Goal: Task Accomplishment & Management: Manage account settings

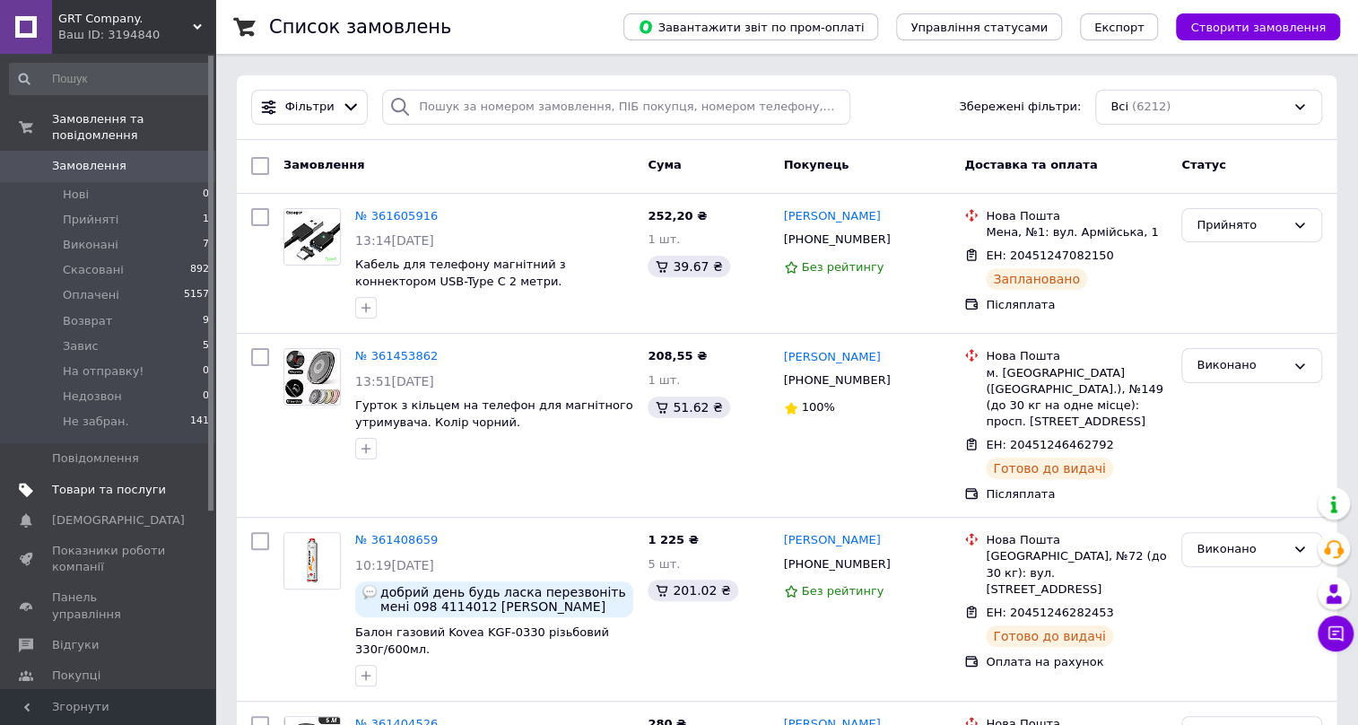
click at [101, 482] on span "Товари та послуги" at bounding box center [109, 490] width 114 height 16
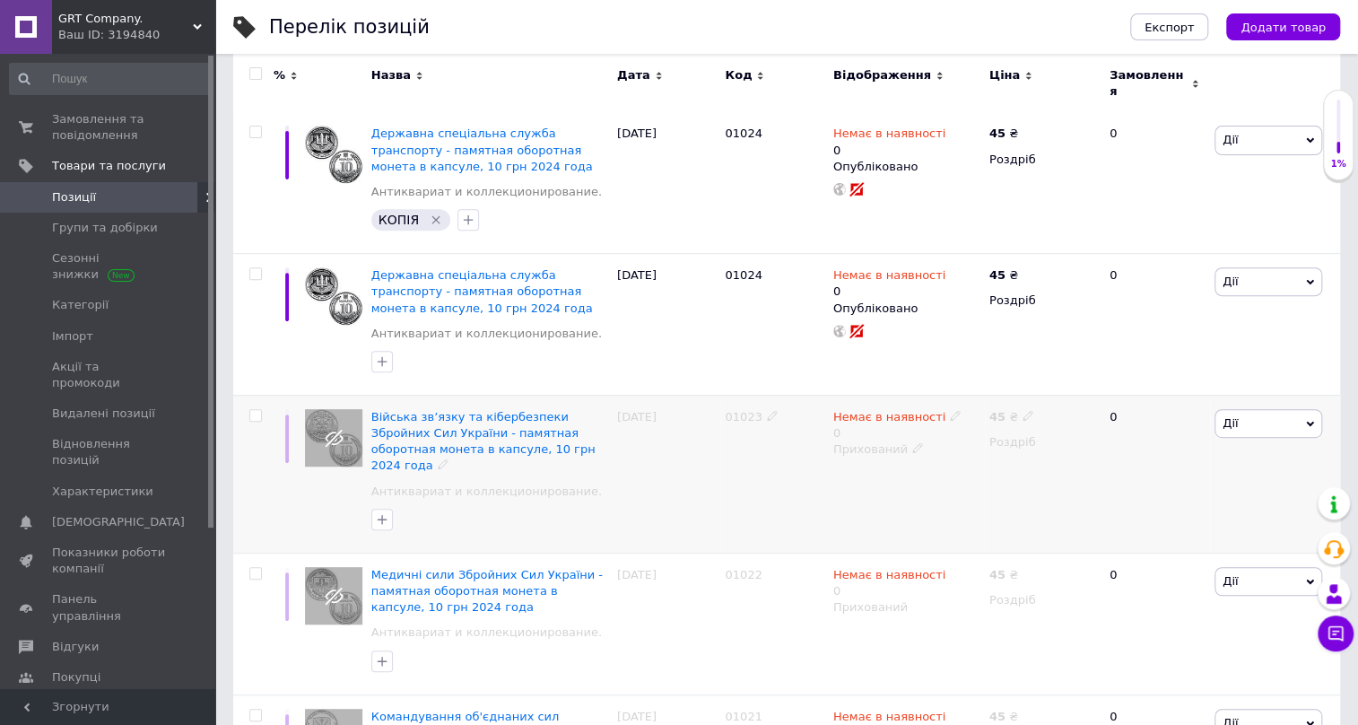
scroll to position [162, 0]
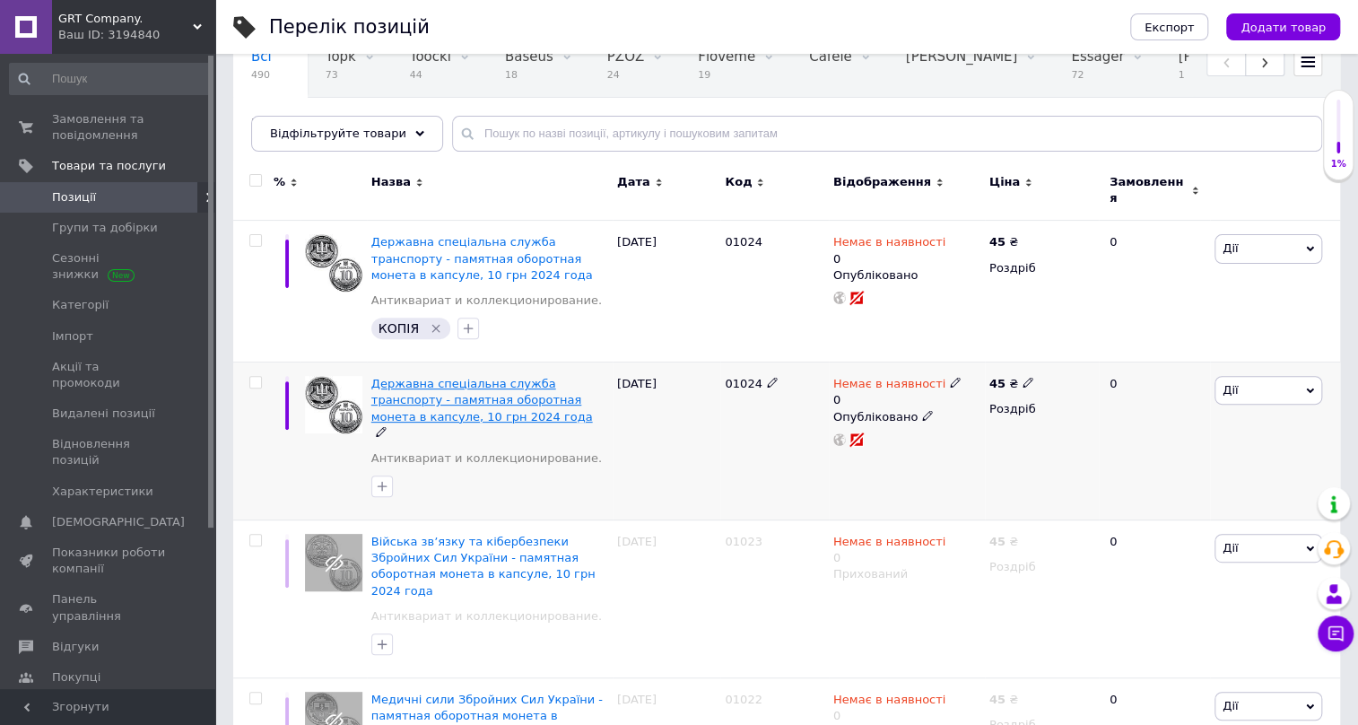
click at [488, 389] on span "Державна спеціальна служба транспорту - памятная оборотная монета в капсуле, 10…" at bounding box center [482, 400] width 222 height 46
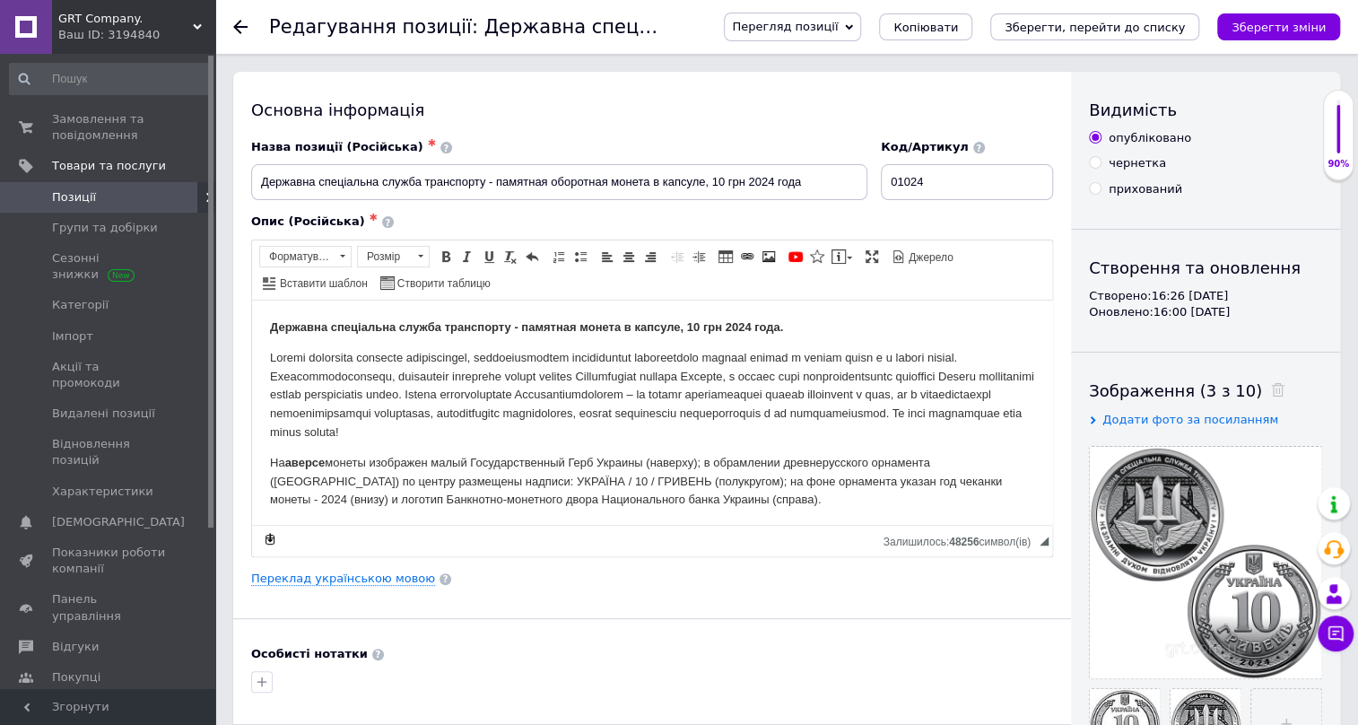
click at [1099, 186] on input "прихований" at bounding box center [1095, 188] width 12 height 12
radio input "true"
click at [1261, 32] on icon "Зберегти зміни" at bounding box center [1279, 27] width 94 height 13
click at [234, 25] on icon at bounding box center [240, 27] width 14 height 14
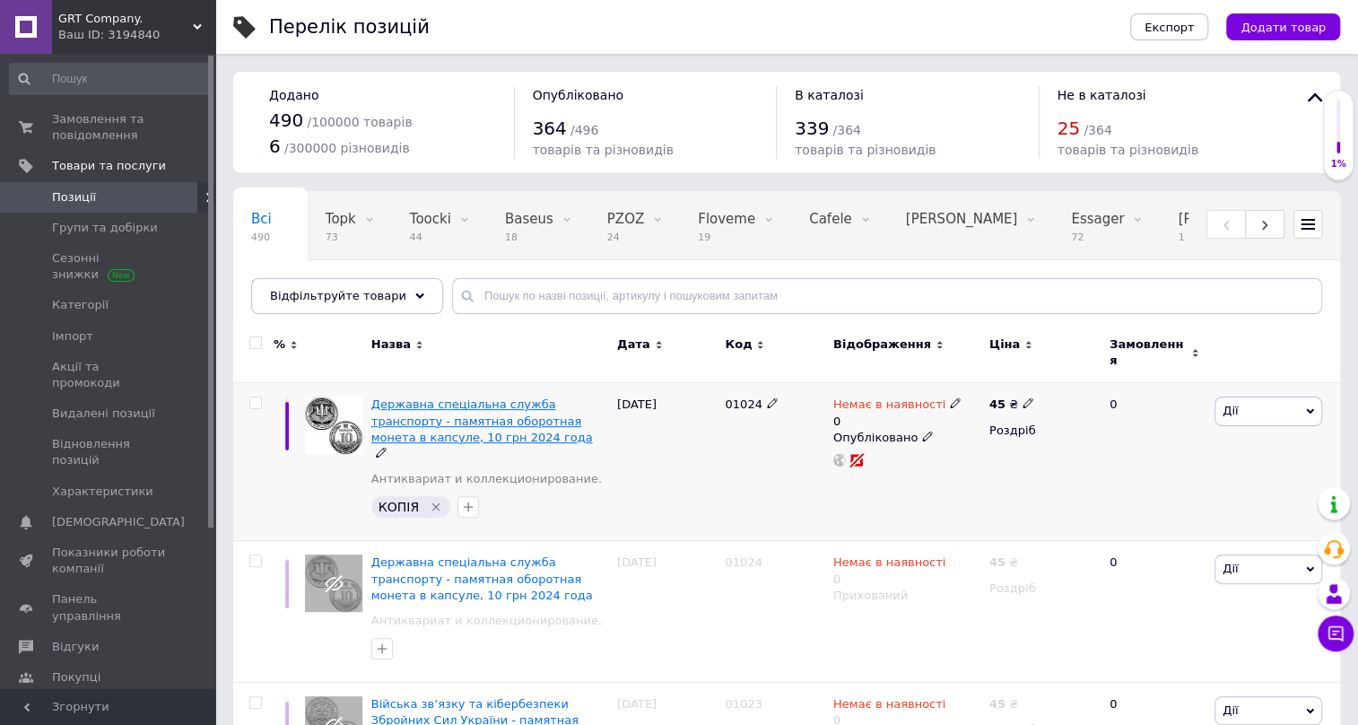
click at [476, 397] on span "Державна спеціальна служба транспорту - памятная оборотная монета в капсуле, 10…" at bounding box center [482, 420] width 222 height 46
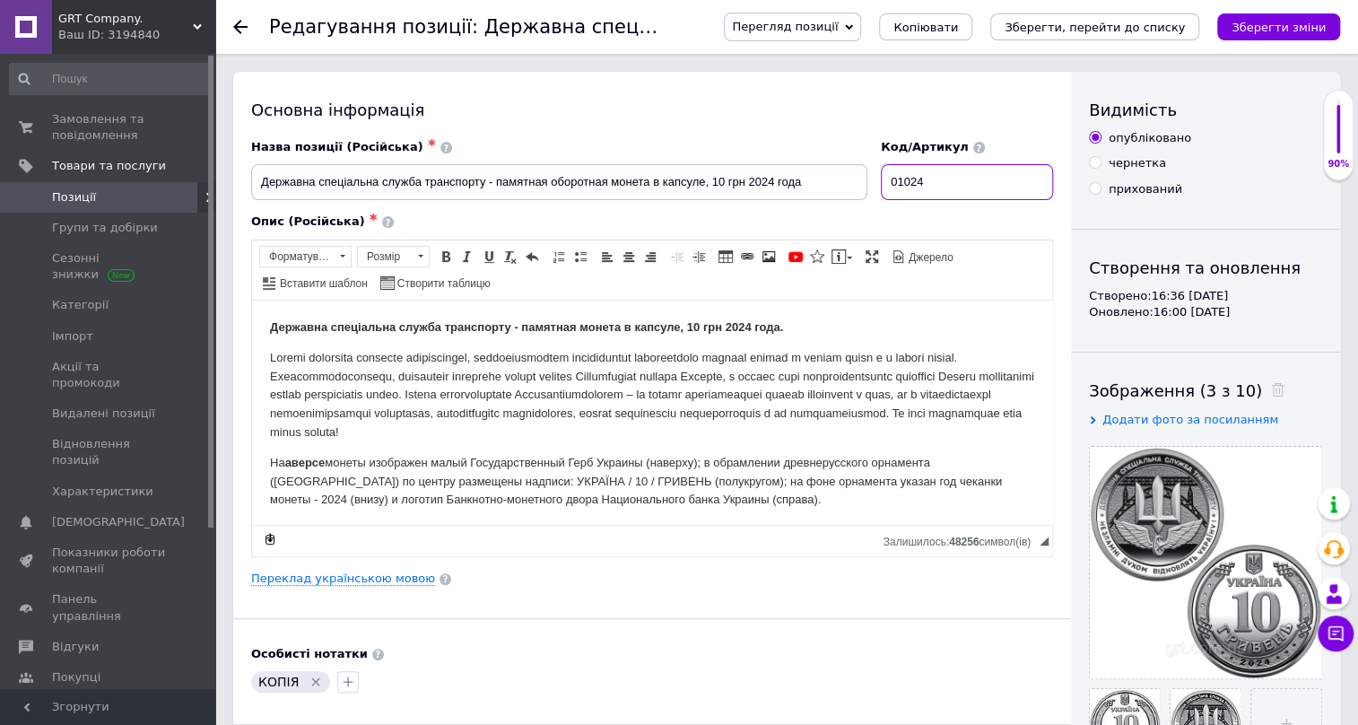
click at [951, 179] on input "01024" at bounding box center [967, 182] width 172 height 36
type input "01025"
click at [1271, 385] on icon at bounding box center [1277, 389] width 13 height 13
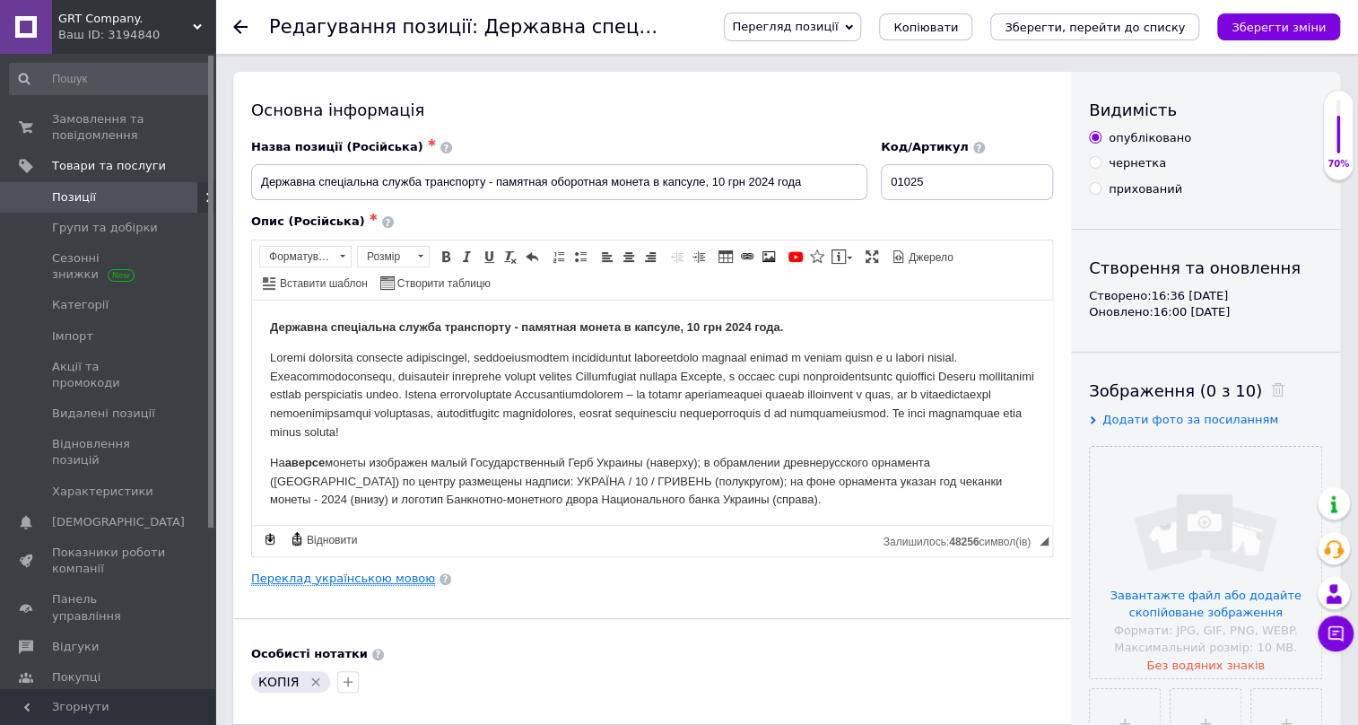
click at [360, 575] on link "Переклад українською мовою" at bounding box center [343, 579] width 184 height 14
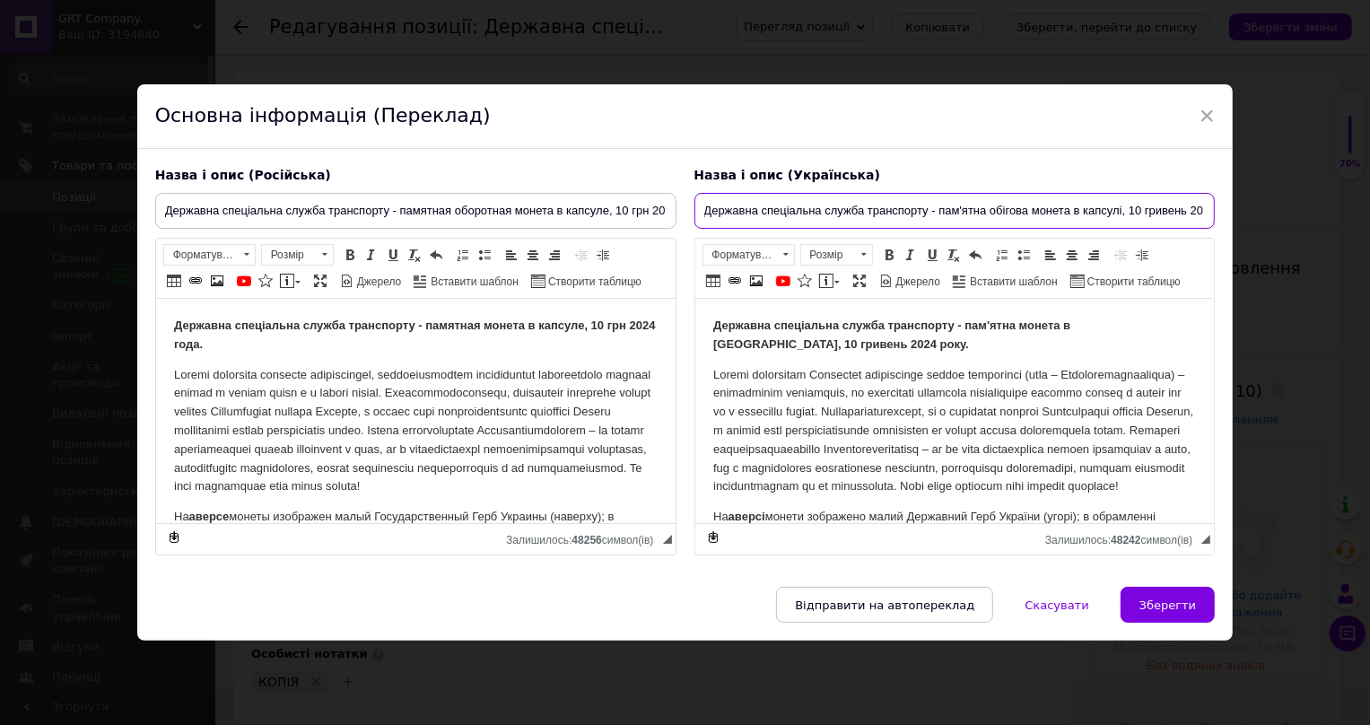
scroll to position [0, 43]
drag, startPoint x: 703, startPoint y: 193, endPoint x: 1231, endPoint y: 230, distance: 529.8
click at [1231, 230] on div "× Основна інформація (Переклад) Назва і опис (Російська) Державна спеціальна сл…" at bounding box center [685, 362] width 1370 height 725
paste input "аціональна поліція України - пам'ятна обігова монета в капсулі, 10 гривень 2025"
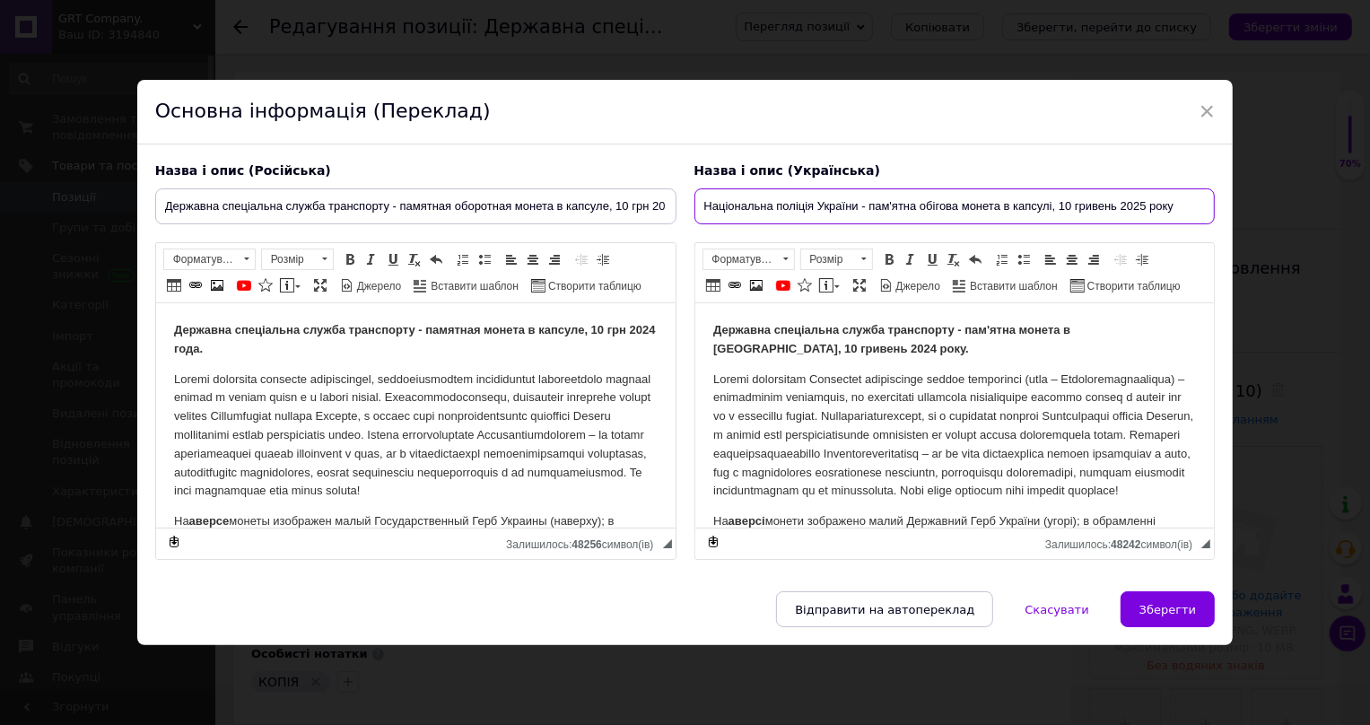
type input "Національна поліція України - пам'ятна обігова монета в капсулі, 10 гривень 202…"
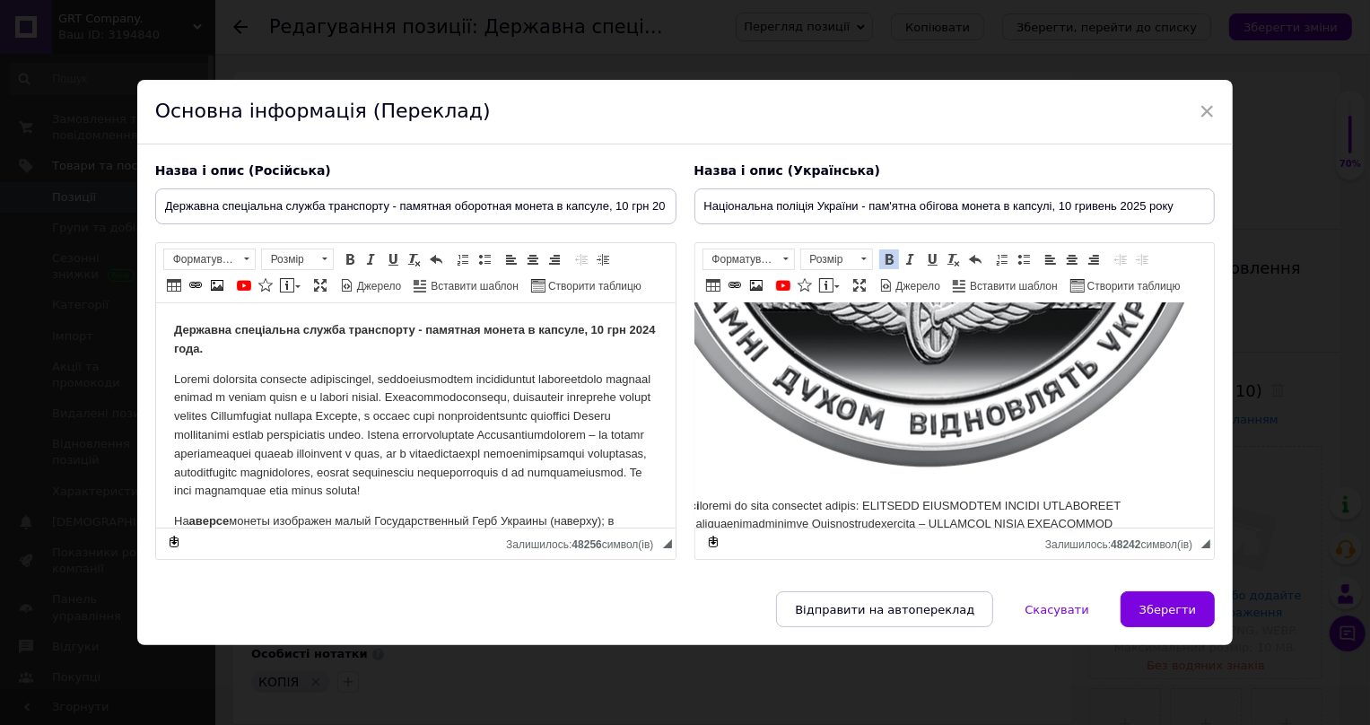
scroll to position [1510, 86]
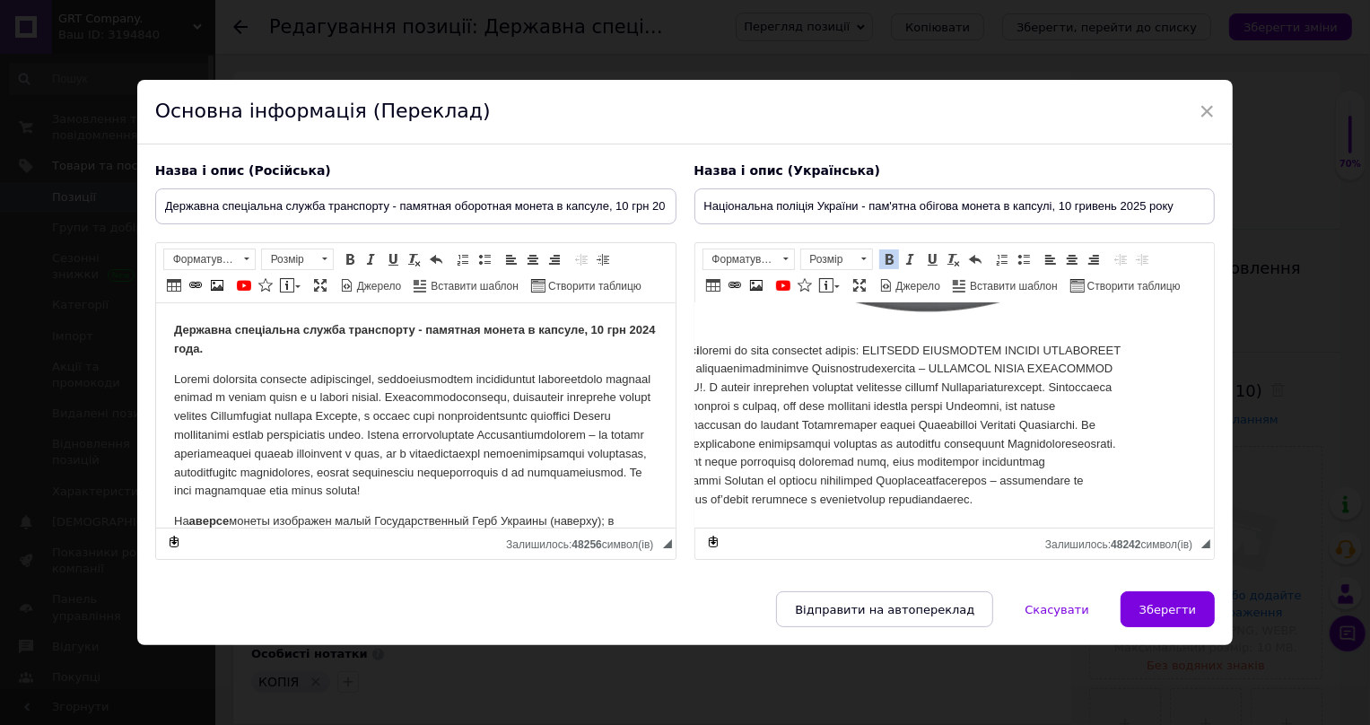
drag, startPoint x: 712, startPoint y: 333, endPoint x: 2025, endPoint y: 956, distance: 1454.1
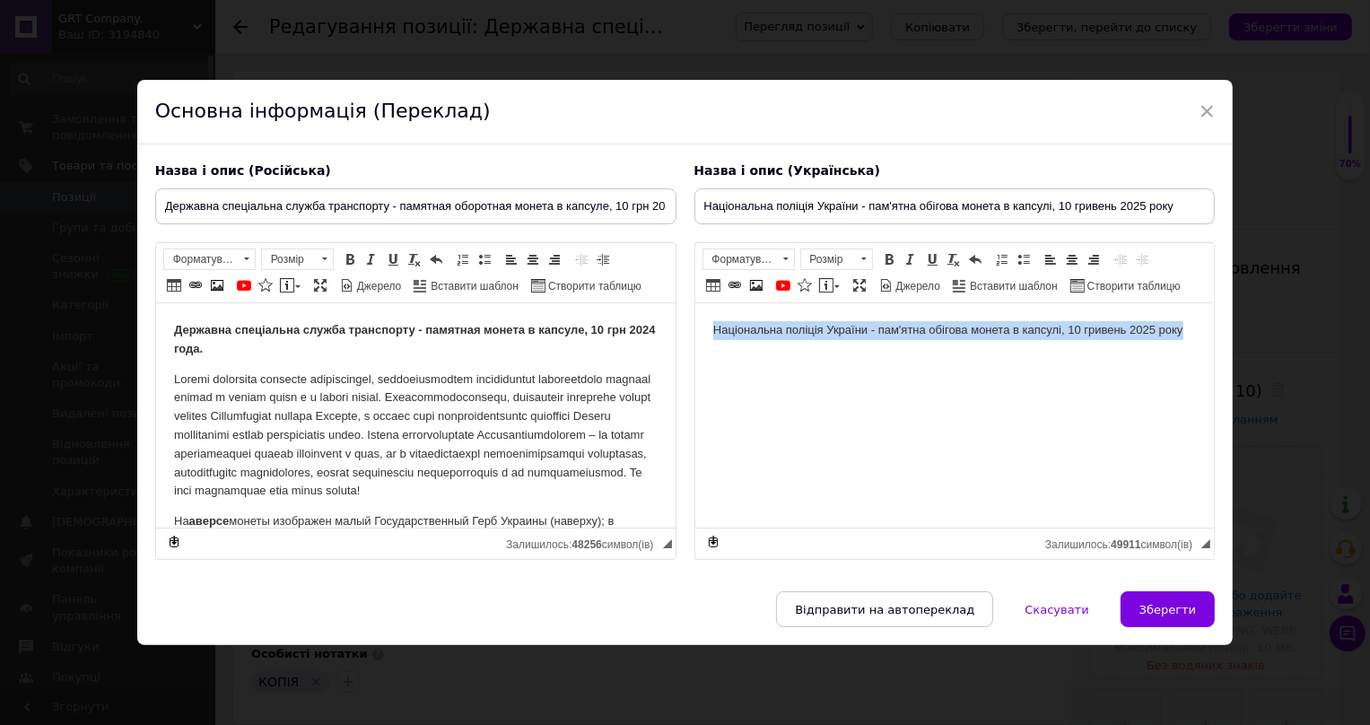
drag, startPoint x: 712, startPoint y: 327, endPoint x: 1181, endPoint y: 346, distance: 469.6
click at [1181, 346] on html "Національна поліція України - пам'ятна обігова монета в капсулі, 10 гривень 202…" at bounding box center [954, 330] width 520 height 55
click at [885, 252] on span at bounding box center [889, 259] width 14 height 14
click at [1003, 377] on html "Національна поліція України - пам'ятна обігова монета в капсулі, 10 гривень 202…" at bounding box center [954, 340] width 520 height 74
click at [770, 354] on body "Національна поліція України - пам'ятна обігова монета в капсулі, 10 гривень 202…" at bounding box center [954, 340] width 484 height 38
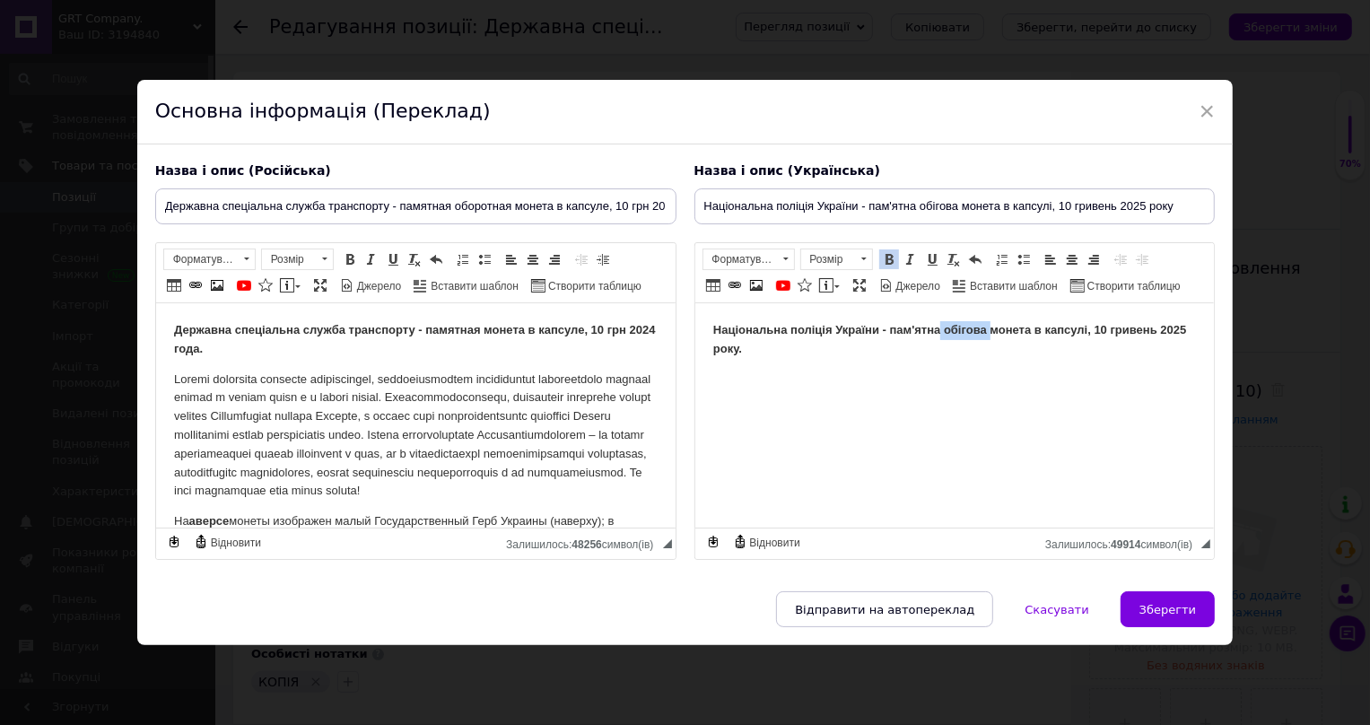
drag, startPoint x: 990, startPoint y: 327, endPoint x: 938, endPoint y: 326, distance: 52.0
click at [938, 326] on strong "Національна поліція України - пам'ятна обігова монета в капсулі, 10 гривень 202…" at bounding box center [948, 339] width 473 height 32
click at [1179, 339] on html "Національна поліція України - пам'ятна монета в капсулі, 10 гривень 2025 року." at bounding box center [954, 340] width 520 height 74
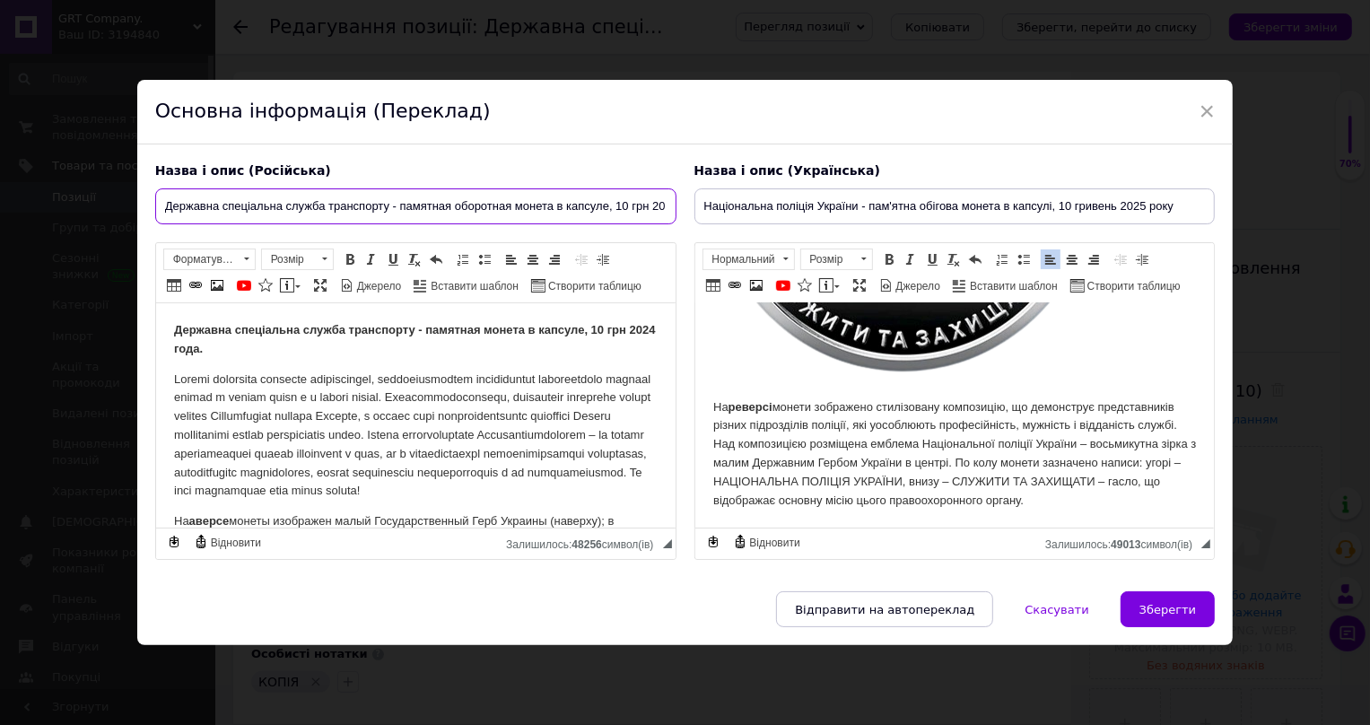
scroll to position [0, 45]
drag, startPoint x: 167, startPoint y: 196, endPoint x: 720, endPoint y: 170, distance: 553.4
click at [720, 170] on div "Назва і опис (Російська) Державна спеціальна служба транспорту - памятная оборо…" at bounding box center [685, 361] width 1078 height 416
type input "Національна поліція України - памятная оборотная монета в [GEOGRAPHIC_DATA], 10…"
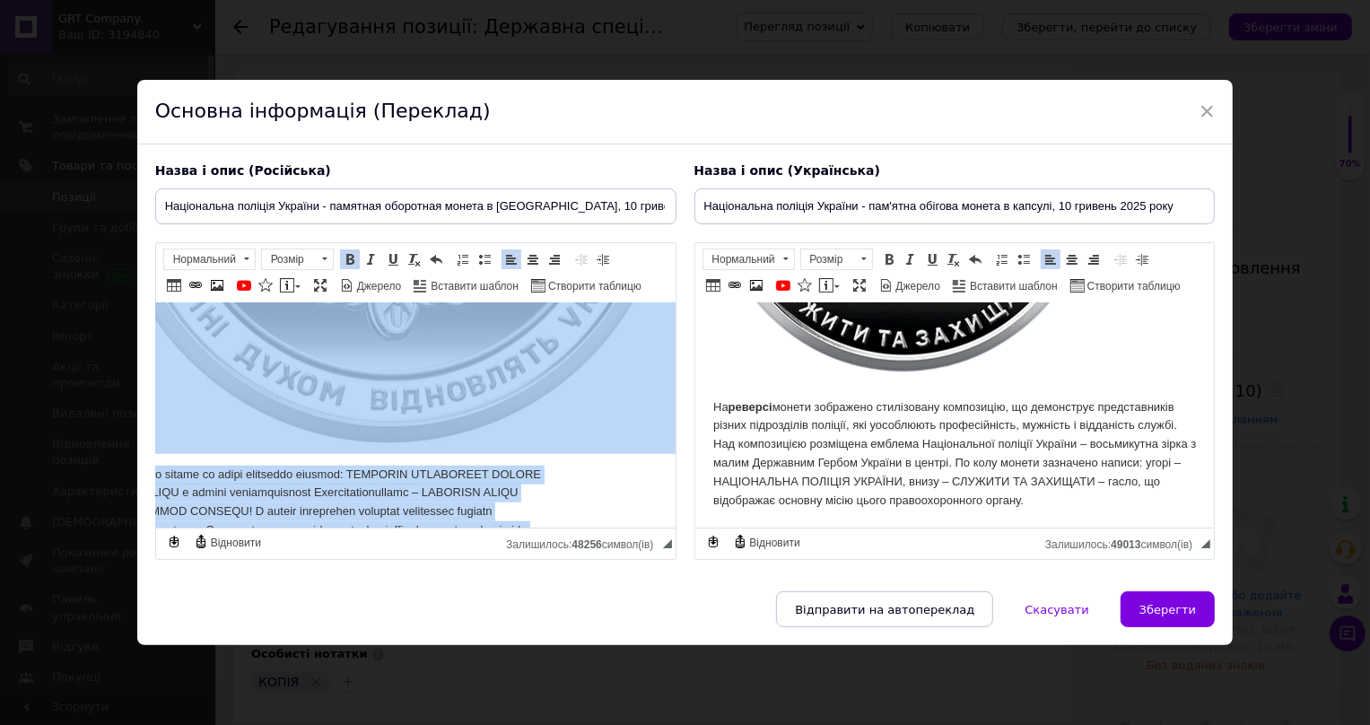
scroll to position [1522, 86]
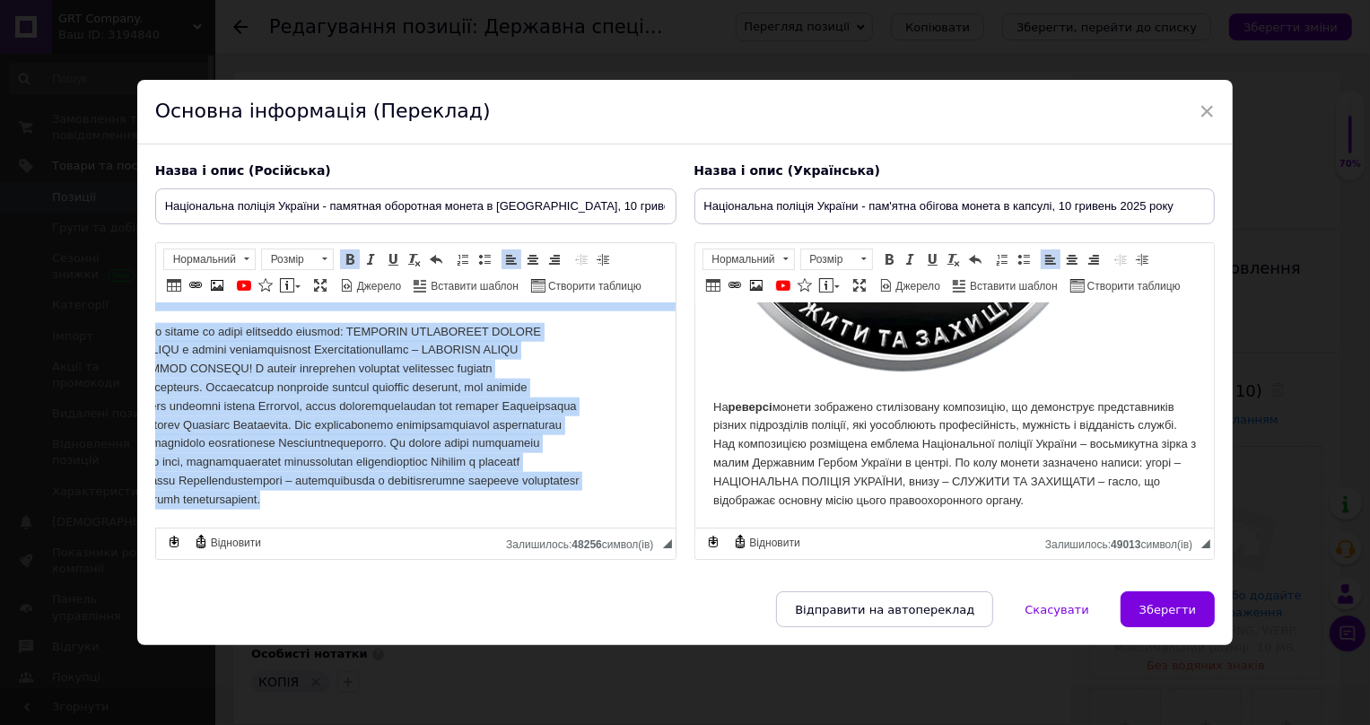
drag, startPoint x: 169, startPoint y: 325, endPoint x: 752, endPoint y: 622, distance: 654.5
paste body "Редактор, CA6AA7E3-3507-4EC7-9B80-253066F5B7AB"
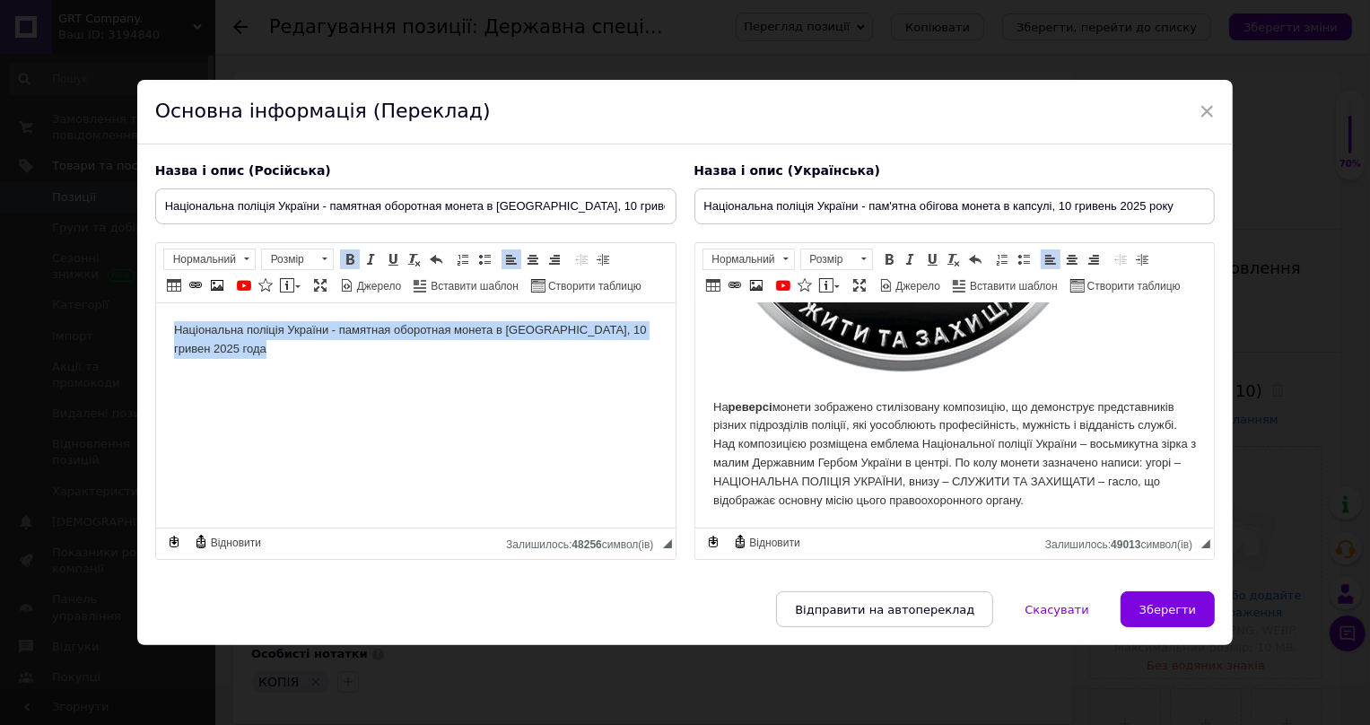
scroll to position [0, 0]
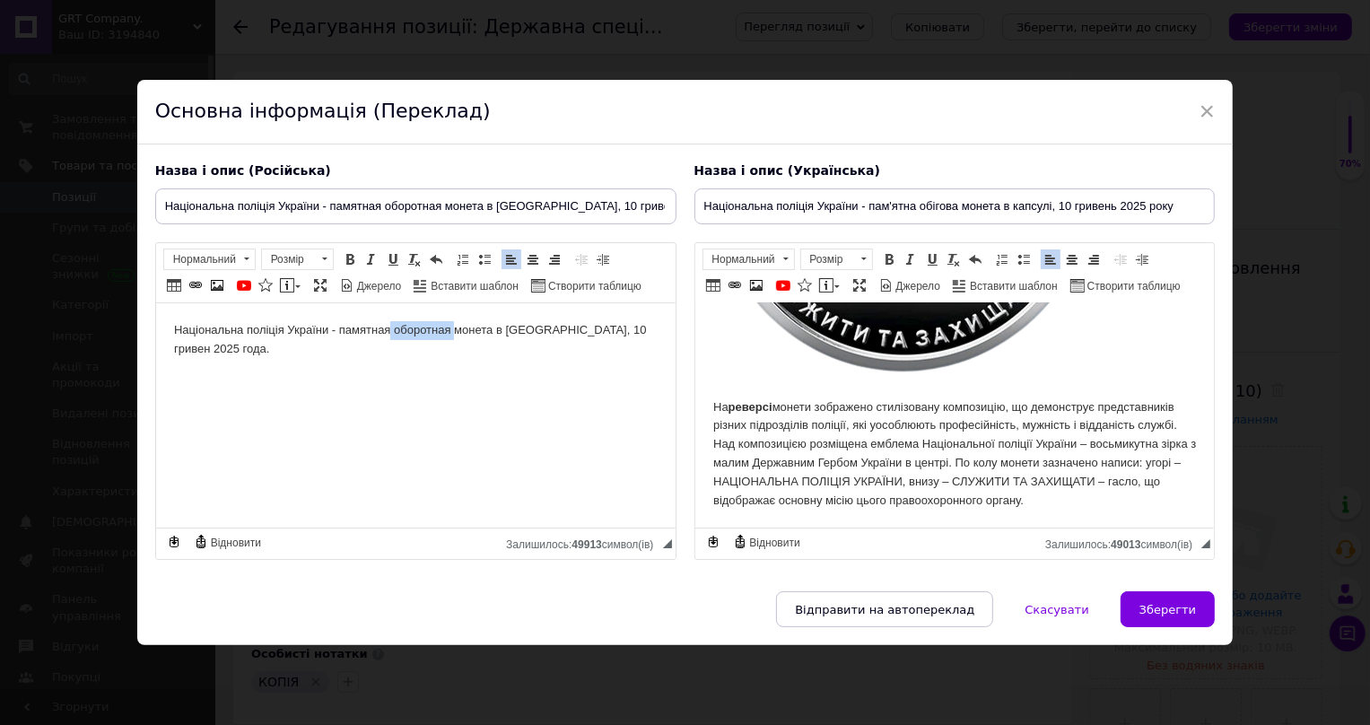
drag, startPoint x: 455, startPoint y: 331, endPoint x: 390, endPoint y: 337, distance: 64.9
click at [390, 337] on p "Національна поліція України - памятная оборотная монета в капсуле, 10 гривен 20…" at bounding box center [415, 340] width 484 height 38
click at [614, 340] on html "Національна поліція України - памятная монета в [GEOGRAPHIC_DATA], 10 гривен 20…" at bounding box center [415, 340] width 520 height 74
drag, startPoint x: 614, startPoint y: 340, endPoint x: 165, endPoint y: 369, distance: 449.5
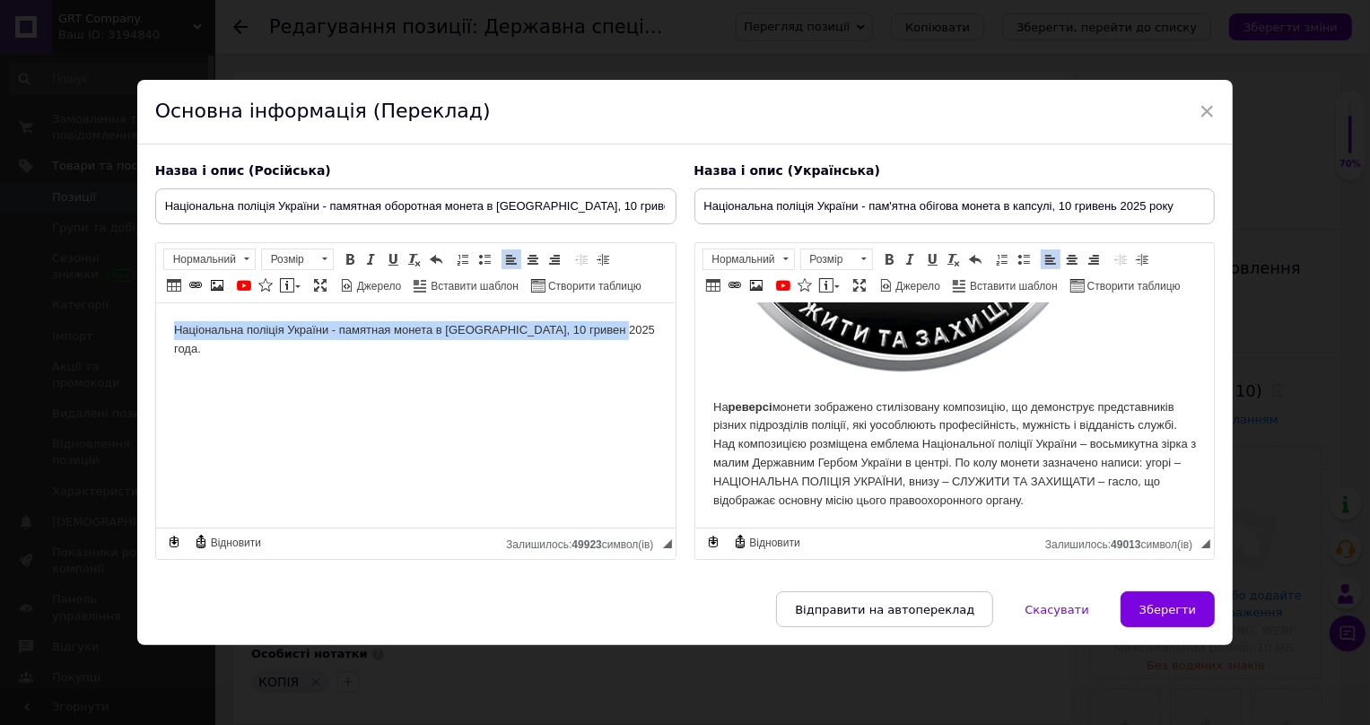
click at [162, 374] on html "Національна поліція України - памятная монета в [GEOGRAPHIC_DATA], 10 гривен 20…" at bounding box center [415, 340] width 520 height 74
click at [348, 252] on span at bounding box center [350, 259] width 14 height 14
click at [642, 360] on html "Національна поліція України - памятная монета в [GEOGRAPHIC_DATA], 10 гривен 20…" at bounding box center [415, 340] width 520 height 74
click at [603, 363] on html "Національна поліція України - памятная монета в [GEOGRAPHIC_DATA], 10 гривен 20…" at bounding box center [415, 340] width 520 height 74
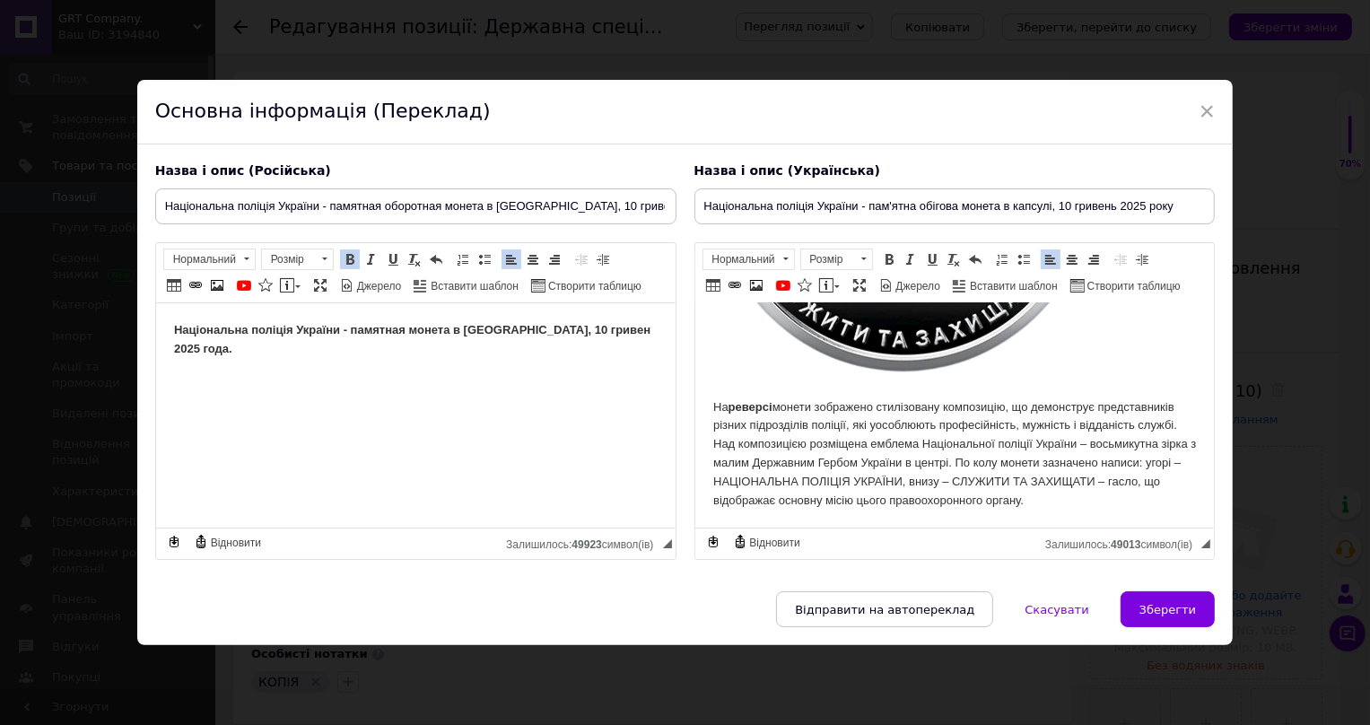
click at [638, 354] on html "Національна поліція України - памятная монета в [GEOGRAPHIC_DATA], 10 гривен 20…" at bounding box center [415, 340] width 520 height 74
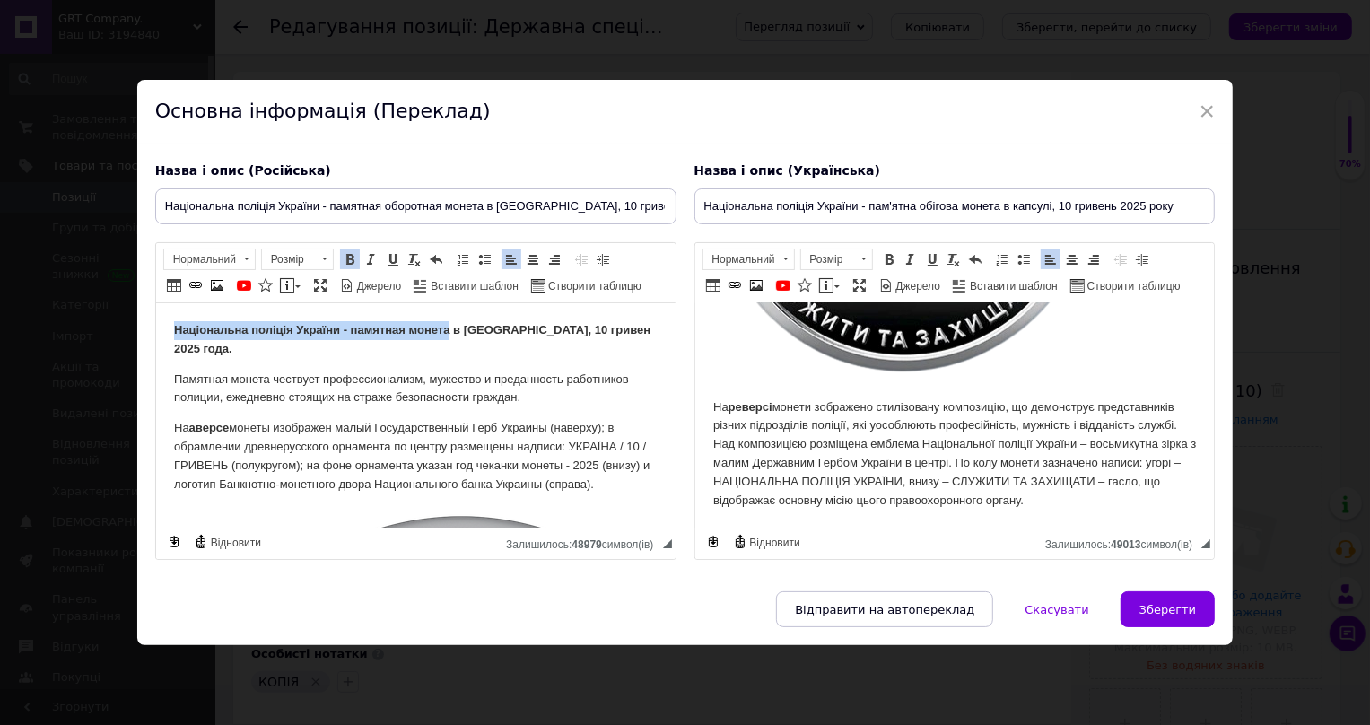
drag, startPoint x: 169, startPoint y: 330, endPoint x: 441, endPoint y: 338, distance: 272.0
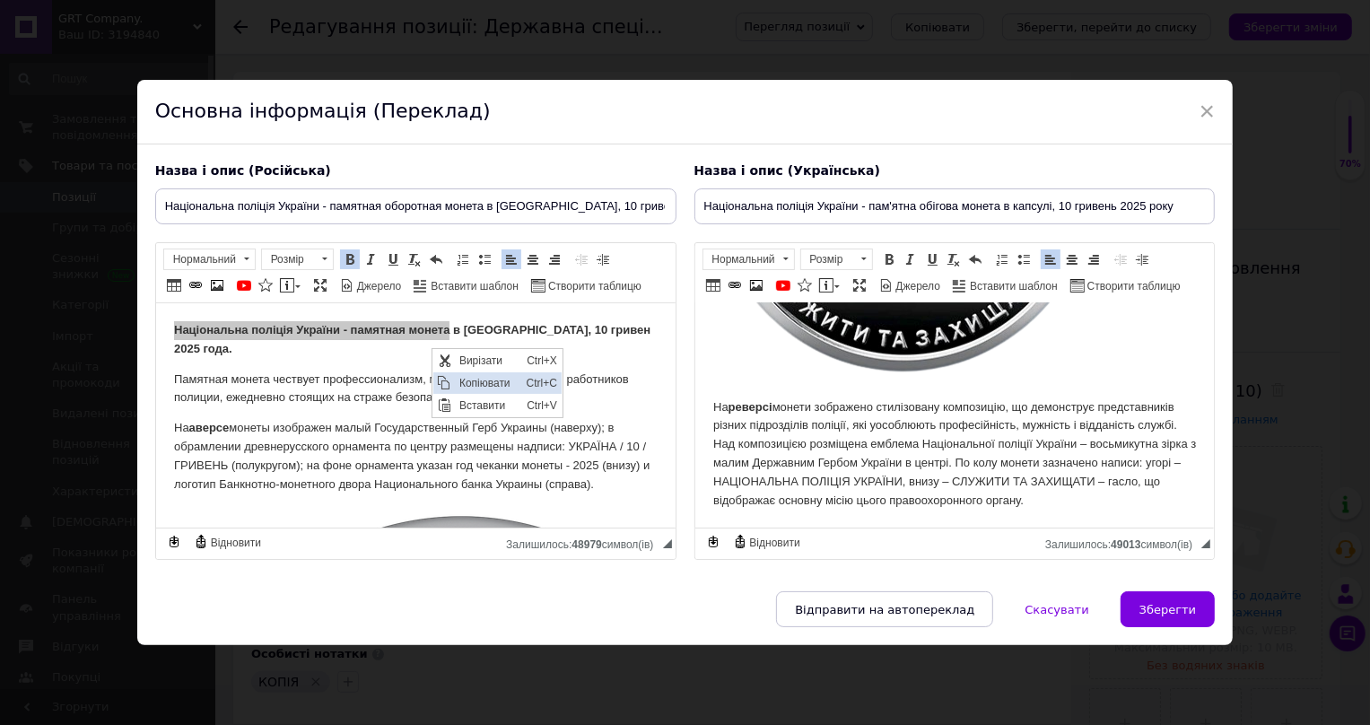
click at [459, 381] on span "Копіювати" at bounding box center [488, 383] width 67 height 22
copy strong "Національна поліція України - памятная монета"
drag, startPoint x: 182, startPoint y: 336, endPoint x: 458, endPoint y: 369, distance: 277.4
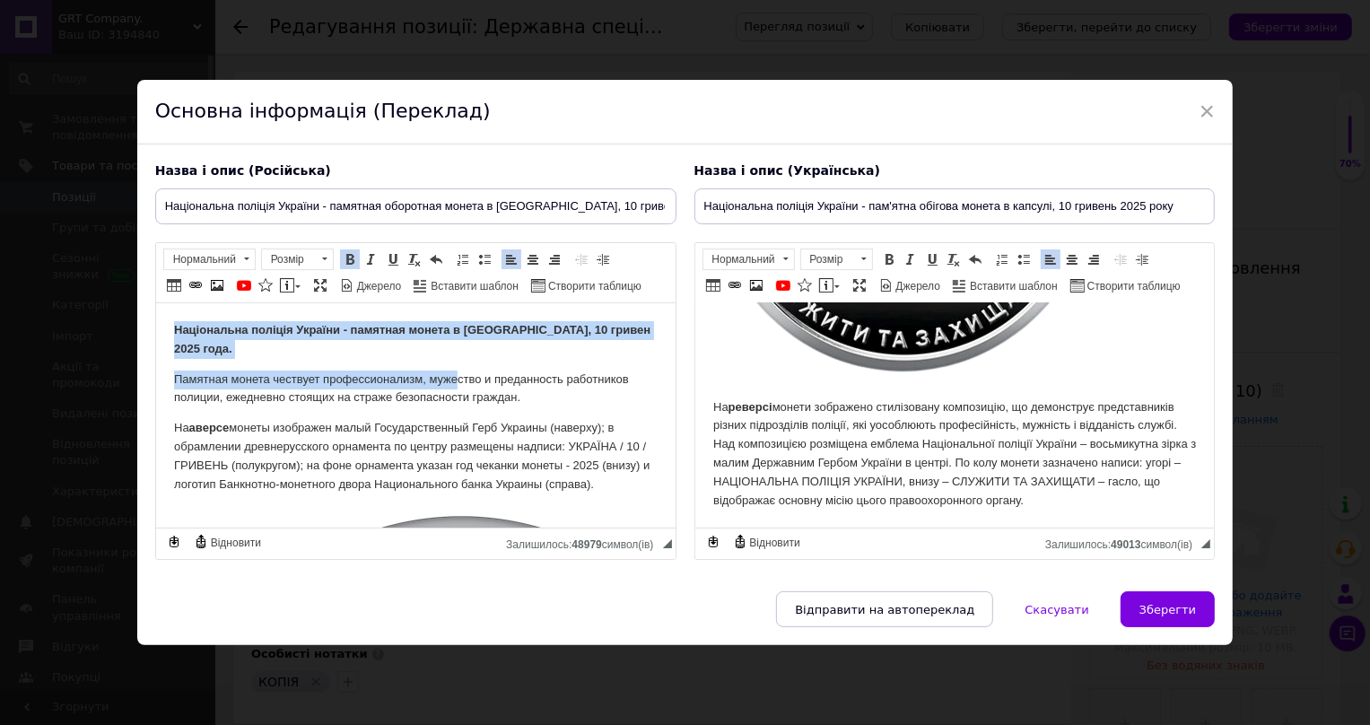
click at [452, 351] on p "Національна поліція України - памятная монета в [GEOGRAPHIC_DATA], 10 гривен 20…" at bounding box center [415, 340] width 484 height 38
click at [430, 348] on p "Національна поліція України - памятная монета в [GEOGRAPHIC_DATA], 10 гривен 20…" at bounding box center [415, 340] width 484 height 38
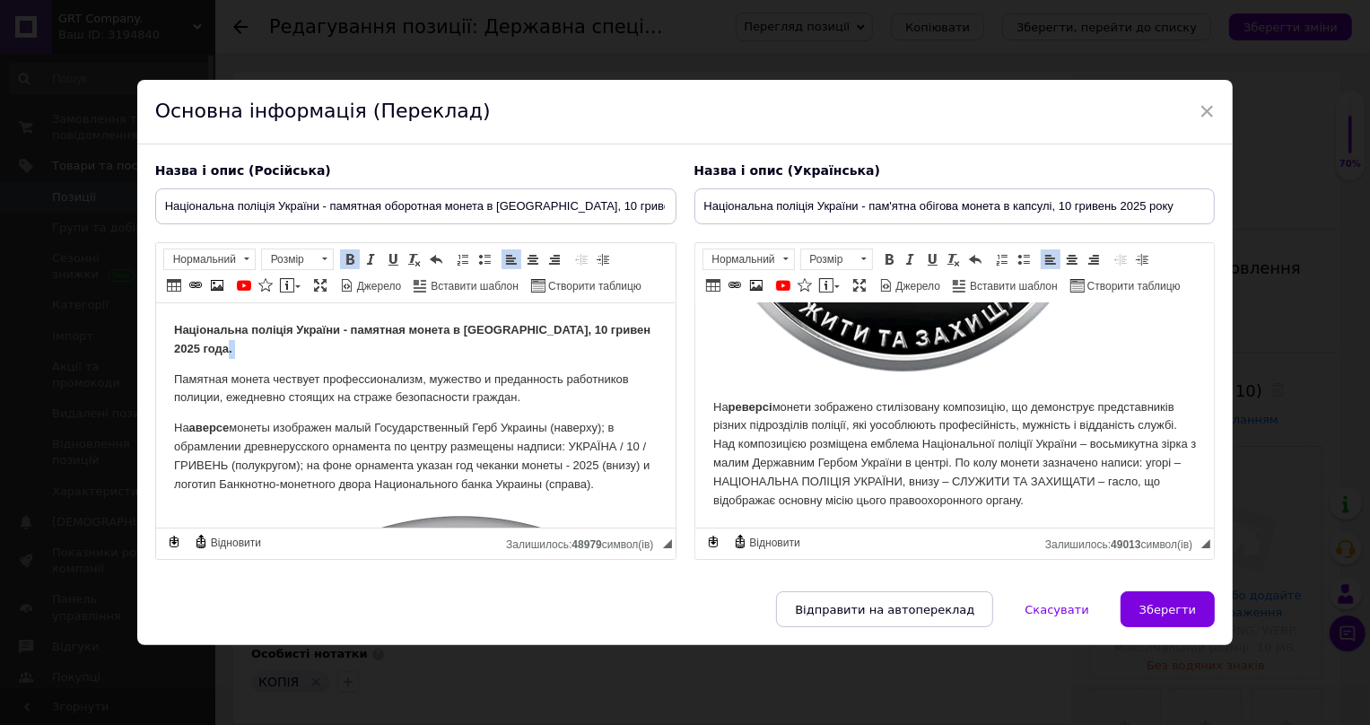
click at [430, 348] on p "Національна поліція України - памятная монета в [GEOGRAPHIC_DATA], 10 гривен 20…" at bounding box center [415, 340] width 484 height 38
drag, startPoint x: 444, startPoint y: 328, endPoint x: 166, endPoint y: 322, distance: 278.2
drag, startPoint x: 231, startPoint y: 333, endPoint x: 386, endPoint y: 651, distance: 353.5
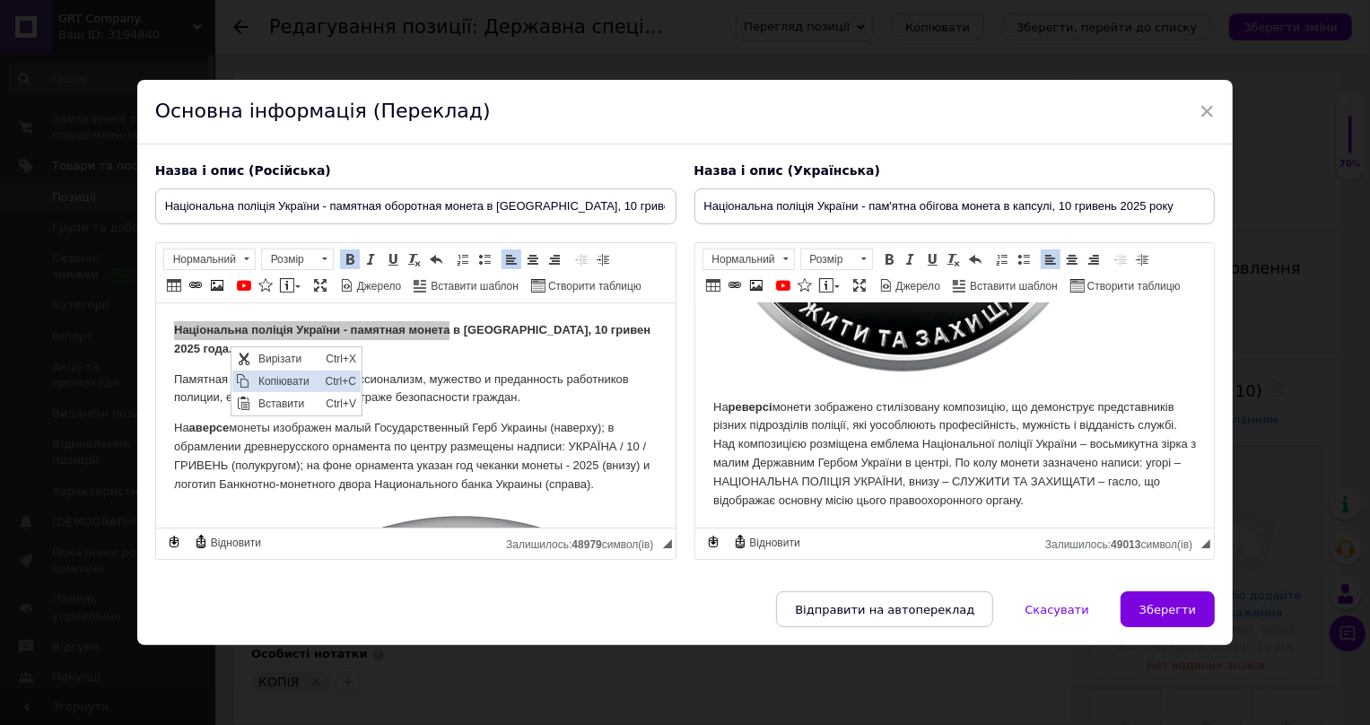
click at [271, 375] on span "Копіювати" at bounding box center [287, 382] width 67 height 22
copy strong "Національна поліція України - памятная монета"
drag, startPoint x: 195, startPoint y: 331, endPoint x: 271, endPoint y: 362, distance: 82.5
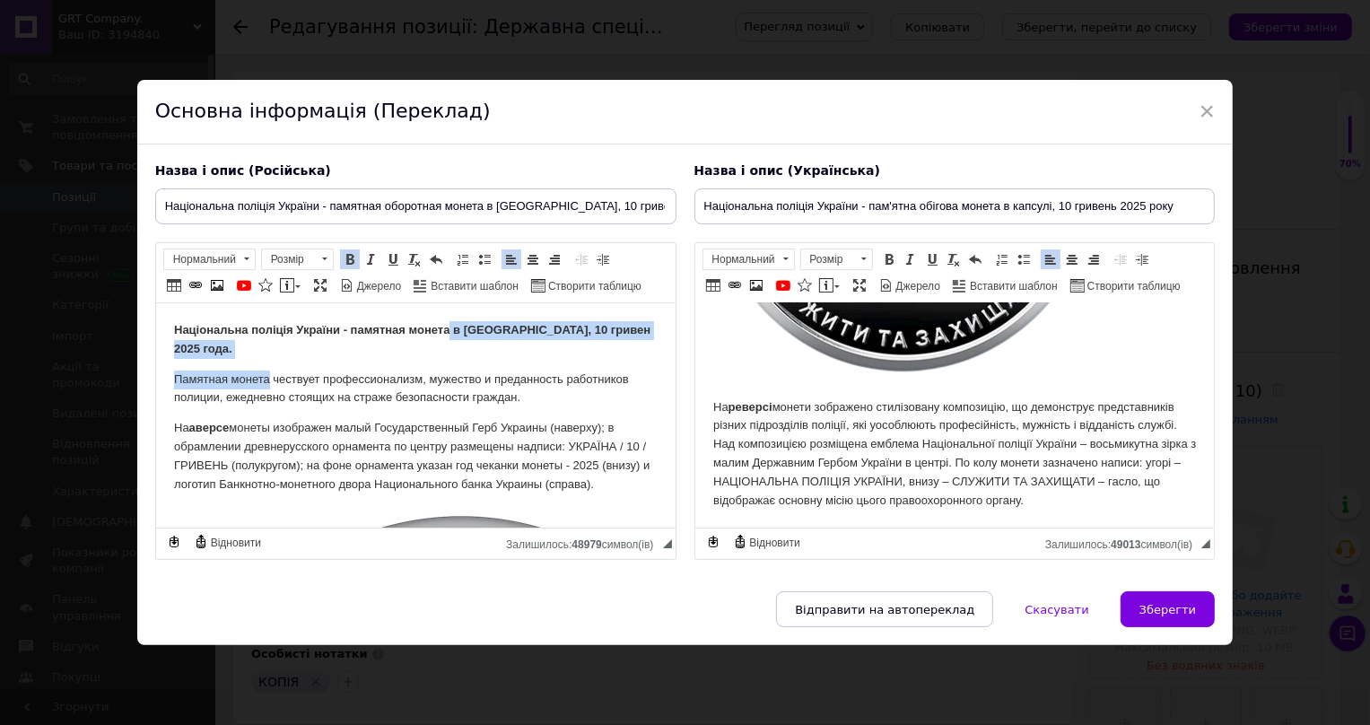
click at [255, 354] on p "Національна поліція України - памятная монета в [GEOGRAPHIC_DATA], 10 гривен 20…" at bounding box center [415, 340] width 484 height 38
click at [179, 275] on span "Панель інструментів редактора Форматування Нормальний Розмір Розмір Жирний Спол…" at bounding box center [416, 273] width 520 height 60
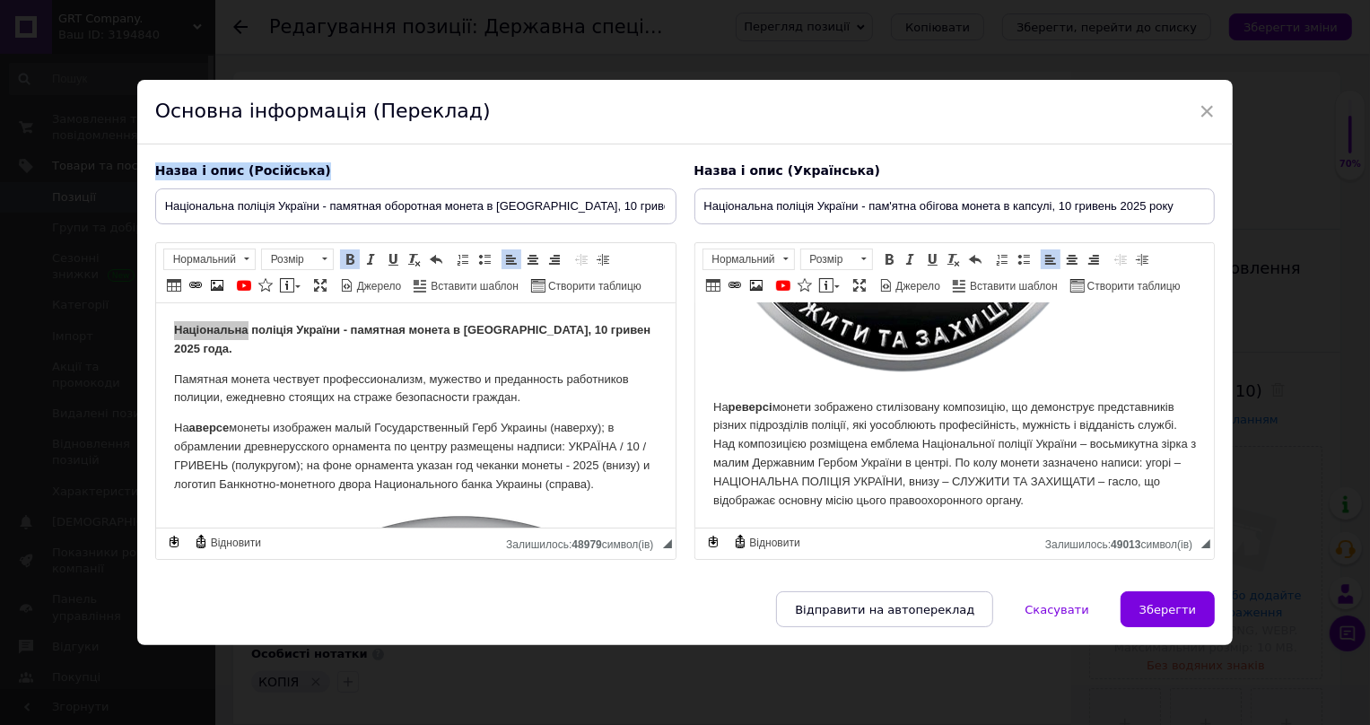
click at [519, 134] on div "× Основна інформація (Переклад) Назва і опис (Російська) Національна поліція Ук…" at bounding box center [685, 362] width 1096 height 565
click at [271, 380] on p "Памятная монета чествует профессионализм, мужество и преданность работников пол…" at bounding box center [415, 390] width 484 height 38
drag, startPoint x: 173, startPoint y: 327, endPoint x: 443, endPoint y: 319, distance: 270.2
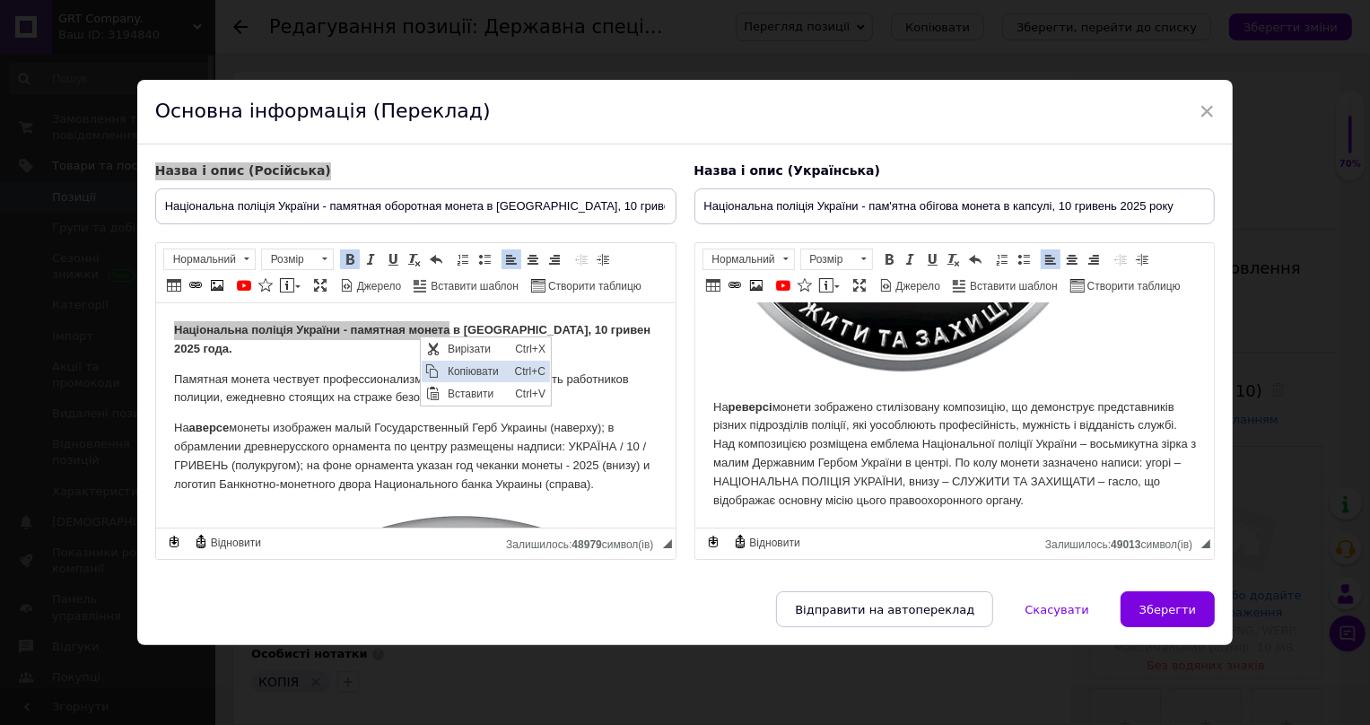
click at [462, 371] on span "Копіювати" at bounding box center [476, 372] width 67 height 22
copy strong "Національна поліція України - памятная монета"
click at [1176, 616] on span "Зберегти" at bounding box center [1168, 609] width 57 height 13
type input "Національна поліція України - памятная оборотная монета в [GEOGRAPHIC_DATA], 10…"
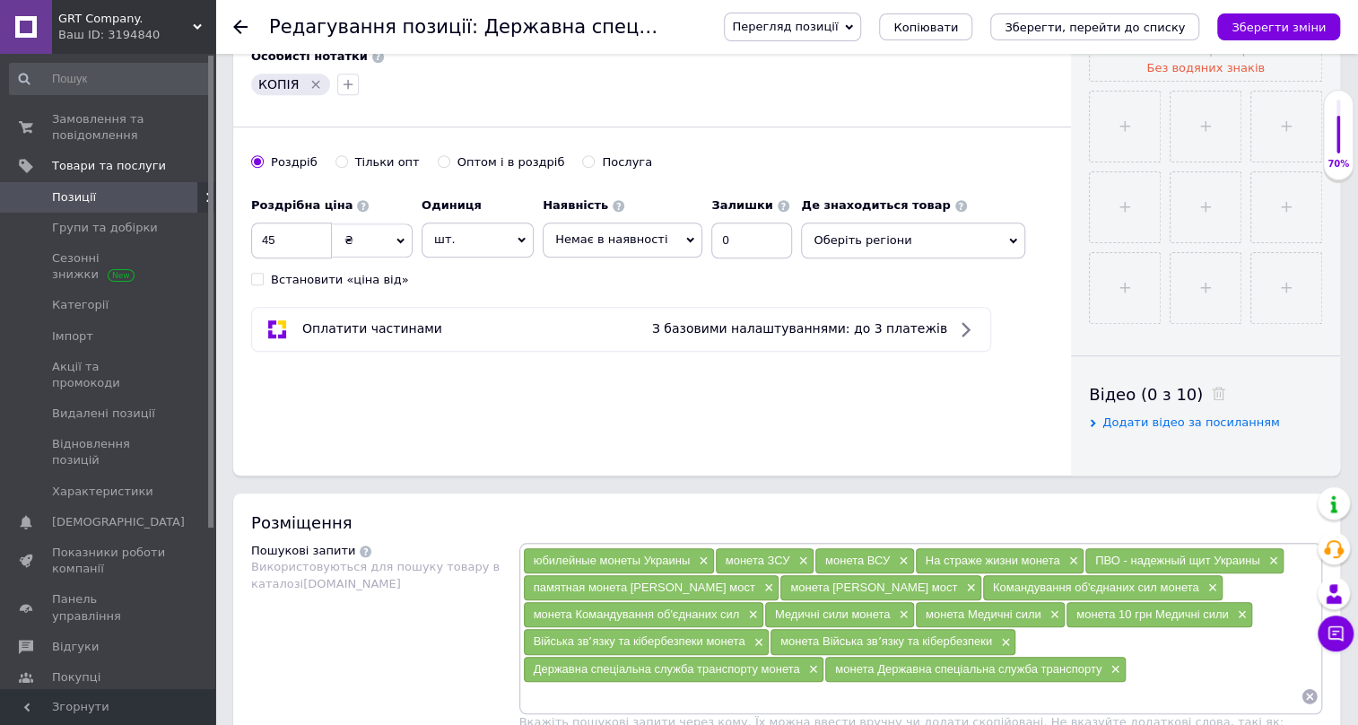
scroll to position [707, 0]
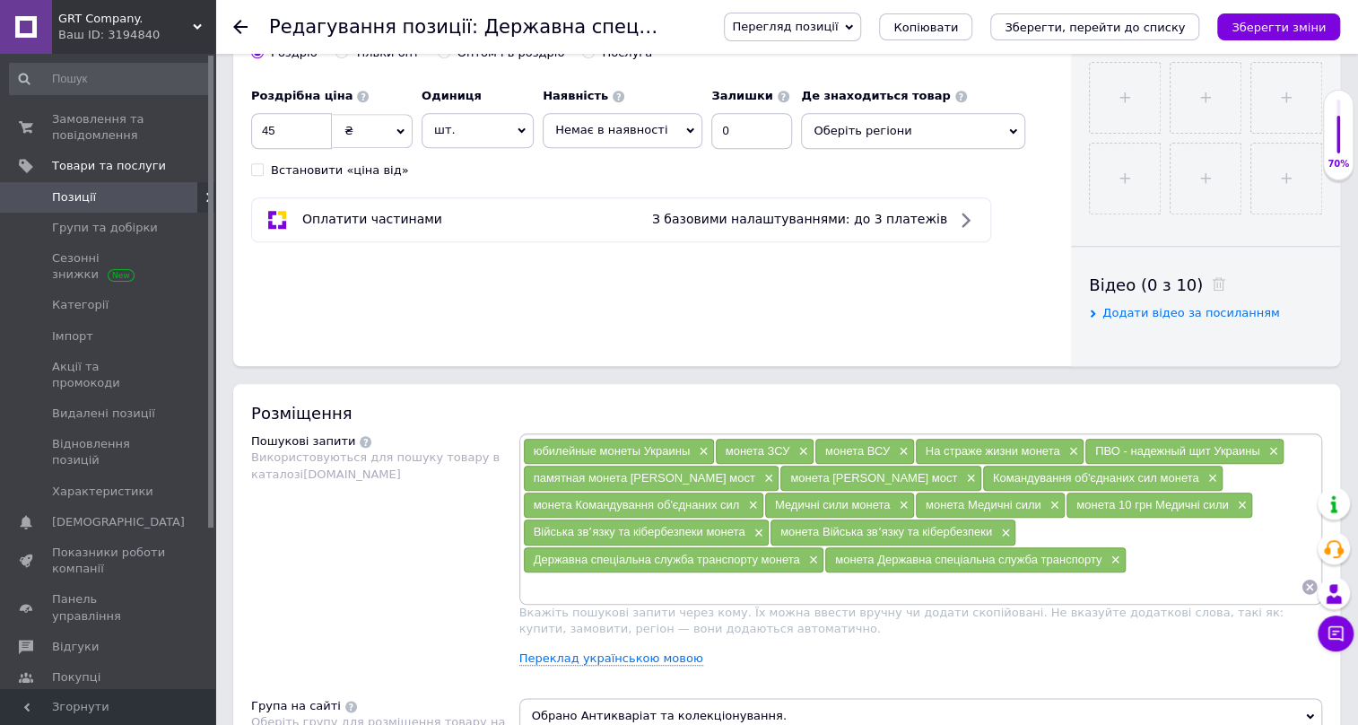
click at [848, 573] on input at bounding box center [912, 586] width 779 height 27
paste input "Національна поліція України - памятная монета"
drag, startPoint x: 994, startPoint y: 554, endPoint x: 981, endPoint y: 554, distance: 13.5
click at [981, 573] on input "Національна поліція України - памятная монета" at bounding box center [912, 586] width 779 height 27
type input "Національна поліція України памятная монета"
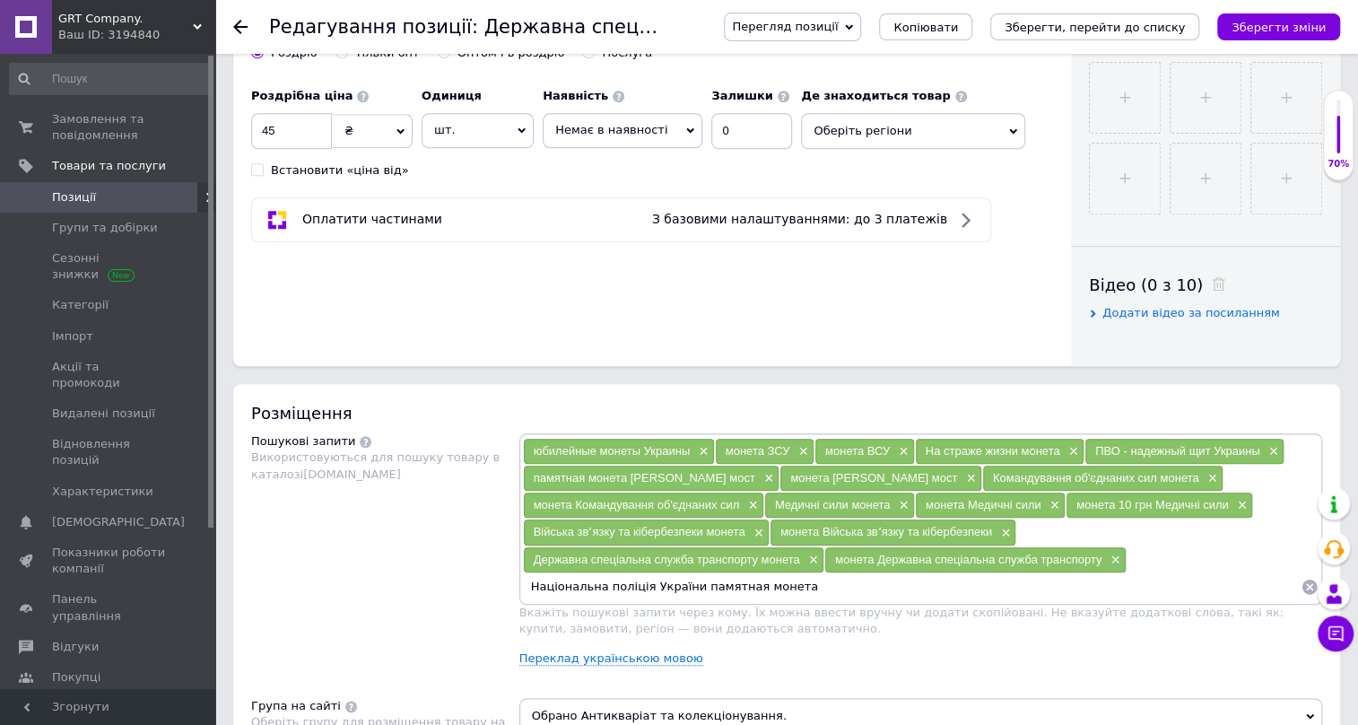
drag, startPoint x: 1072, startPoint y: 554, endPoint x: 825, endPoint y: 523, distance: 249.5
click at [821, 525] on div "юбилейные монеты Украины × монета ЗСУ × монета ВСУ × На страже жизни монета × П…" at bounding box center [921, 519] width 797 height 162
click at [1087, 573] on input "Національна поліція України памятная монета" at bounding box center [912, 586] width 779 height 27
click at [1106, 553] on span "×" at bounding box center [1113, 560] width 14 height 15
click at [828, 573] on input at bounding box center [912, 586] width 779 height 27
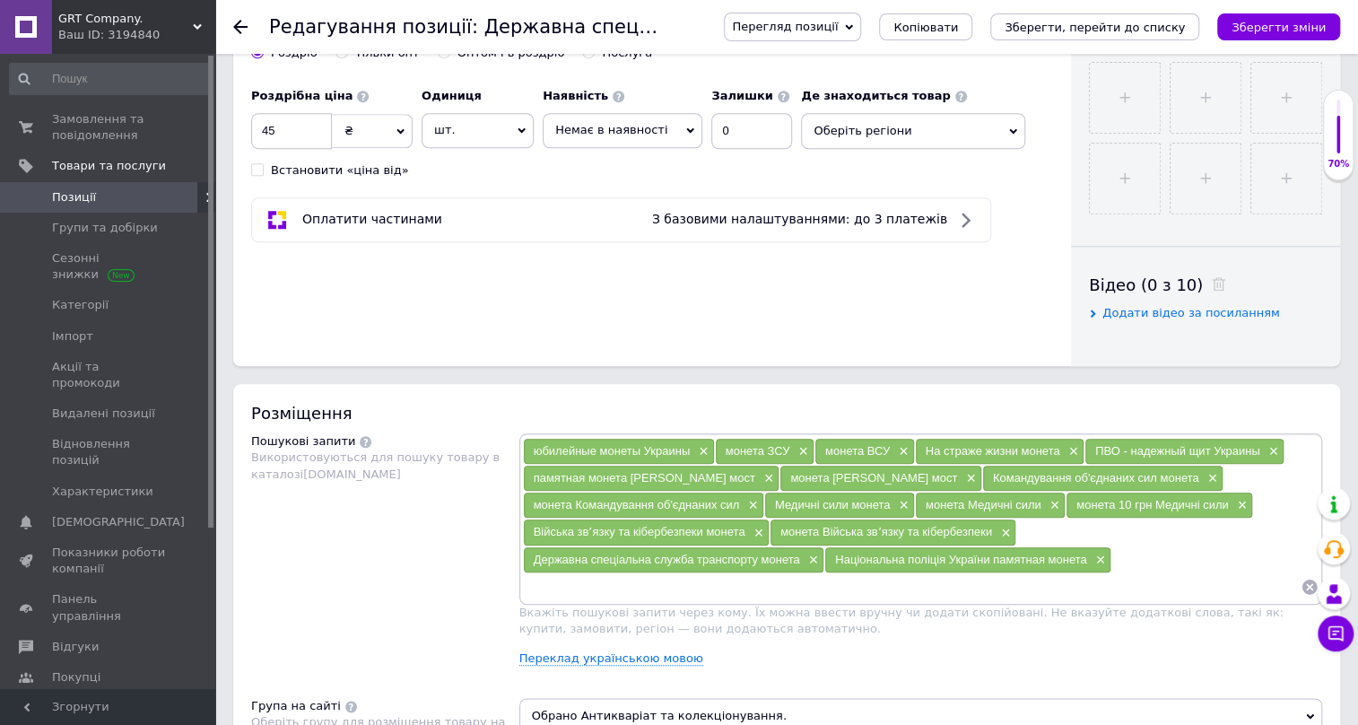
paste input "Національна поліція України памятная монета"
click at [1020, 573] on input "Національна поліція України памятная монета" at bounding box center [912, 586] width 779 height 27
drag, startPoint x: 1024, startPoint y: 558, endPoint x: 969, endPoint y: 556, distance: 54.8
click at [969, 573] on input "Національна поліція України памятная монета" at bounding box center [912, 586] width 779 height 27
type input "Національна поліція України монета"
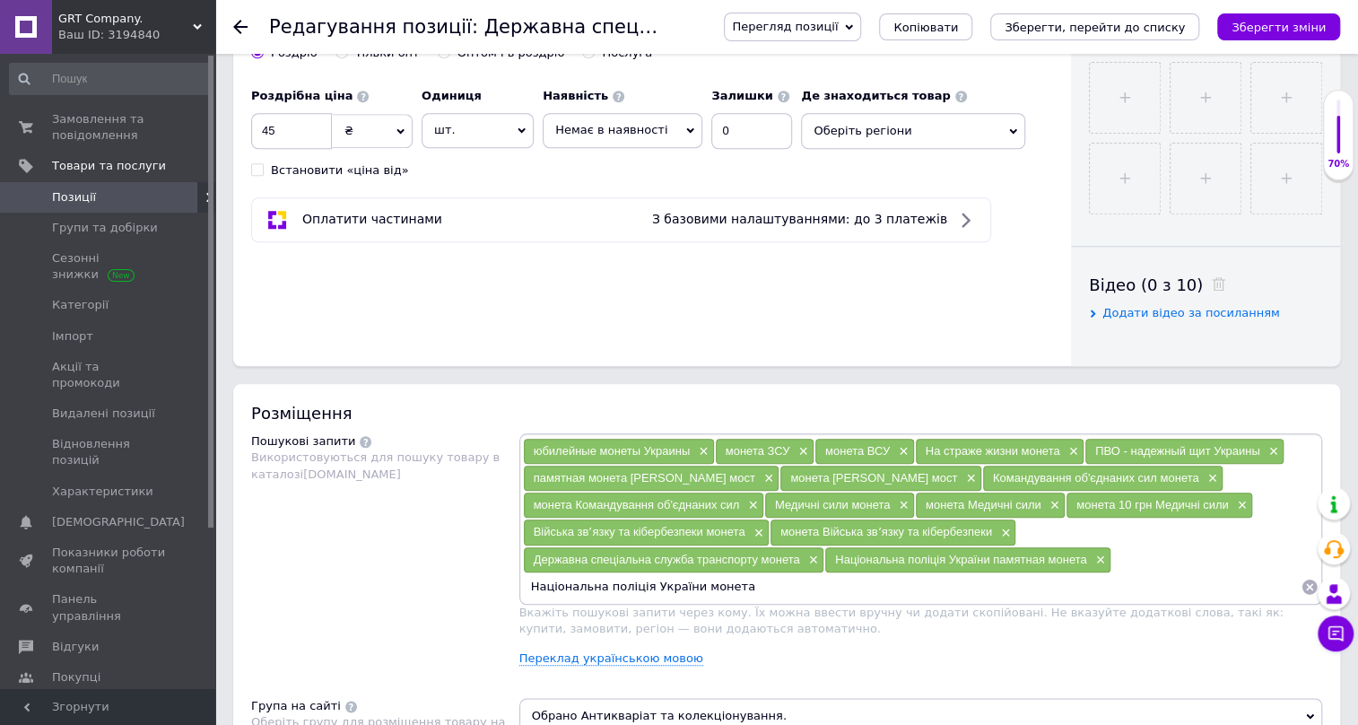
click at [1005, 573] on input "Національна поліція України монета" at bounding box center [912, 586] width 779 height 27
click at [1009, 573] on input "Національна поліція України монета" at bounding box center [912, 586] width 779 height 27
paste input "Національна поліція України памятная монета"
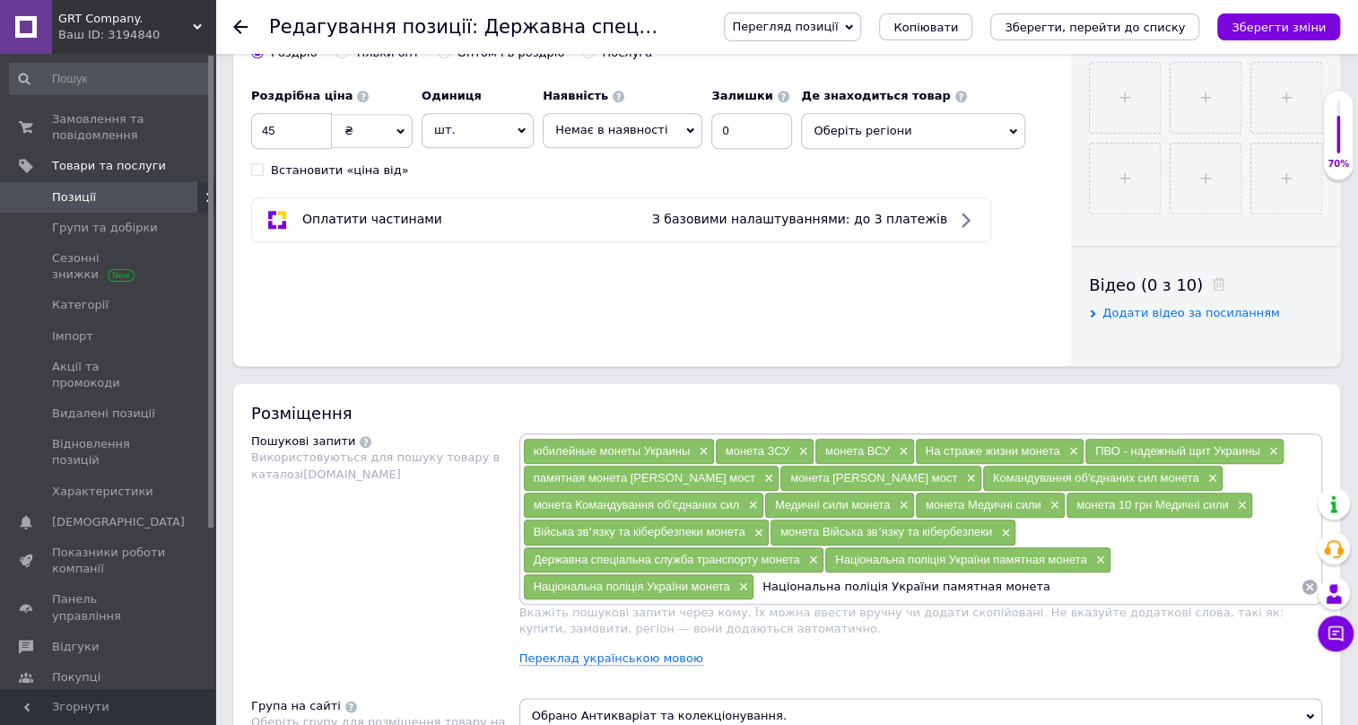
scroll to position [0, 0]
drag, startPoint x: 1204, startPoint y: 557, endPoint x: 1301, endPoint y: 561, distance: 97.0
click at [1301, 573] on div "Національна поліція України памятная монета" at bounding box center [1037, 586] width 564 height 27
click at [1050, 573] on input "Національна поліція України" at bounding box center [1028, 586] width 546 height 27
paste input "памятная монета"
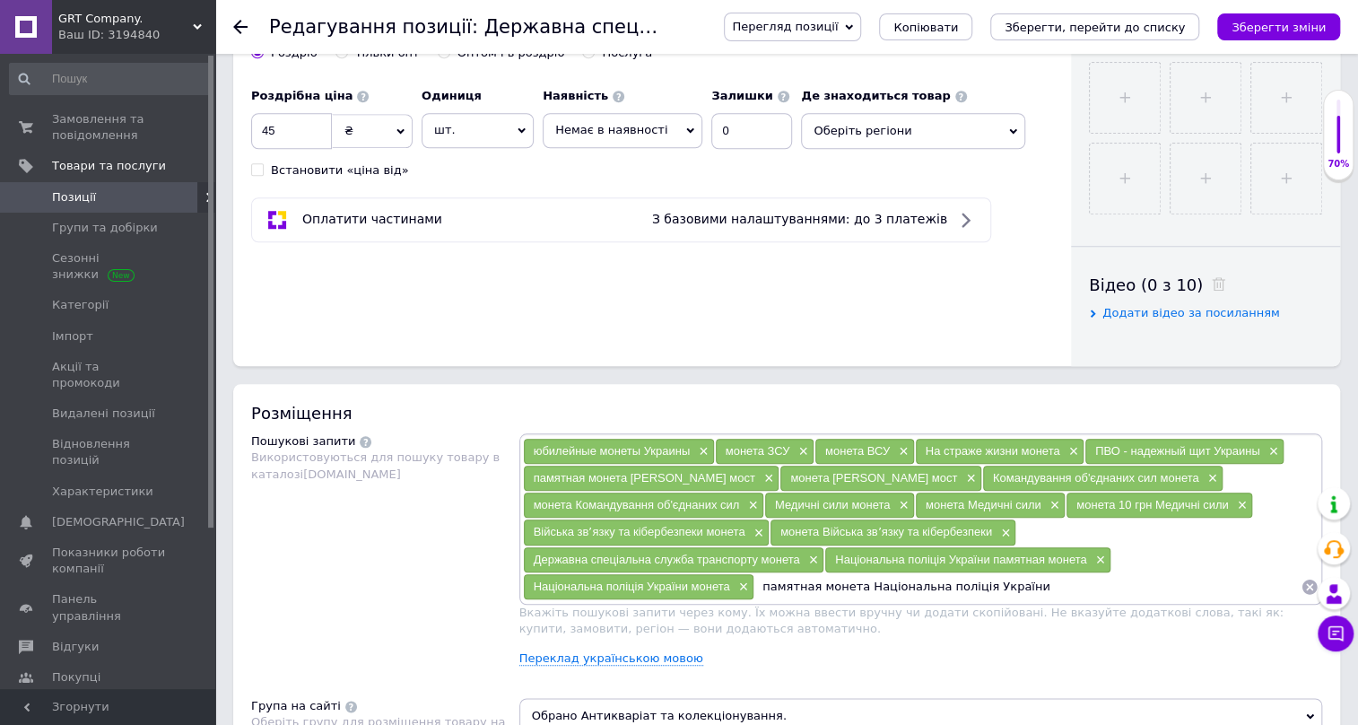
click at [1103, 573] on input "памятная монета Національна поліція України" at bounding box center [1028, 586] width 546 height 27
drag, startPoint x: 1105, startPoint y: 555, endPoint x: 1334, endPoint y: 580, distance: 230.1
click at [1334, 580] on body "GRT Company. Ваш ID: 3194840 Сайт GRT Company. Кабінет покупця Перевірити стан …" at bounding box center [679, 700] width 1358 height 2814
click at [1296, 573] on input "памятная монета Національна поліція України" at bounding box center [1028, 586] width 546 height 27
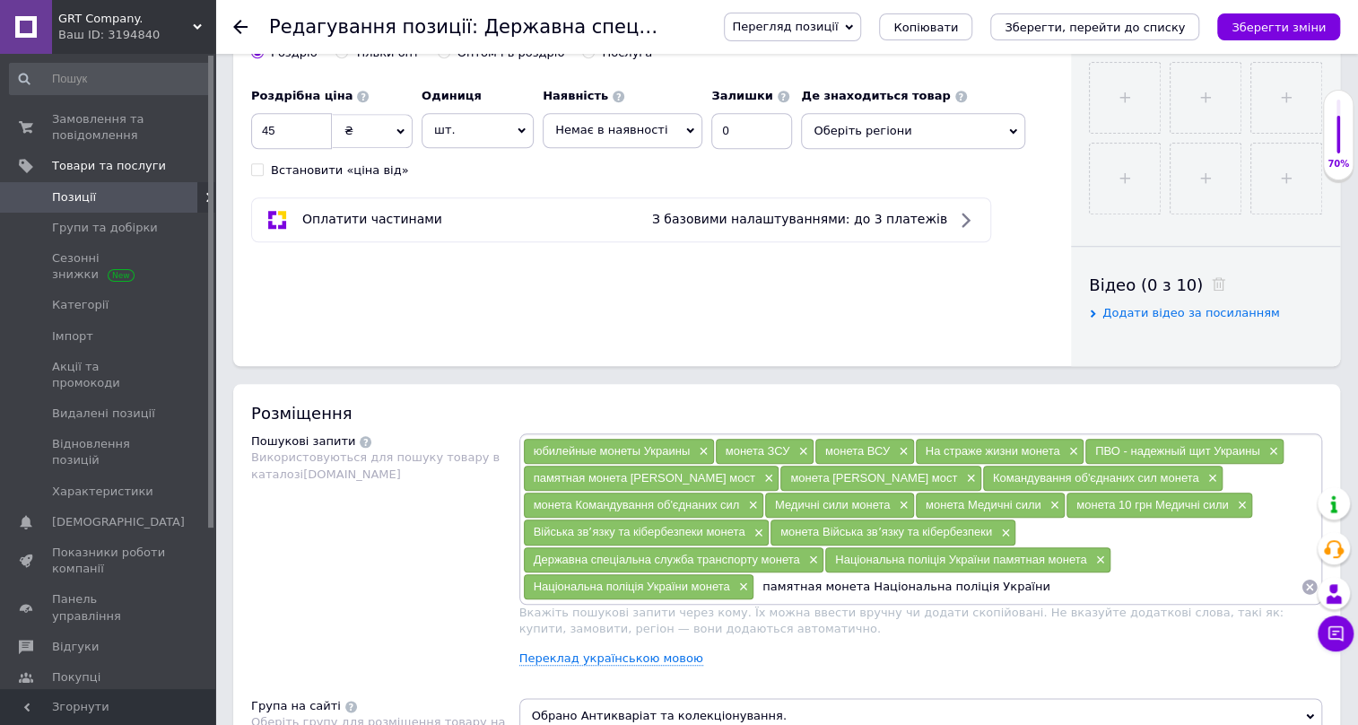
type input "памятная монета Національна поліція України"
click at [1042, 583] on input at bounding box center [1171, 586] width 259 height 27
paste input "монета Національна поліція України"
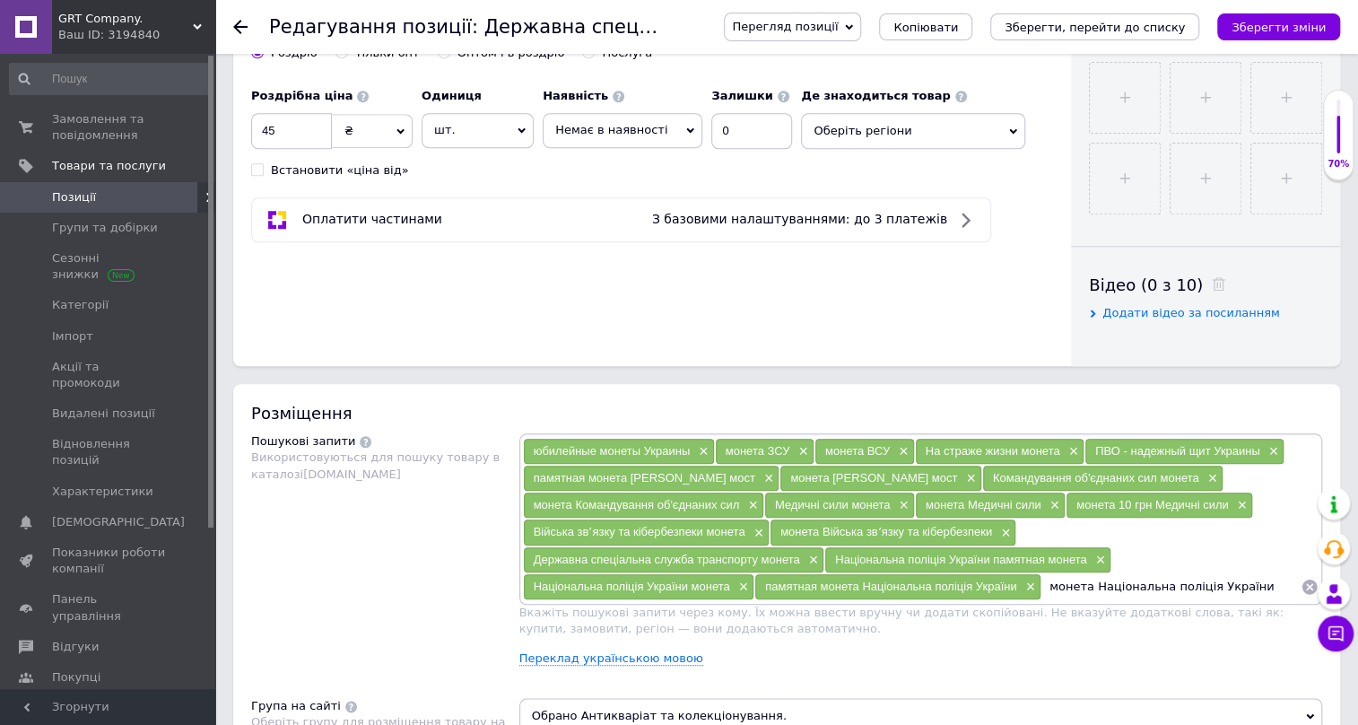
type input "монета Національна поліція України"
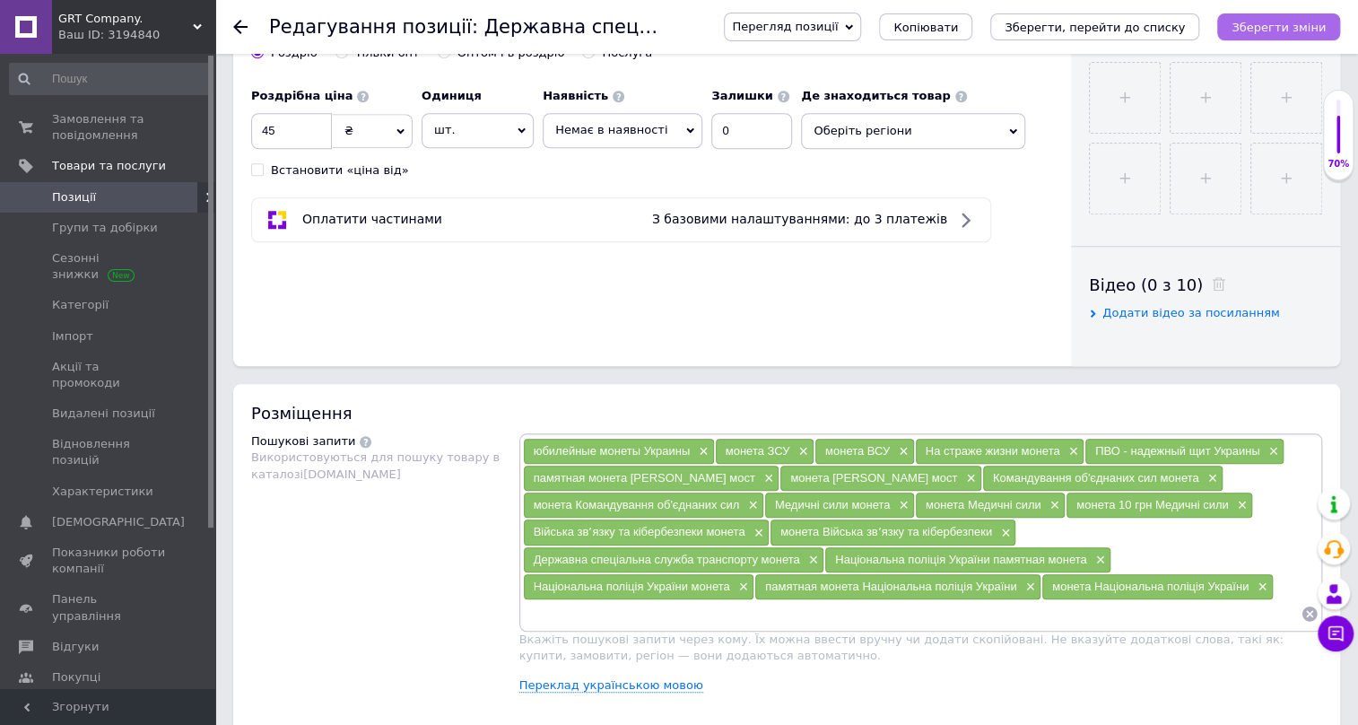
click at [1266, 13] on button "Зберегти зміни" at bounding box center [1279, 26] width 123 height 27
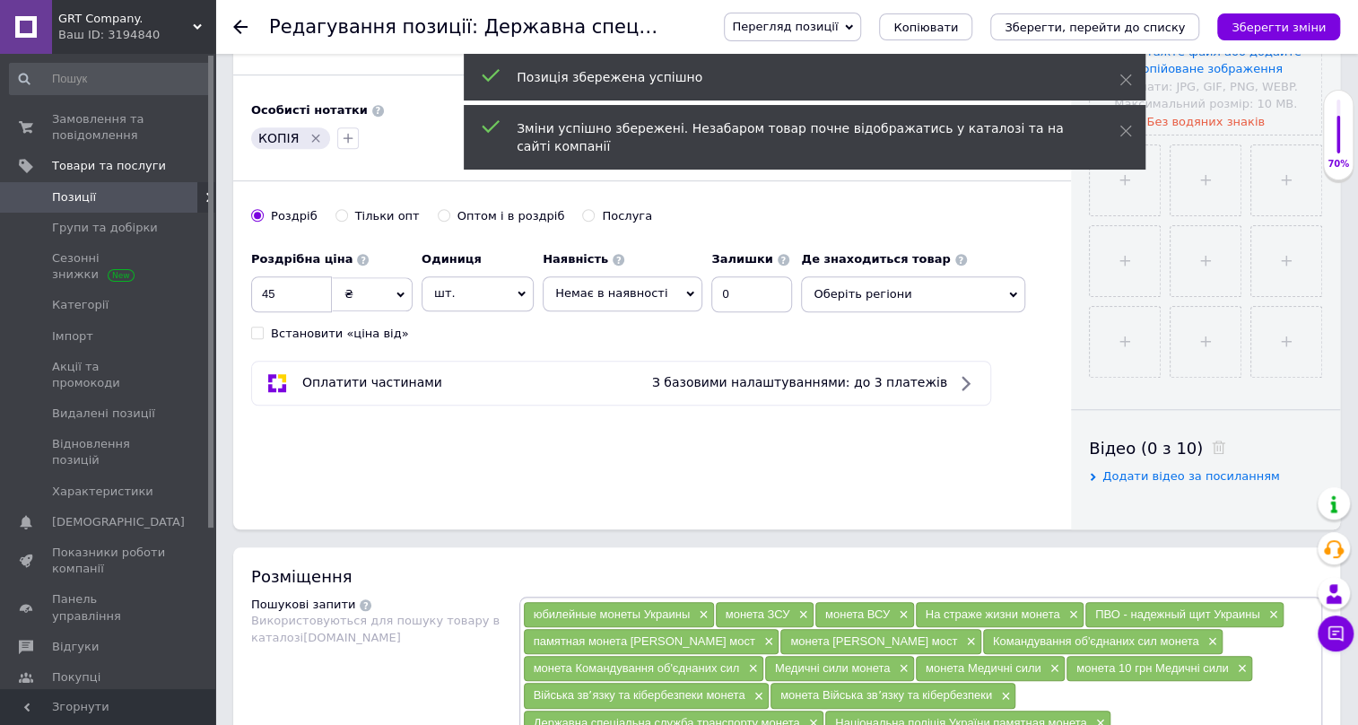
scroll to position [489, 0]
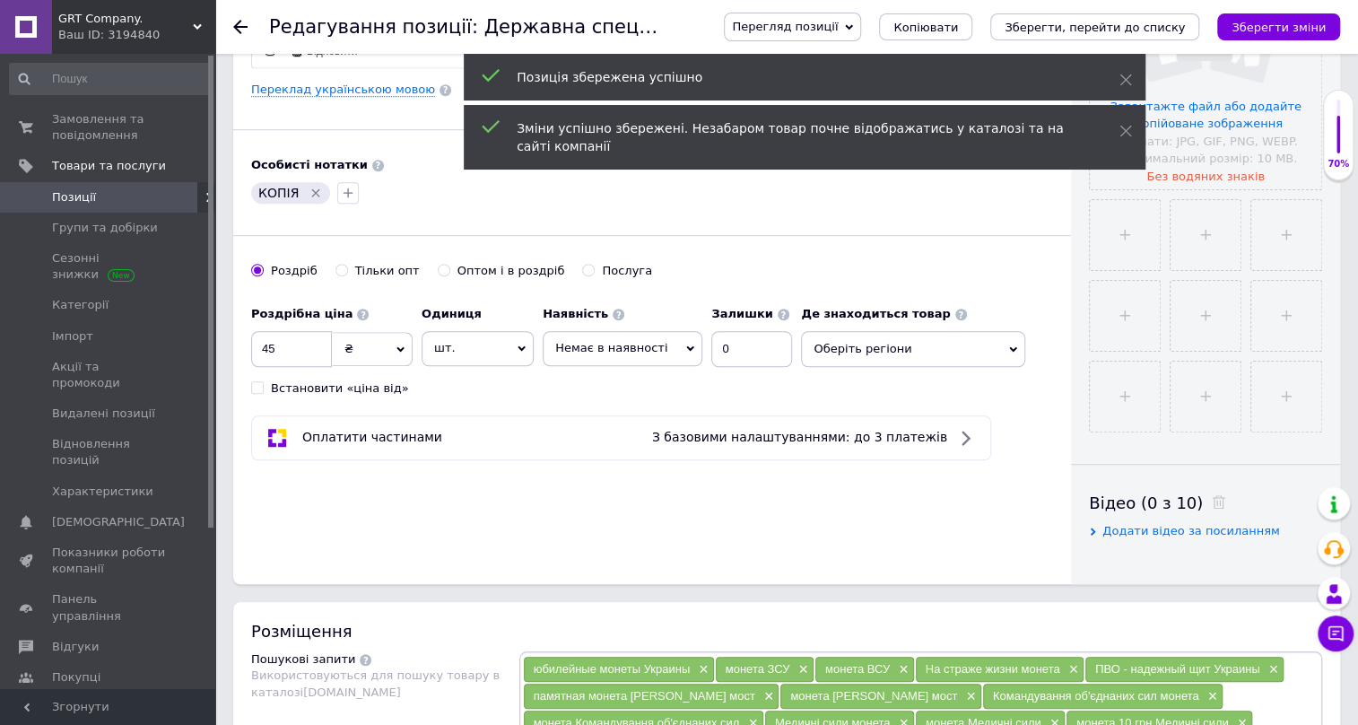
click at [981, 345] on span "Оберіть регіони" at bounding box center [913, 349] width 224 height 36
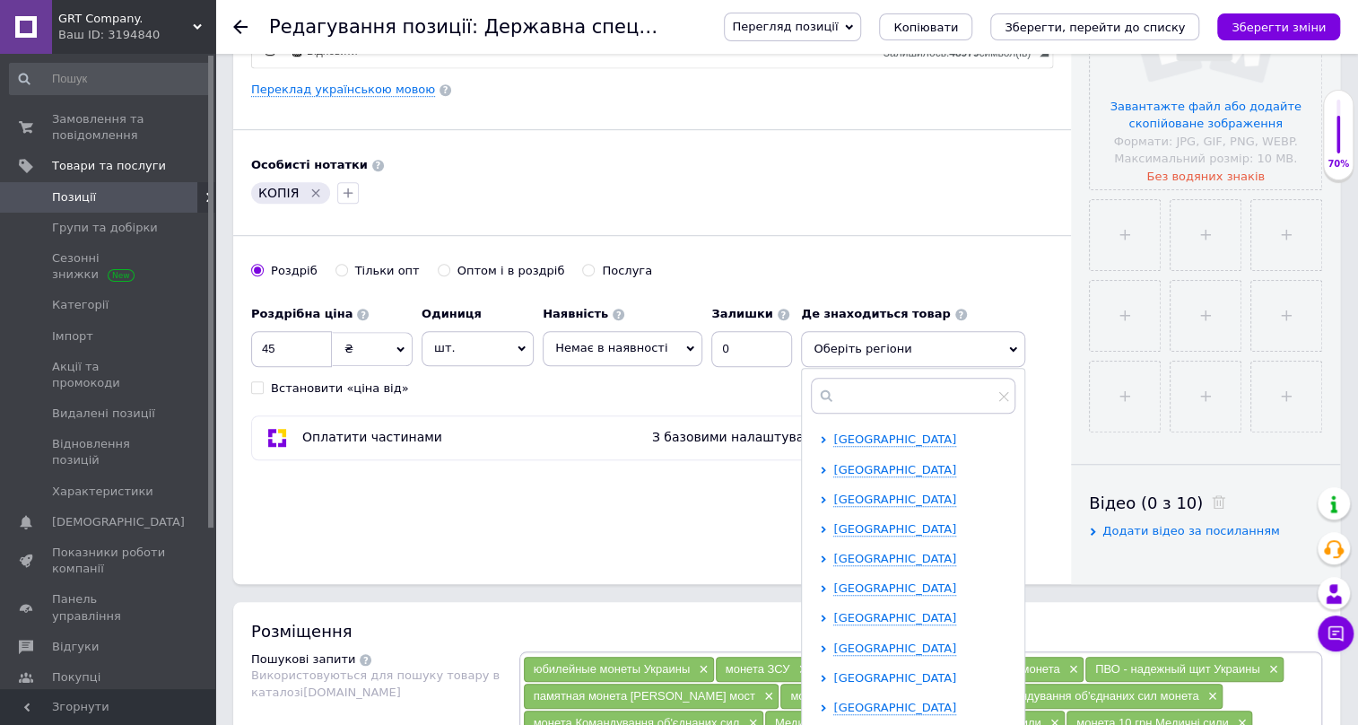
click at [834, 671] on span "Київська область" at bounding box center [895, 677] width 123 height 13
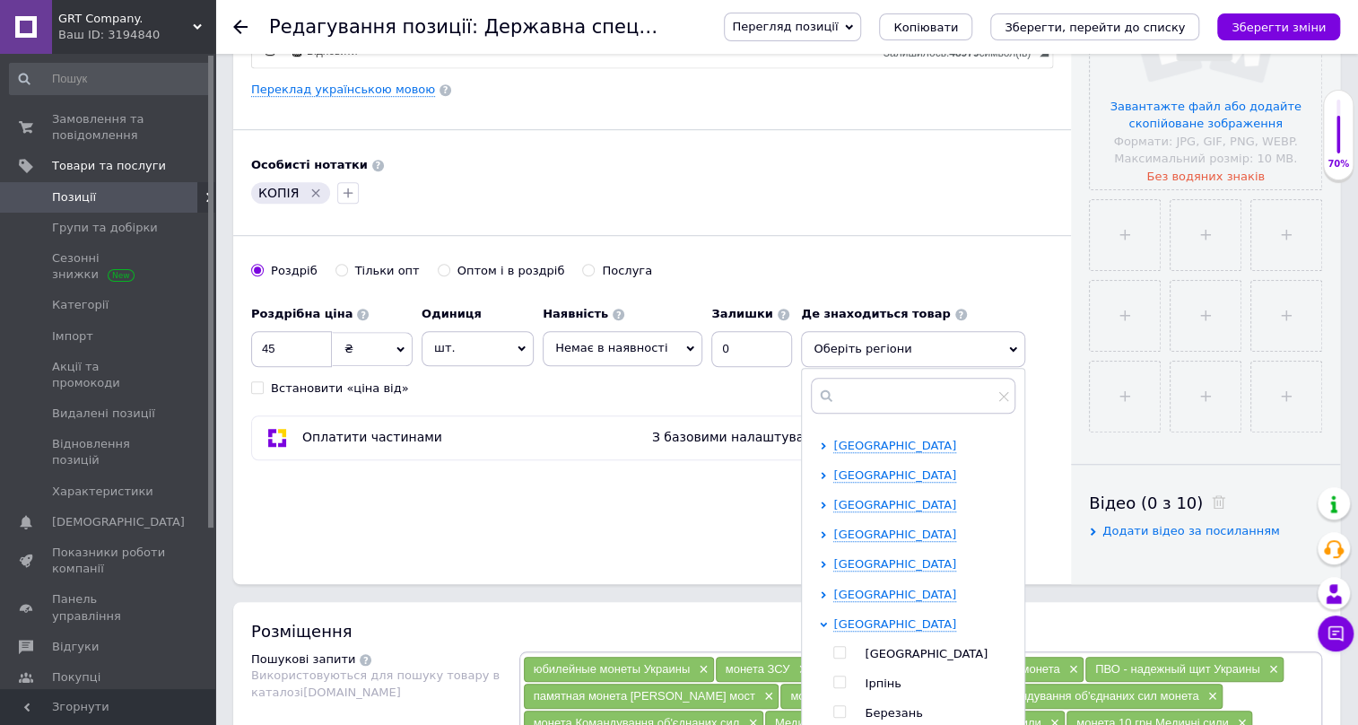
click at [834, 647] on input "checkbox" at bounding box center [840, 653] width 12 height 12
checkbox input "true"
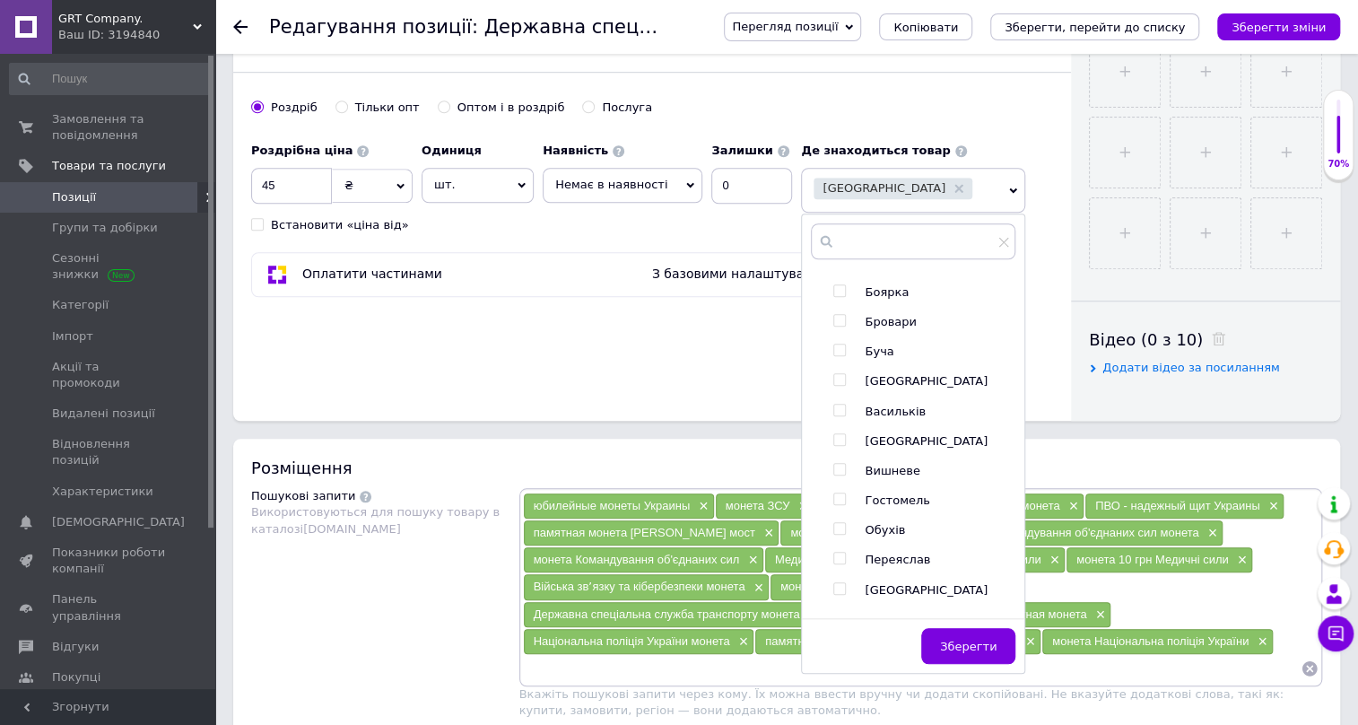
scroll to position [761, 0]
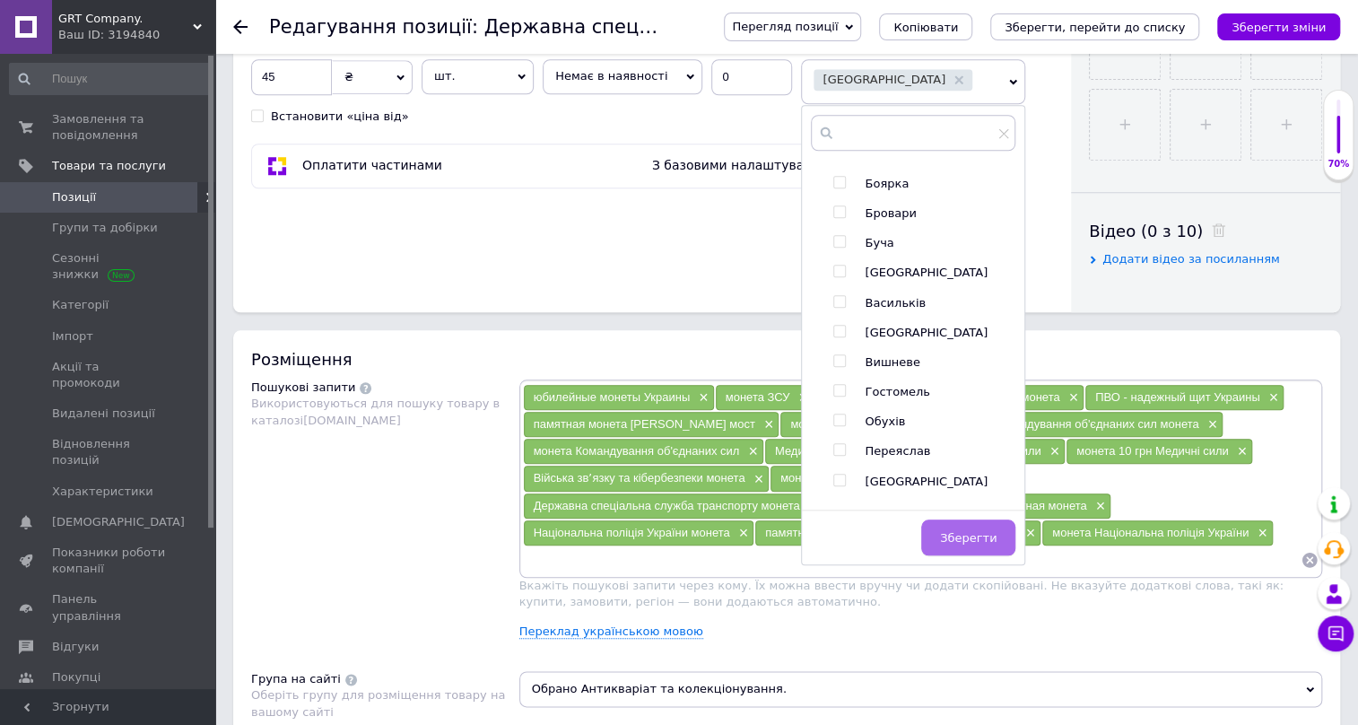
click at [965, 527] on button "Зберегти" at bounding box center [968, 538] width 94 height 36
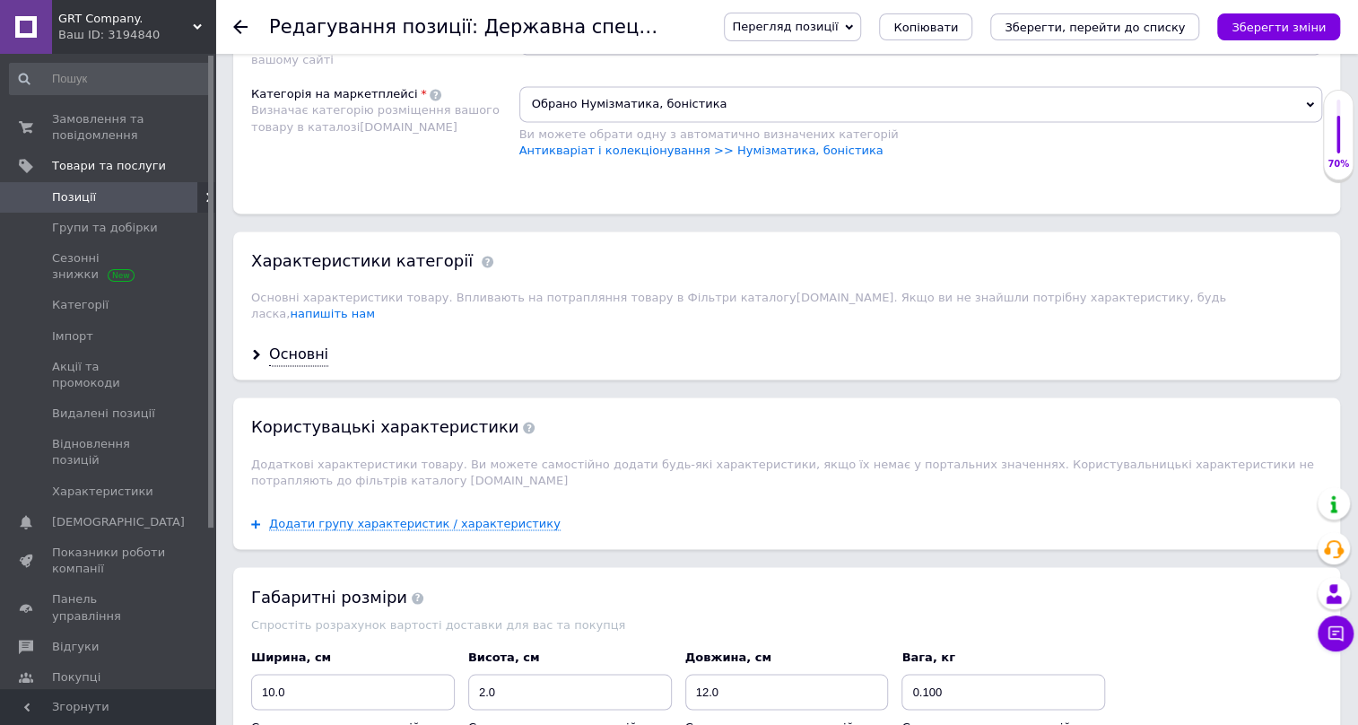
scroll to position [1576, 0]
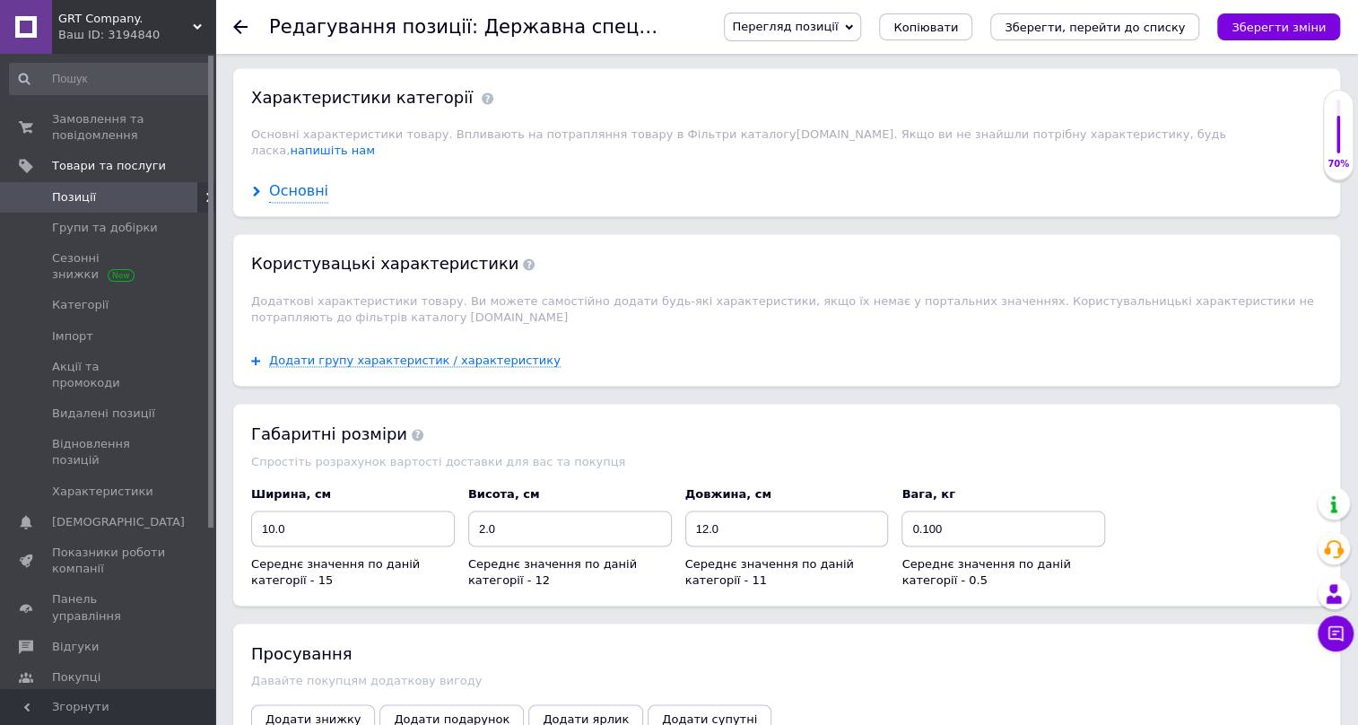
click at [305, 181] on div "Основні" at bounding box center [298, 191] width 59 height 21
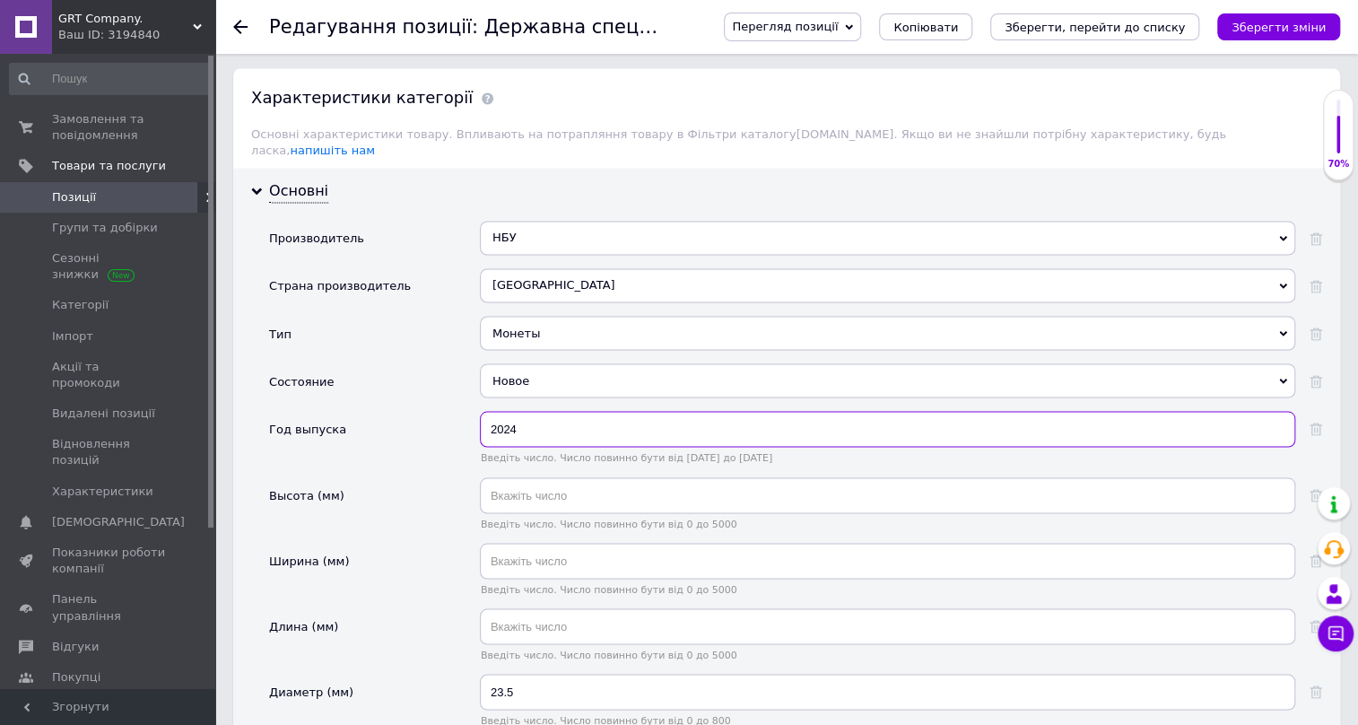
drag, startPoint x: 525, startPoint y: 366, endPoint x: 508, endPoint y: 360, distance: 18.2
click at [508, 360] on div "Производитель НБУ НБУ Страна производитель Украина Украина Тип Монеты Монеты Со…" at bounding box center [795, 704] width 1053 height 967
type input "2025"
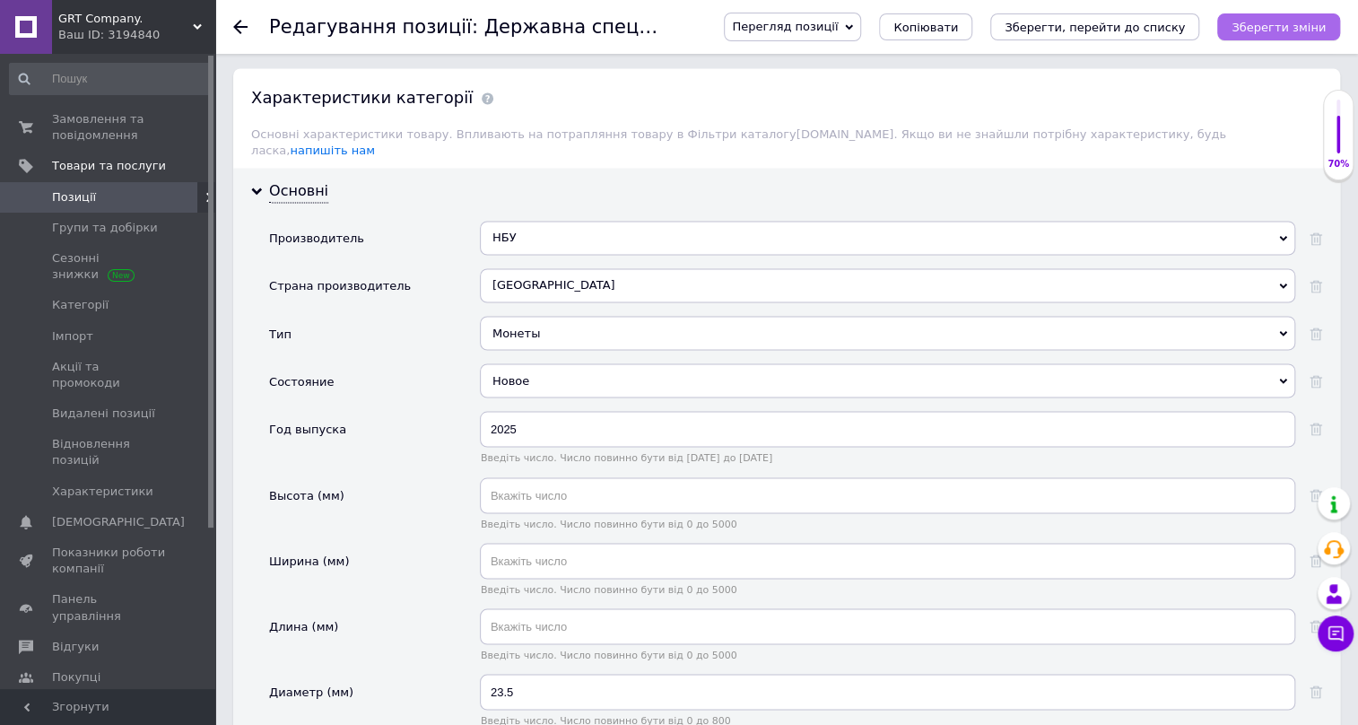
click at [1269, 30] on icon "Зберегти зміни" at bounding box center [1279, 27] width 94 height 13
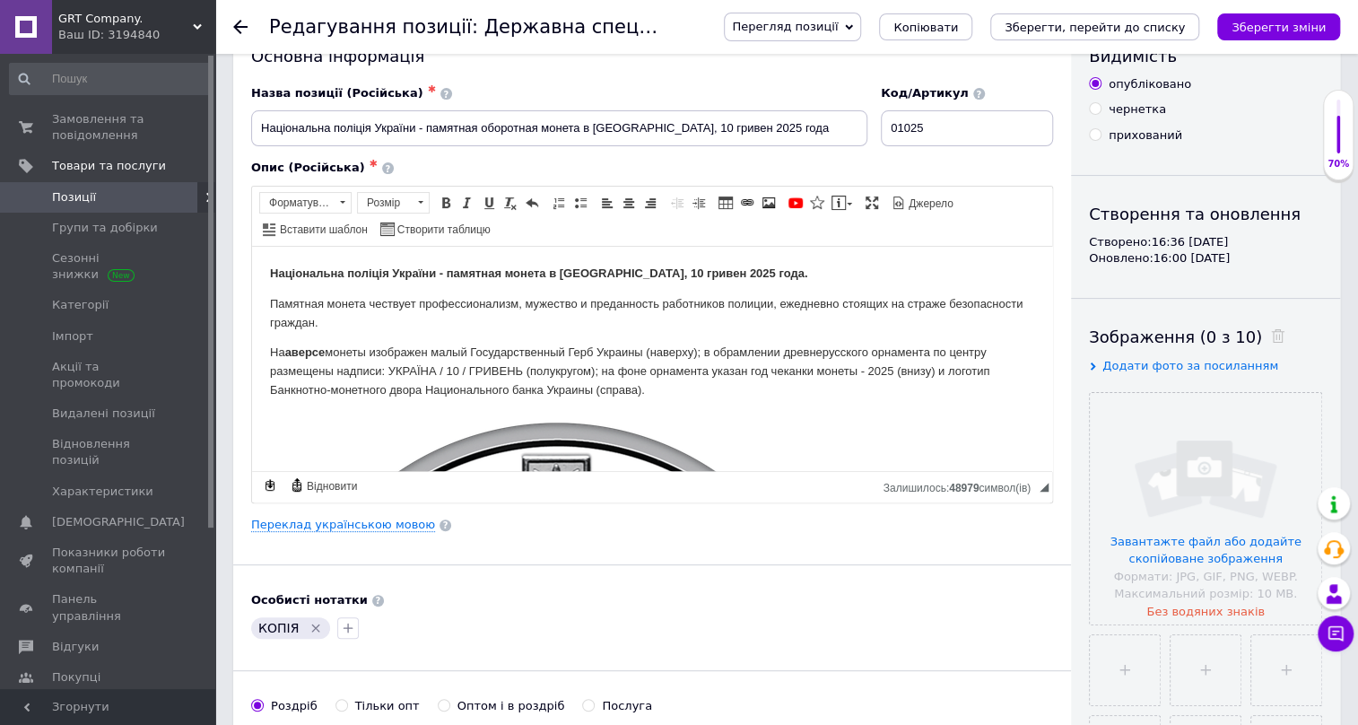
scroll to position [0, 0]
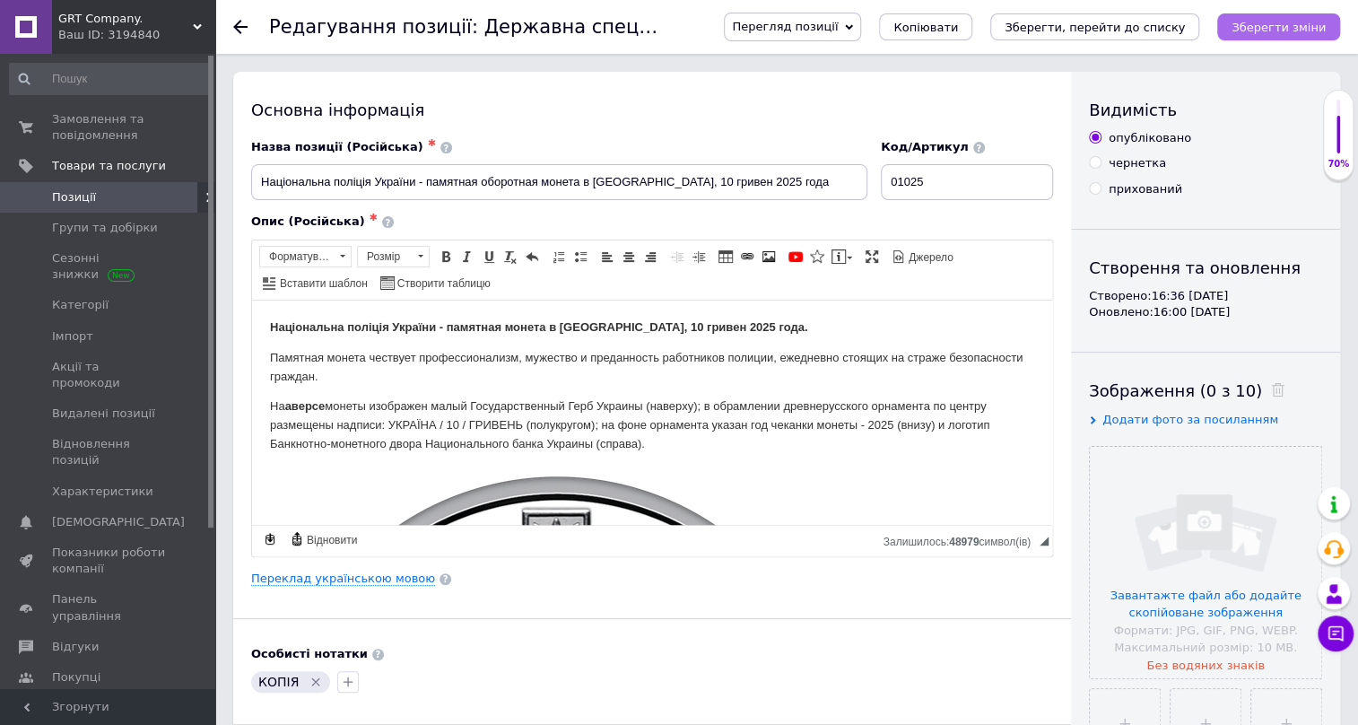
click at [1313, 21] on icon "Зберегти зміни" at bounding box center [1279, 27] width 94 height 13
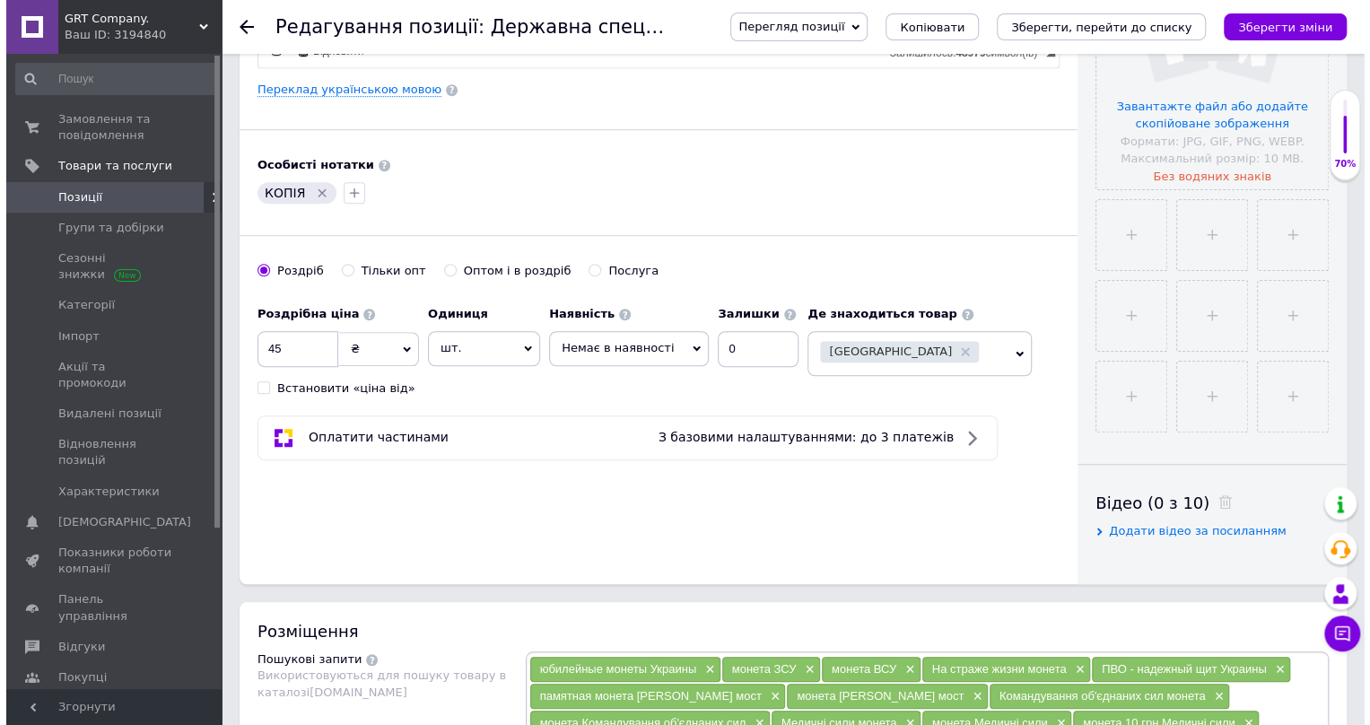
scroll to position [434, 0]
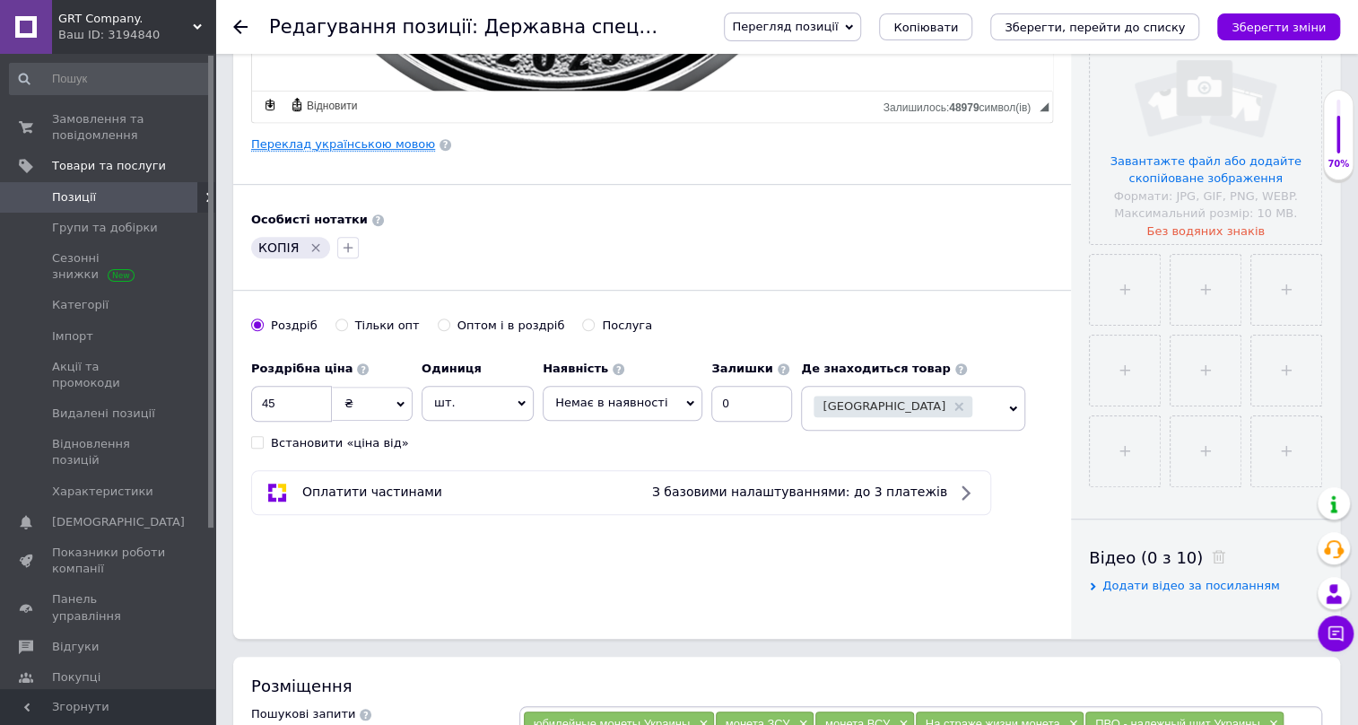
click at [367, 144] on link "Переклад українською мовою" at bounding box center [343, 144] width 184 height 14
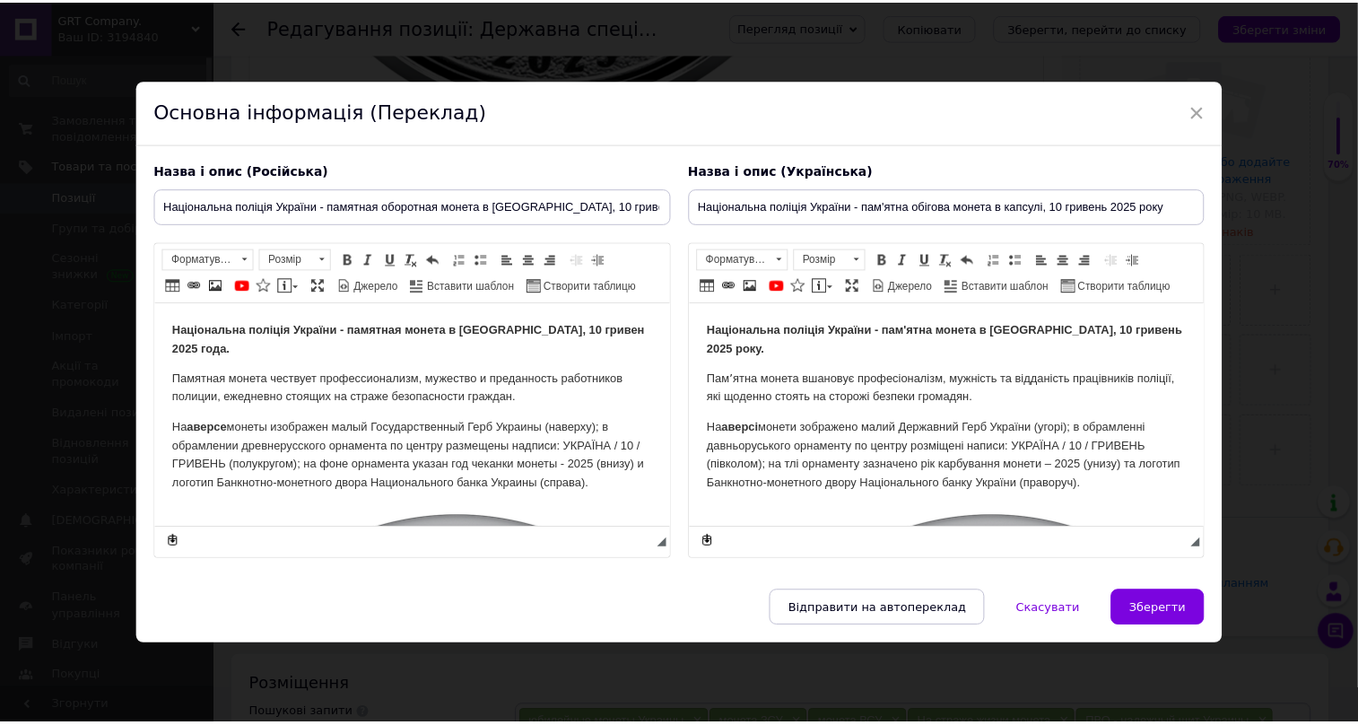
scroll to position [0, 0]
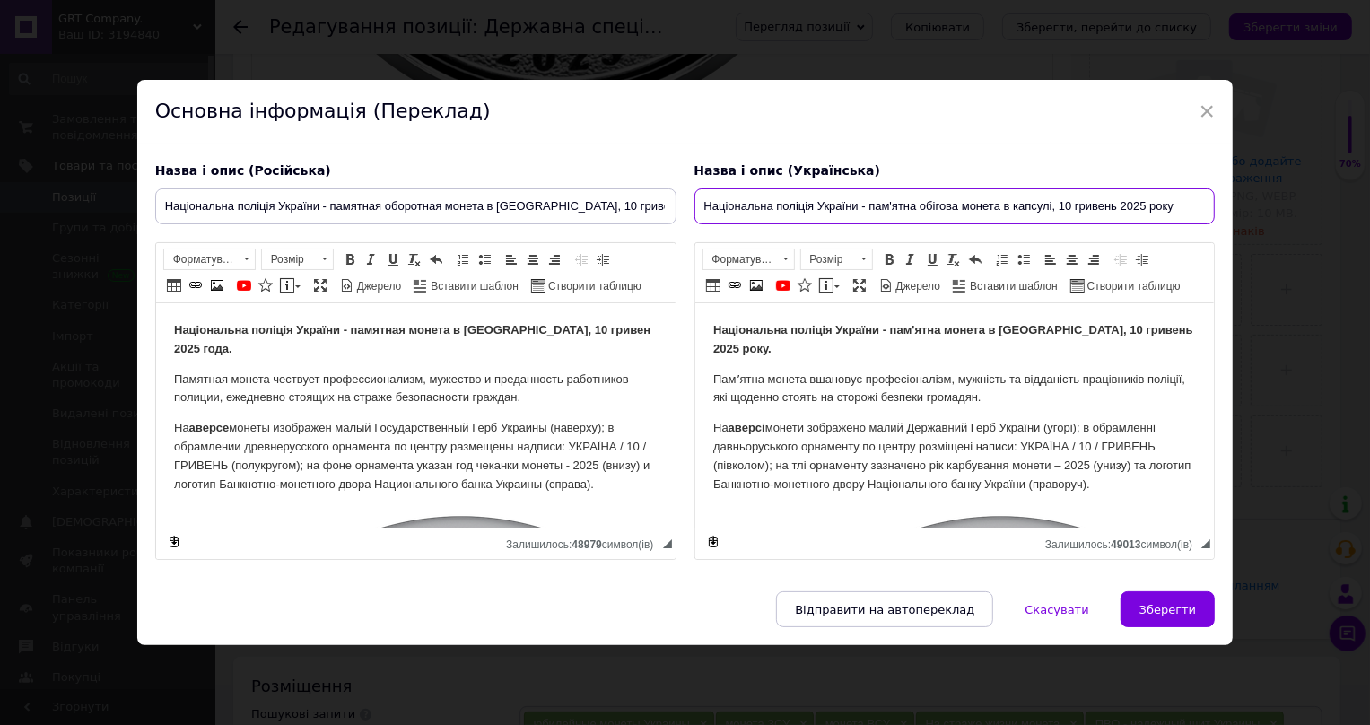
drag, startPoint x: 700, startPoint y: 192, endPoint x: 777, endPoint y: 201, distance: 77.7
click at [777, 201] on input "Національна поліція України - пам'ятна обігова монета в капсулі, 10 гривень 202…" at bounding box center [954, 206] width 521 height 36
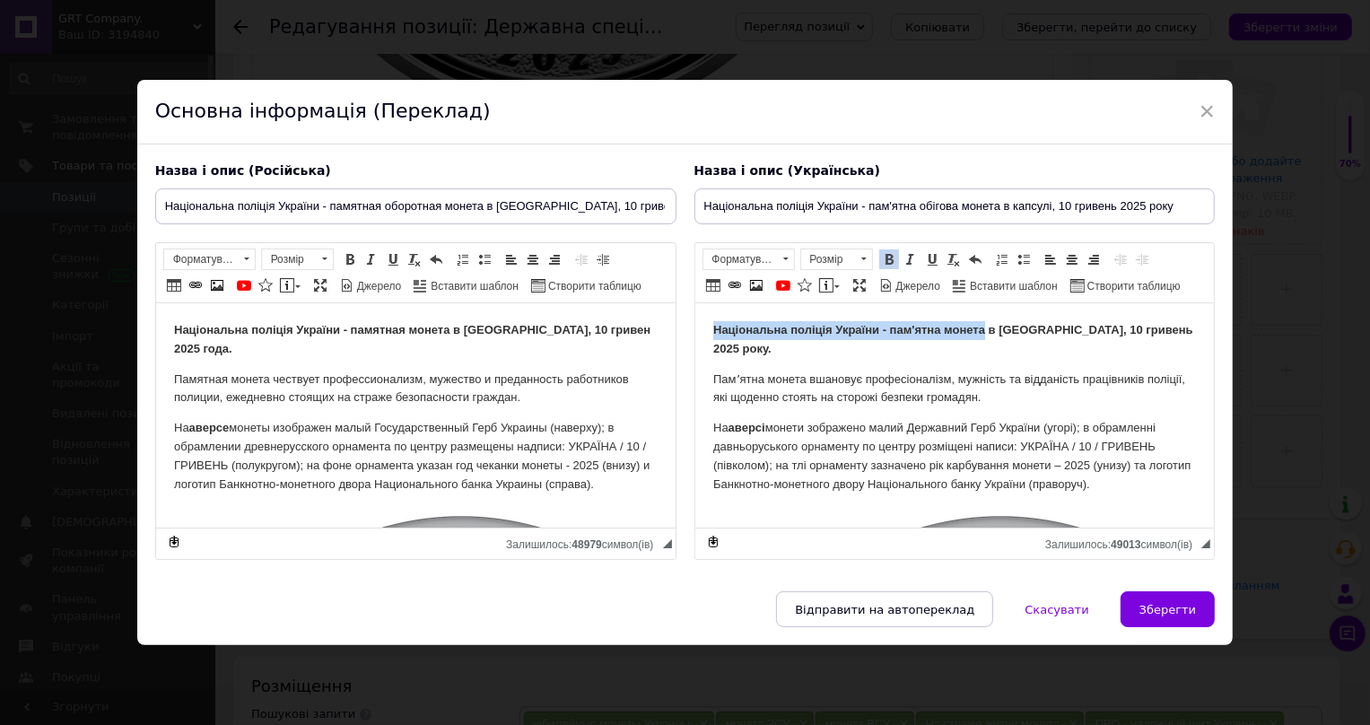
drag, startPoint x: 710, startPoint y: 328, endPoint x: 982, endPoint y: 325, distance: 271.9
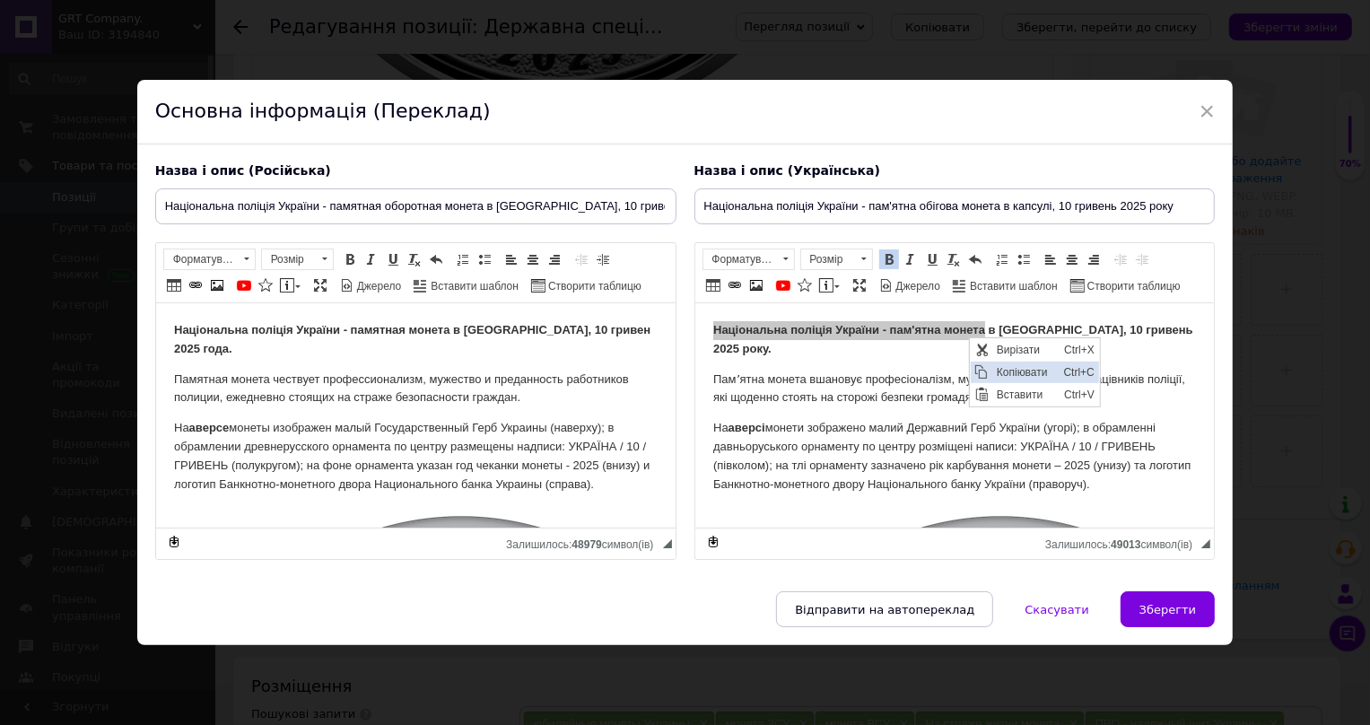
click at [1013, 374] on span "Копіювати" at bounding box center [1024, 372] width 67 height 22
copy strong "Національна поліція України - пам'ятна монета"
click at [1138, 627] on button "Зберегти" at bounding box center [1168, 609] width 94 height 36
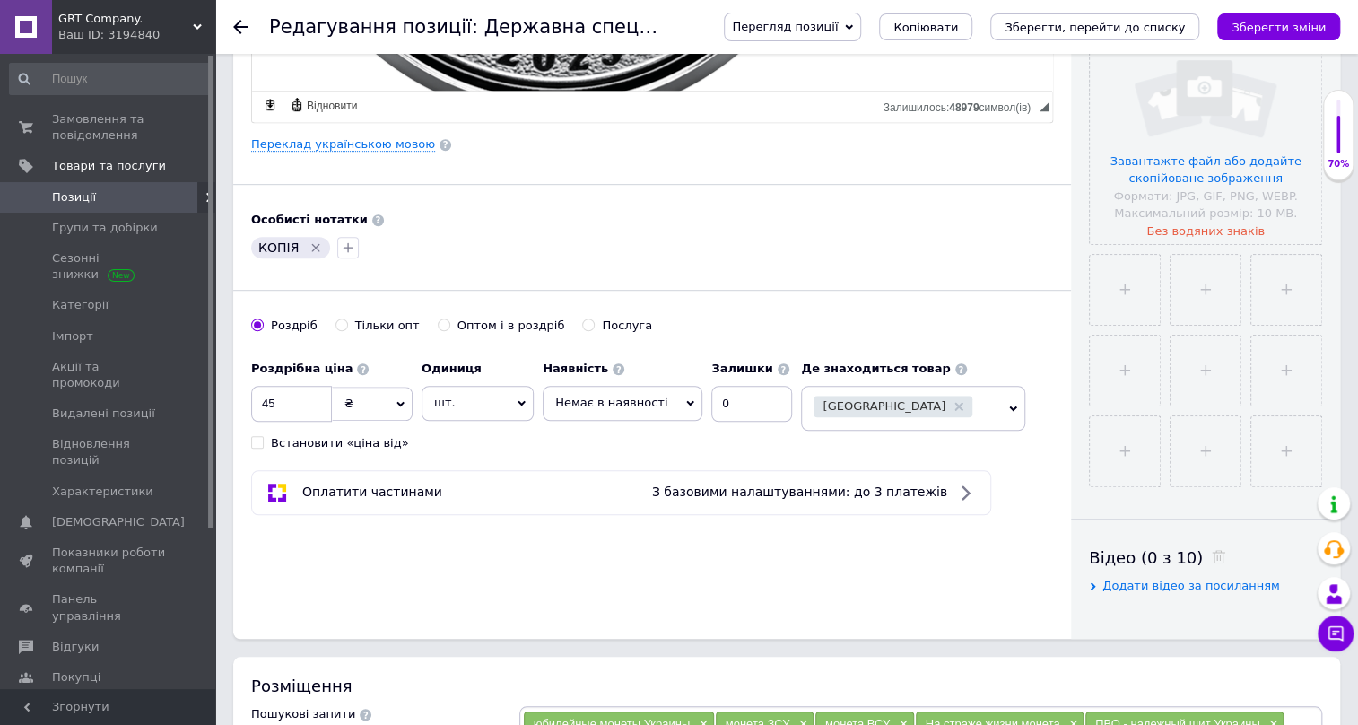
drag, startPoint x: 1293, startPoint y: 24, endPoint x: 1302, endPoint y: 18, distance: 11.0
click at [1295, 24] on icon "Зберегти зміни" at bounding box center [1279, 27] width 94 height 13
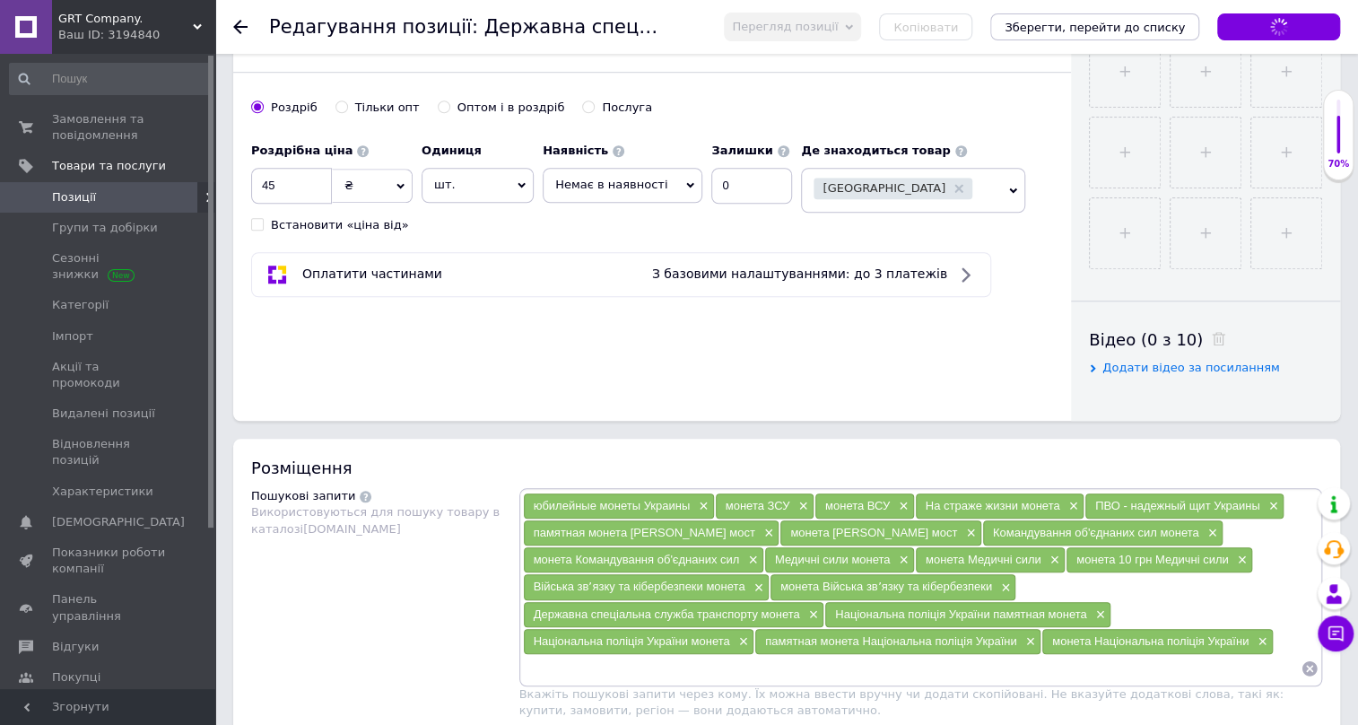
scroll to position [707, 0]
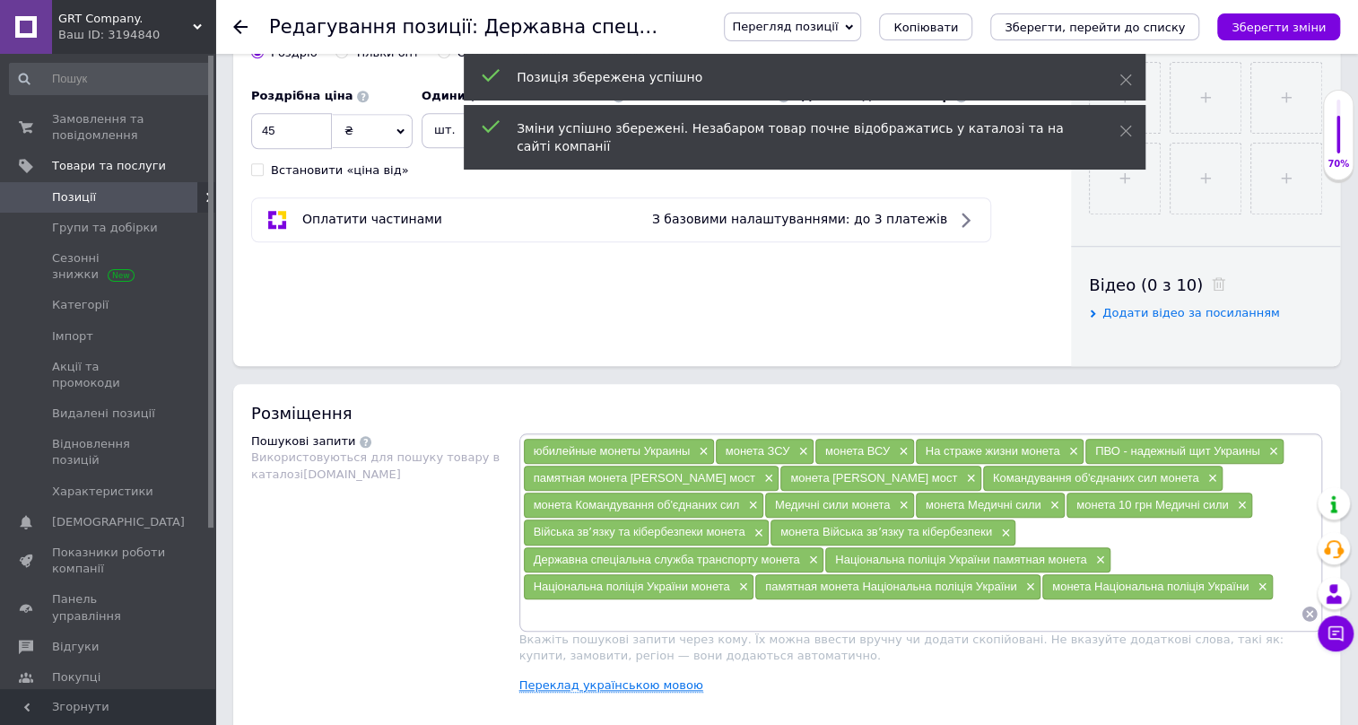
click at [632, 678] on link "Переклад українською мовою" at bounding box center [612, 685] width 184 height 14
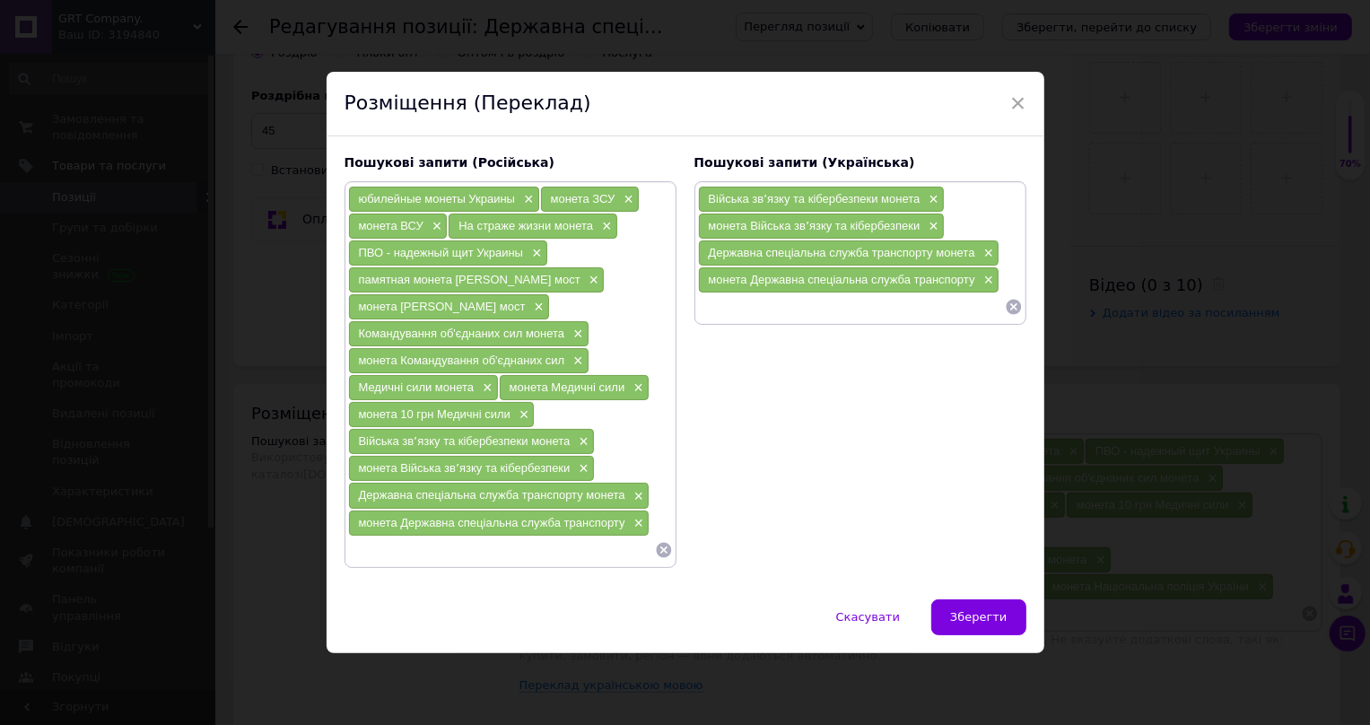
click at [740, 316] on input at bounding box center [851, 306] width 307 height 27
paste input "Національна поліція України - пам'ятна монета"
drag, startPoint x: 864, startPoint y: 299, endPoint x: 850, endPoint y: 300, distance: 14.4
click at [850, 300] on input "Національна поліція України - пам'ятна монета" at bounding box center [851, 306] width 307 height 27
type input "Національна поліція України пам'ятна монета"
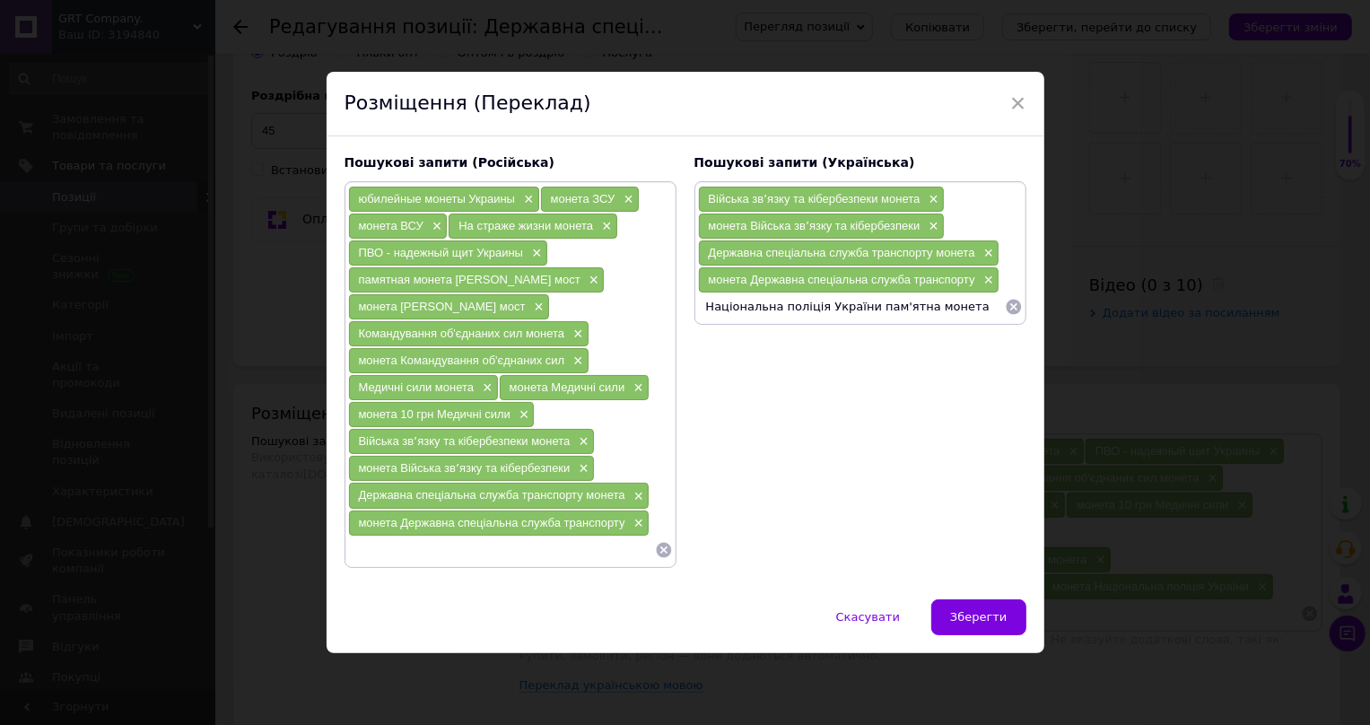
drag, startPoint x: 942, startPoint y: 314, endPoint x: 698, endPoint y: 293, distance: 244.9
click at [698, 293] on input "Національна поліція України пам'ятна монета" at bounding box center [851, 306] width 307 height 27
click at [955, 304] on input "Національна поліція України пам'ятна монета" at bounding box center [851, 306] width 307 height 27
click at [814, 336] on input at bounding box center [851, 333] width 307 height 27
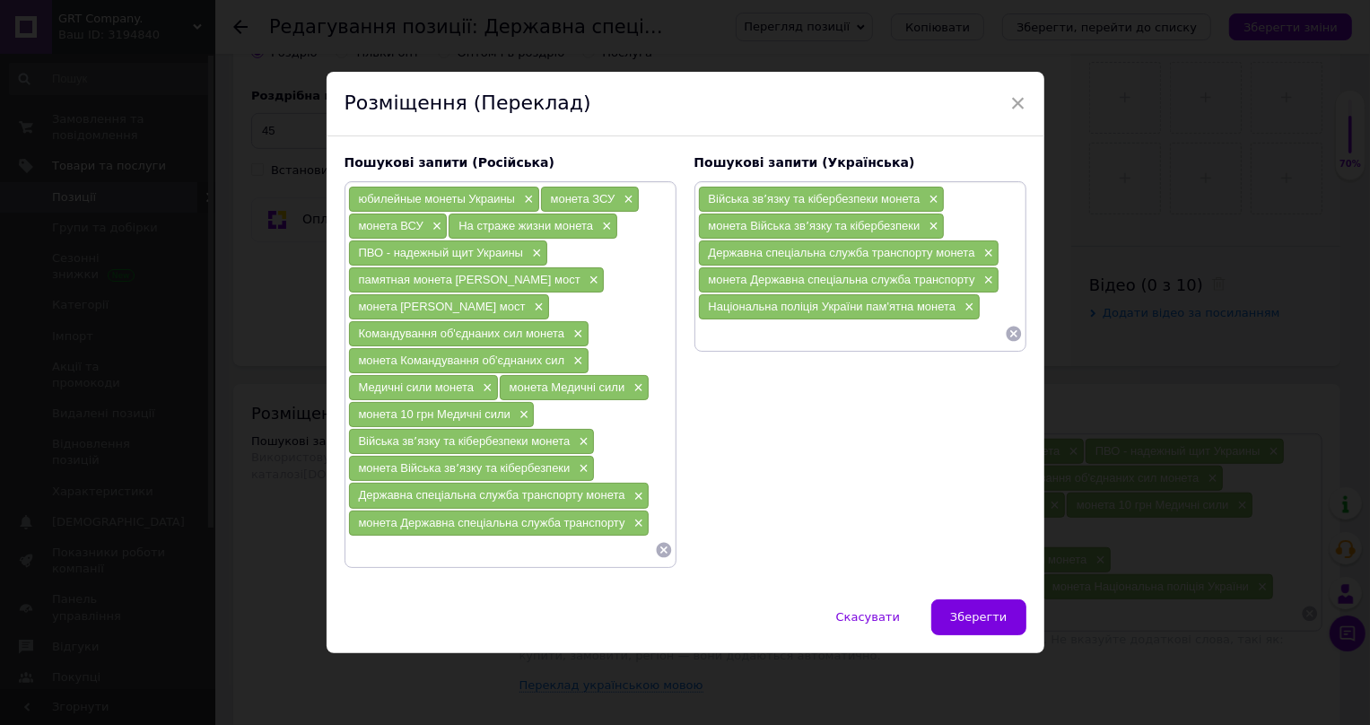
paste input "Національна поліція України пам'ятна монета"
drag, startPoint x: 904, startPoint y: 331, endPoint x: 851, endPoint y: 330, distance: 52.0
click at [851, 330] on input "Національна поліція України пам'ятна монета" at bounding box center [851, 333] width 307 height 27
type input "Національна поліція України монета"
click at [889, 344] on input "Національна поліція України монета" at bounding box center [851, 333] width 307 height 27
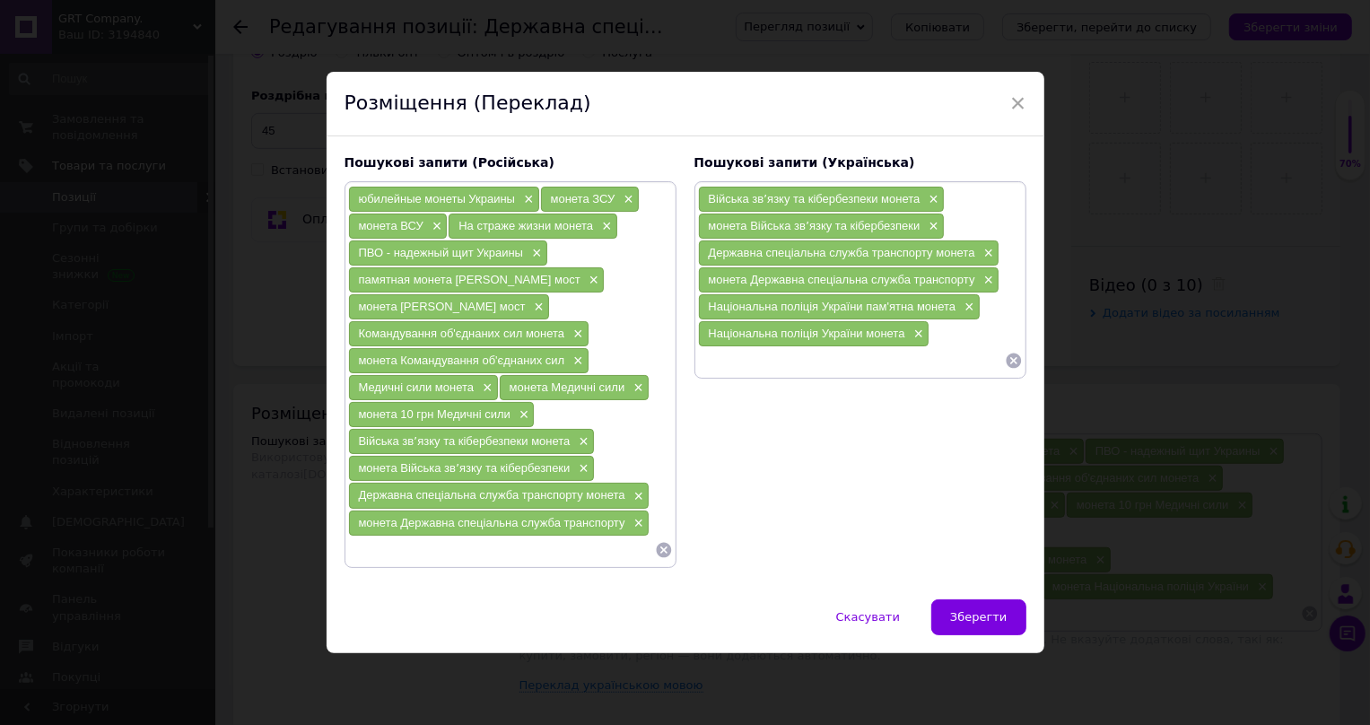
click at [752, 358] on input at bounding box center [851, 360] width 307 height 27
paste input "Національна поліція України пам'ятна монета"
drag, startPoint x: 855, startPoint y: 354, endPoint x: 947, endPoint y: 376, distance: 94.0
click at [947, 376] on div "Війська звʼязку та кібербезпеки монета × монета Війська звʼязку та кібербезпеки…" at bounding box center [860, 279] width 332 height 197
click at [704, 361] on input "Національна поліція України" at bounding box center [851, 360] width 307 height 27
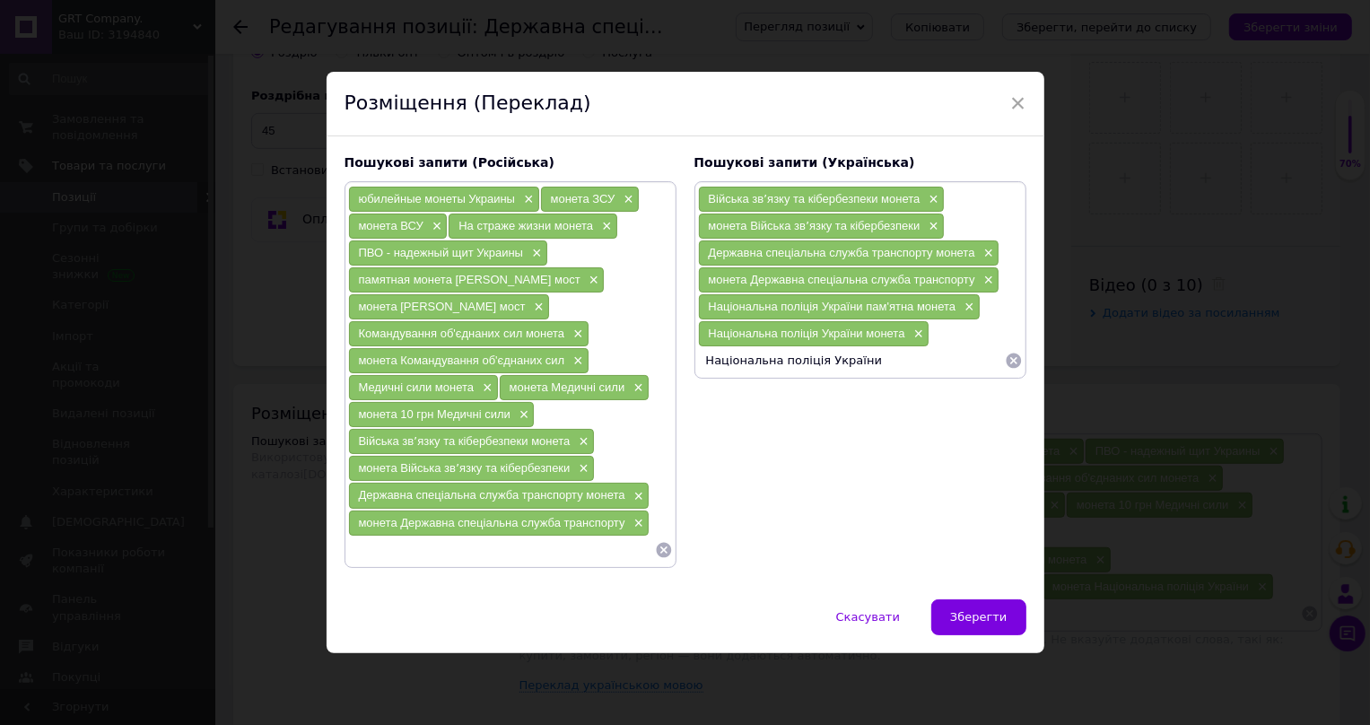
paste input "пам'ятна монета"
type input "пам'ятна монета Національна поліція України"
drag, startPoint x: 754, startPoint y: 352, endPoint x: 939, endPoint y: 381, distance: 188.1
click at [939, 381] on div "Пошукові запити (Українська) Війська звʼязку та кібербезпеки монета × монета Ві…" at bounding box center [860, 360] width 350 height 431
click at [940, 350] on input "пам'ятна монета Національна поліція України" at bounding box center [851, 360] width 307 height 27
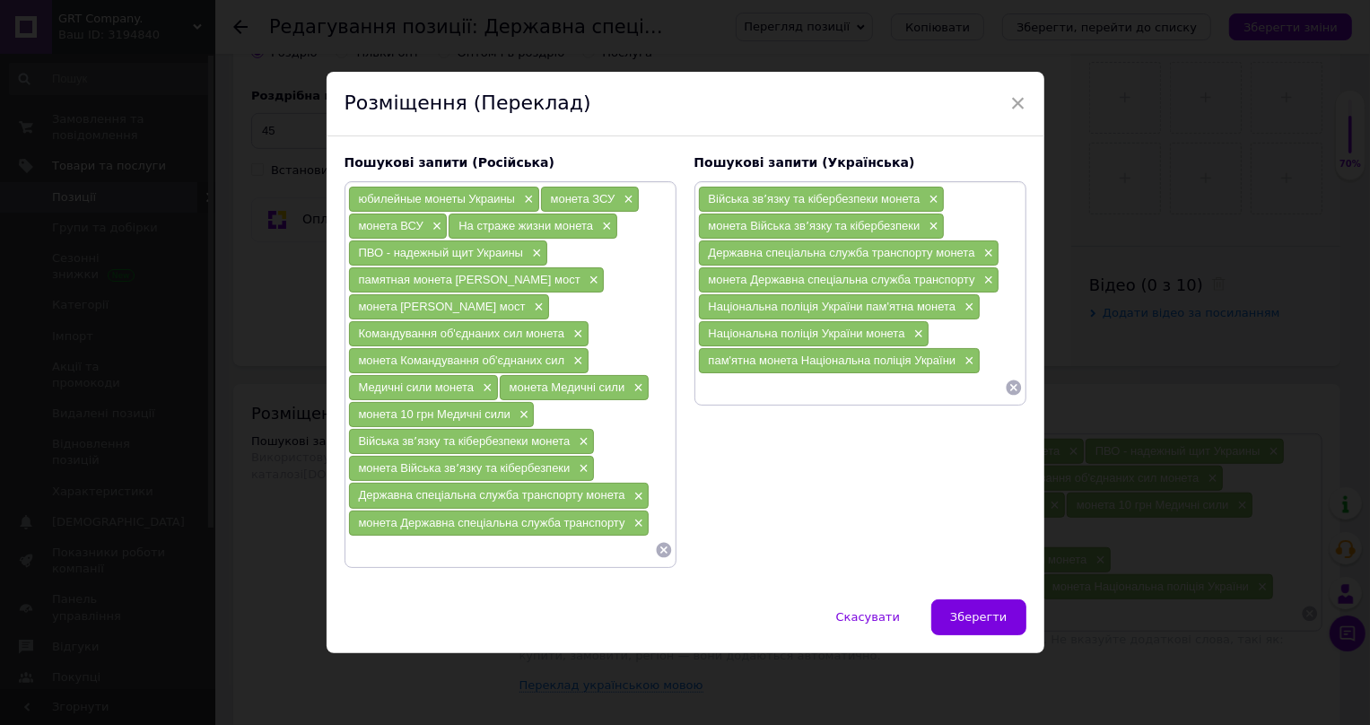
click at [813, 389] on input at bounding box center [851, 387] width 307 height 27
paste input "монета Національна поліція України"
type input "монета Національна поліція України"
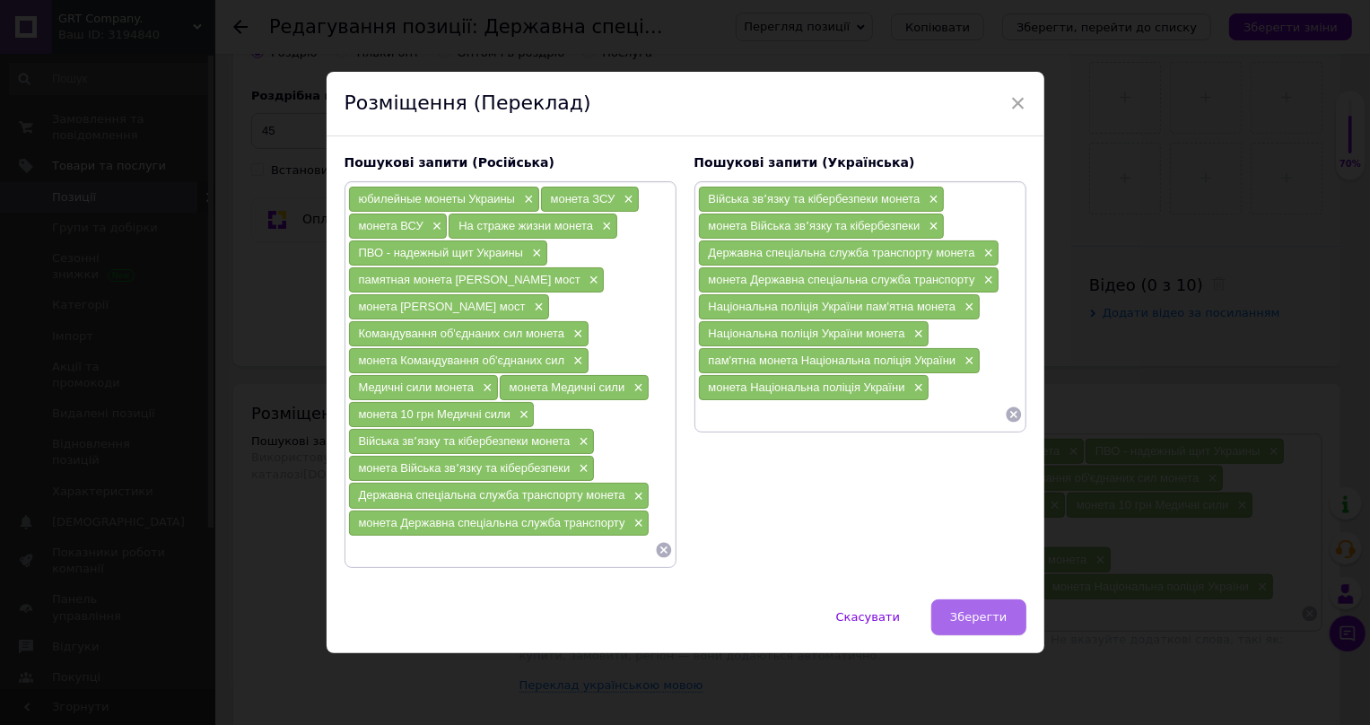
click at [956, 606] on button "Зберегти" at bounding box center [978, 617] width 94 height 36
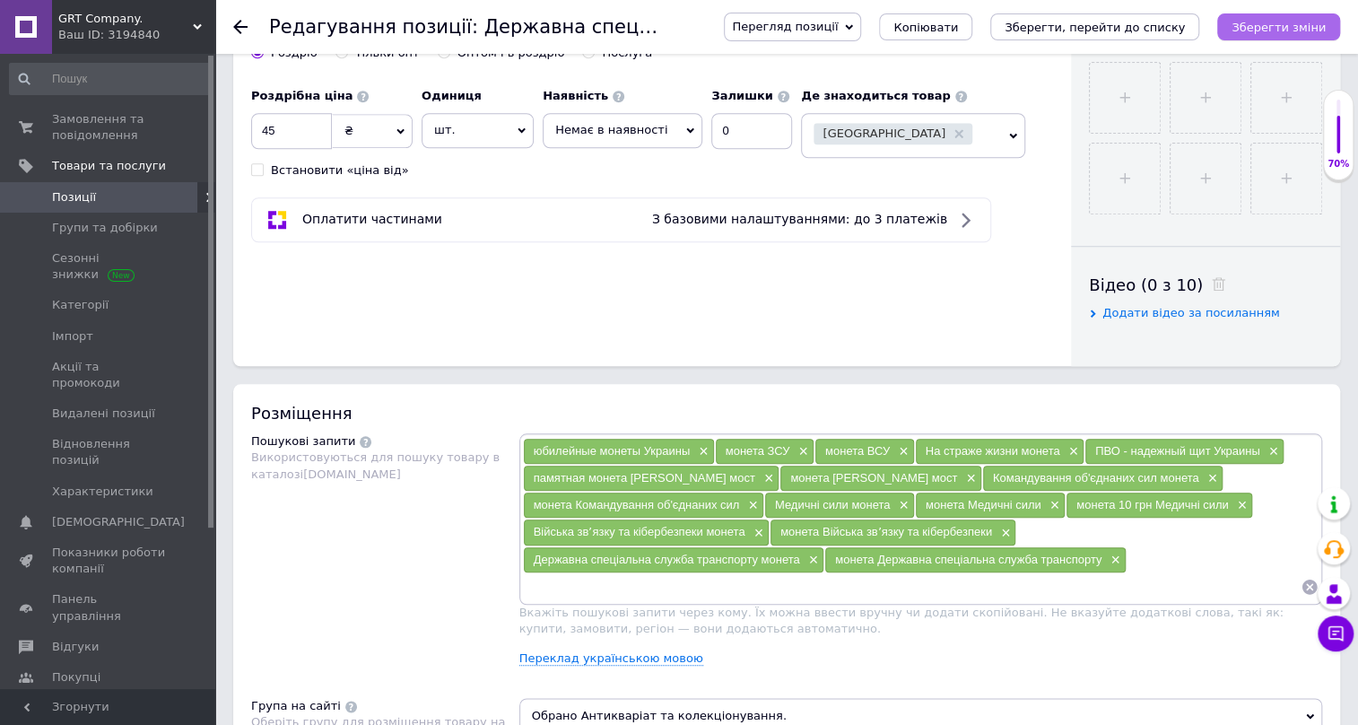
click at [1259, 22] on icon "Зберегти зміни" at bounding box center [1279, 27] width 94 height 13
click at [528, 651] on link "Переклад українською мовою" at bounding box center [612, 658] width 184 height 14
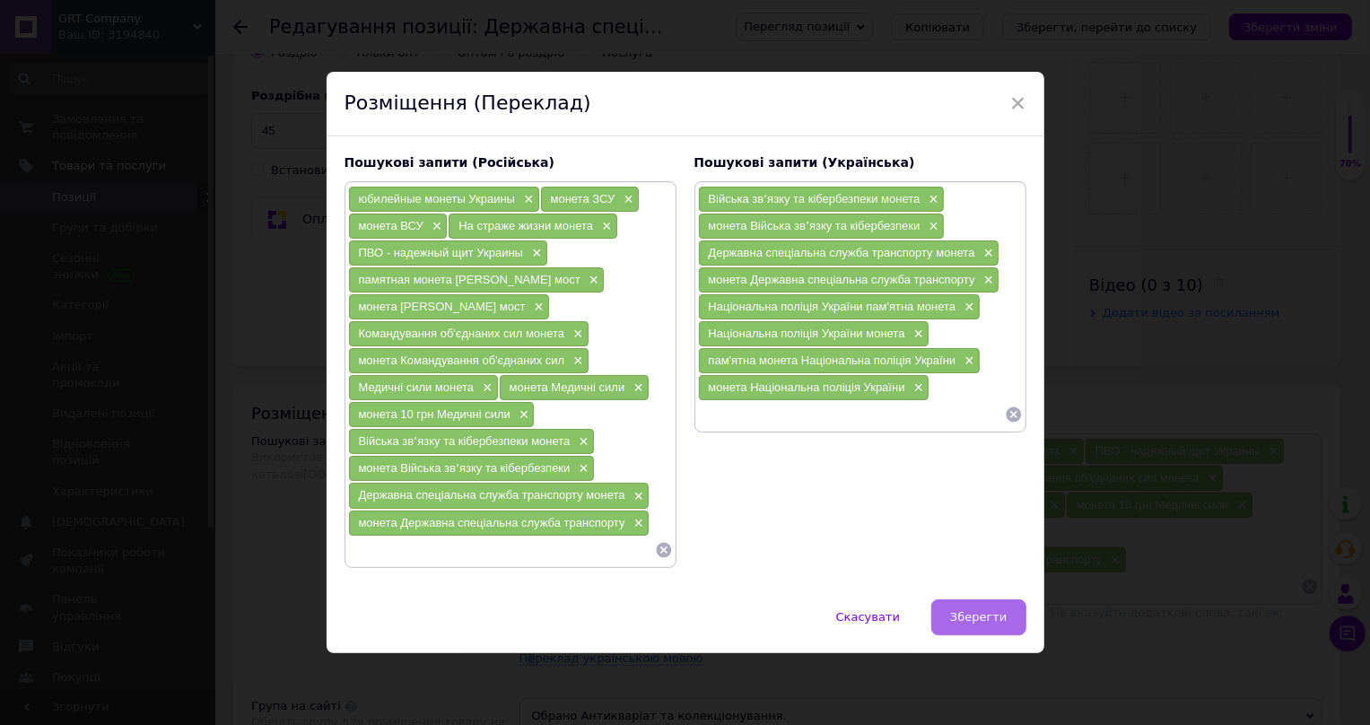
click at [978, 619] on span "Зберегти" at bounding box center [978, 616] width 57 height 13
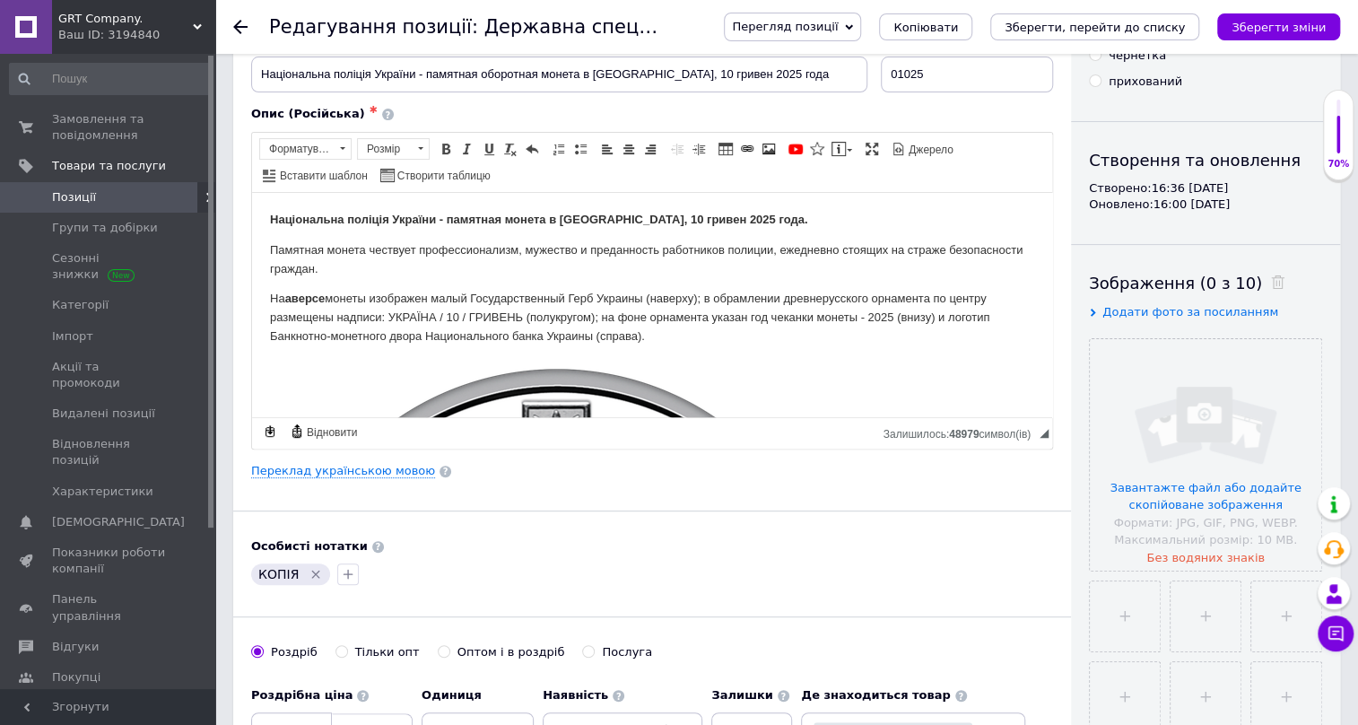
scroll to position [0, 0]
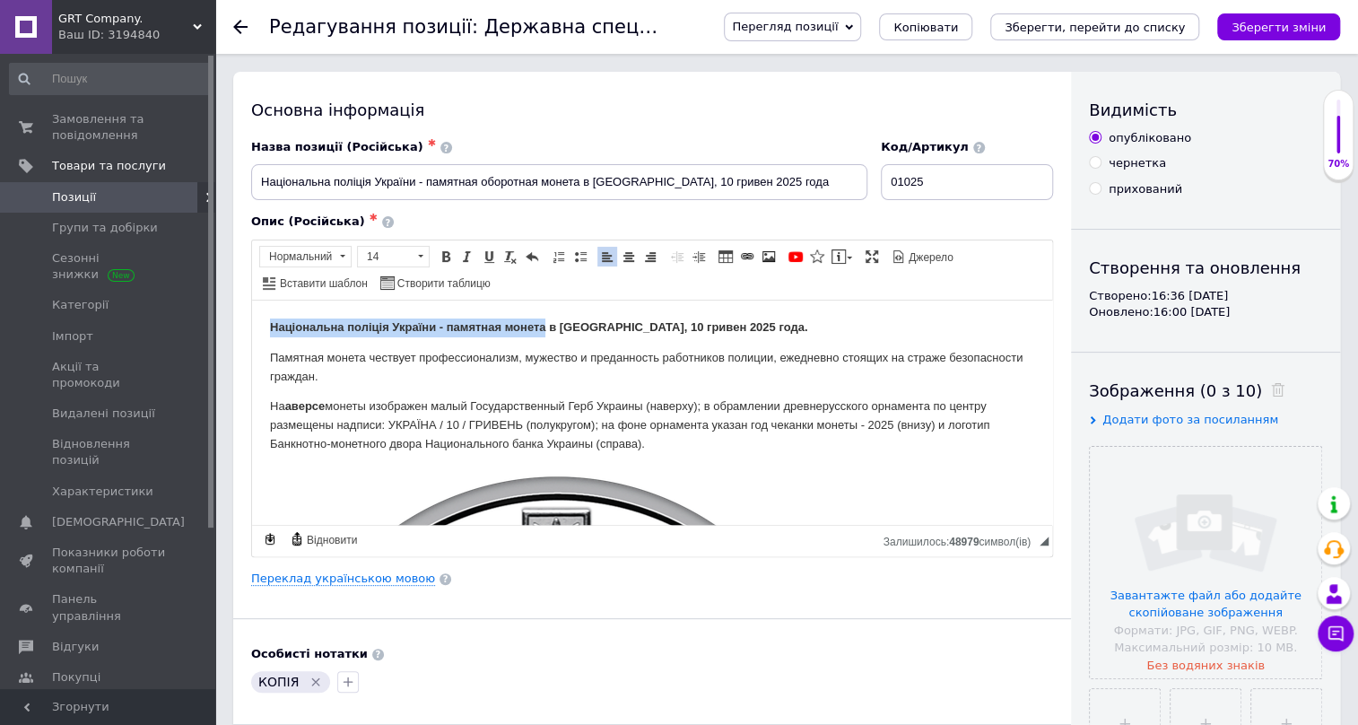
drag, startPoint x: 272, startPoint y: 317, endPoint x: 543, endPoint y: 325, distance: 271.1
click at [543, 325] on p "Національна поліція України - памятная монета в [GEOGRAPHIC_DATA], 10 гривен 20…" at bounding box center [652, 327] width 764 height 19
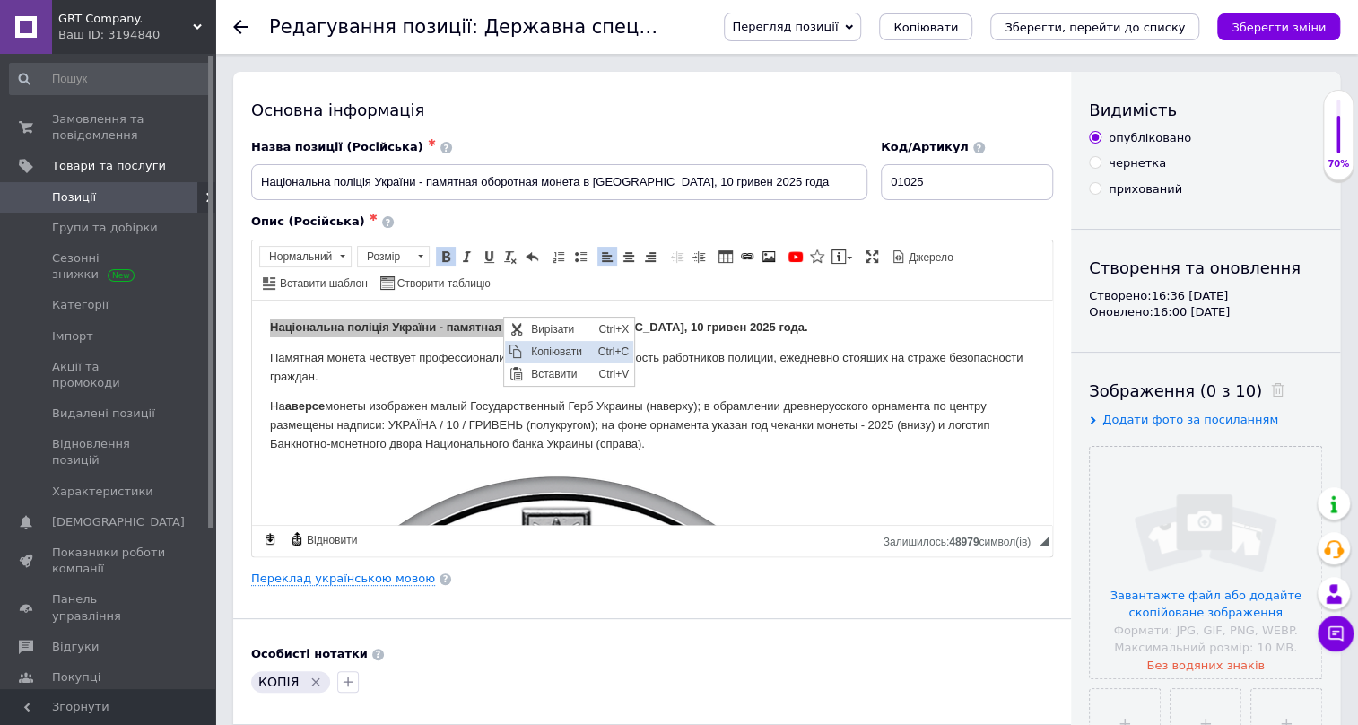
drag, startPoint x: 549, startPoint y: 348, endPoint x: 808, endPoint y: 376, distance: 260.8
click at [549, 348] on span "Копіювати" at bounding box center [560, 351] width 67 height 22
copy strong "Національна поліція України - памятная монета"
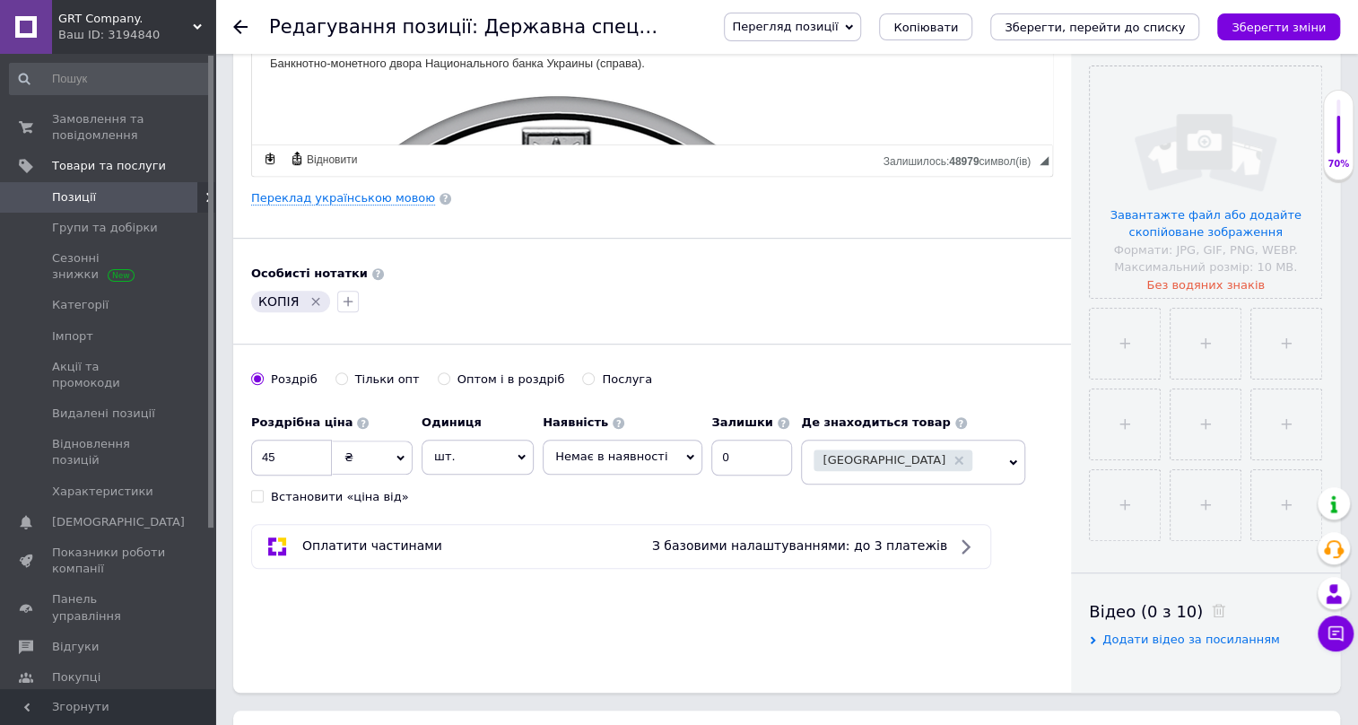
scroll to position [707, 0]
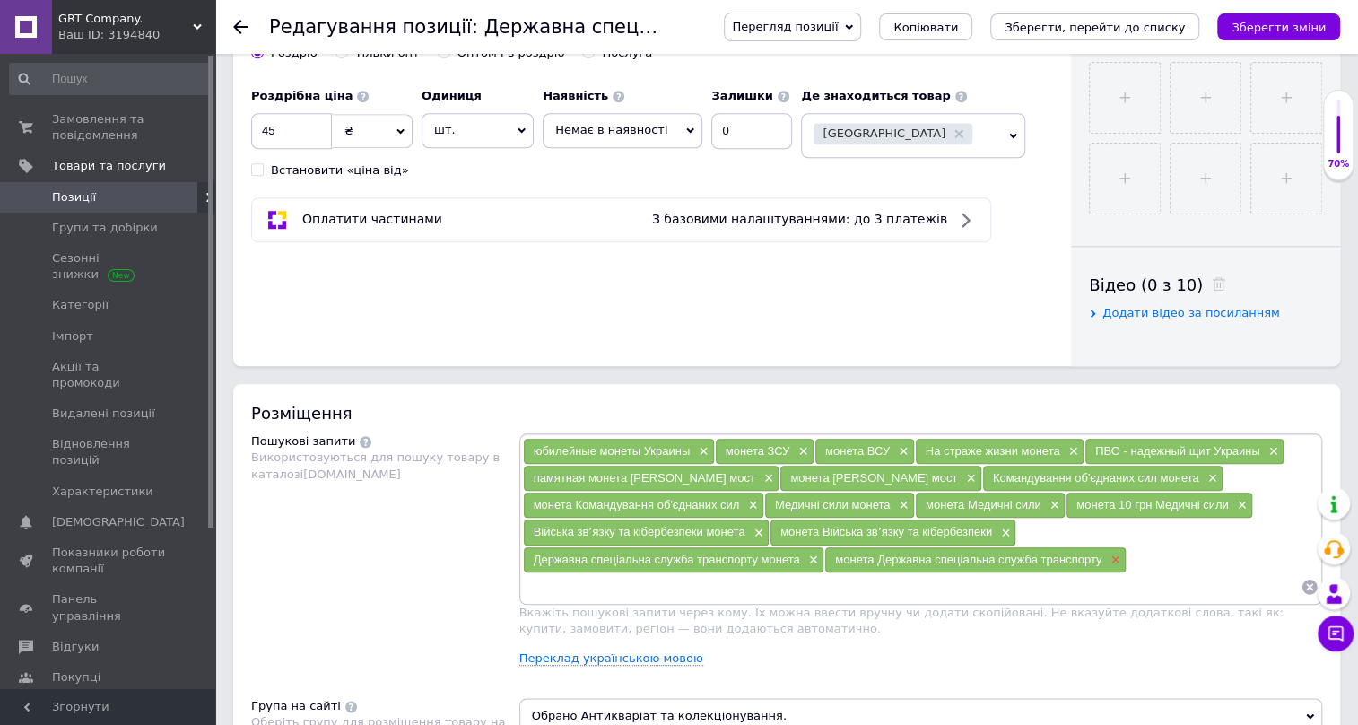
click at [1106, 559] on span "×" at bounding box center [1113, 560] width 14 height 15
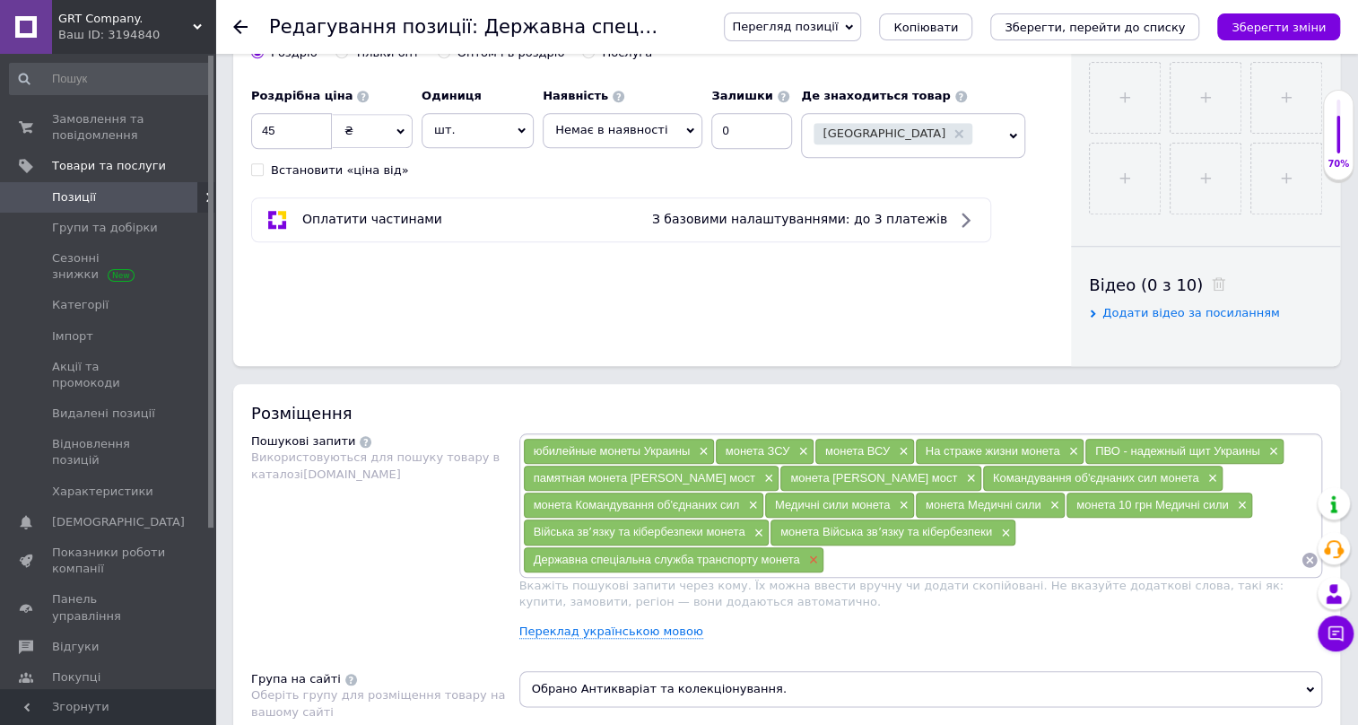
click at [819, 553] on span "×" at bounding box center [812, 560] width 14 height 15
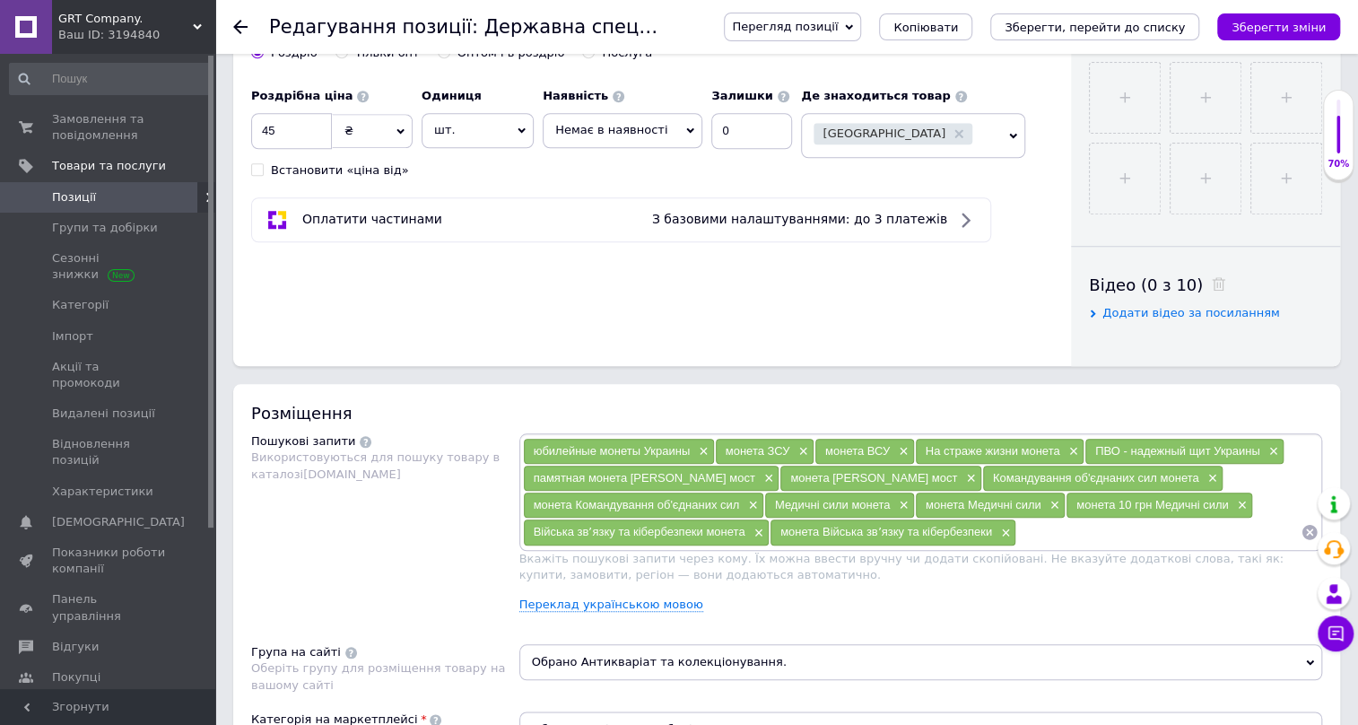
click at [1032, 534] on input at bounding box center [1159, 532] width 284 height 27
paste input "Національна поліція України - памятная монета"
drag, startPoint x: 1168, startPoint y: 524, endPoint x: 1180, endPoint y: 528, distance: 12.2
click at [1180, 528] on input "Національна поліція України - памятная монета" at bounding box center [1159, 532] width 284 height 27
type input "Національна поліція України памятная монета"
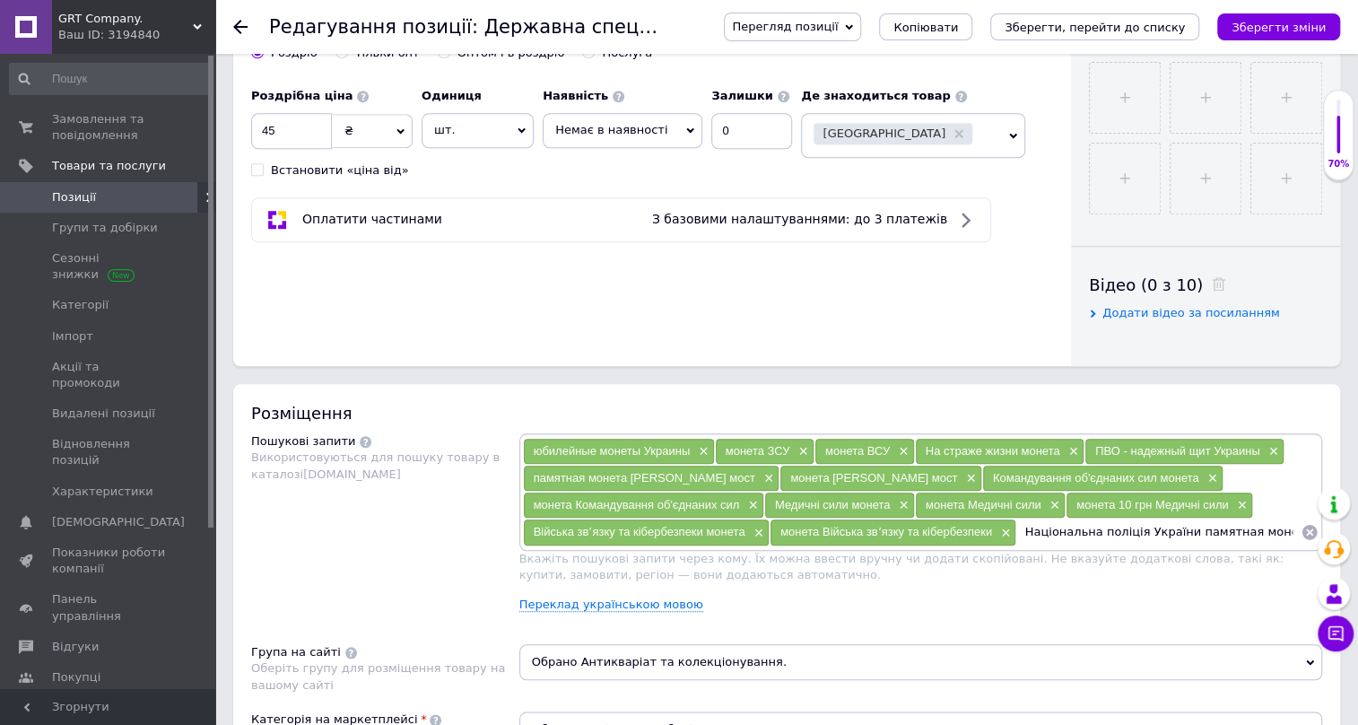
drag, startPoint x: 1261, startPoint y: 535, endPoint x: 1025, endPoint y: 519, distance: 236.5
click at [1017, 519] on input "Національна поліція України памятная монета" at bounding box center [1159, 532] width 284 height 27
click at [1268, 534] on input "Національна поліція України памятная монета" at bounding box center [1159, 532] width 284 height 27
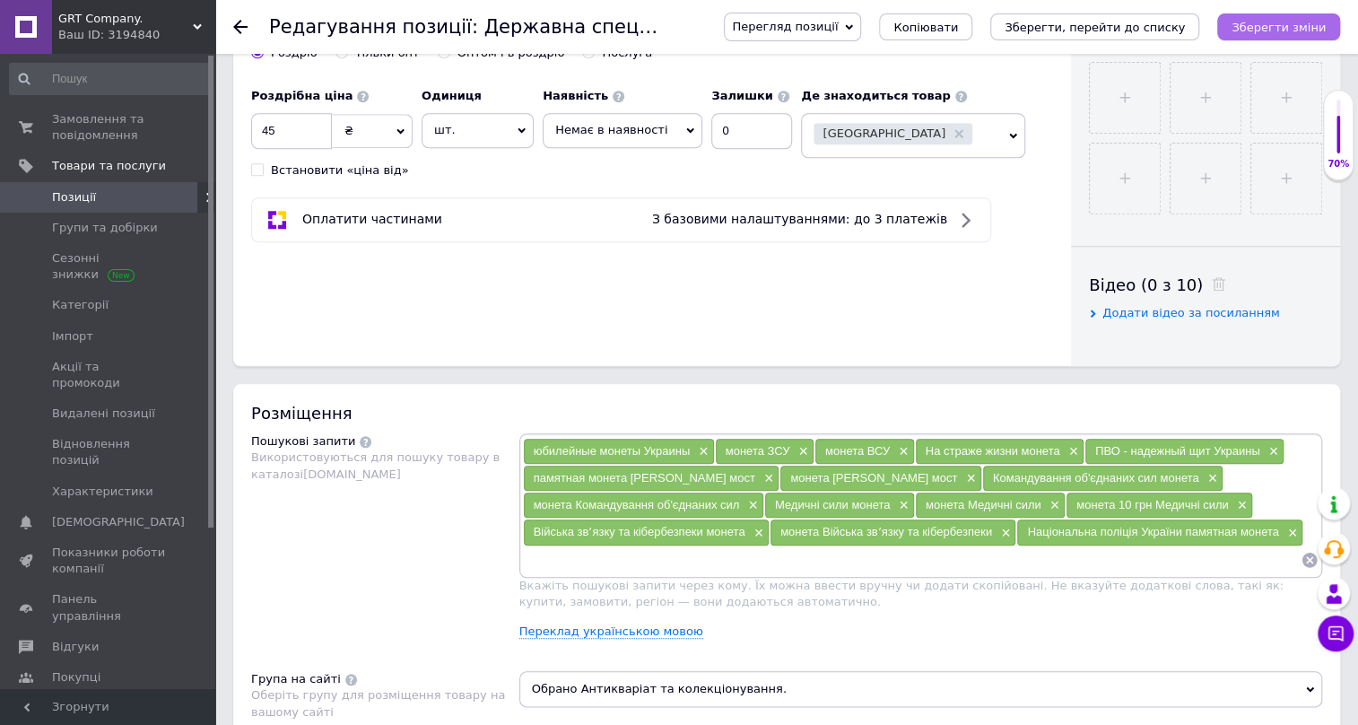
click at [1261, 25] on icon "Зберегти зміни" at bounding box center [1279, 27] width 94 height 13
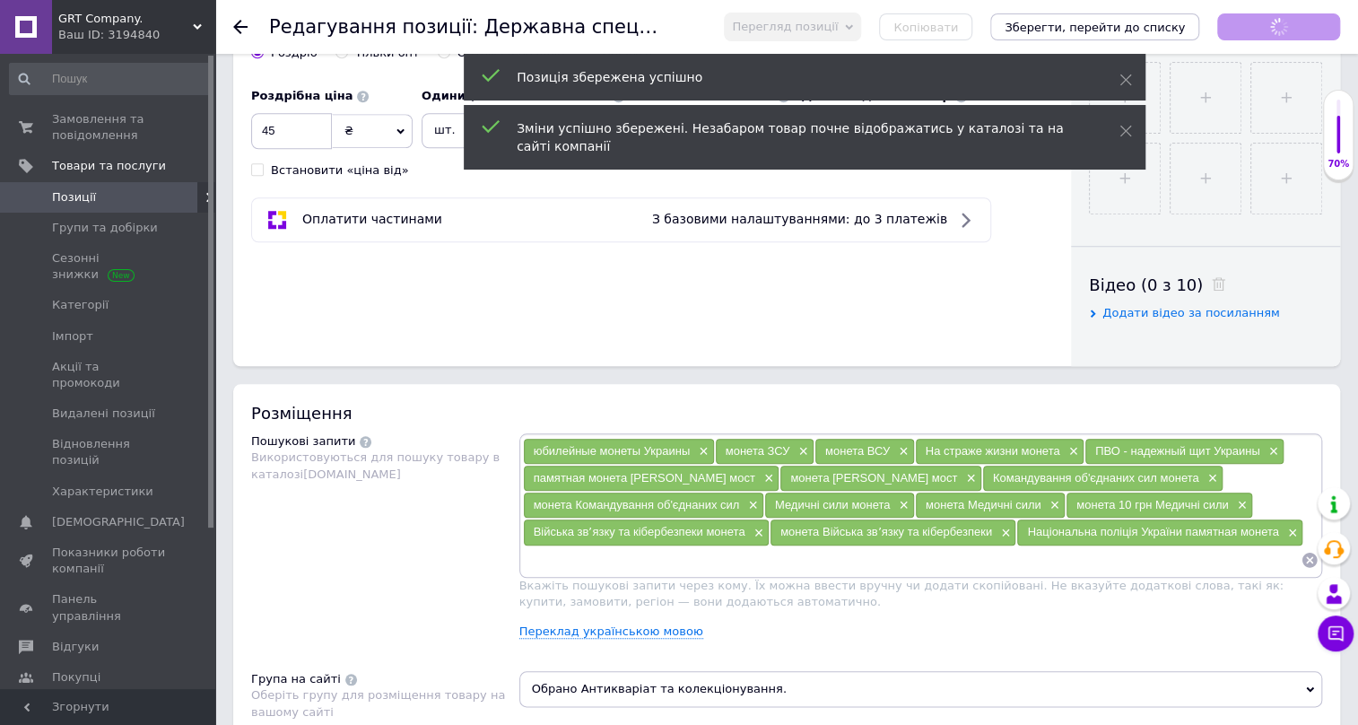
click at [542, 563] on input at bounding box center [912, 559] width 779 height 27
paste input "Національна поліція України памятная монета"
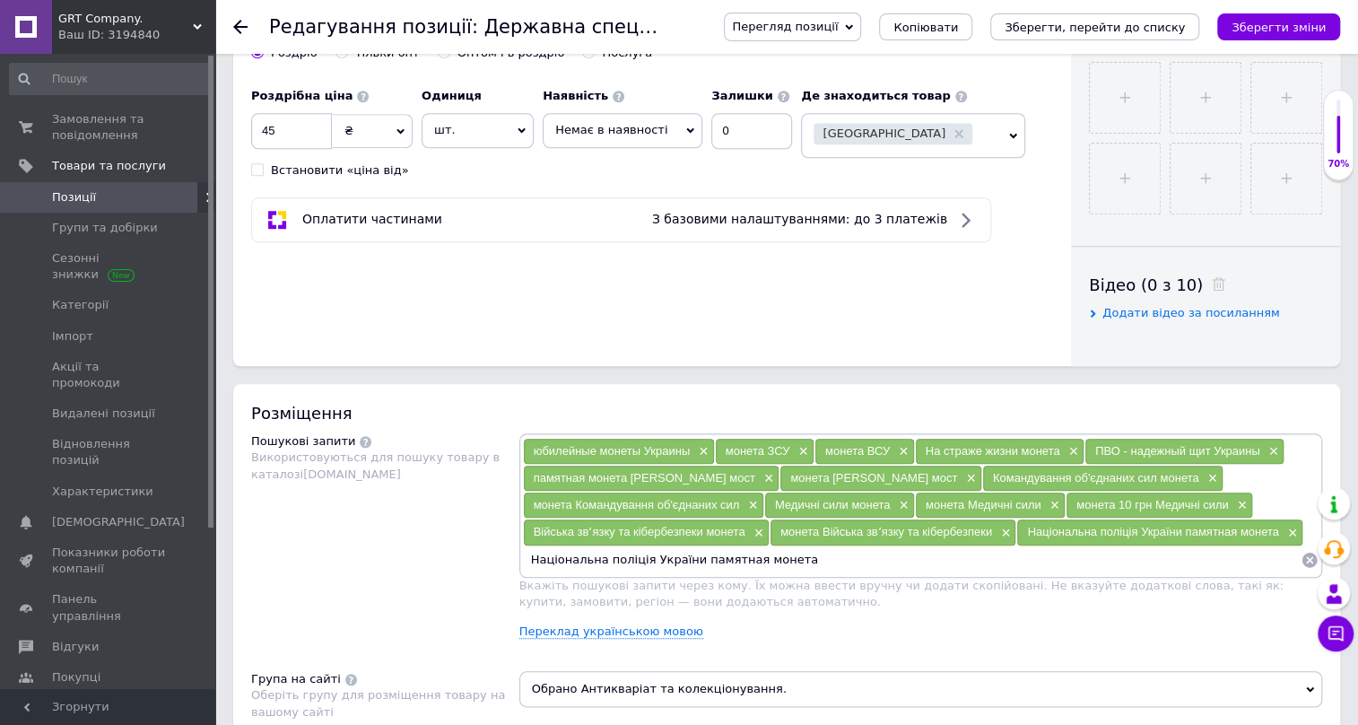
drag, startPoint x: 734, startPoint y: 563, endPoint x: 676, endPoint y: 562, distance: 58.3
click at [676, 562] on input "Національна поліція України памятная монета" at bounding box center [912, 559] width 779 height 27
type input "Національна поліція України монета"
click at [724, 558] on input "Національна поліція України монета" at bounding box center [912, 559] width 779 height 27
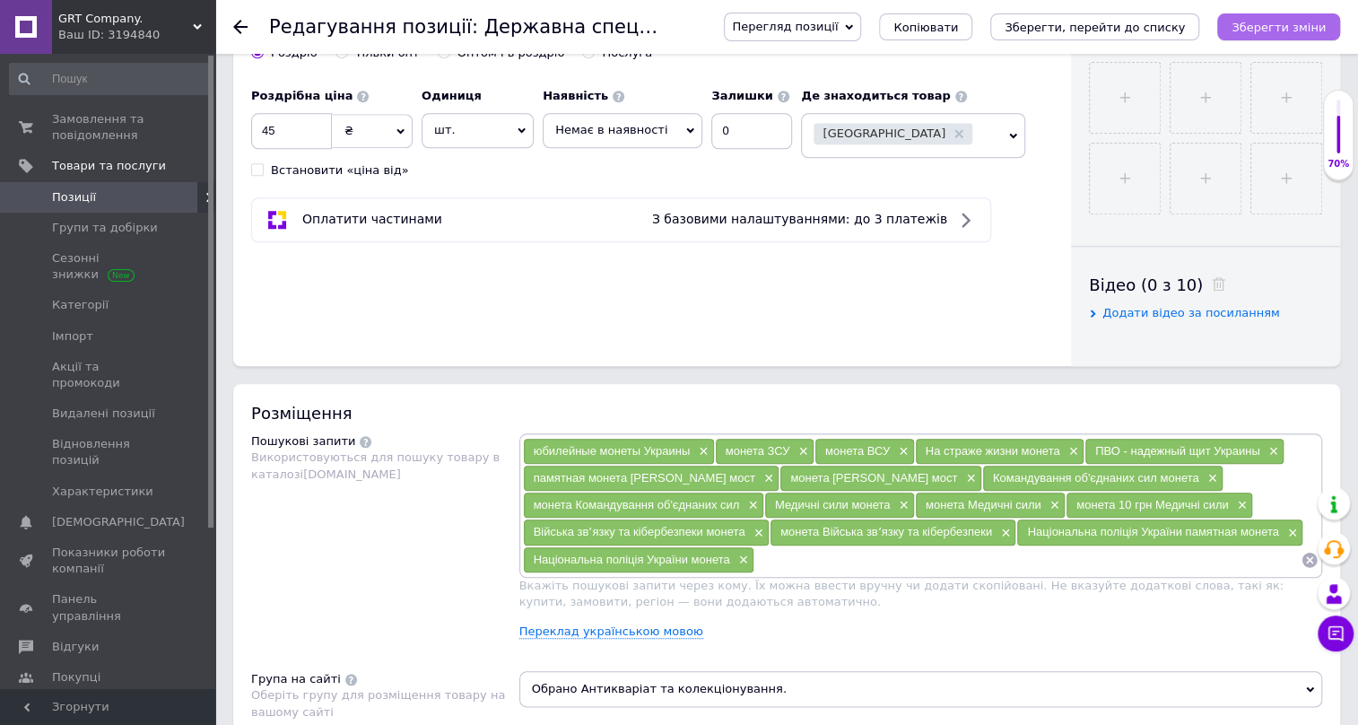
click at [1274, 26] on icon "Зберегти зміни" at bounding box center [1279, 27] width 94 height 13
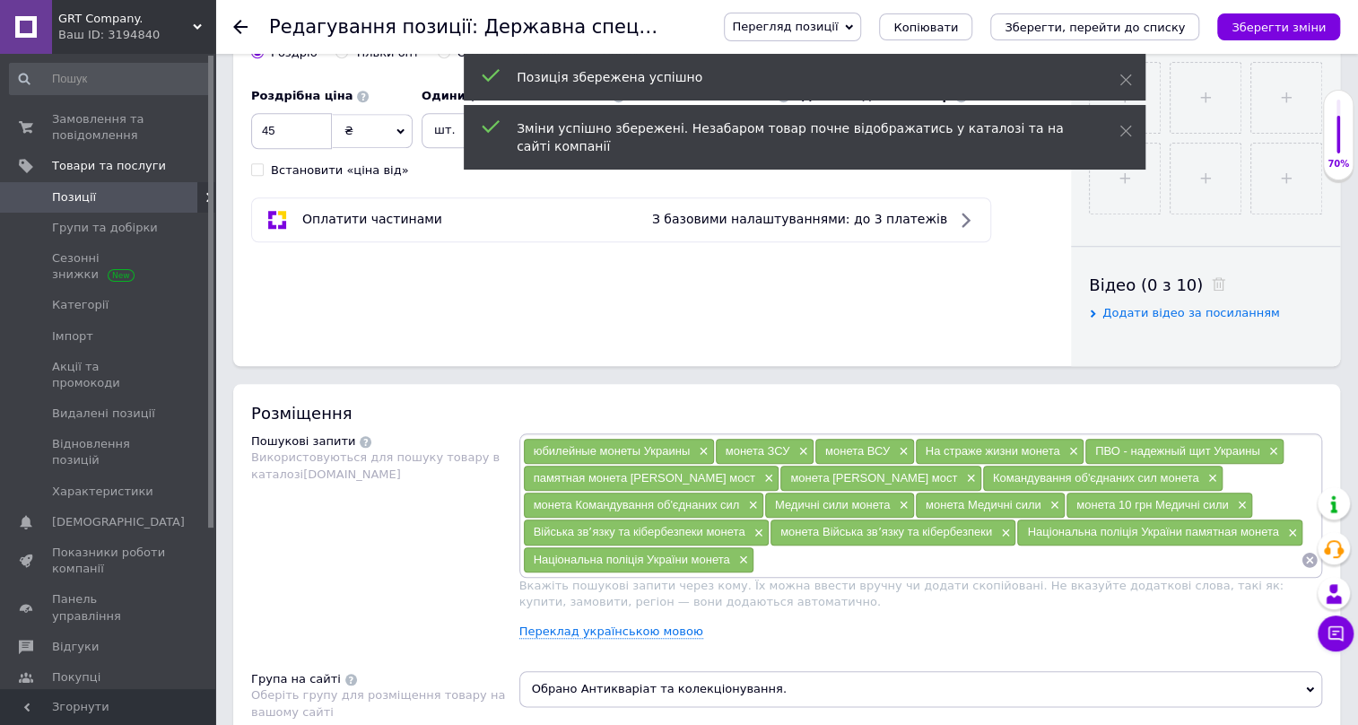
click at [781, 558] on input at bounding box center [1028, 559] width 546 height 27
paste input "Національна поліція України памятная монета"
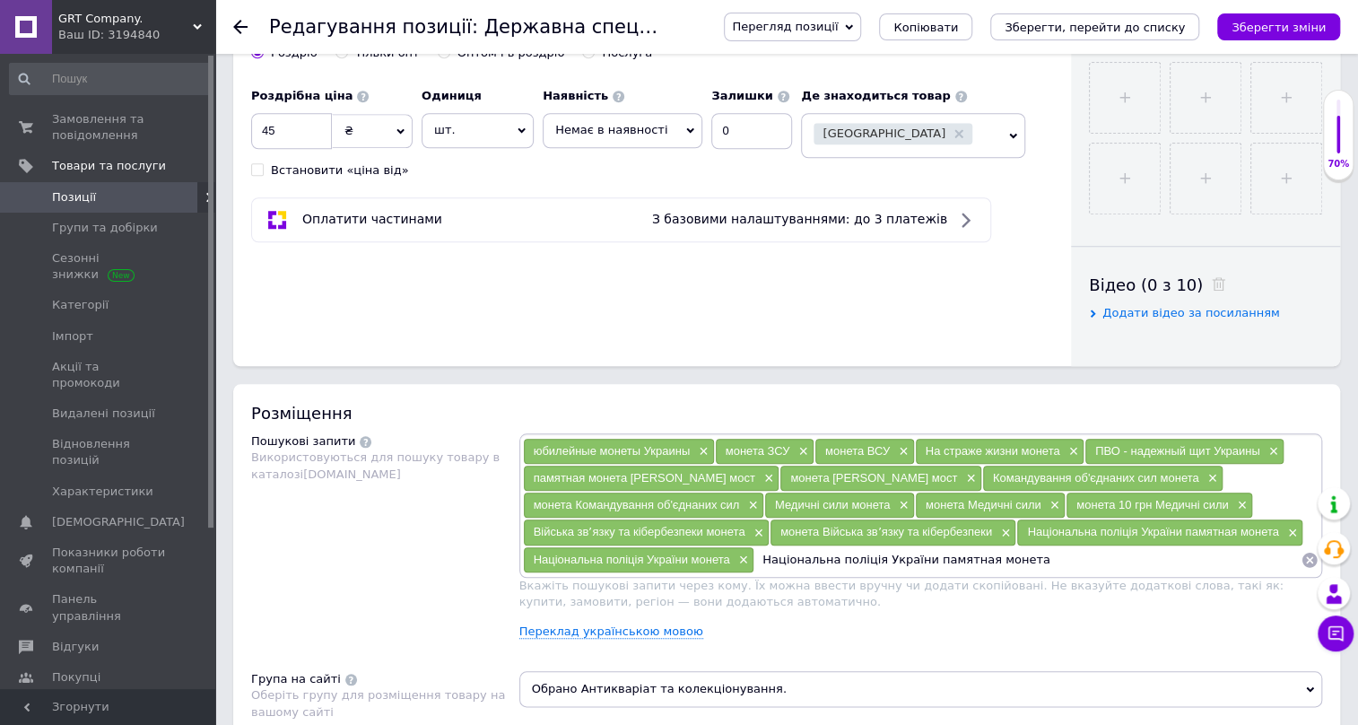
drag, startPoint x: 914, startPoint y: 547, endPoint x: 1009, endPoint y: 552, distance: 94.3
click at [1009, 552] on input "Національна поліція України памятная монета" at bounding box center [1028, 559] width 546 height 27
click at [765, 552] on input "Національна поліція України" at bounding box center [1028, 559] width 546 height 27
paste input "памятная монета"
type input "памятная монета Національна поліція України"
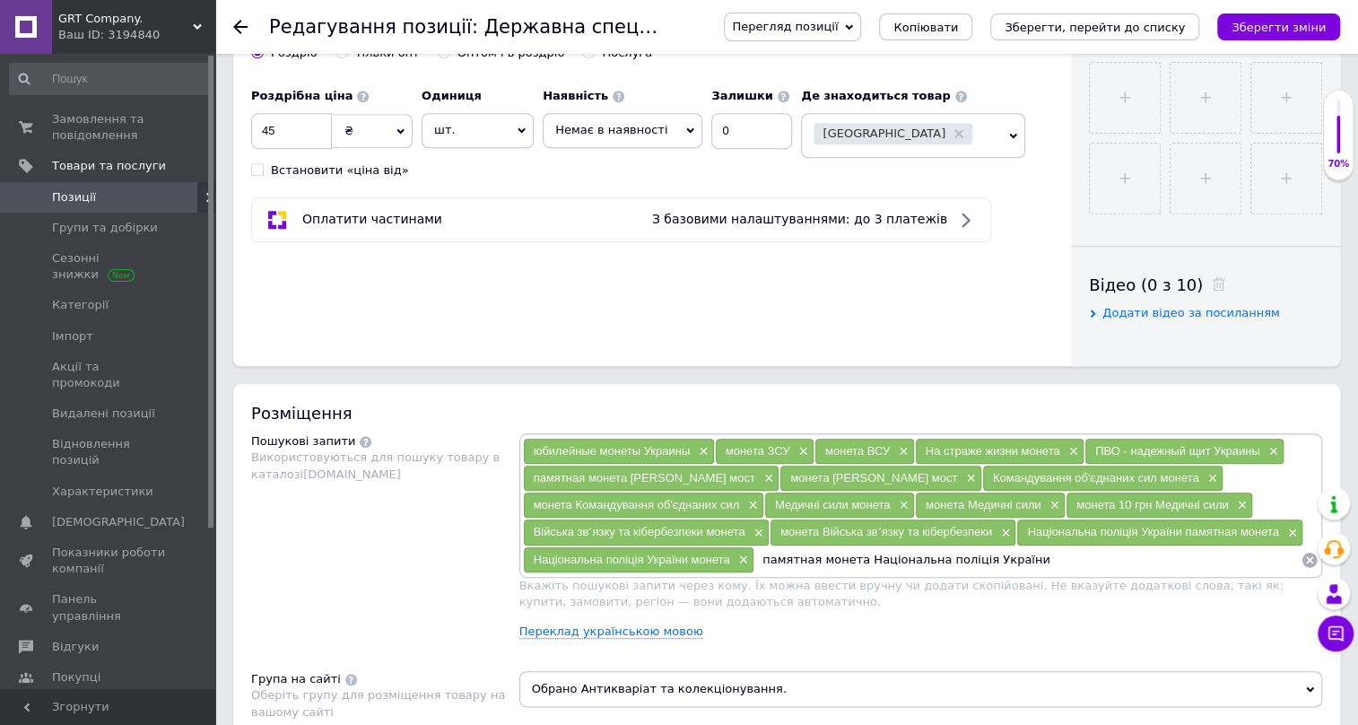
drag, startPoint x: 1011, startPoint y: 556, endPoint x: 815, endPoint y: 581, distance: 198.1
click at [815, 581] on div "юбилейные монеты Украины × монета ЗСУ × монета ВСУ × На страже жизни монета × П…" at bounding box center [922, 543] width 804 height 220
click at [1013, 554] on input "памятная монета Національна поліція України" at bounding box center [1028, 559] width 546 height 27
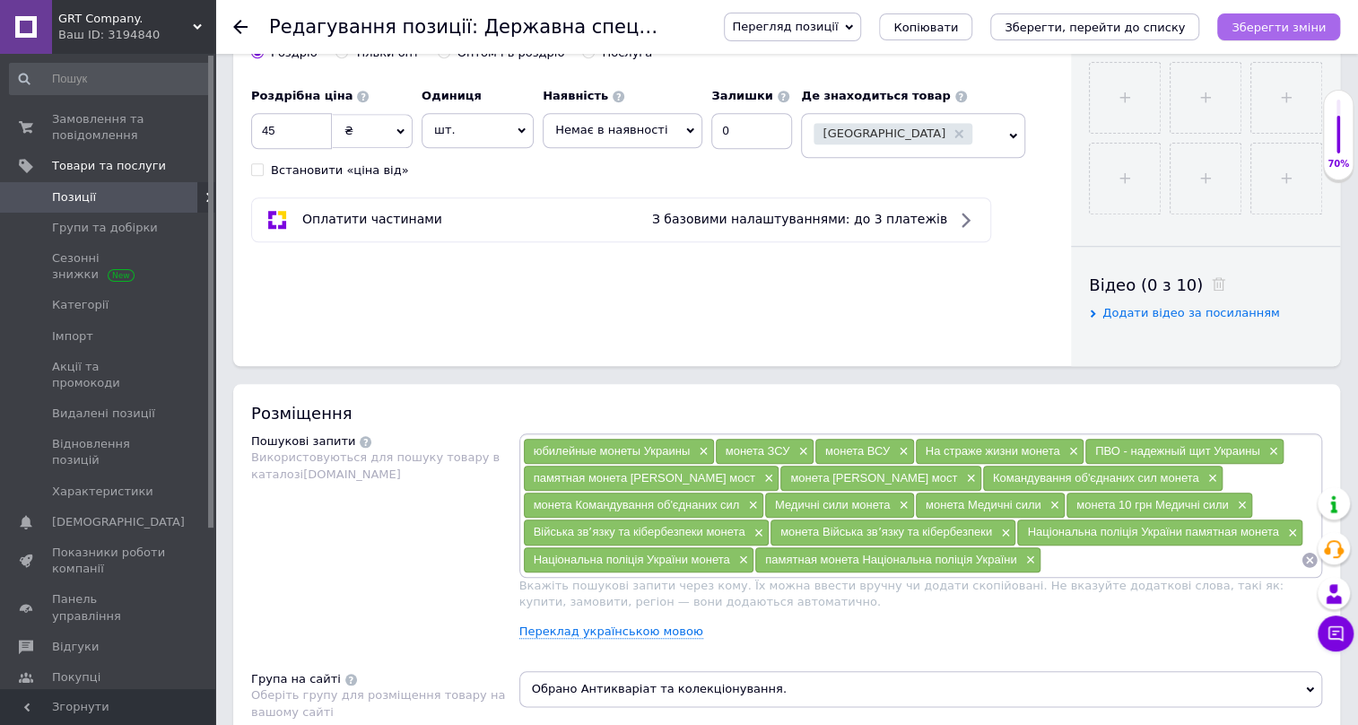
click at [1275, 22] on icon "Зберегти зміни" at bounding box center [1279, 27] width 94 height 13
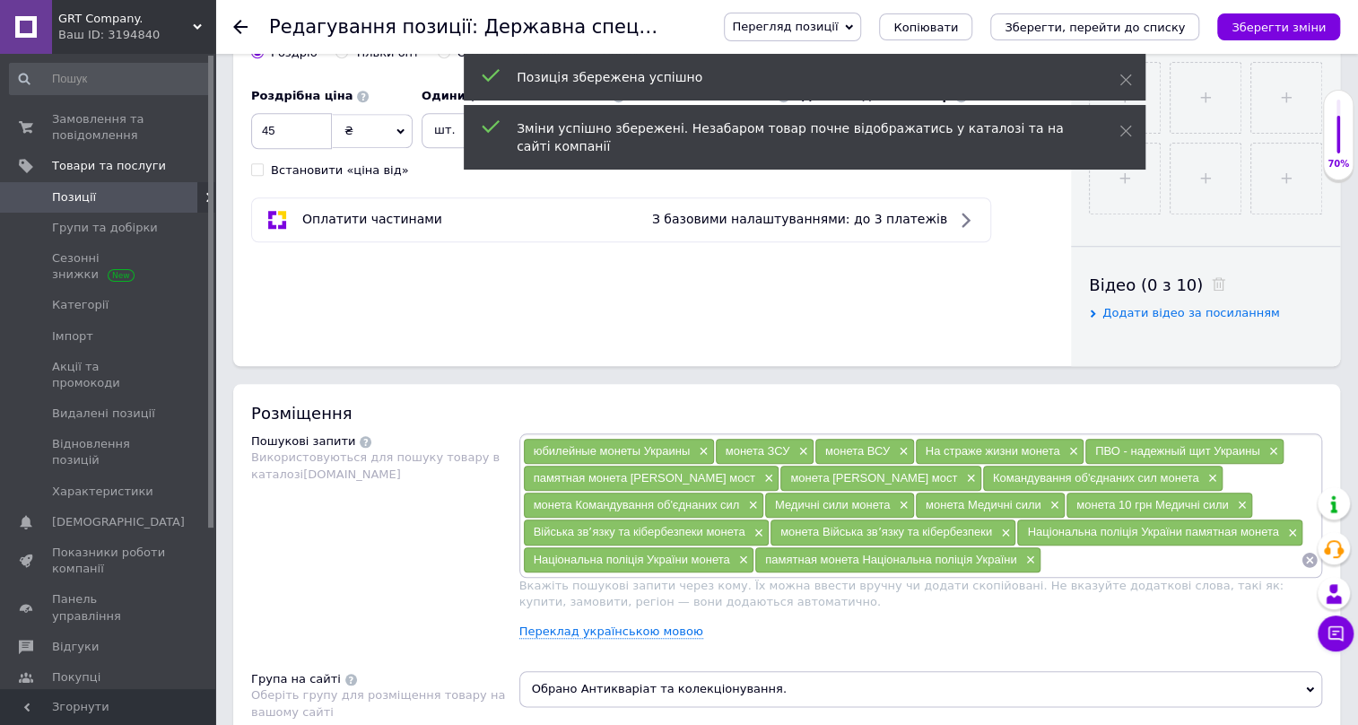
click at [1078, 556] on input at bounding box center [1171, 559] width 259 height 27
paste input "монета Національна поліція України"
type input "монета Національна поліція України"
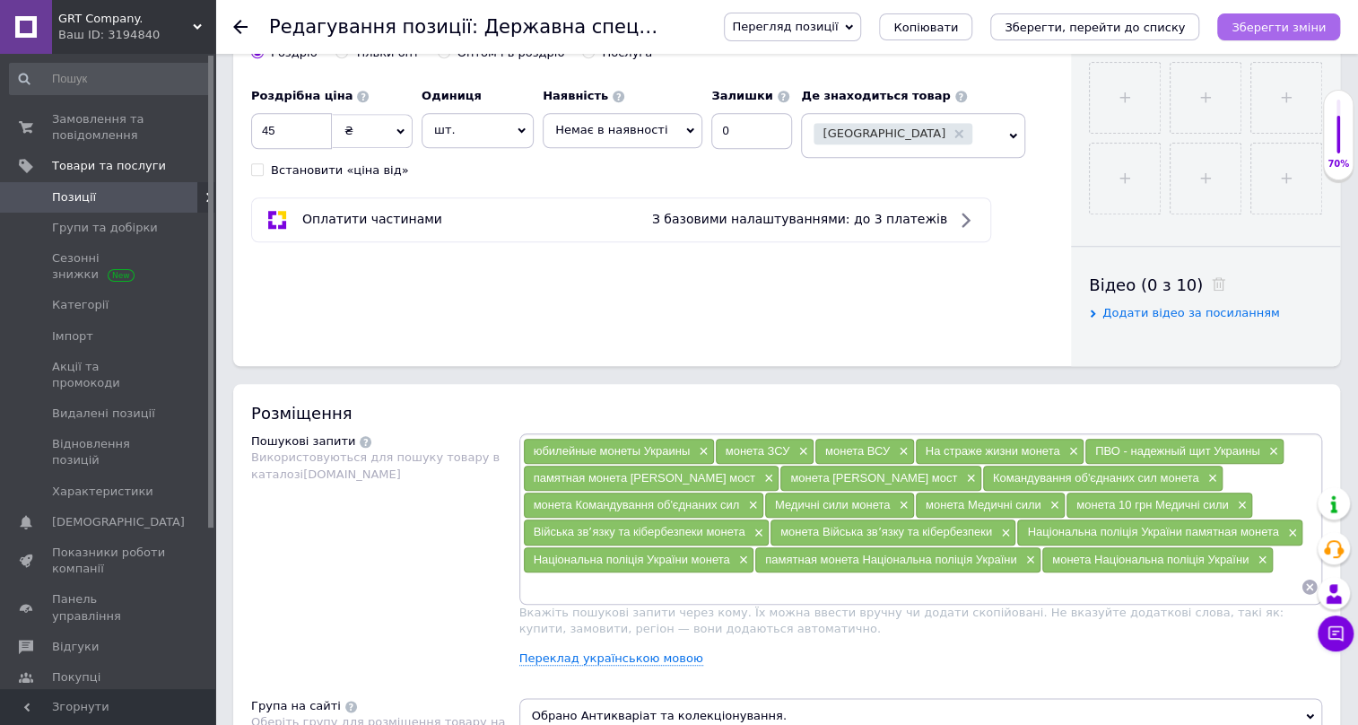
click at [1285, 25] on icon "Зберегти зміни" at bounding box center [1279, 27] width 94 height 13
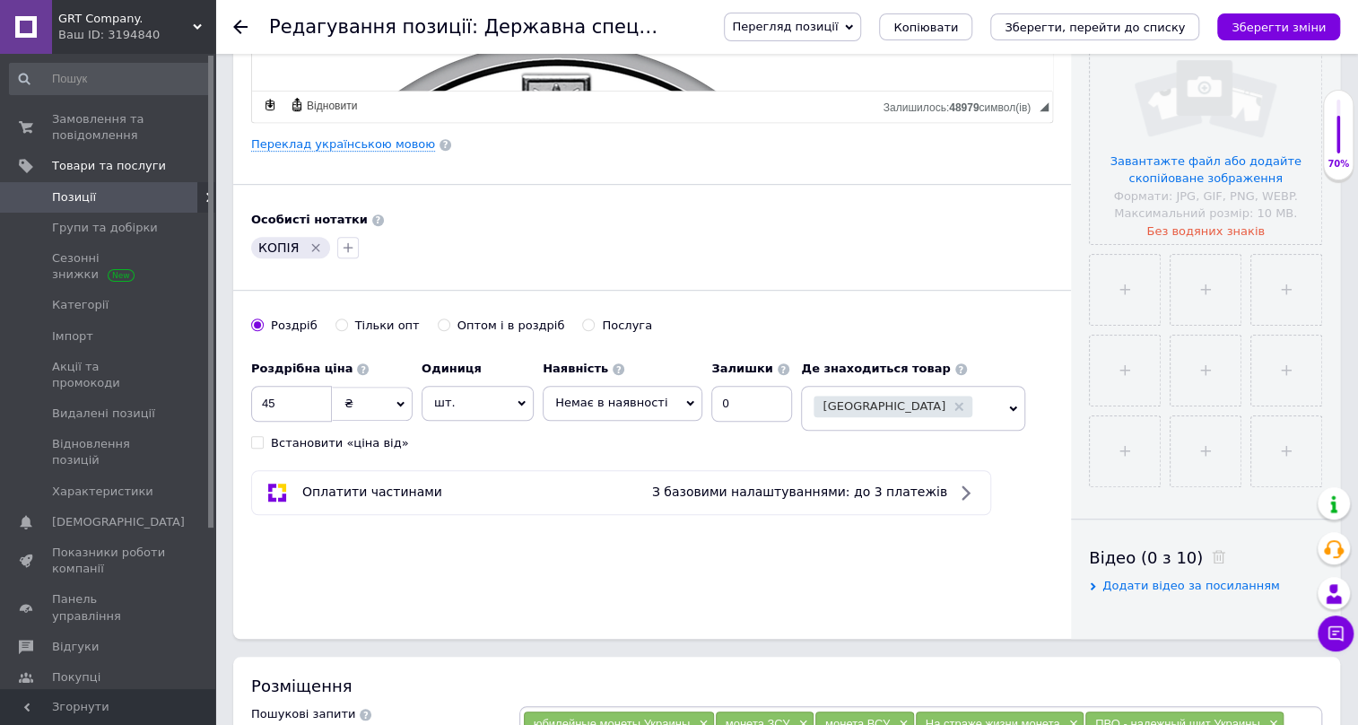
scroll to position [271, 0]
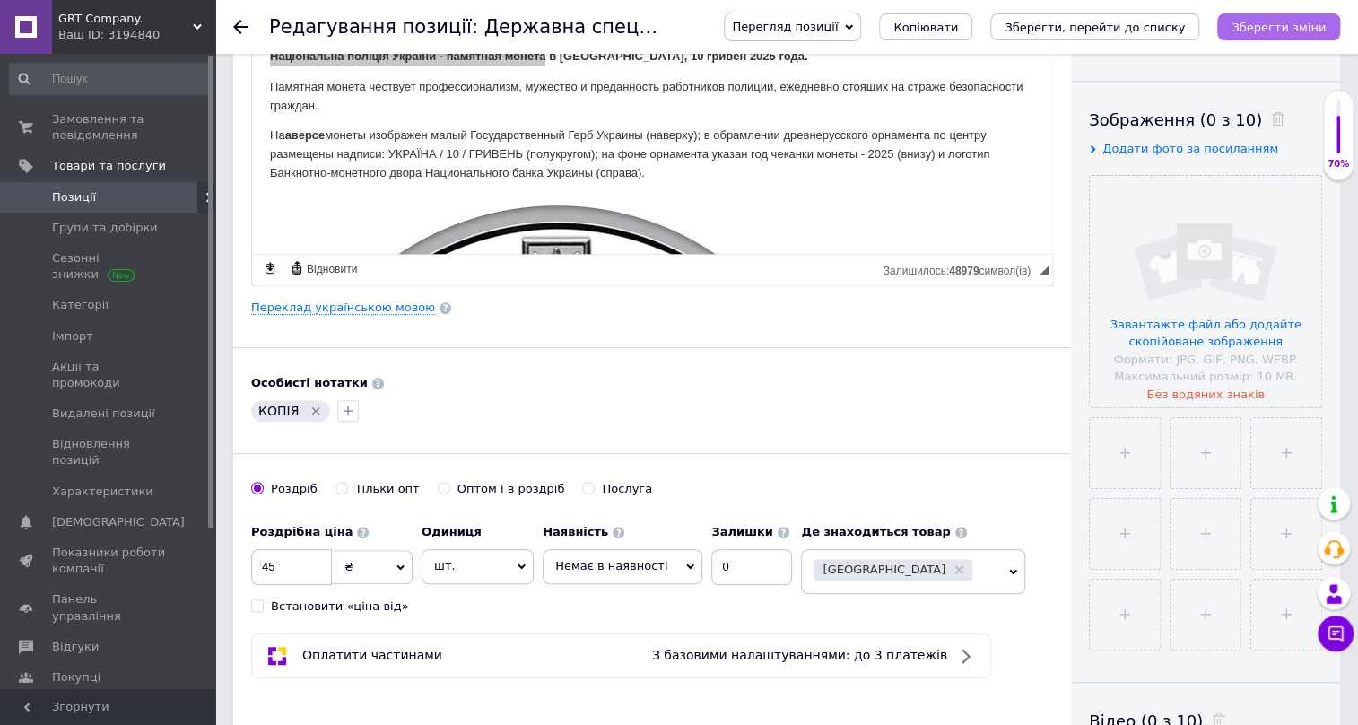
click at [1254, 23] on icon "Зберегти зміни" at bounding box center [1279, 27] width 94 height 13
click at [309, 412] on icon "Видалити мітку" at bounding box center [316, 411] width 14 height 14
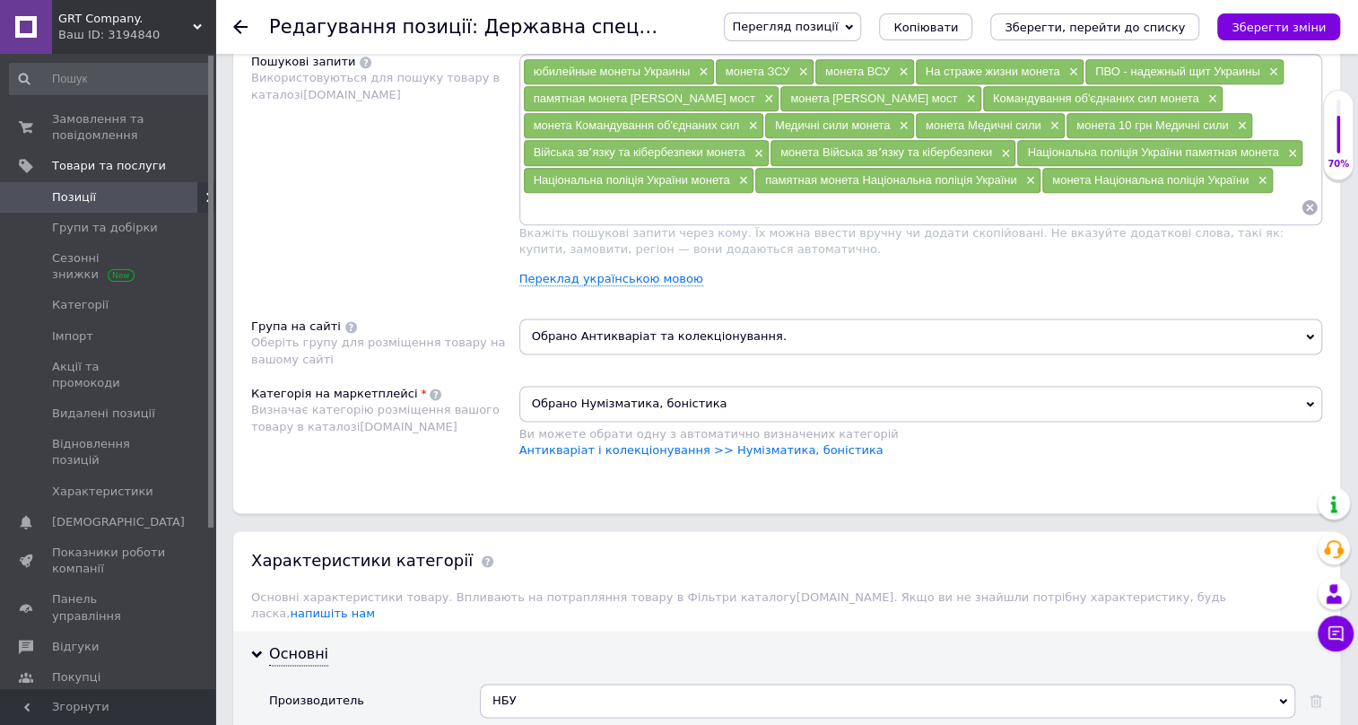
scroll to position [707, 0]
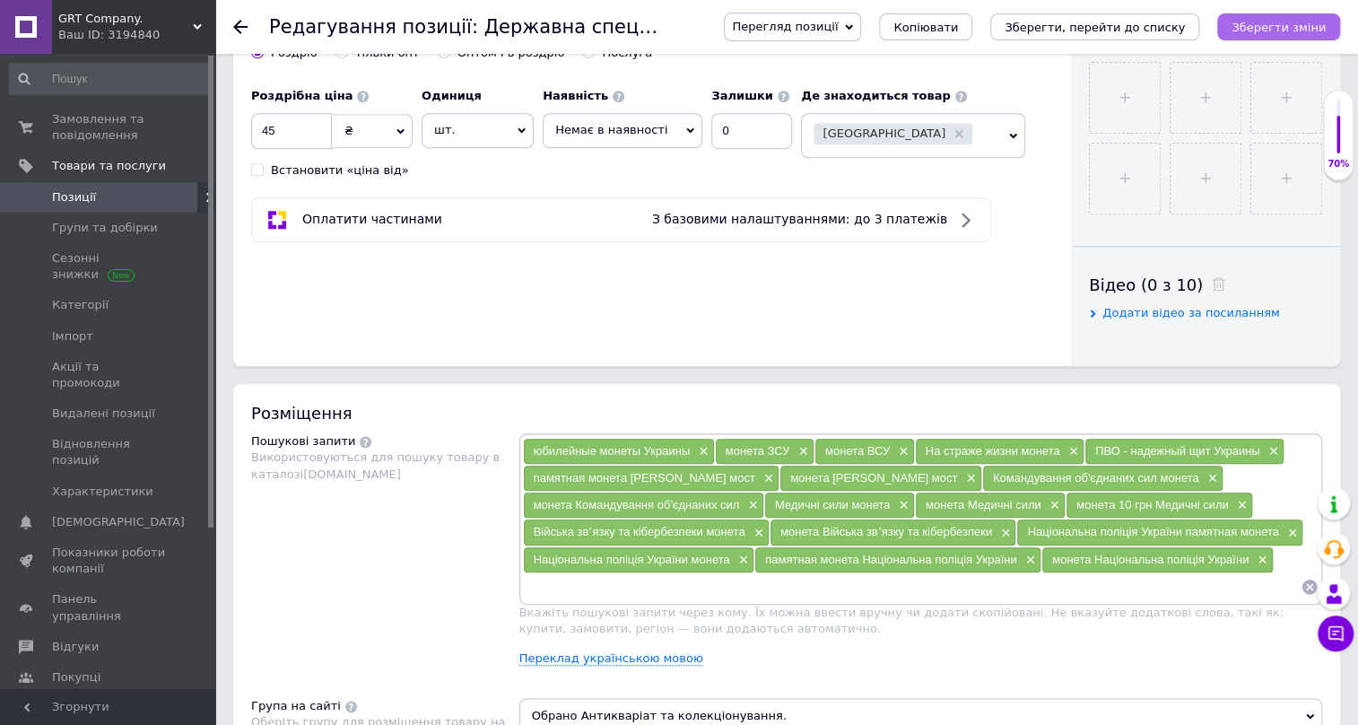
click at [1281, 23] on icon "Зберегти зміни" at bounding box center [1279, 27] width 94 height 13
click at [97, 124] on span "Замовлення та повідомлення" at bounding box center [109, 127] width 114 height 32
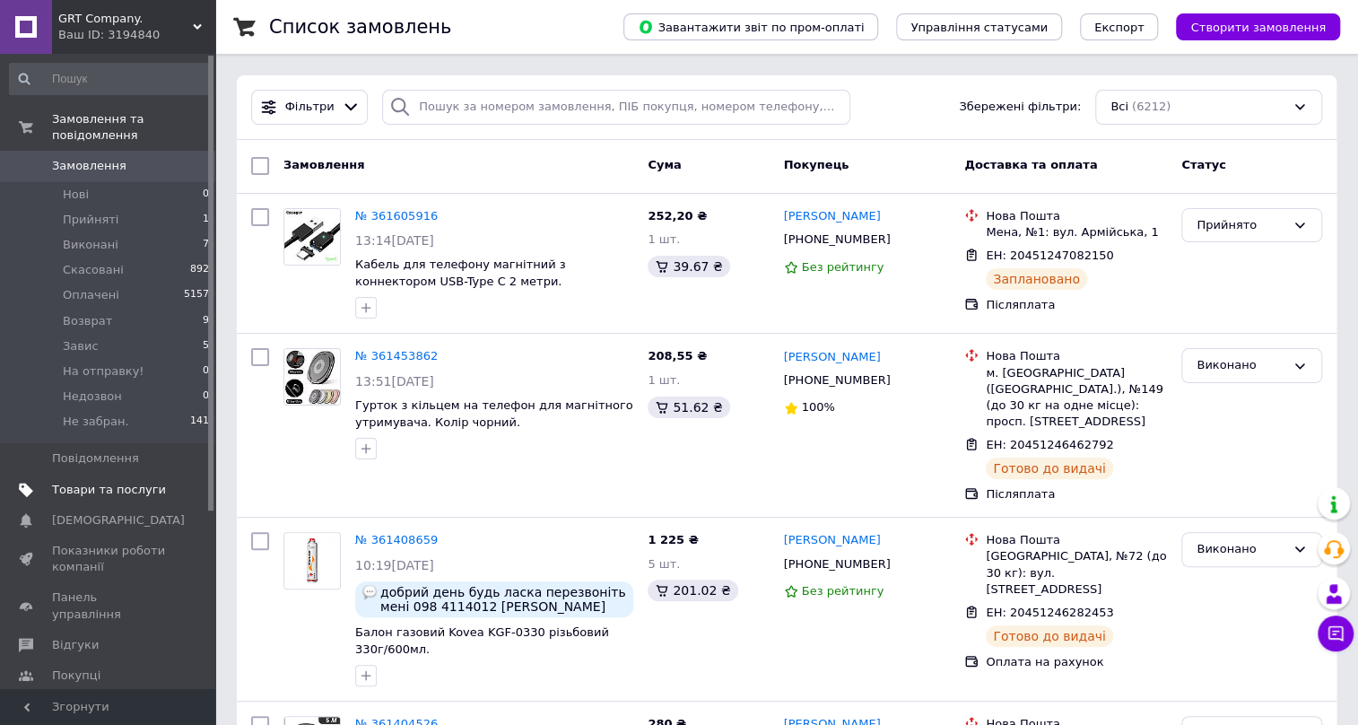
click at [90, 482] on span "Товари та послуги" at bounding box center [109, 490] width 114 height 16
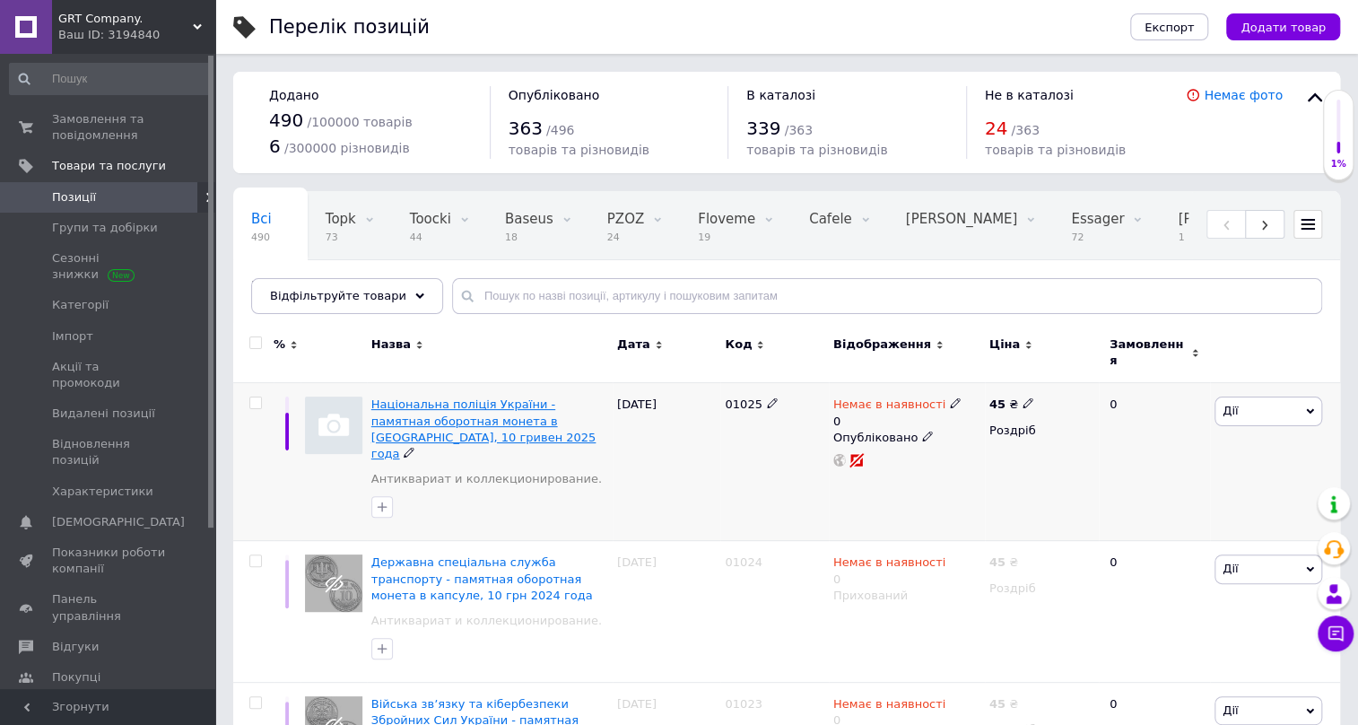
click at [449, 411] on span "Національна поліція України - памятная оборотная монета в [GEOGRAPHIC_DATA], 10…" at bounding box center [483, 428] width 225 height 63
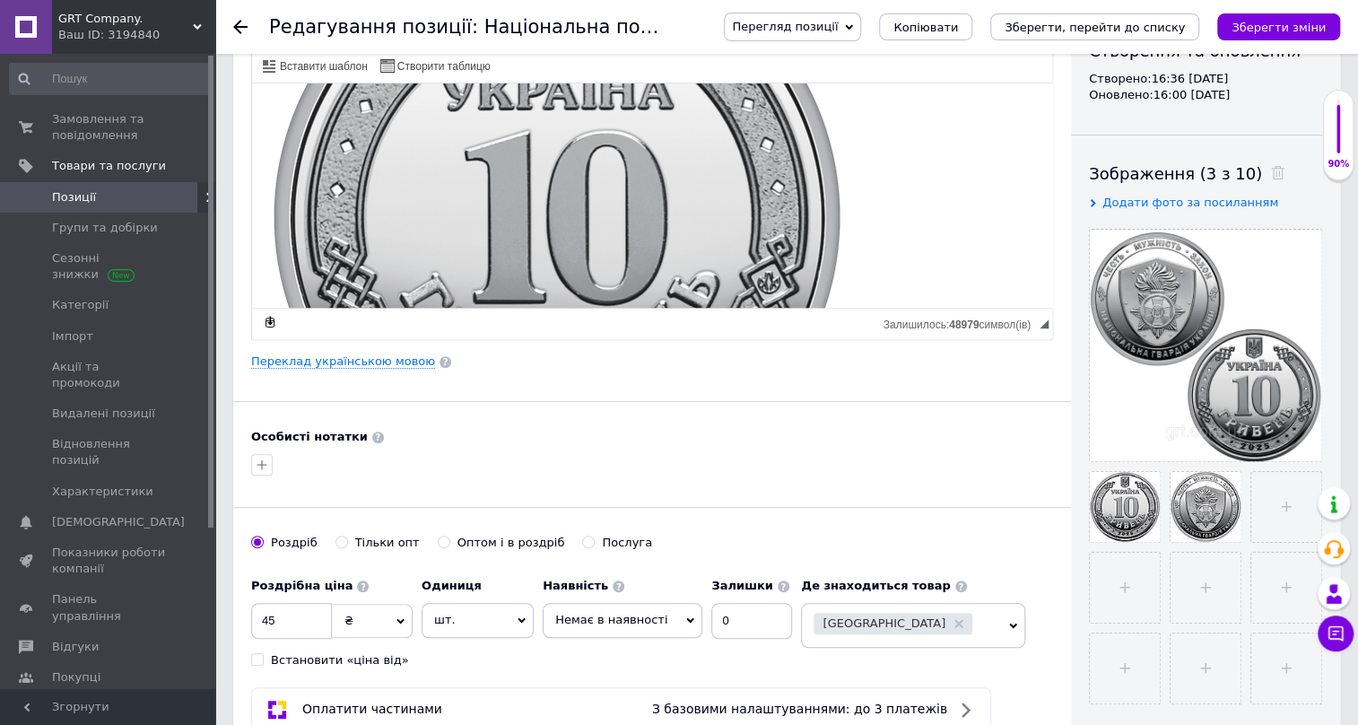
scroll to position [217, 0]
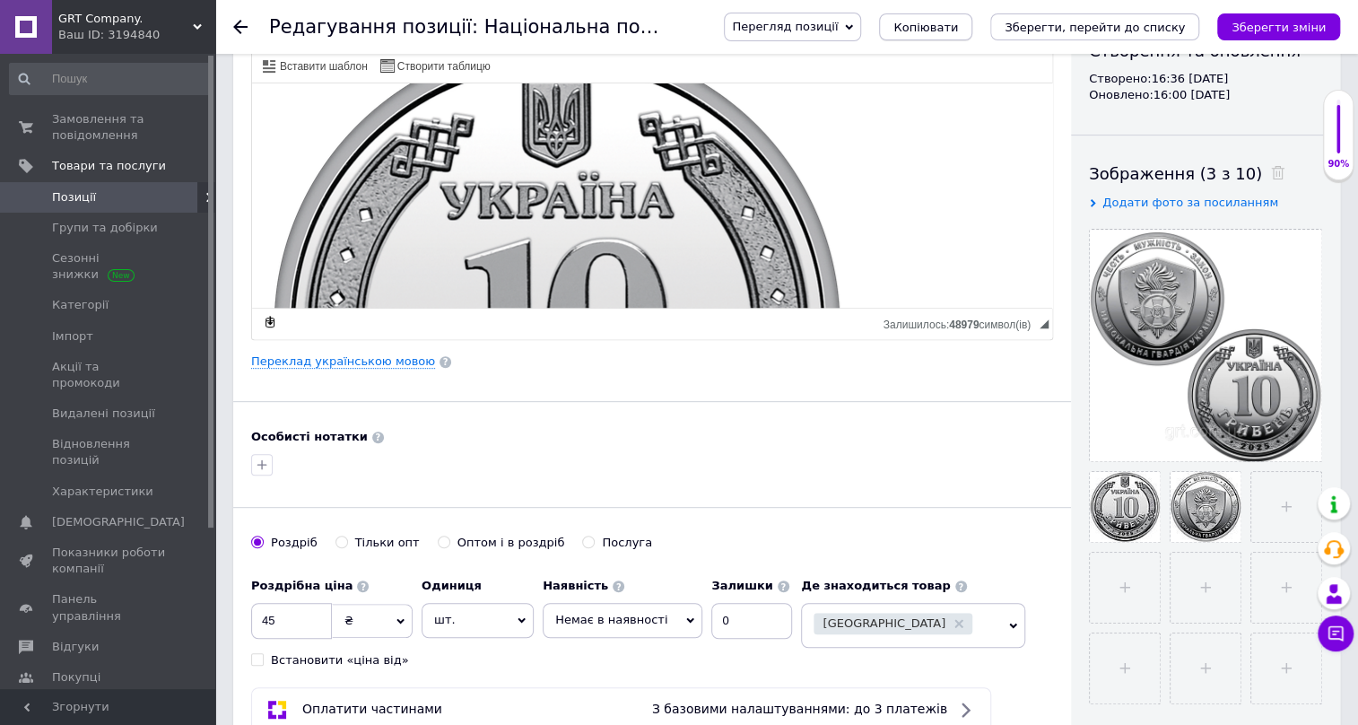
click at [958, 21] on span "Копіювати" at bounding box center [926, 27] width 65 height 13
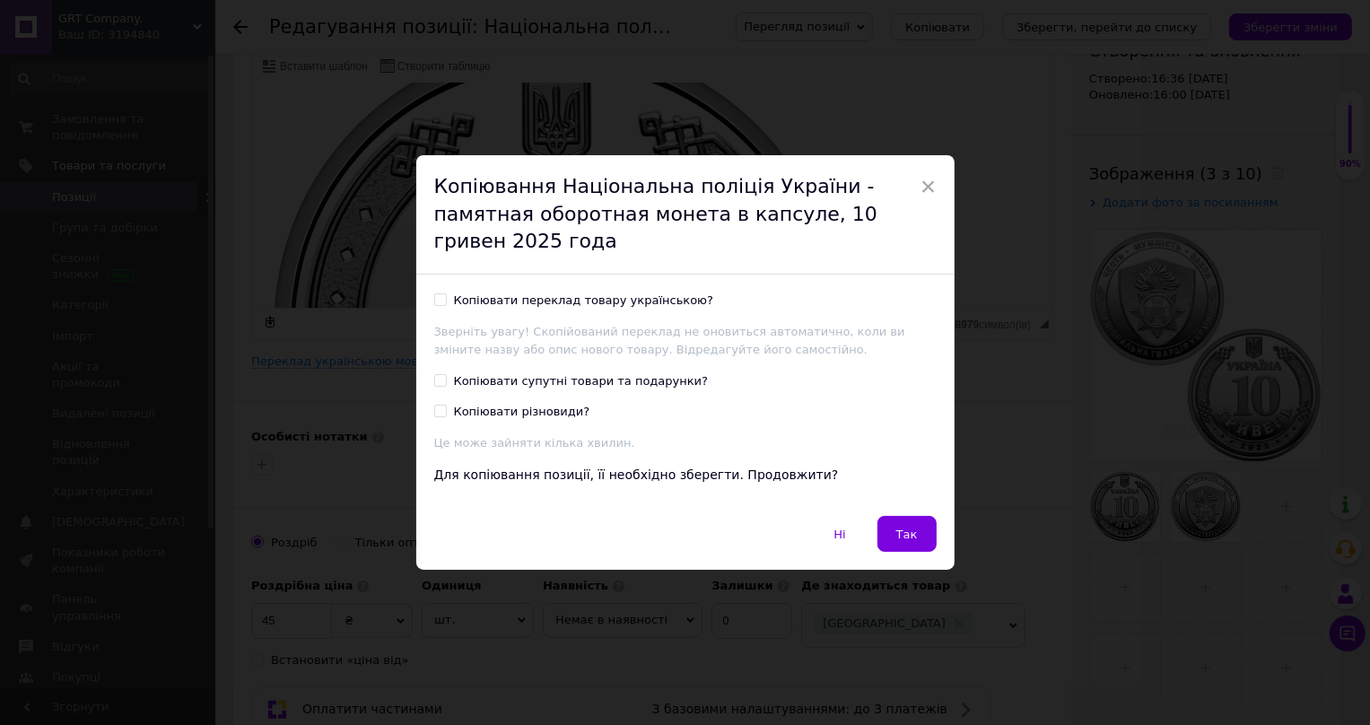
click at [434, 293] on input "Копіювати переклад товару українською?" at bounding box center [440, 299] width 12 height 12
checkbox input "true"
click at [909, 516] on button "Так" at bounding box center [907, 534] width 59 height 36
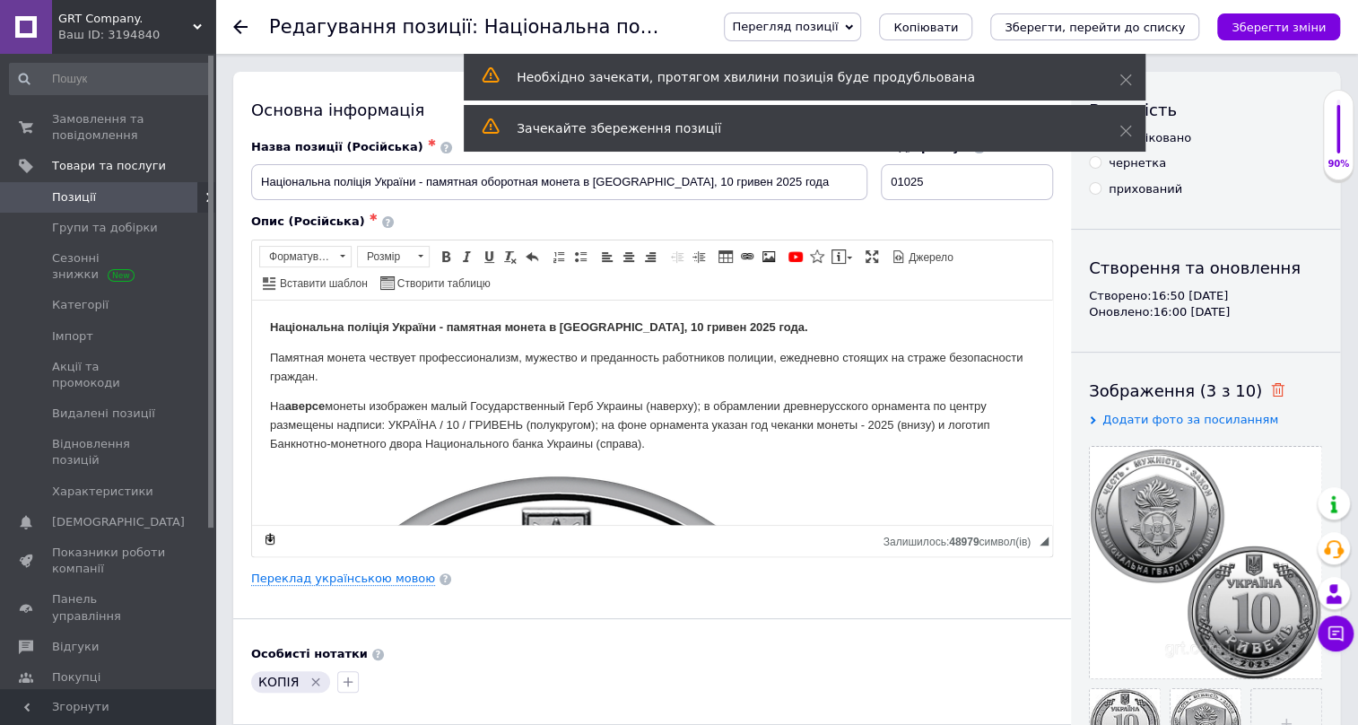
click at [1271, 388] on icon at bounding box center [1277, 389] width 13 height 13
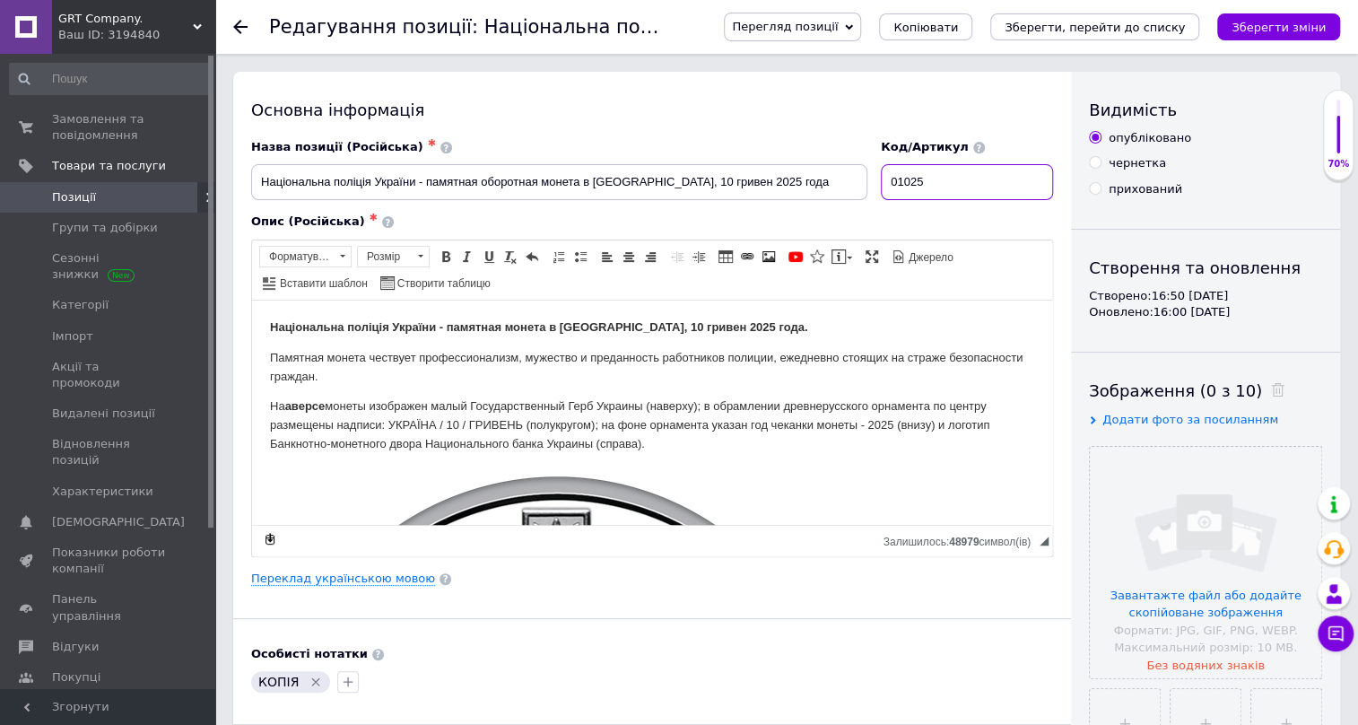
click at [943, 171] on input "01025" at bounding box center [967, 182] width 172 height 36
type input "01026"
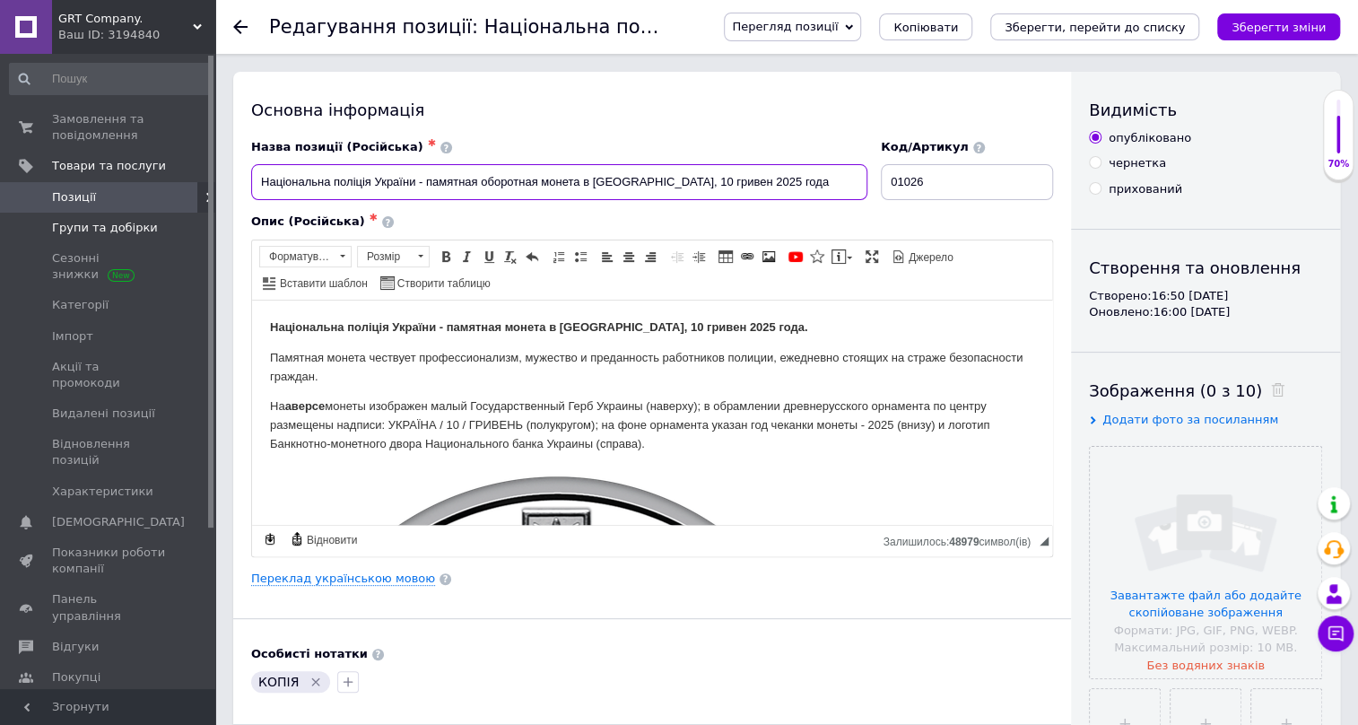
drag, startPoint x: 752, startPoint y: 180, endPoint x: 182, endPoint y: 213, distance: 570.7
paste input "или безпілотних систем Збройних Сил"
type input "Сили безпілотних систем Збройних Сил України - памятная оборотная монета в капс…"
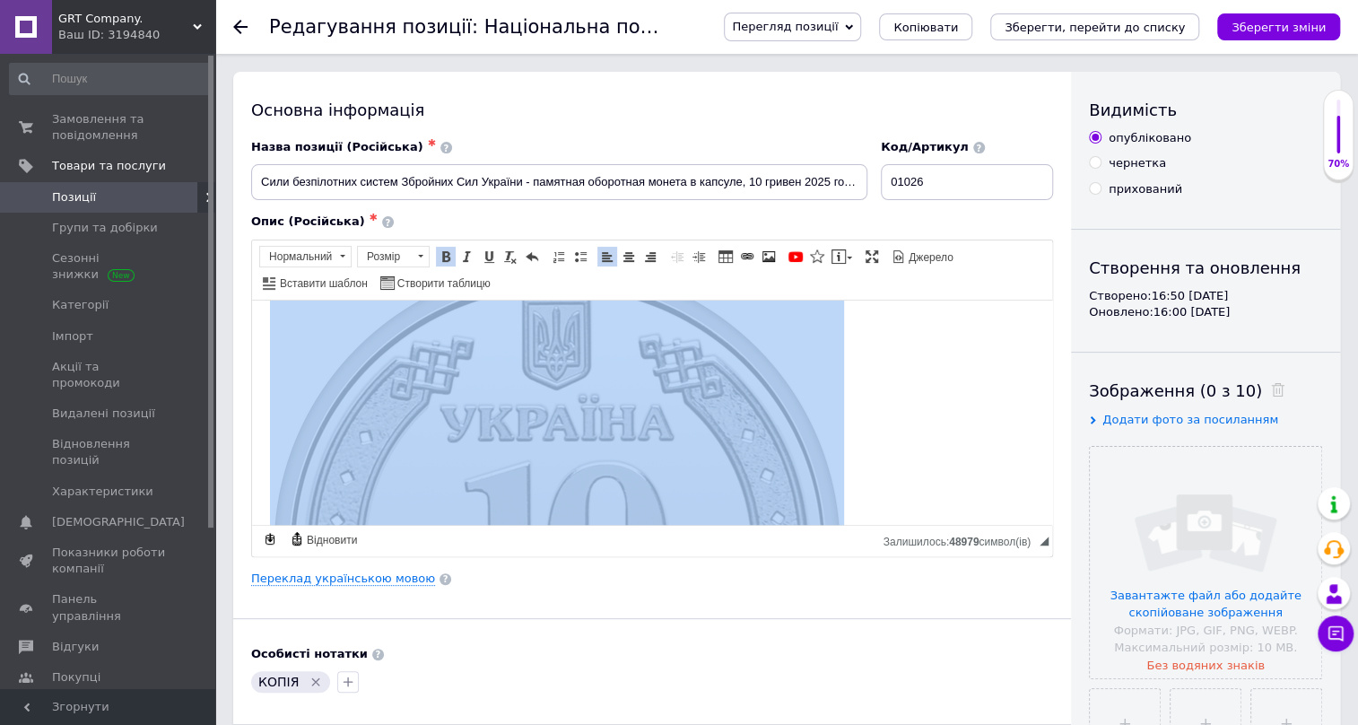
scroll to position [1043, 0]
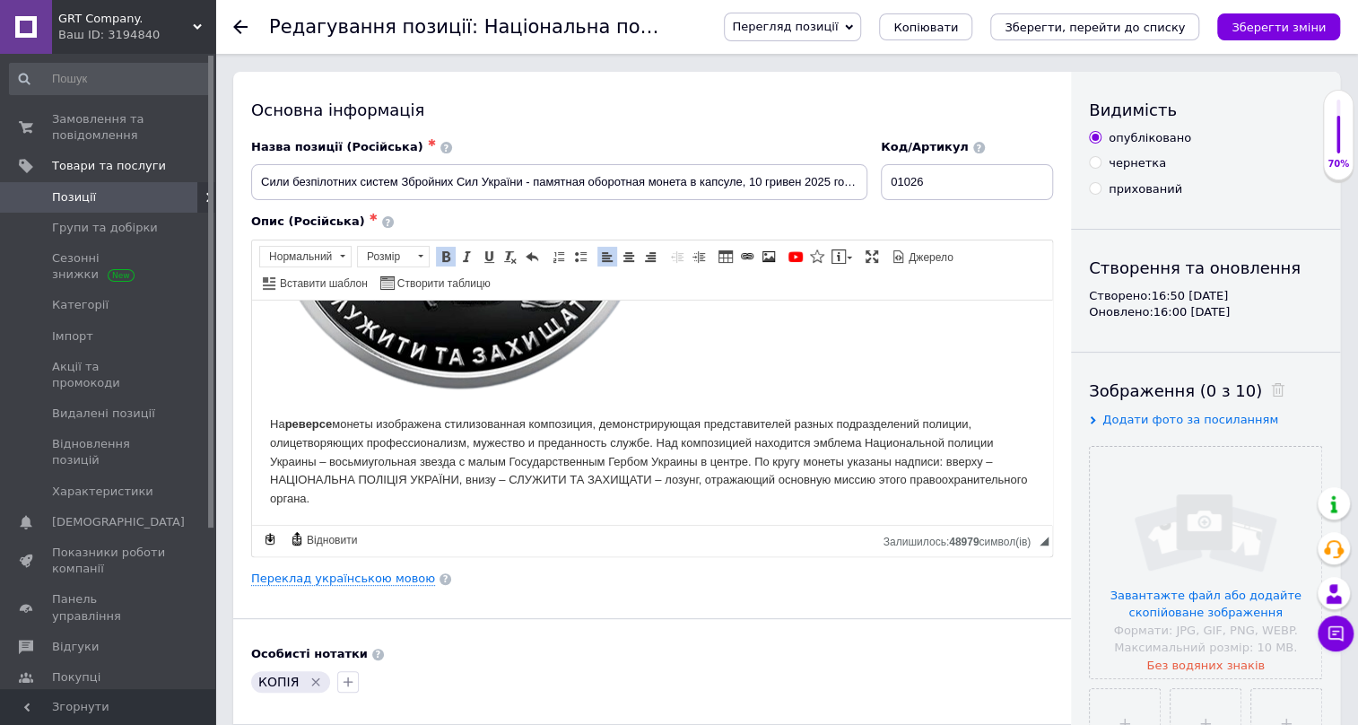
drag, startPoint x: 269, startPoint y: 325, endPoint x: 703, endPoint y: 610, distance: 518.9
paste body "Редактор, 02E6639D-AD72-4DF4-AB10-B6B488F42CD6"
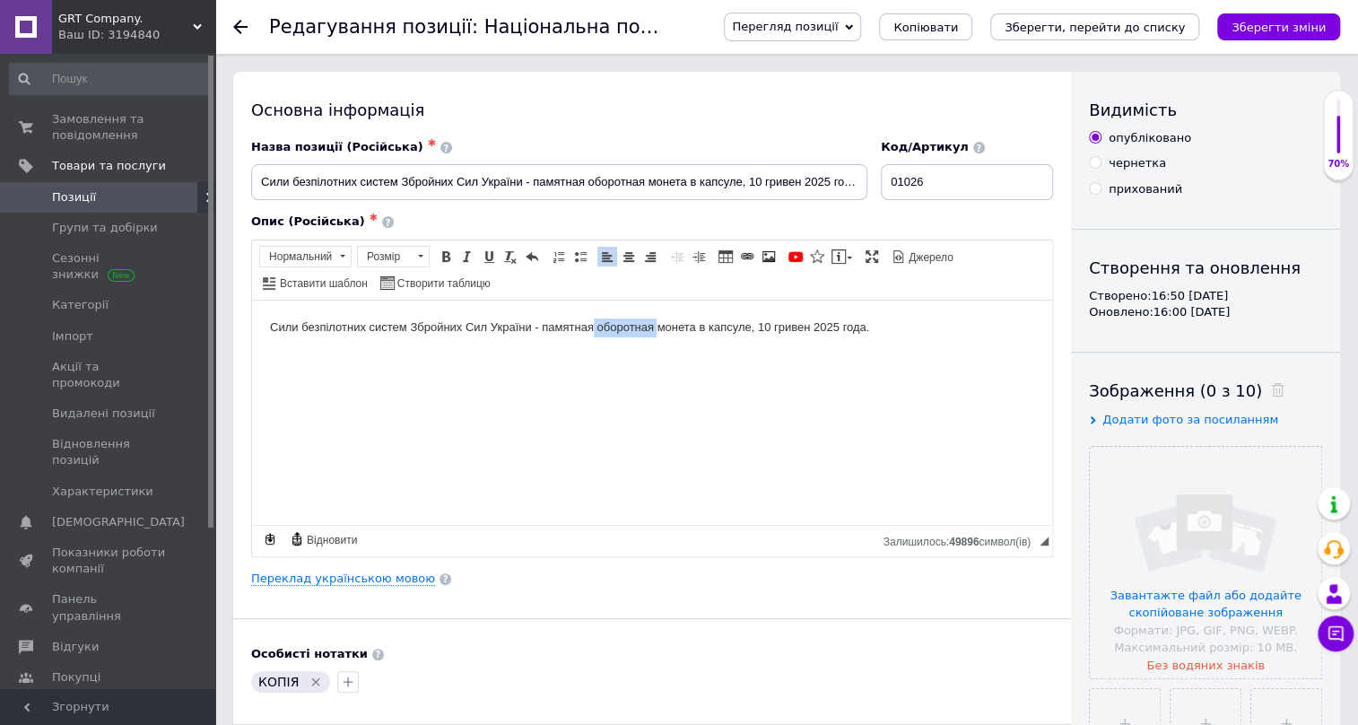
drag, startPoint x: 655, startPoint y: 326, endPoint x: 591, endPoint y: 329, distance: 63.8
click at [591, 329] on p "Сили безпілотних систем Збройних Сил України - памятная оборотная монета в капс…" at bounding box center [652, 327] width 764 height 19
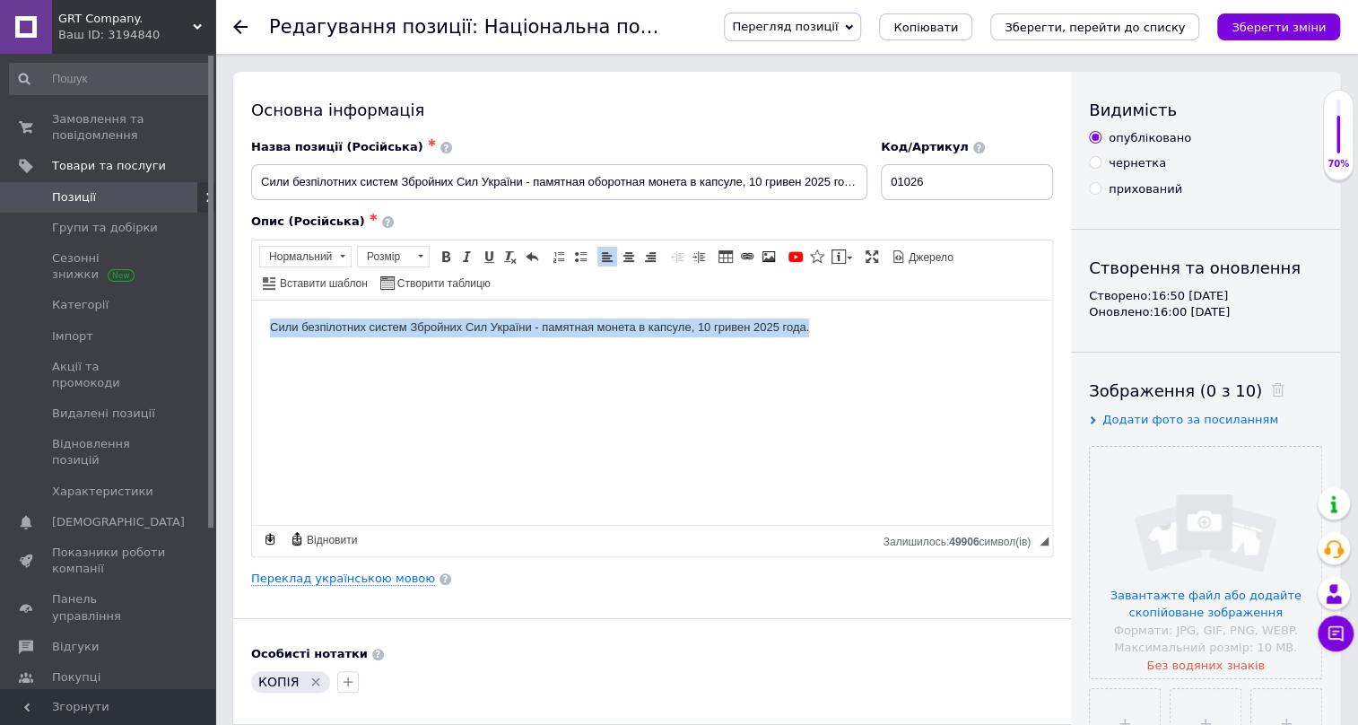
drag, startPoint x: 815, startPoint y: 329, endPoint x: 270, endPoint y: 370, distance: 546.1
click at [264, 354] on html "Сили безпілотних систем Збройних Сил України - памятная монета в капсуле, 10 гр…" at bounding box center [652, 327] width 800 height 55
click at [439, 250] on span at bounding box center [446, 256] width 14 height 14
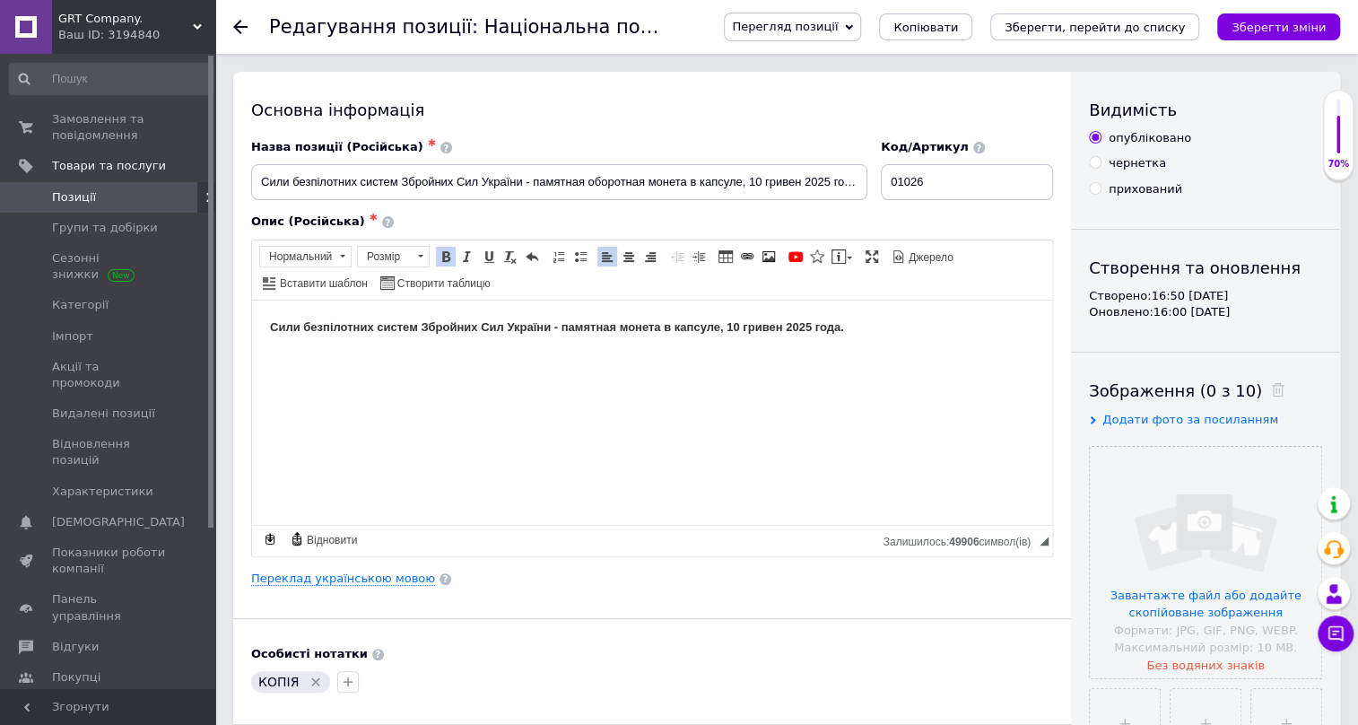
click at [378, 354] on html "Сили безпілотних систем Збройних Сил України - памятная монета в капсуле, 10 гр…" at bounding box center [652, 327] width 800 height 55
click at [874, 331] on p "Сили безпілотних систем Збройних Сил України - памятная монета в капсуле, 10 гр…" at bounding box center [652, 327] width 764 height 19
click at [869, 331] on p "Сили безпілотних систем Збройних Сил України - памятная монета в капсуле, 10 гр…" at bounding box center [652, 327] width 764 height 19
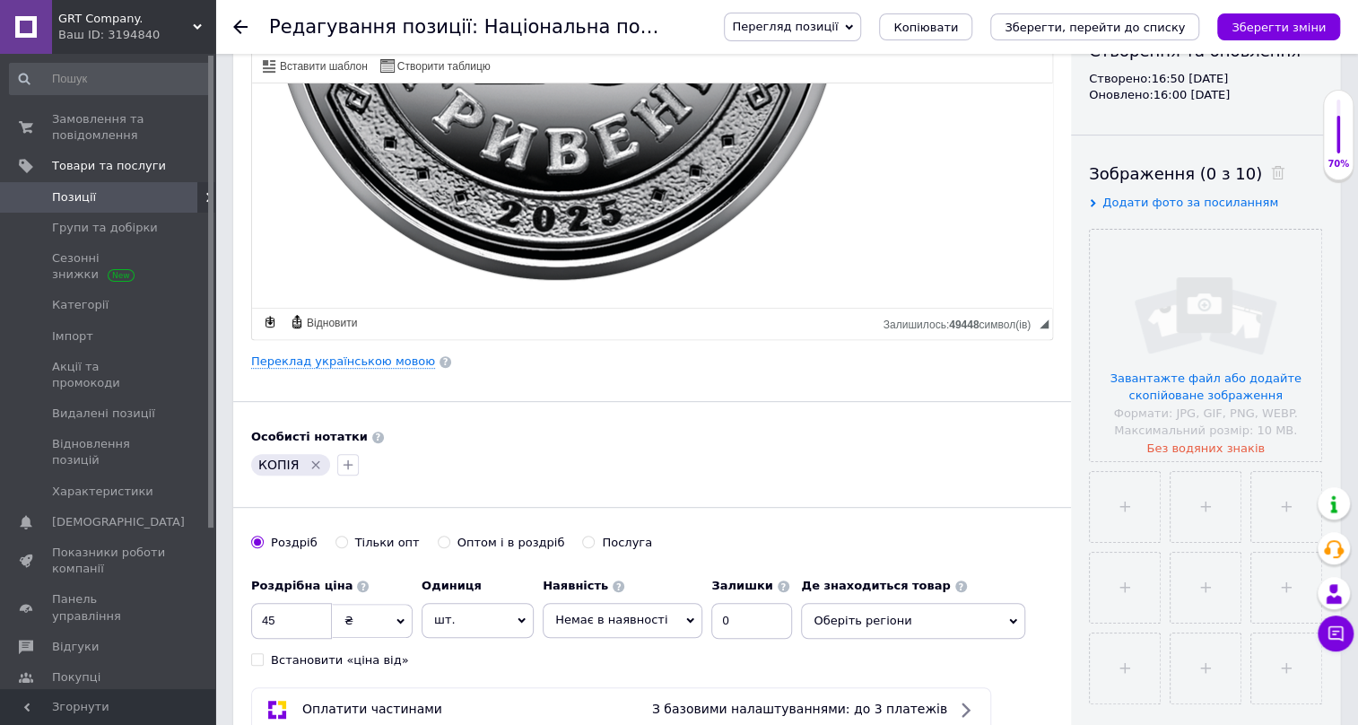
scroll to position [380, 0]
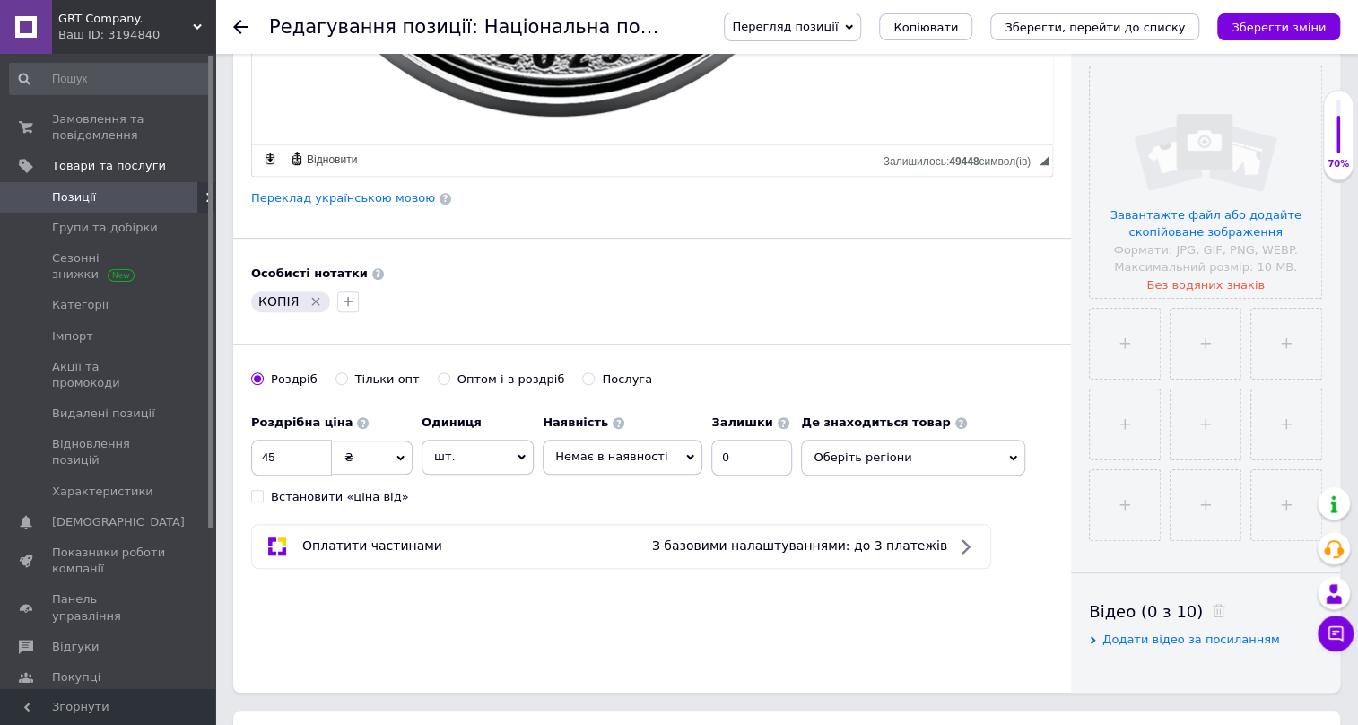
click at [874, 437] on div "Де знаходиться товар Оберіть регіони" at bounding box center [913, 441] width 224 height 70
click at [890, 451] on span "Оберіть регіони" at bounding box center [913, 458] width 224 height 36
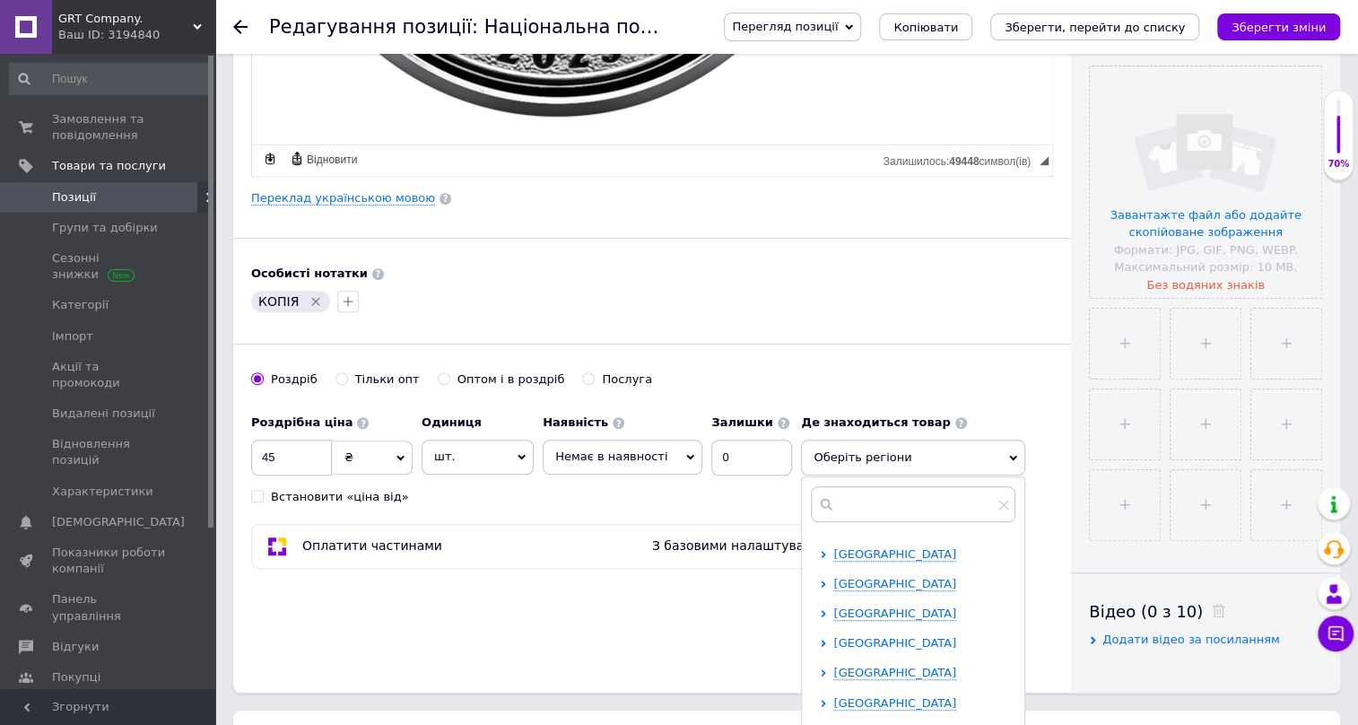
scroll to position [108, 0]
click at [834, 672] on span "Київська область" at bounding box center [895, 678] width 123 height 13
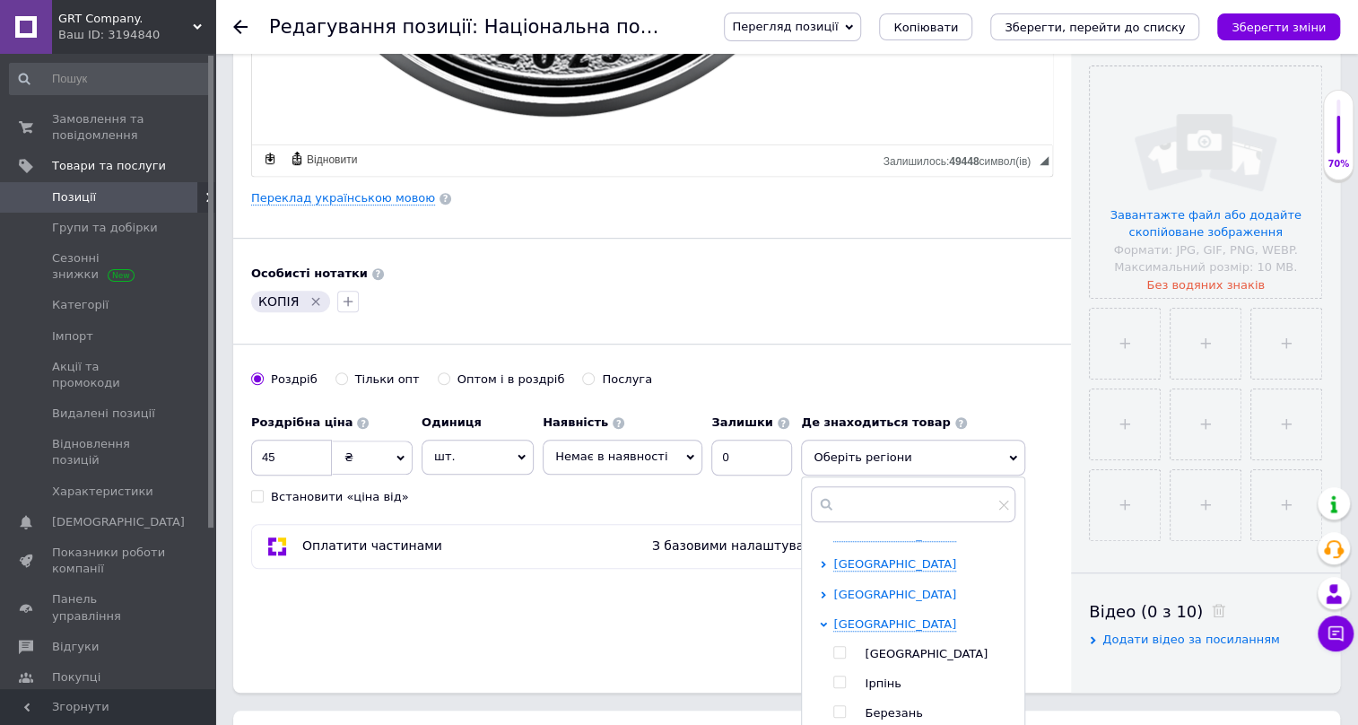
scroll to position [217, 0]
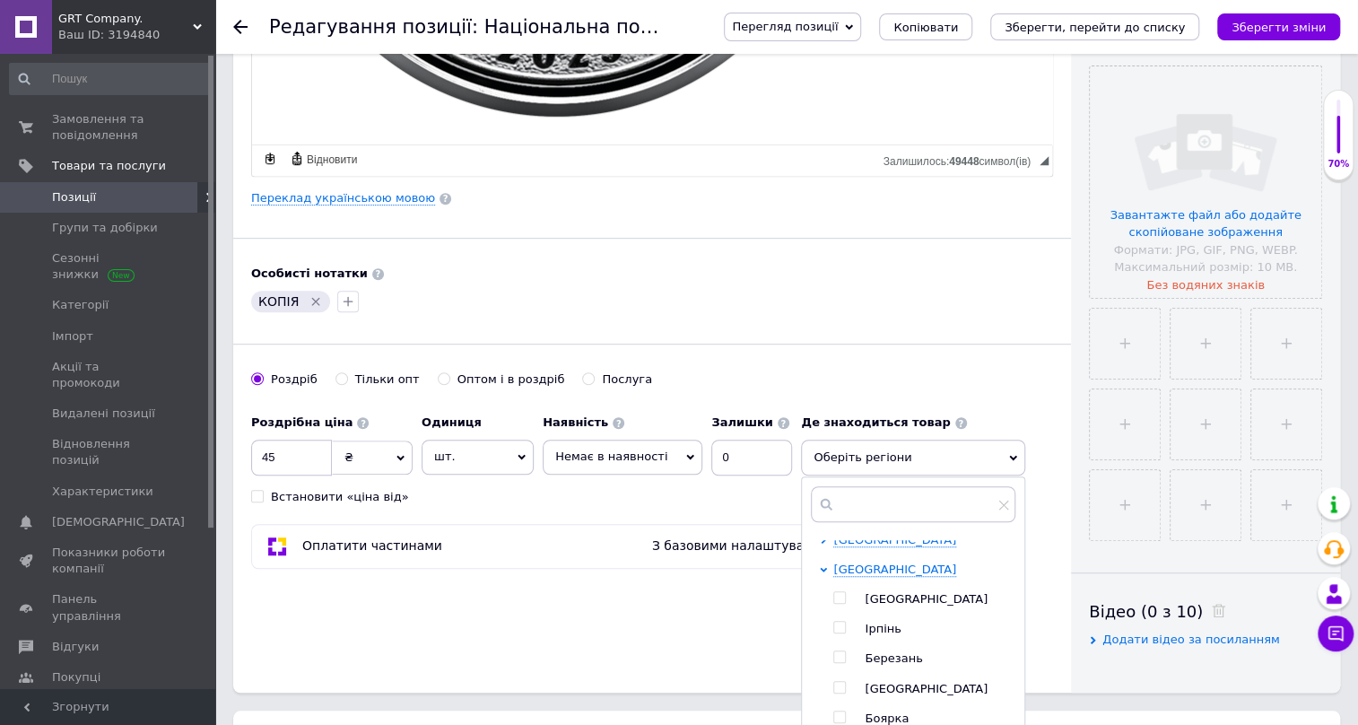
click at [834, 592] on input "checkbox" at bounding box center [840, 598] width 12 height 12
checkbox input "true"
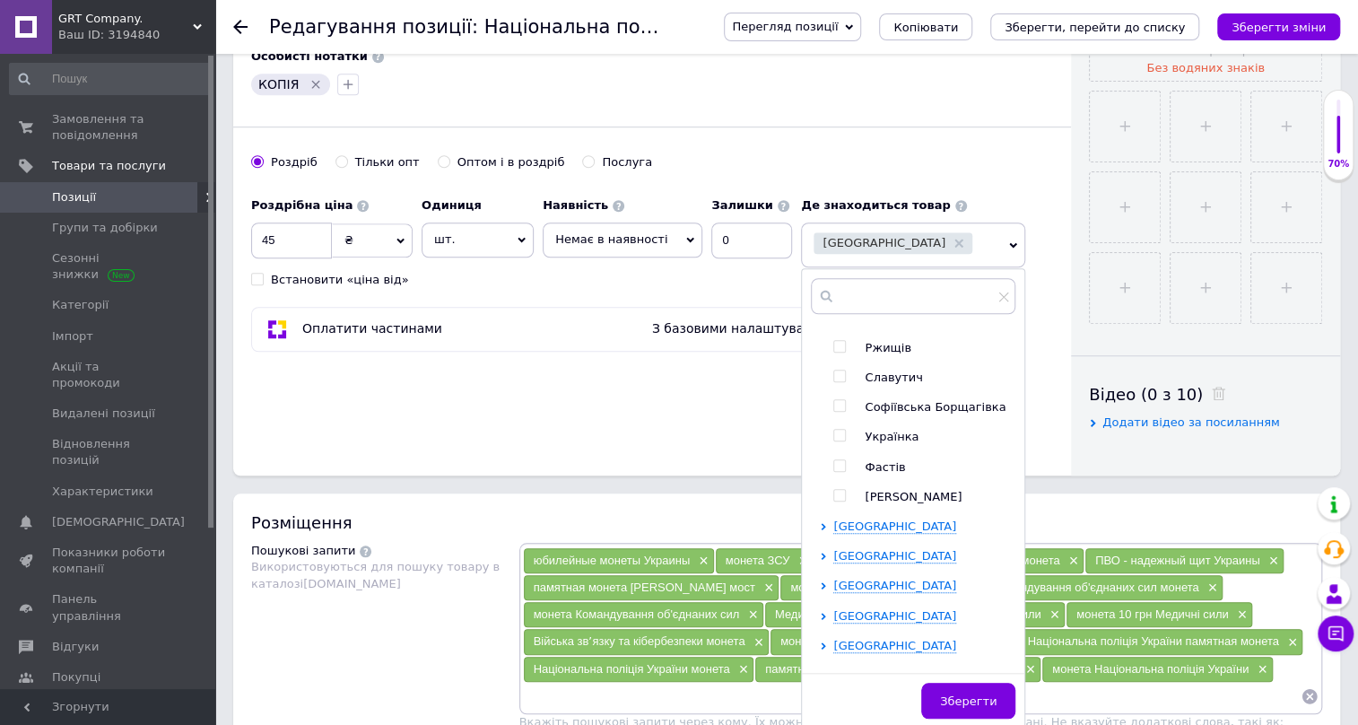
scroll to position [652, 0]
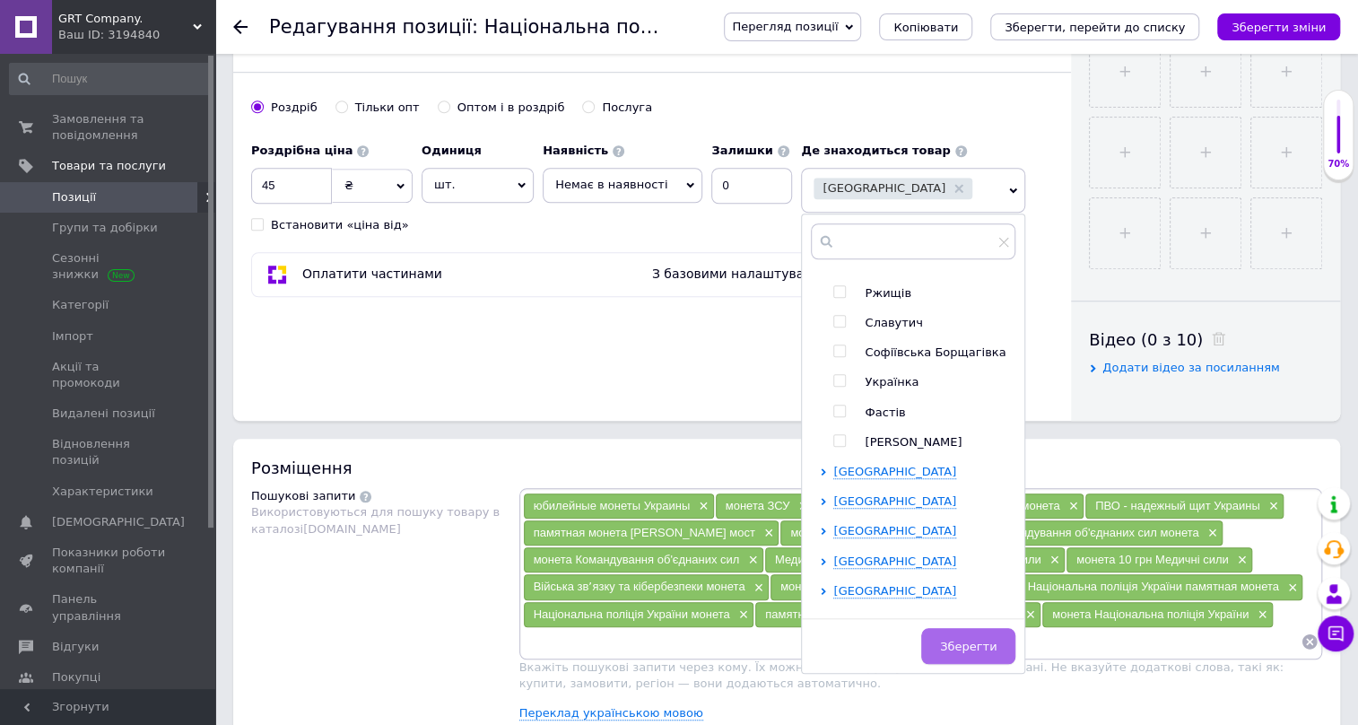
click at [951, 640] on span "Зберегти" at bounding box center [968, 646] width 57 height 13
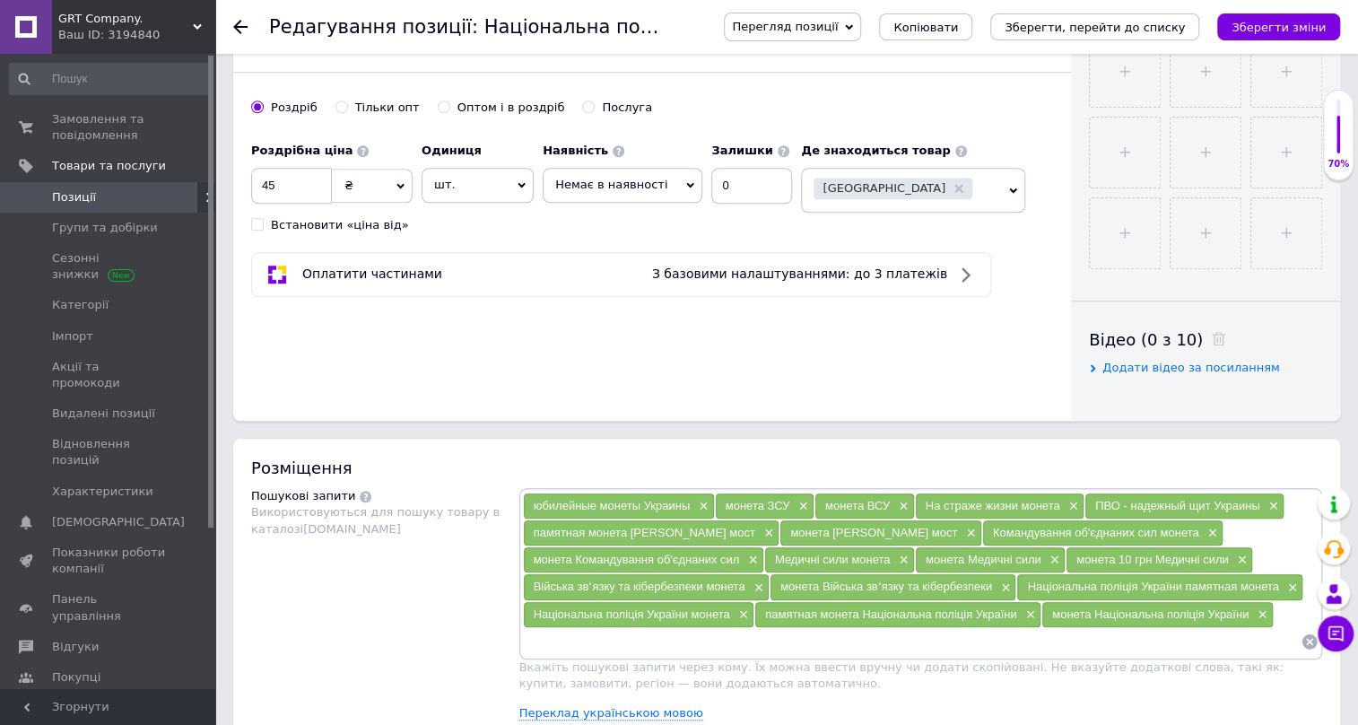
click at [663, 185] on span "Немає в наявності" at bounding box center [623, 185] width 160 height 34
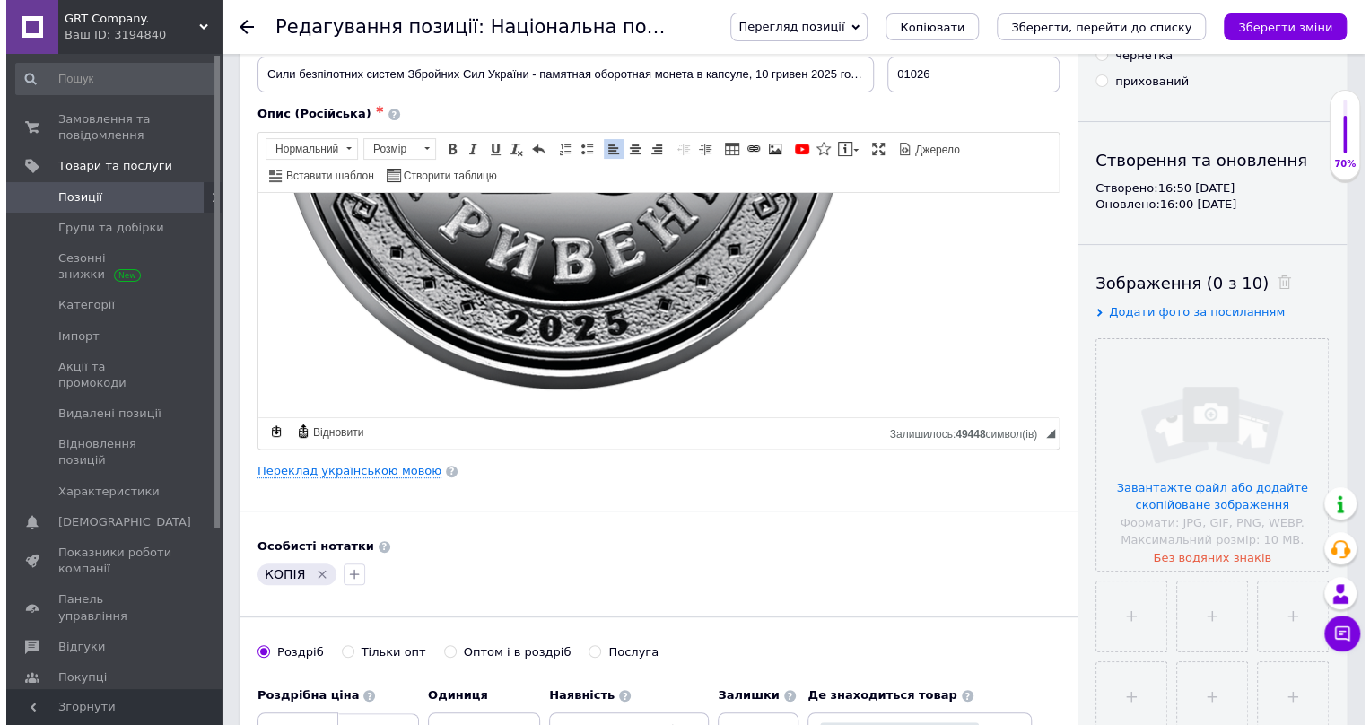
scroll to position [54, 0]
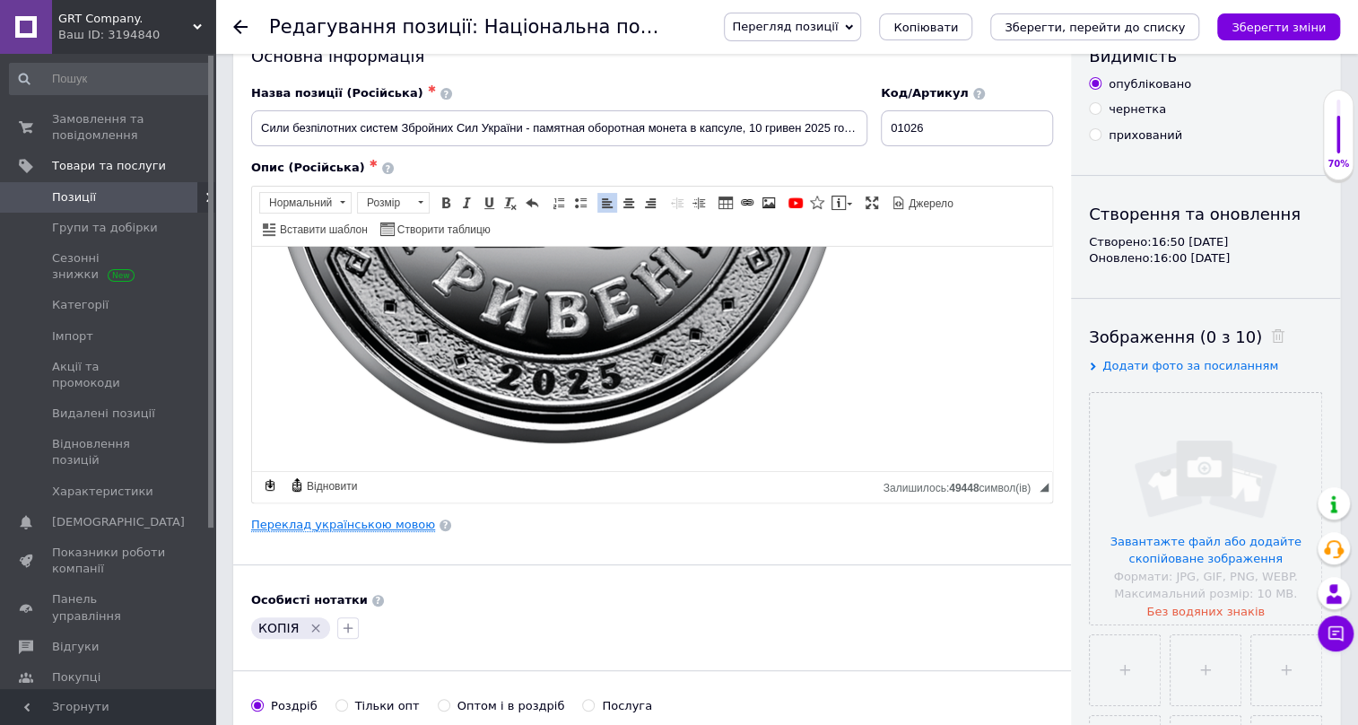
click at [372, 519] on link "Переклад українською мовою" at bounding box center [343, 525] width 184 height 14
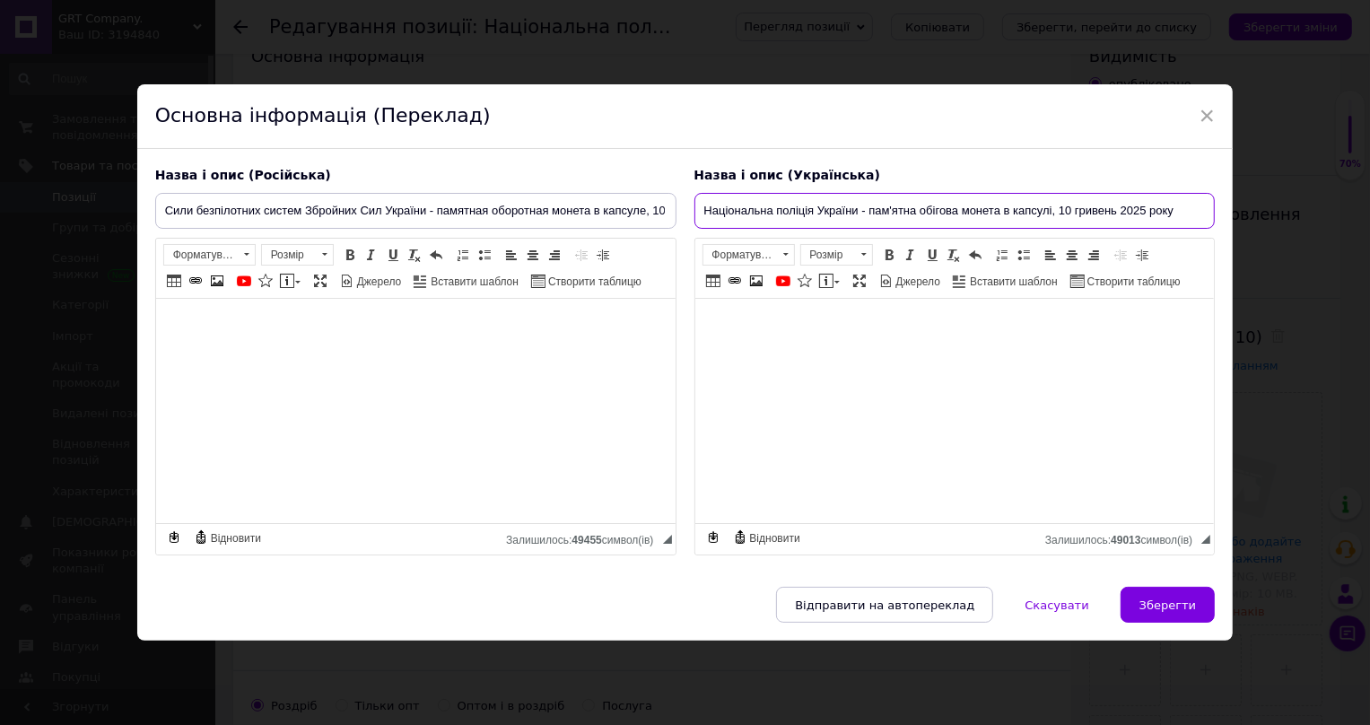
drag, startPoint x: 700, startPoint y: 196, endPoint x: 1227, endPoint y: 265, distance: 532.1
click at [1227, 265] on div "Назва і опис (Російська) Сили безпілотних систем Збройних Сил України - памятна…" at bounding box center [685, 368] width 1096 height 439
paste input "или безпілотних систем Збройних Сил"
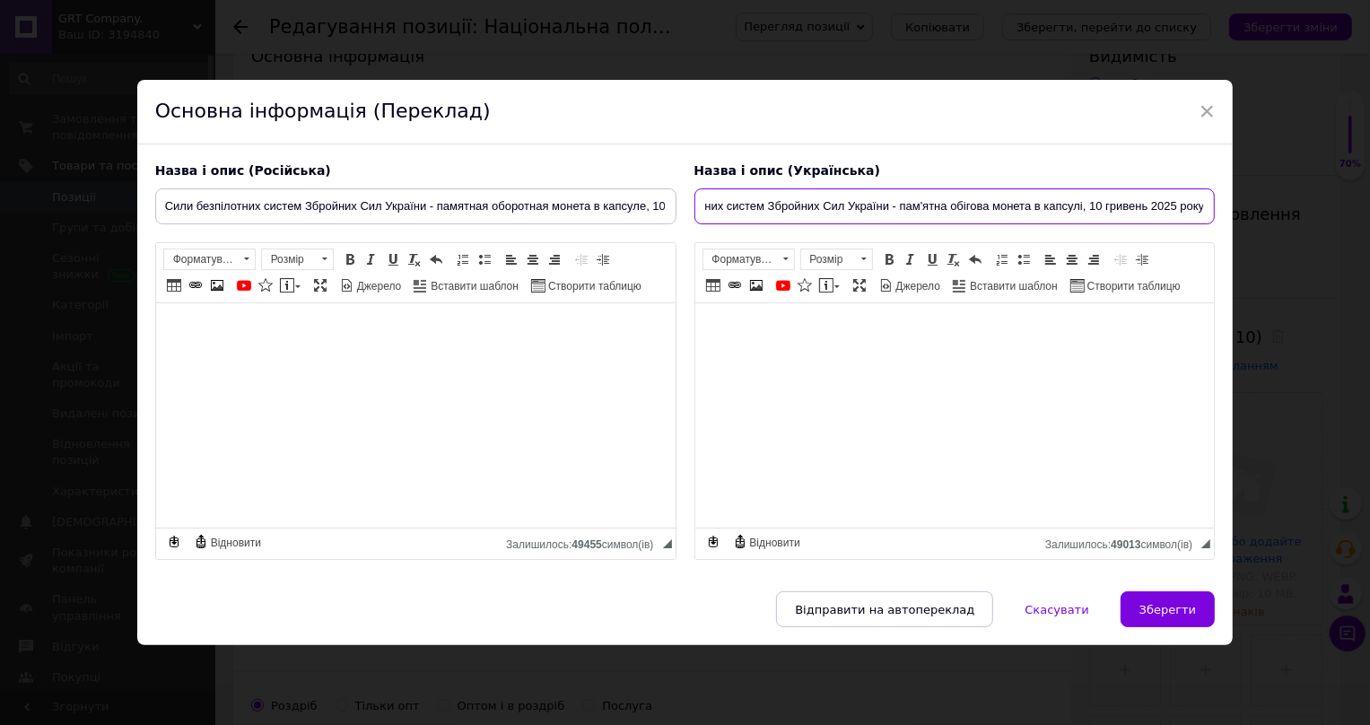
type input "Сили безпілотних систем Збройних Сил України - пам'ятна обігова монета в капсул…"
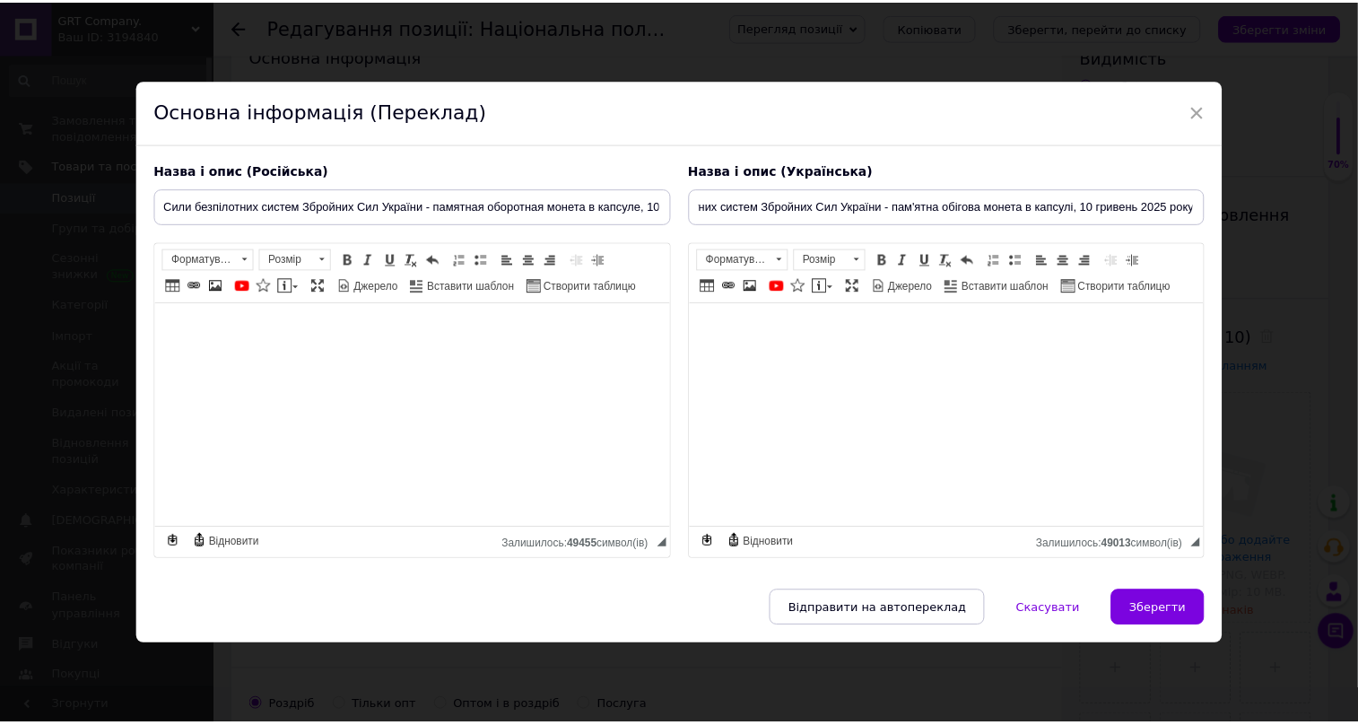
scroll to position [0, 0]
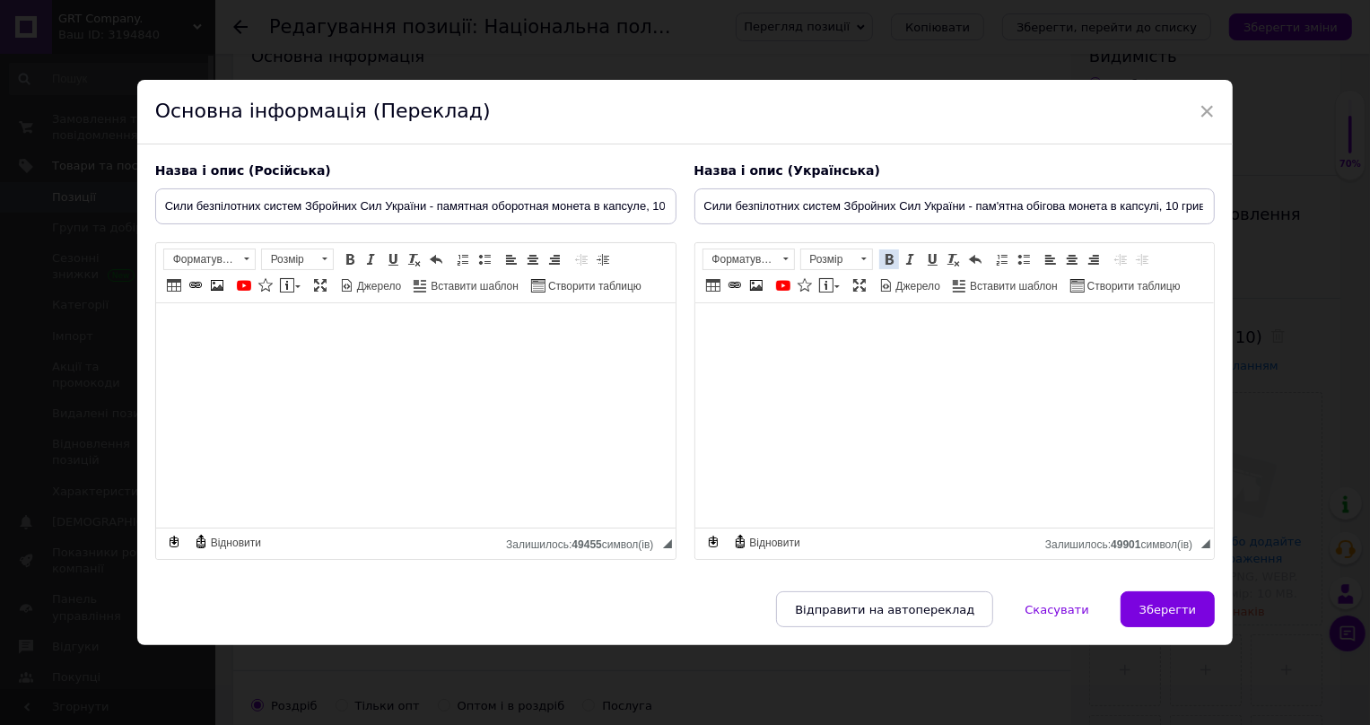
click at [886, 252] on span at bounding box center [889, 259] width 14 height 14
click at [1164, 616] on span "Зберегти" at bounding box center [1168, 609] width 57 height 13
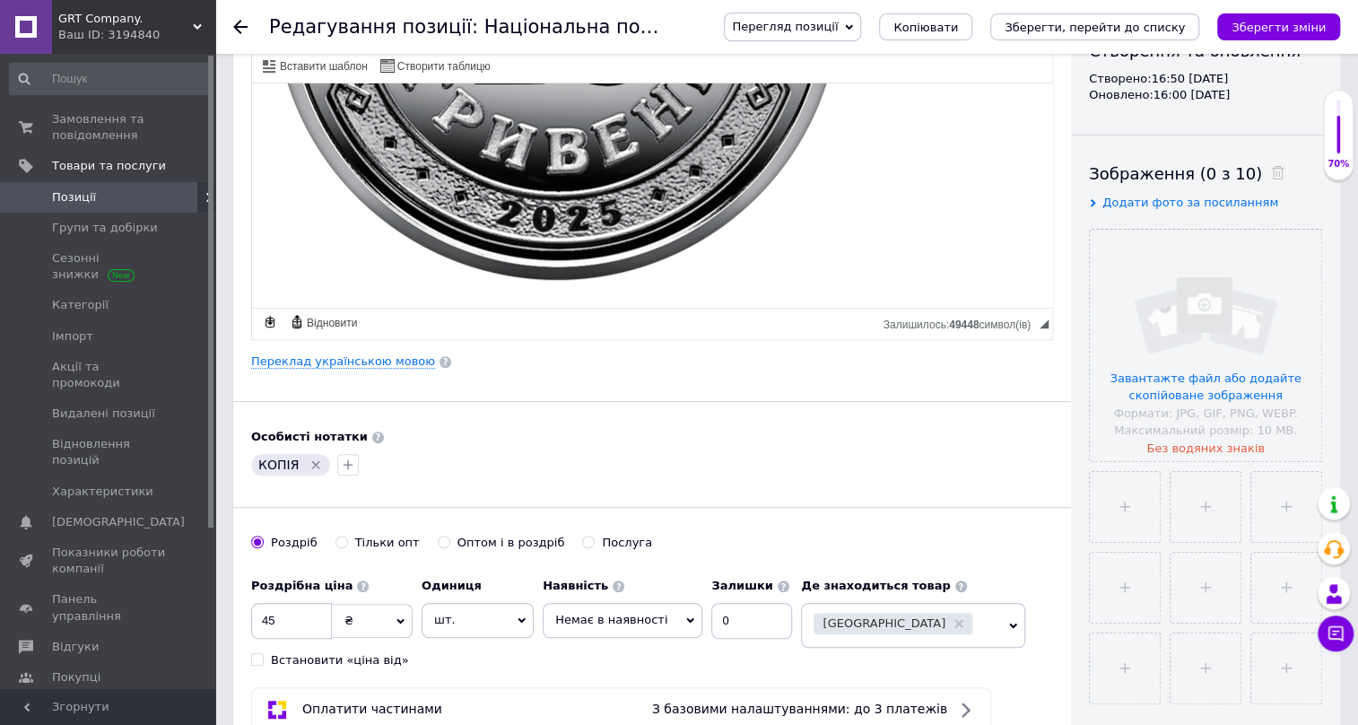
scroll to position [326, 0]
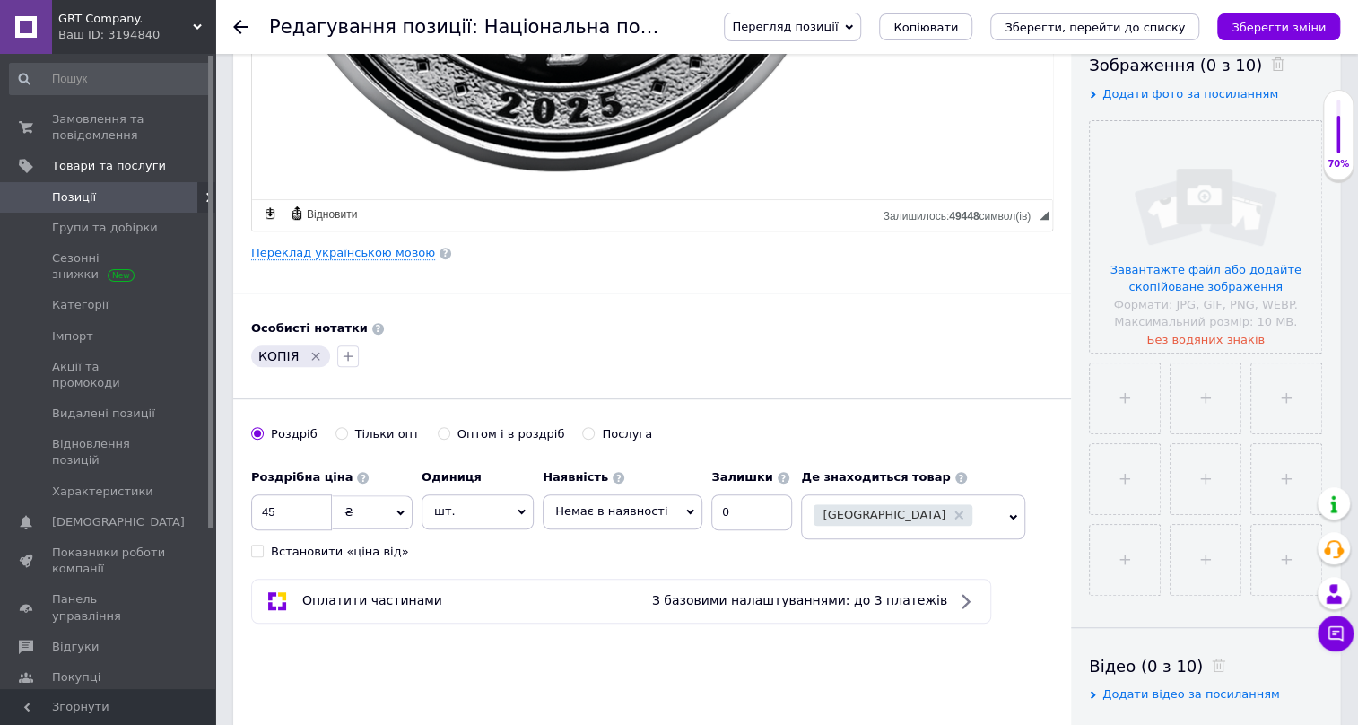
click at [312, 355] on icon "Видалити мітку" at bounding box center [316, 357] width 8 height 8
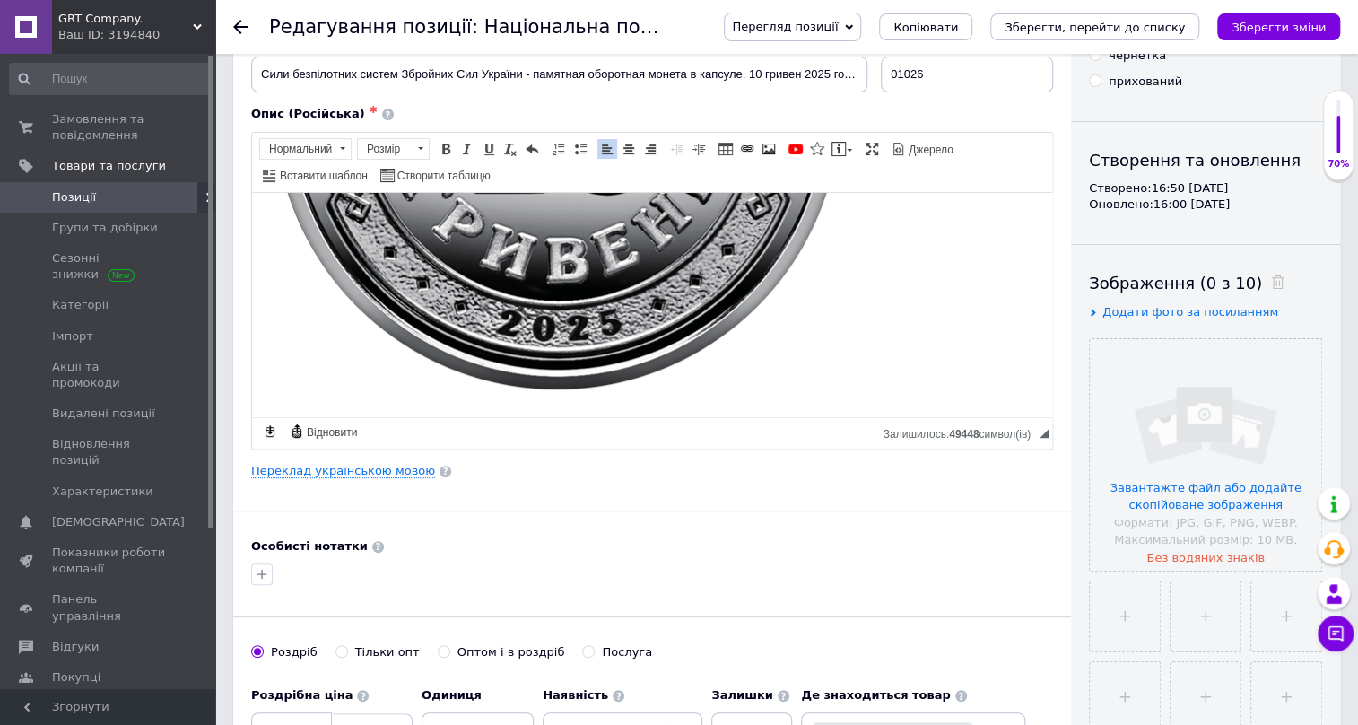
scroll to position [54, 0]
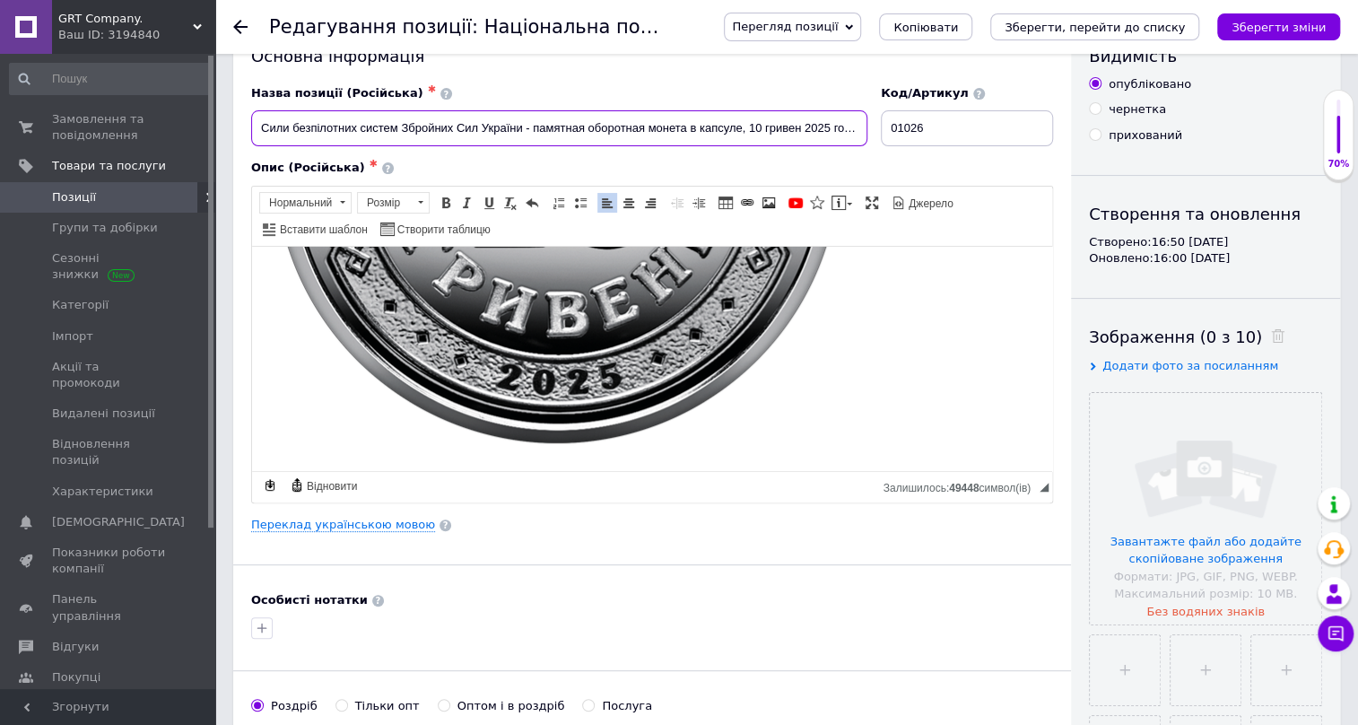
drag, startPoint x: 261, startPoint y: 125, endPoint x: 687, endPoint y: 121, distance: 426.2
click at [687, 121] on input "Сили безпілотних систем Збройних Сил України - памятная оборотная монета в капс…" at bounding box center [559, 128] width 616 height 36
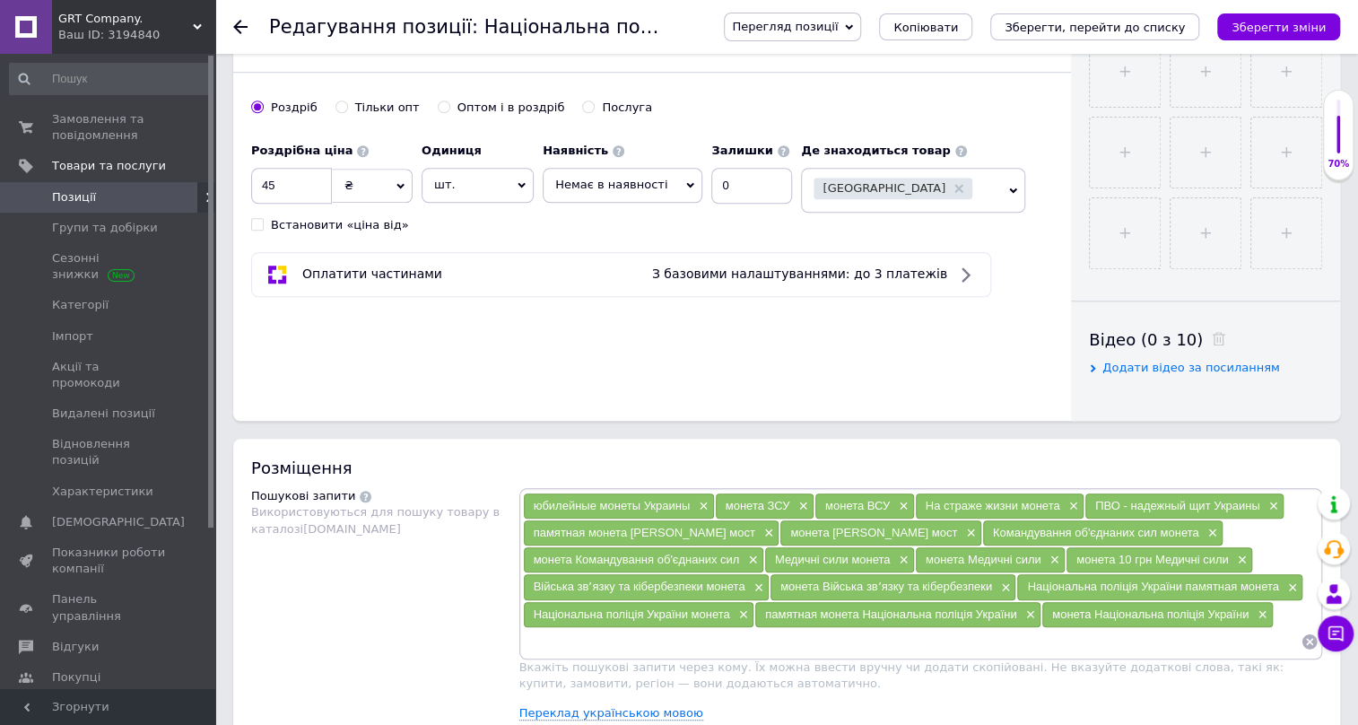
scroll to position [870, 0]
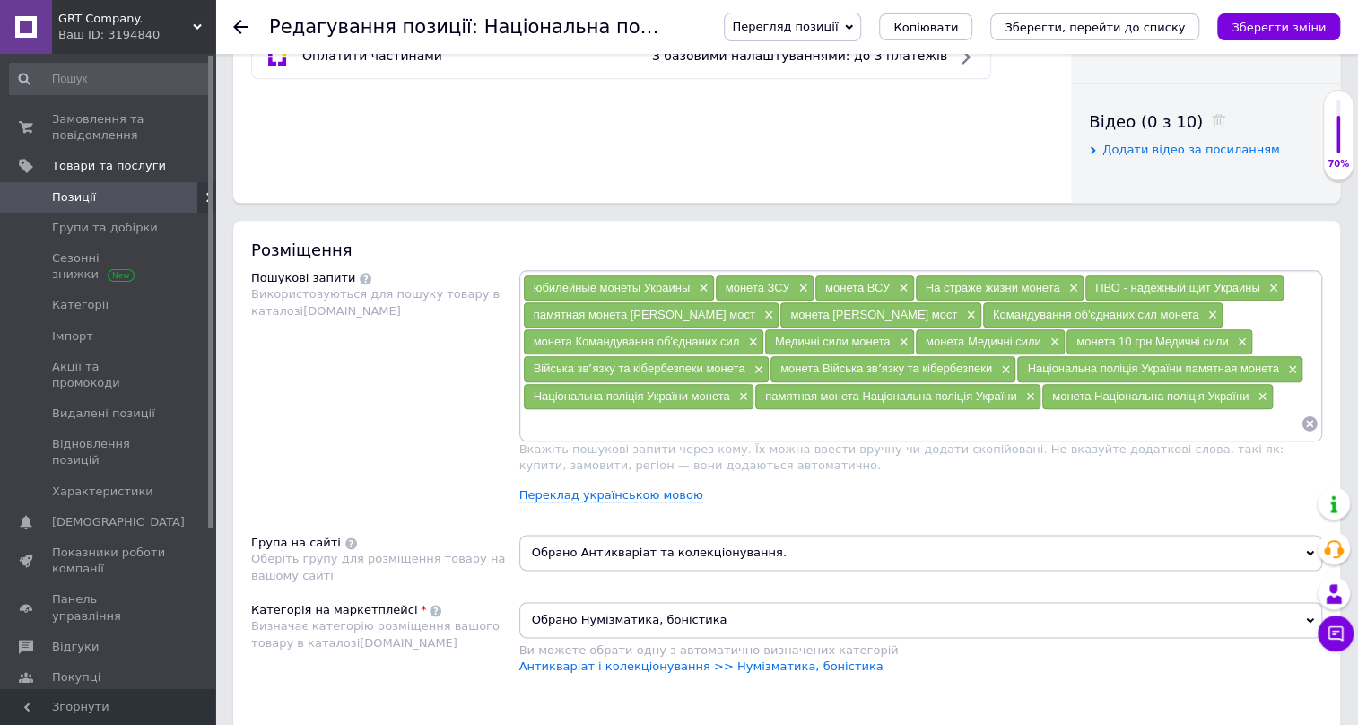
click at [566, 425] on input at bounding box center [912, 423] width 779 height 27
paste input "Сили безпілотних систем Збройних Сил України - памятная оборотная монета"
drag, startPoint x: 903, startPoint y: 418, endPoint x: 839, endPoint y: 408, distance: 64.5
click at [839, 410] on input "Сили безпілотних систем Збройних Сил України - памятная оборотная монета" at bounding box center [912, 423] width 779 height 27
drag, startPoint x: 789, startPoint y: 419, endPoint x: 656, endPoint y: 430, distance: 133.2
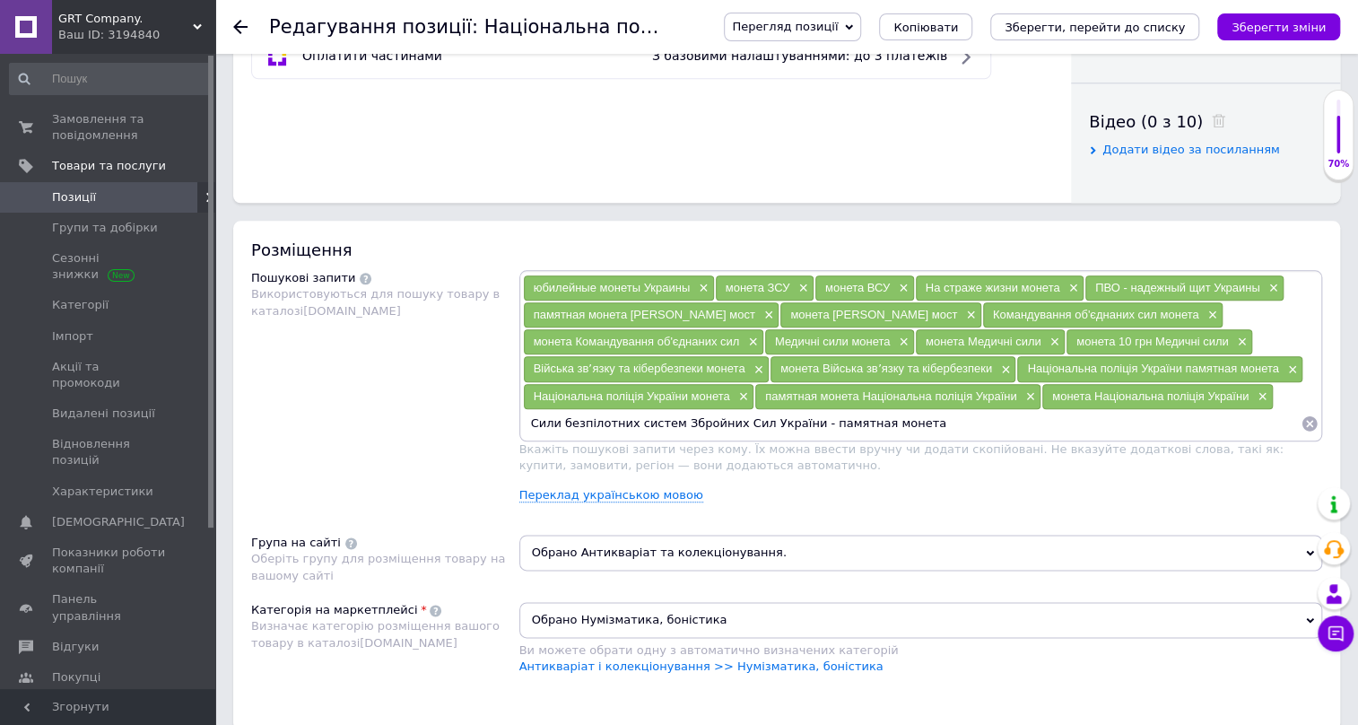
click at [656, 430] on input "Сили безпілотних систем Збройних Сил України - памятная монета" at bounding box center [912, 423] width 779 height 27
drag, startPoint x: 756, startPoint y: 422, endPoint x: 526, endPoint y: 421, distance: 230.6
click at [526, 421] on input "Сили безпілотних систем памятная монета" at bounding box center [912, 423] width 779 height 27
type input "Сили безпілотних систем памятная монета"
click at [764, 434] on div "юбилейные монеты Украины × монета ЗСУ × монета ВСУ × На страже жизни монета × П…" at bounding box center [922, 355] width 804 height 170
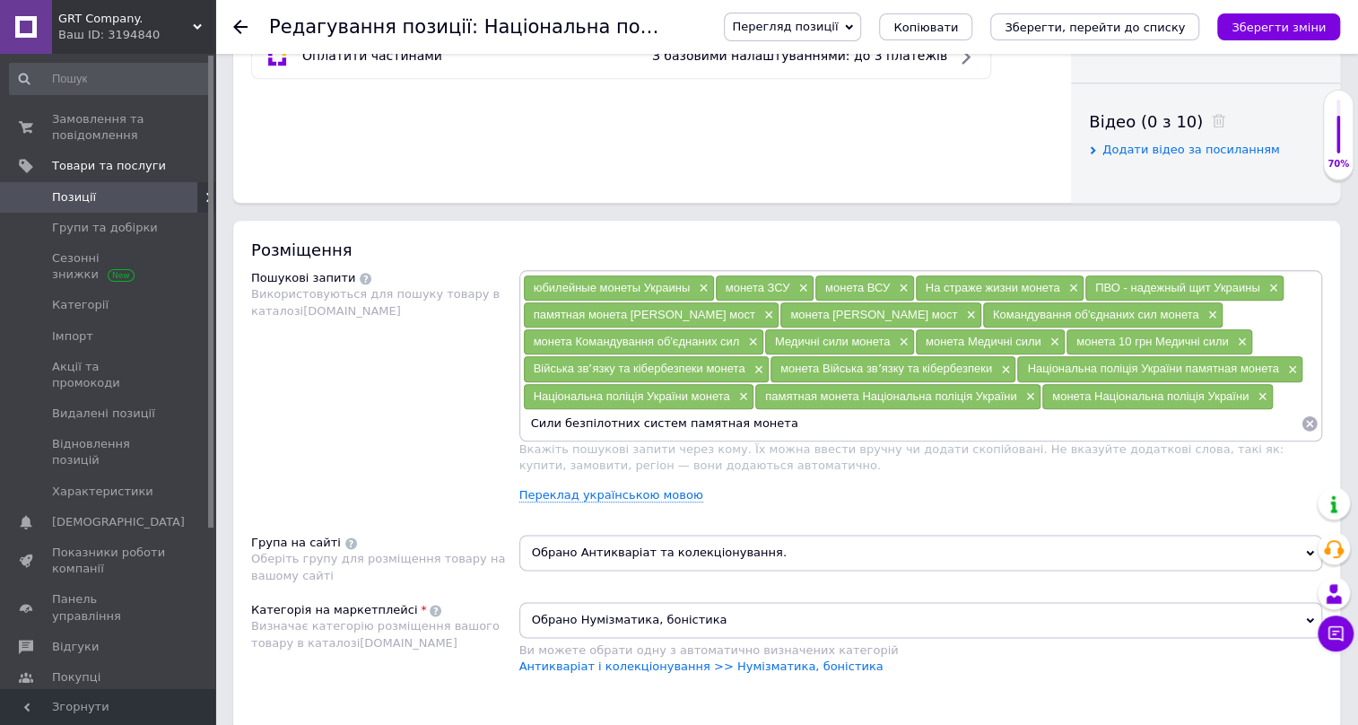
click at [755, 428] on input "Сили безпілотних систем памятная монета" at bounding box center [912, 423] width 779 height 27
paste input "Сили безпілотних систем памятная монета"
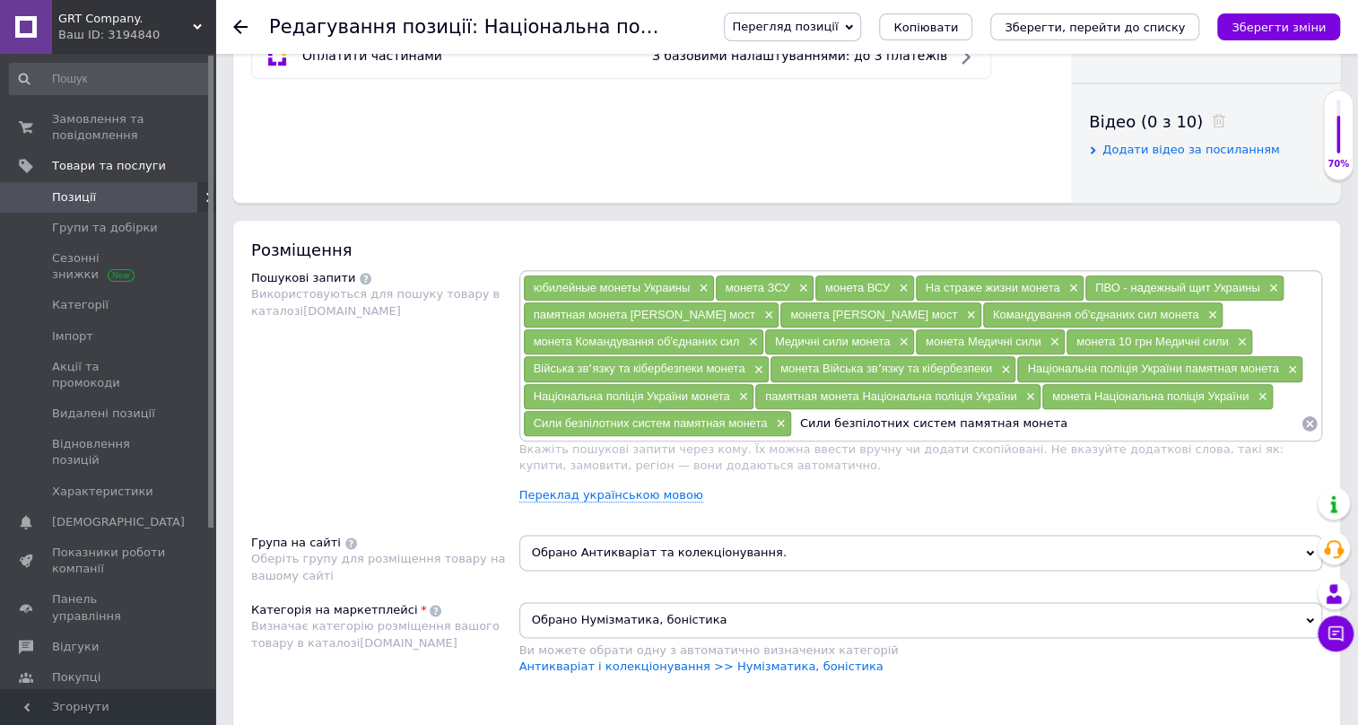
drag, startPoint x: 987, startPoint y: 419, endPoint x: 934, endPoint y: 403, distance: 55.3
click at [934, 410] on input "Сили безпілотних систем памятная монета" at bounding box center [1046, 423] width 509 height 27
type input "Сили безпілотних систем монета"
click at [970, 428] on input "Сили безпілотних систем монета" at bounding box center [1046, 423] width 509 height 27
click at [1254, 25] on icon "Зберегти зміни" at bounding box center [1279, 27] width 94 height 13
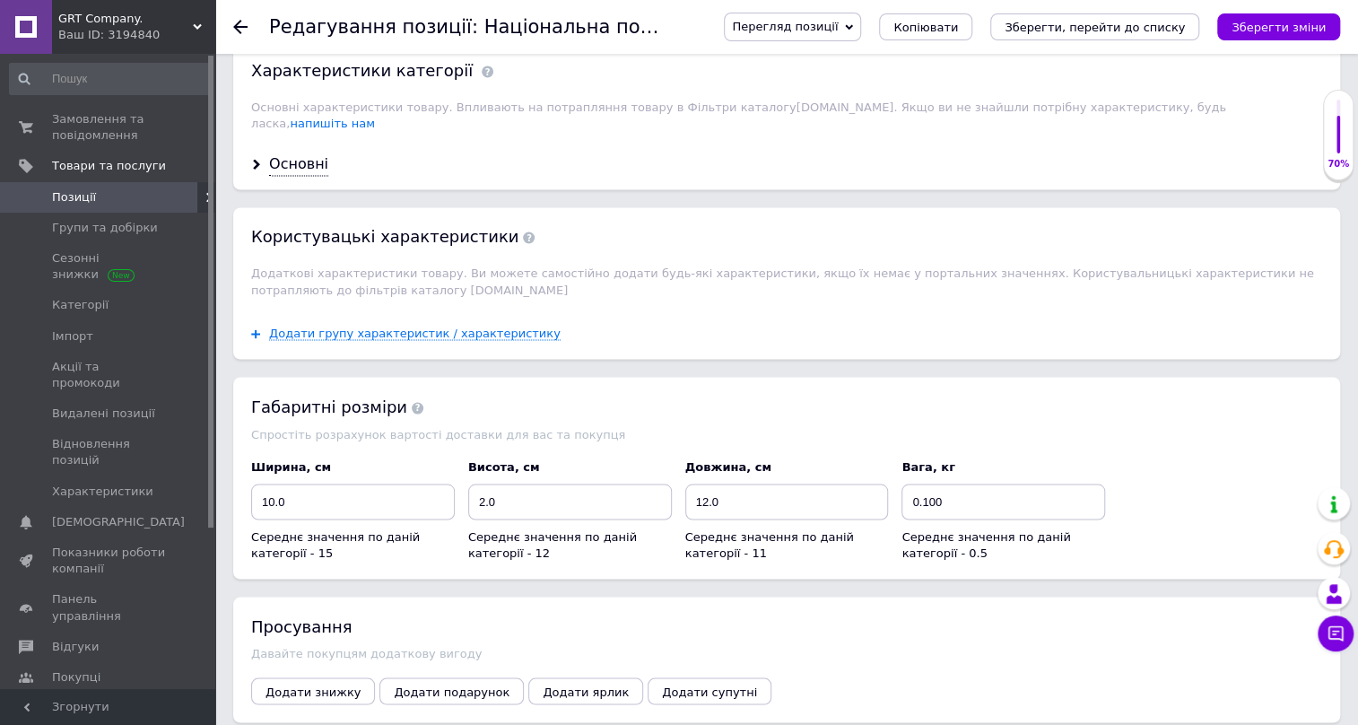
scroll to position [1523, 0]
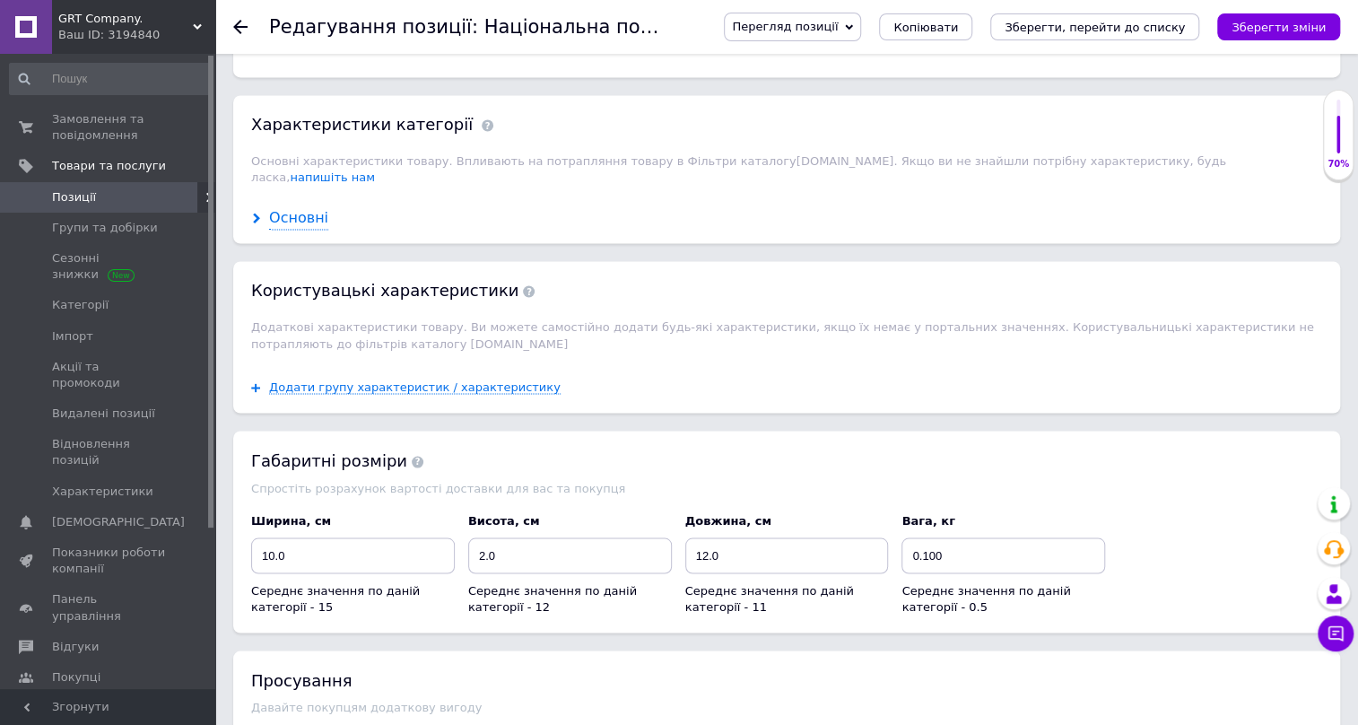
click at [306, 208] on div "Основні" at bounding box center [298, 218] width 59 height 21
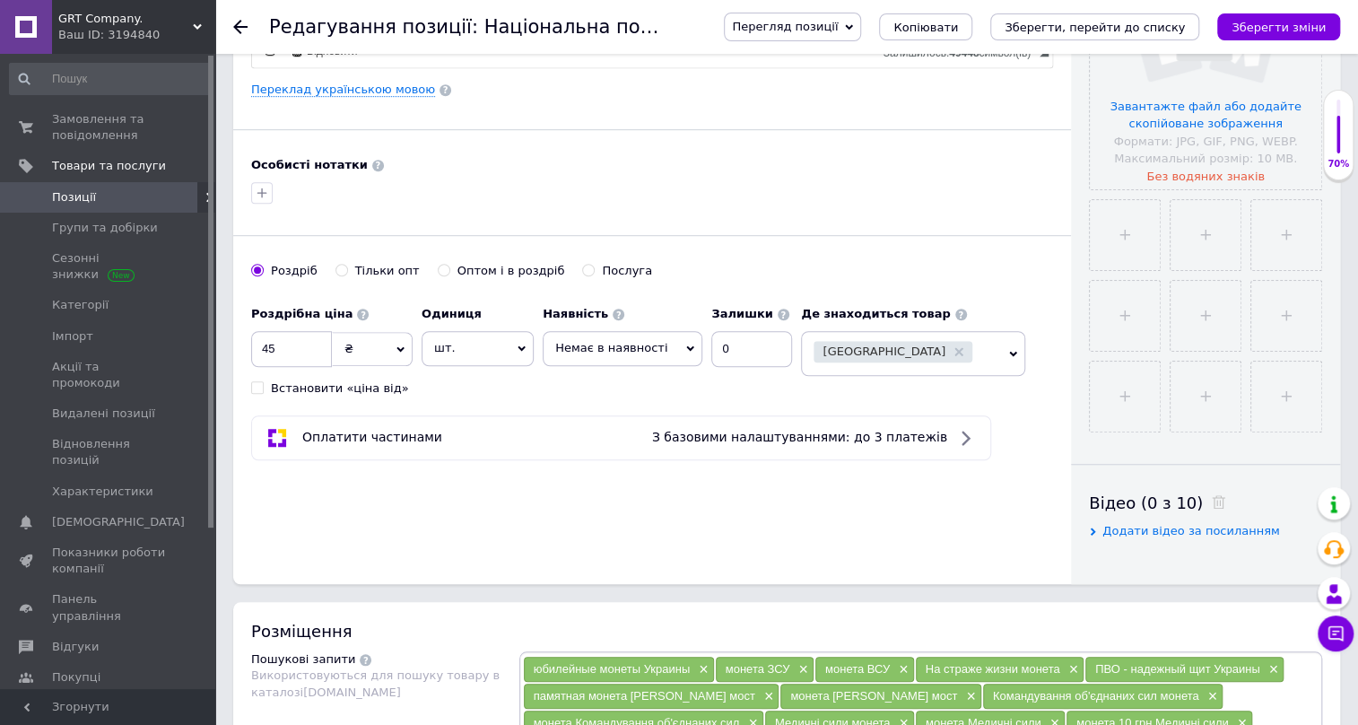
scroll to position [434, 0]
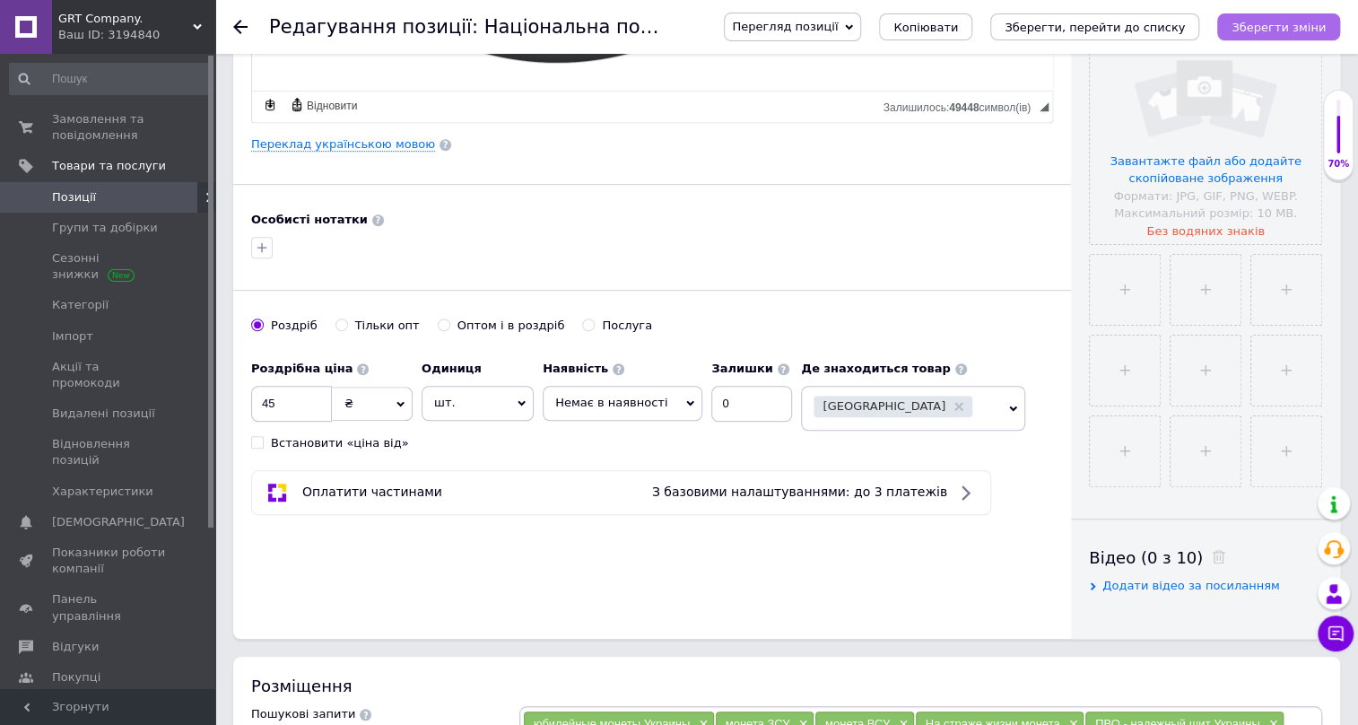
click at [1288, 22] on icon "Зберегти зміни" at bounding box center [1279, 27] width 94 height 13
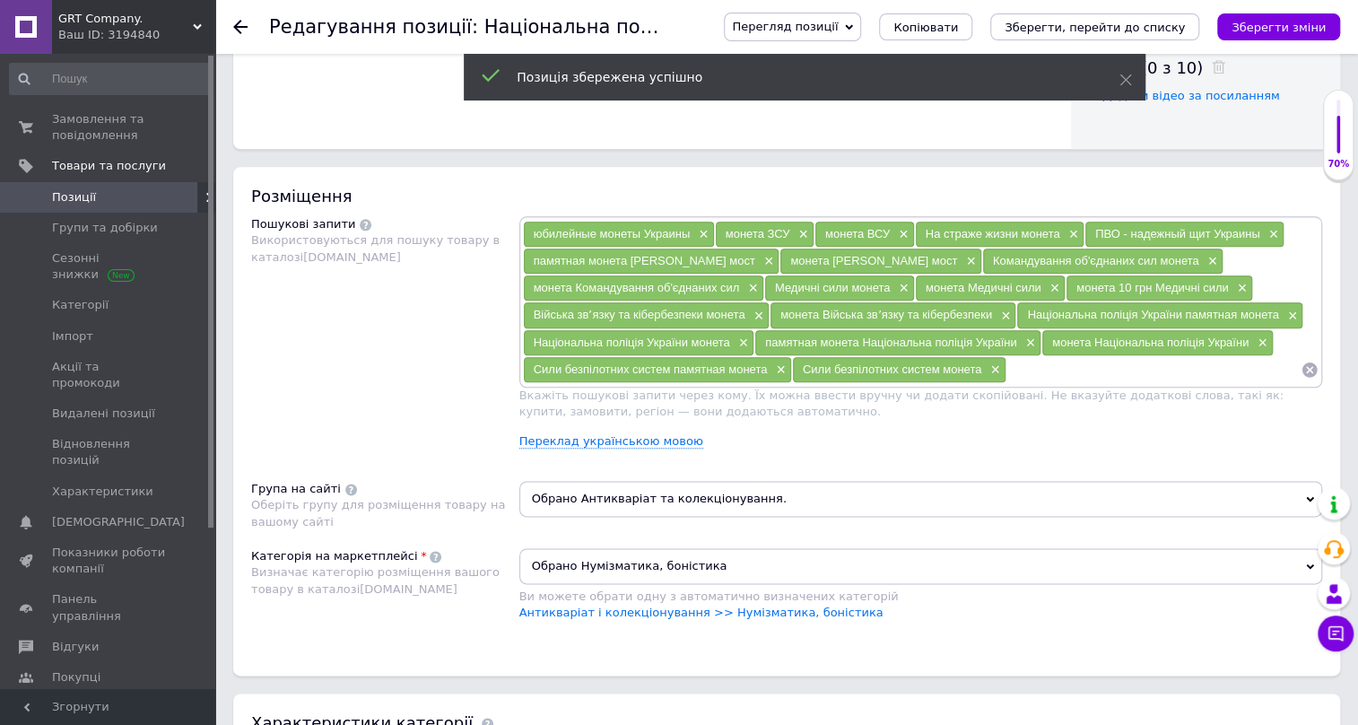
scroll to position [978, 0]
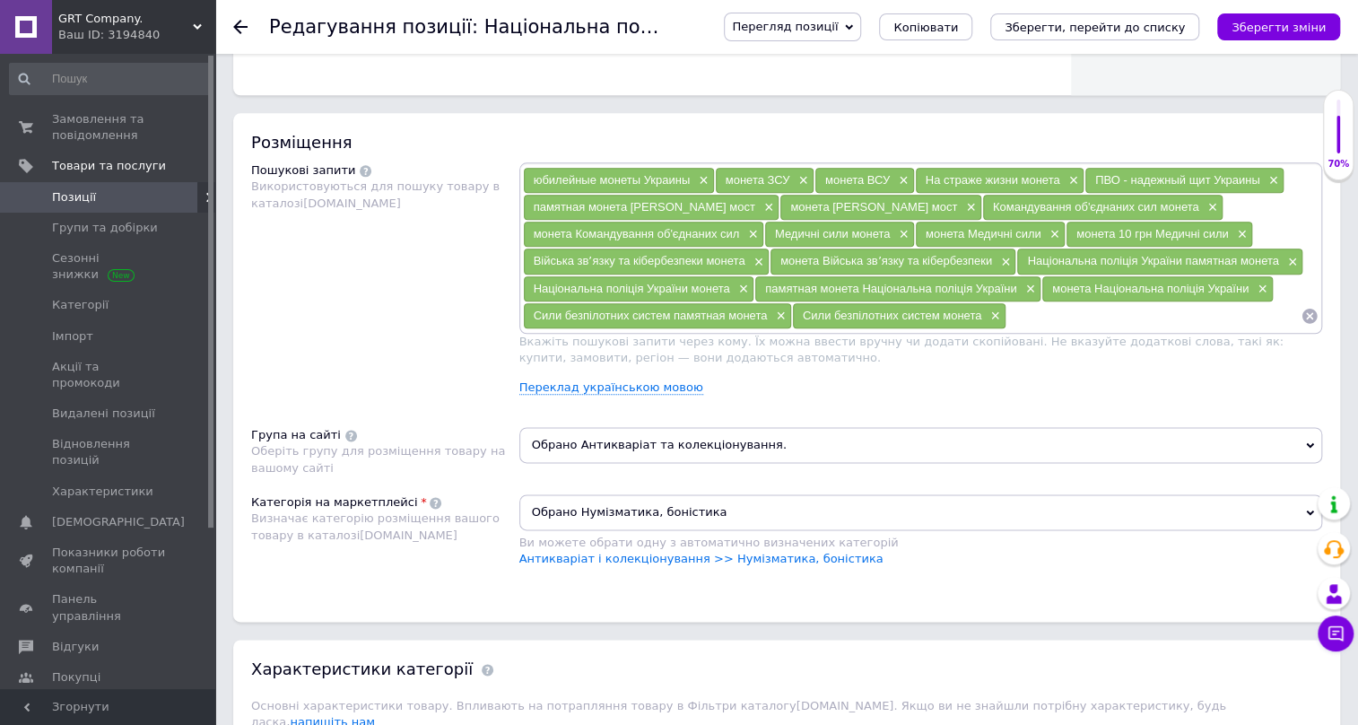
click at [1055, 314] on input at bounding box center [1154, 315] width 294 height 27
paste input "Сили безпілотних систем памятная монета"
drag, startPoint x: 1151, startPoint y: 309, endPoint x: 1248, endPoint y: 312, distance: 97.0
click at [1248, 312] on input "Сили безпілотних систем памятная монета" at bounding box center [1154, 315] width 294 height 27
click at [1019, 309] on input "Сили безпілотних систем" at bounding box center [1154, 315] width 294 height 27
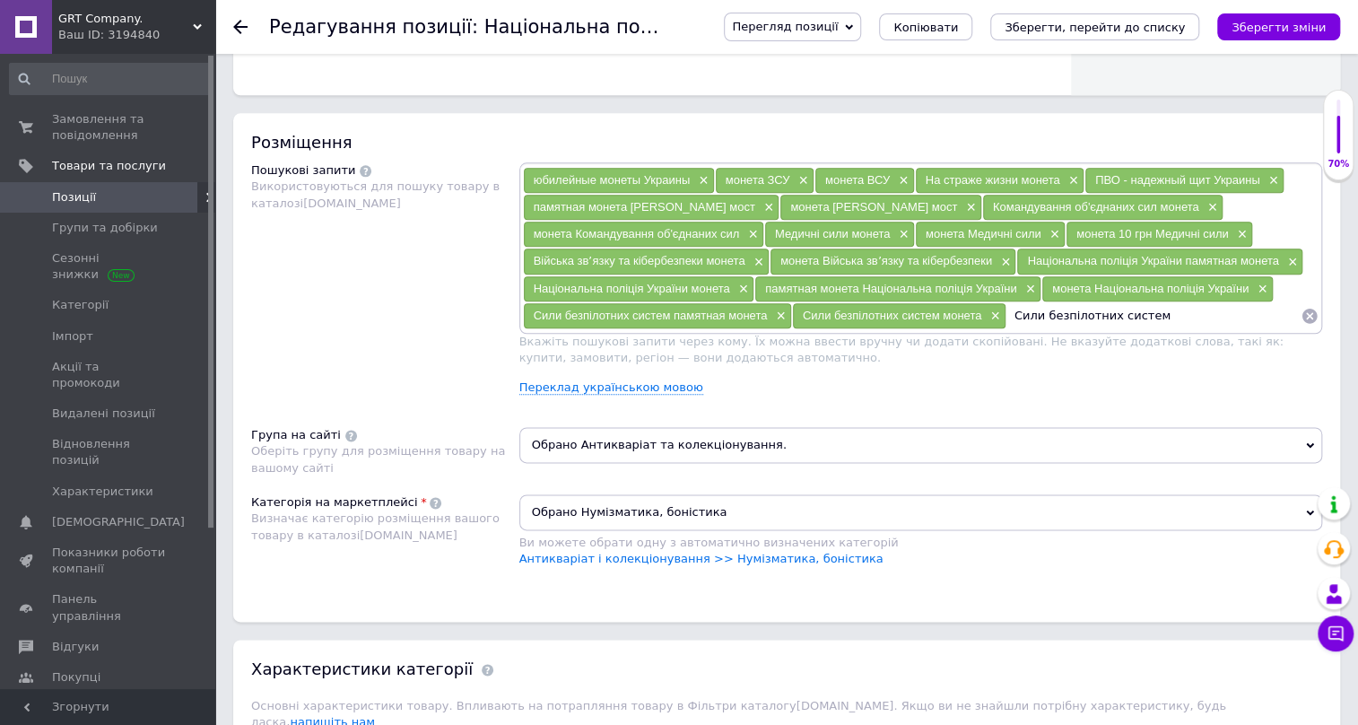
paste input "памятная монета"
drag, startPoint x: 1238, startPoint y: 314, endPoint x: 1011, endPoint y: 317, distance: 227.0
click at [1010, 317] on input "памятная монета Сили безпілотних систем" at bounding box center [1154, 315] width 294 height 27
click at [1043, 311] on input "памятная монета Сили безпілотних систем" at bounding box center [1154, 315] width 294 height 27
drag, startPoint x: 1069, startPoint y: 318, endPoint x: 1086, endPoint y: 320, distance: 17.3
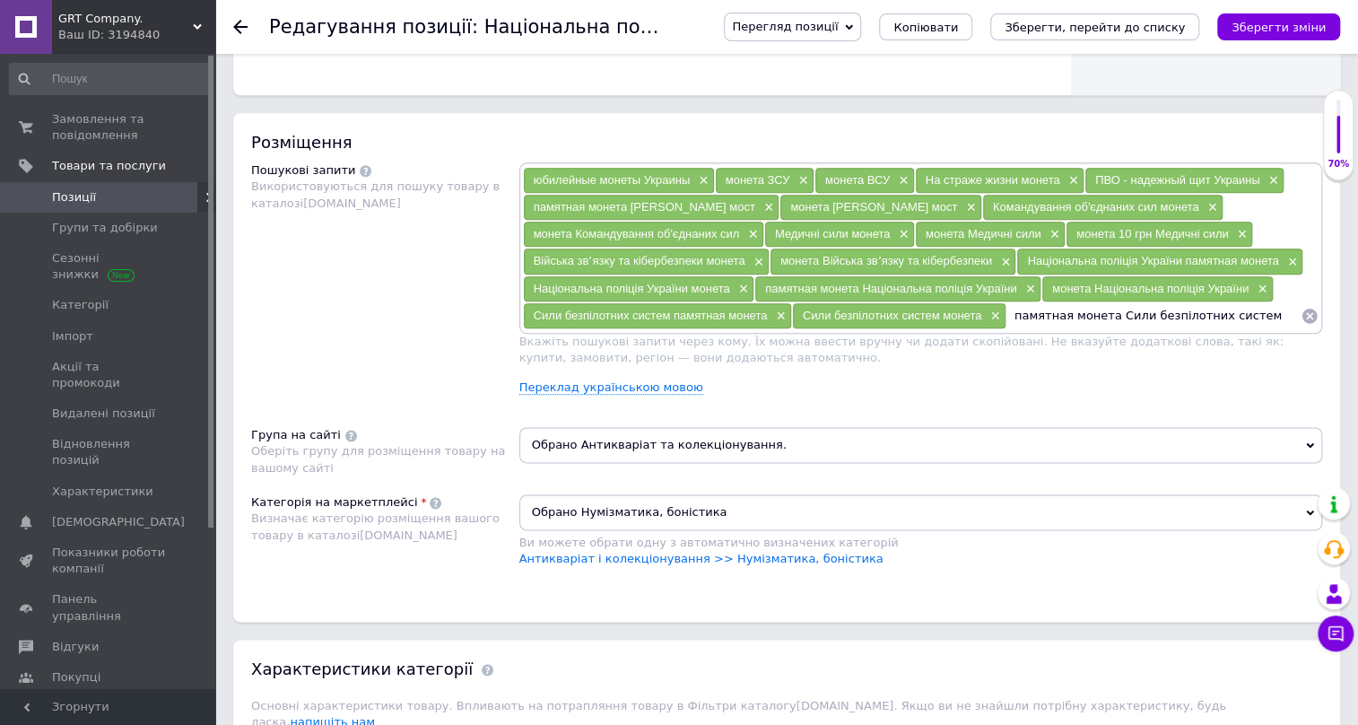
click at [1086, 320] on input "памятная монета Сили безпілотних систем" at bounding box center [1154, 315] width 294 height 27
drag, startPoint x: 1240, startPoint y: 322, endPoint x: 1216, endPoint y: 321, distance: 24.2
click at [1216, 321] on input "памятная монета Сили безпілотних систем" at bounding box center [1154, 315] width 294 height 27
click at [1250, 311] on input "памятная монета Сили безпілотних систем" at bounding box center [1154, 315] width 294 height 27
type input "памятная монета Сили безпілотних систем"
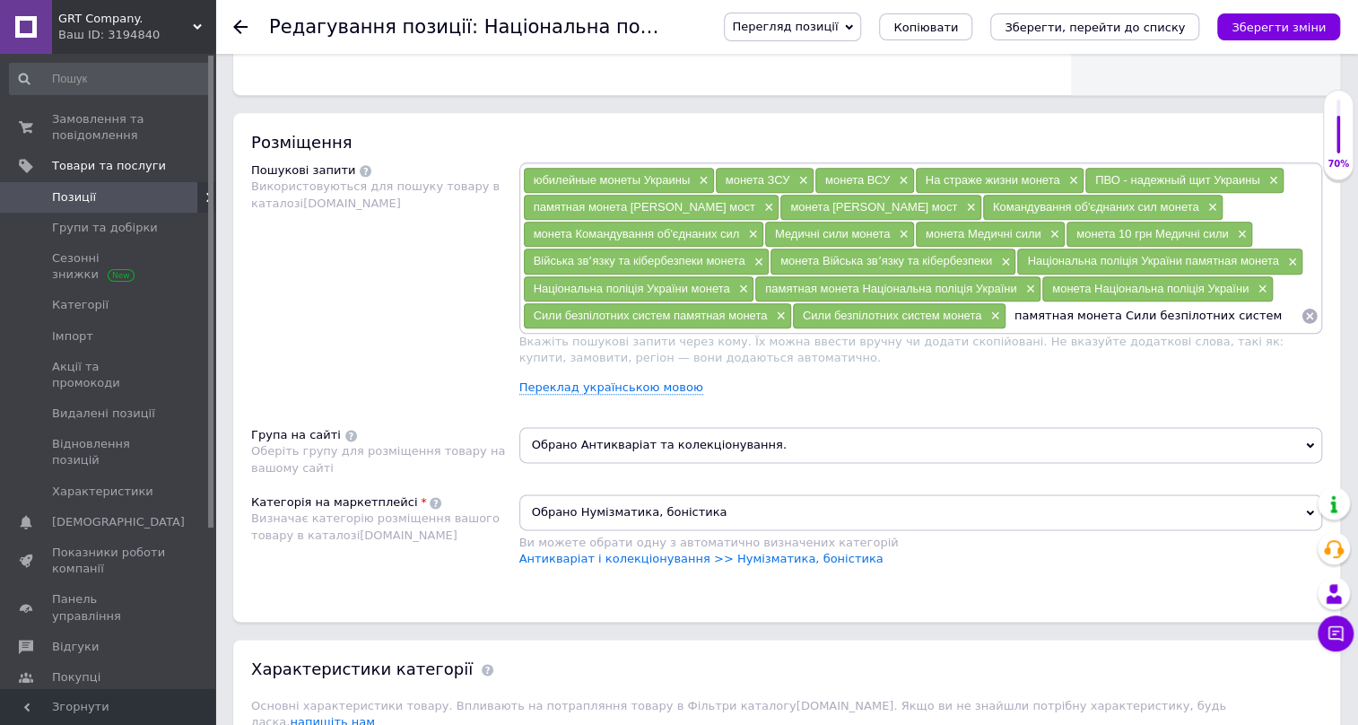
drag, startPoint x: 1238, startPoint y: 310, endPoint x: 1068, endPoint y: 317, distance: 170.6
click at [1068, 317] on input "памятная монета Сили безпілотних систем" at bounding box center [1154, 315] width 294 height 27
click at [1245, 310] on input "памятная монета Сили безпілотних систем" at bounding box center [1154, 315] width 294 height 27
click at [1244, 310] on input "памятная монета Сили безпілотних систем" at bounding box center [1154, 315] width 294 height 27
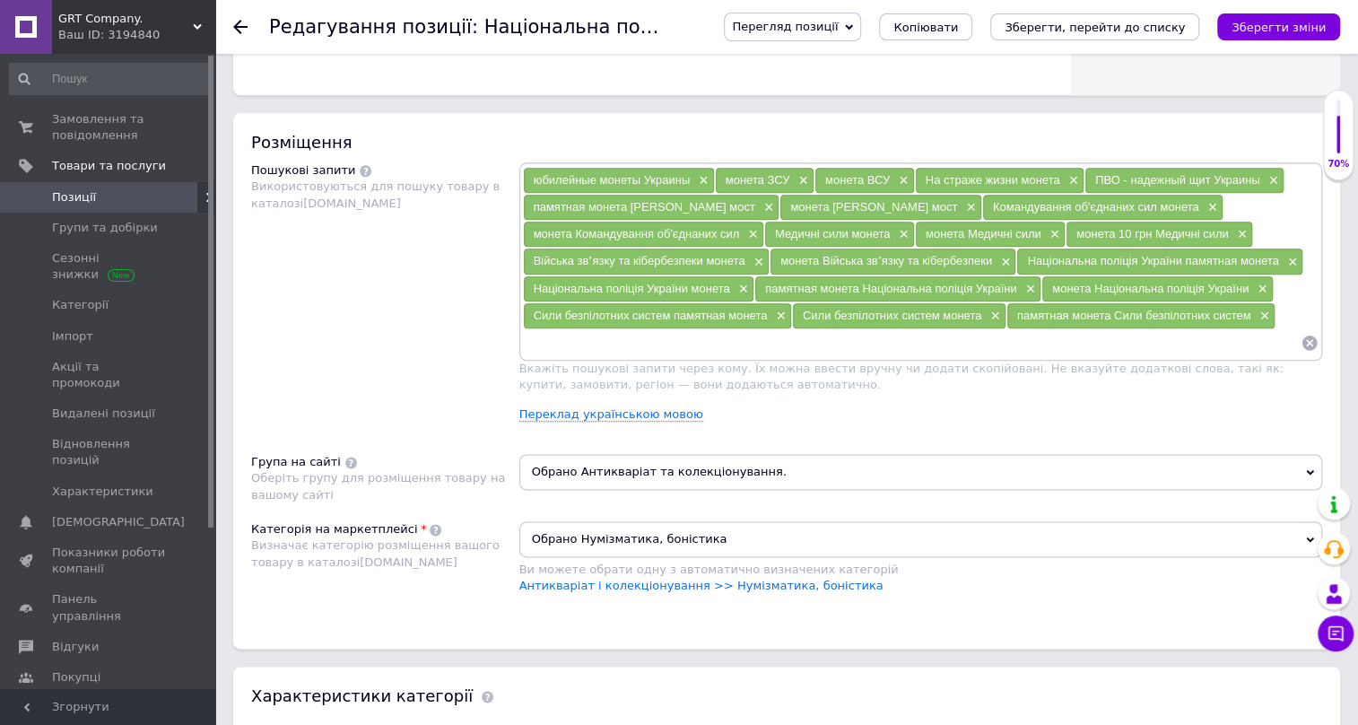
paste input "монета Сили безпілотних систем"
type input "монета Сили безпілотних систем"
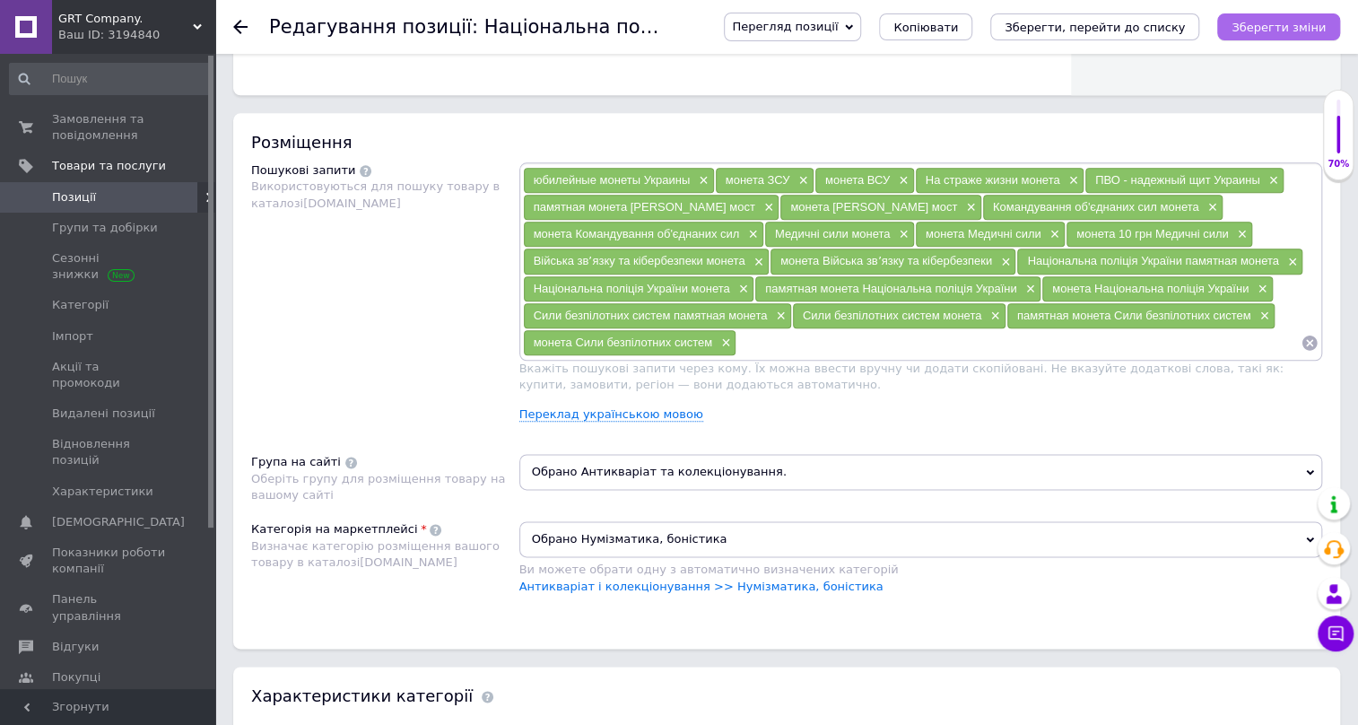
click at [1298, 31] on icon "Зберегти зміни" at bounding box center [1279, 27] width 94 height 13
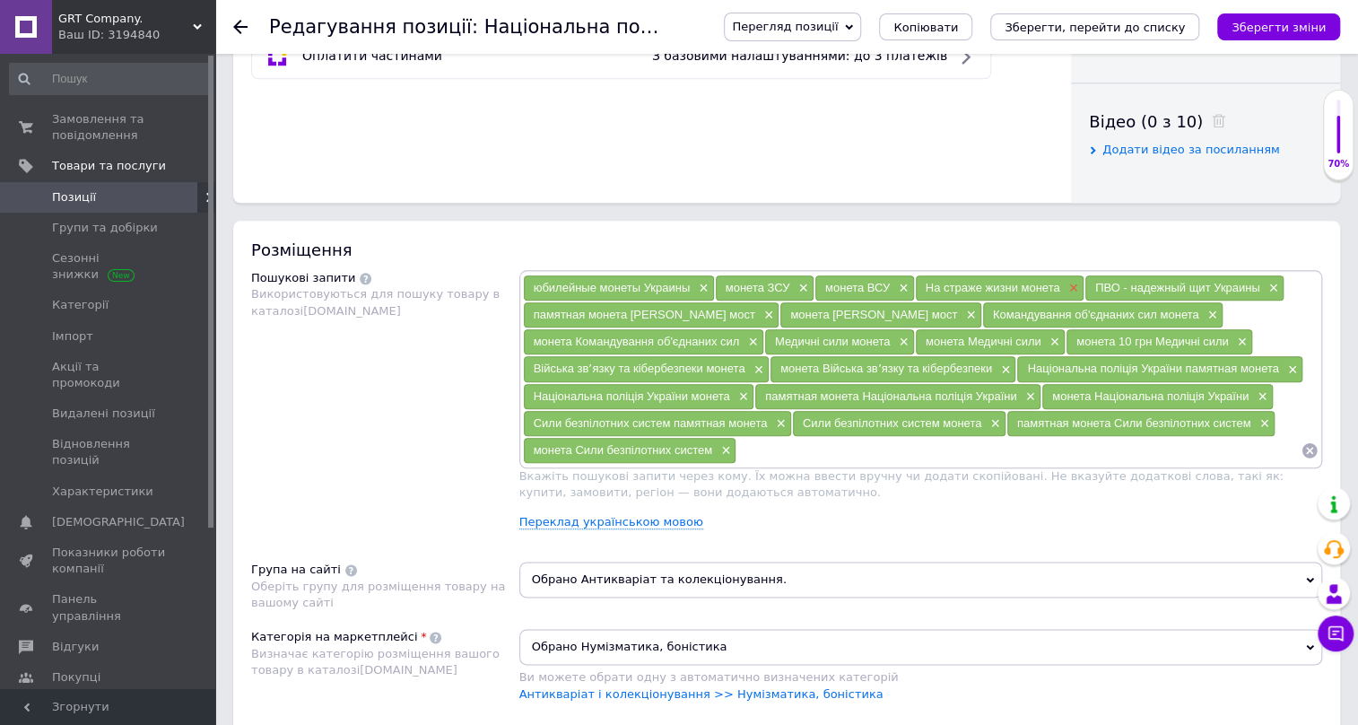
click at [1071, 290] on span "×" at bounding box center [1071, 288] width 14 height 15
click at [1284, 22] on icon "Зберегти зміни" at bounding box center [1279, 27] width 94 height 13
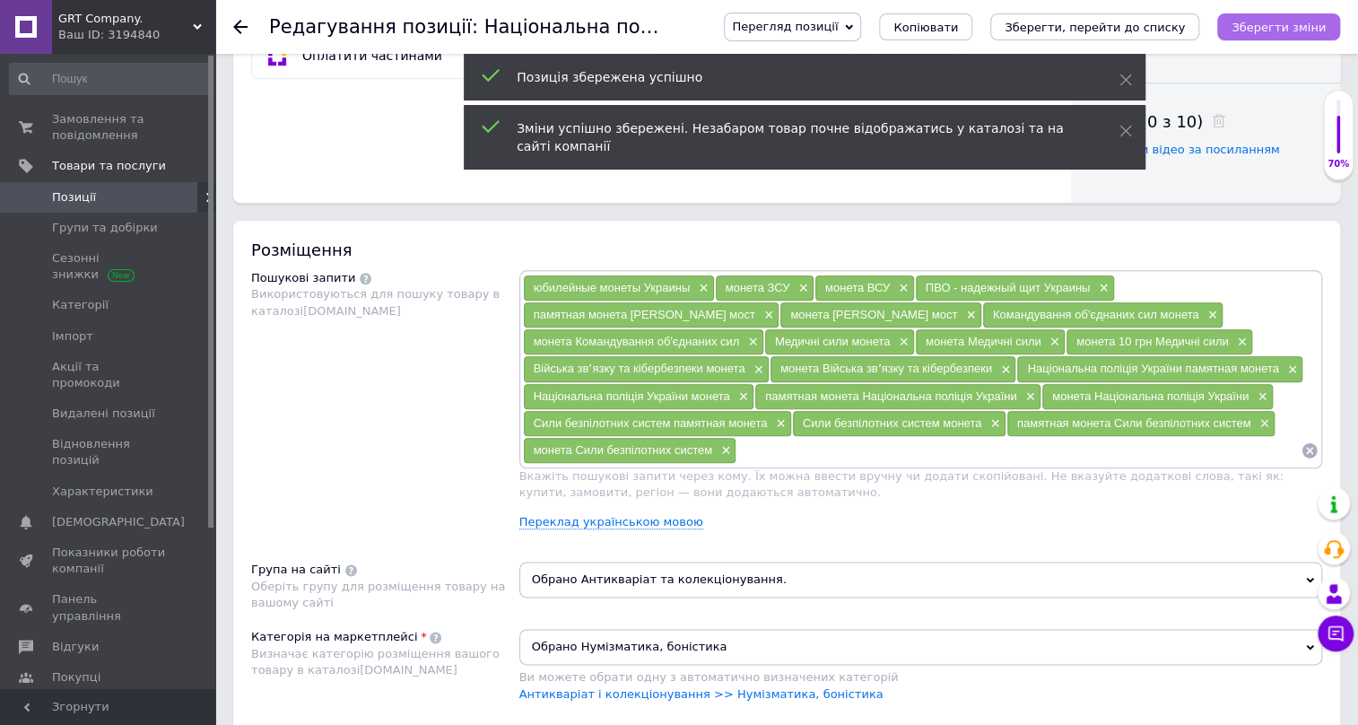
click at [1274, 29] on icon "Зберегти зміни" at bounding box center [1279, 27] width 94 height 13
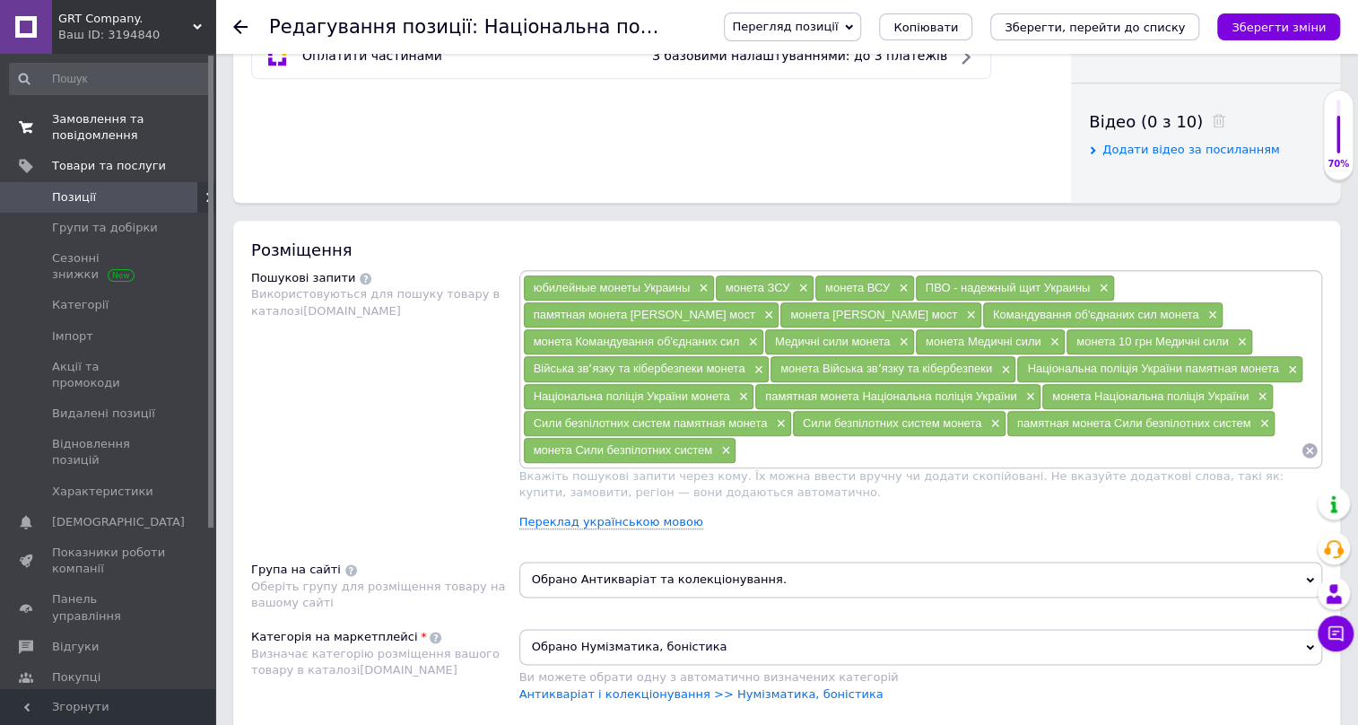
click at [76, 128] on span "Замовлення та повідомлення" at bounding box center [109, 127] width 114 height 32
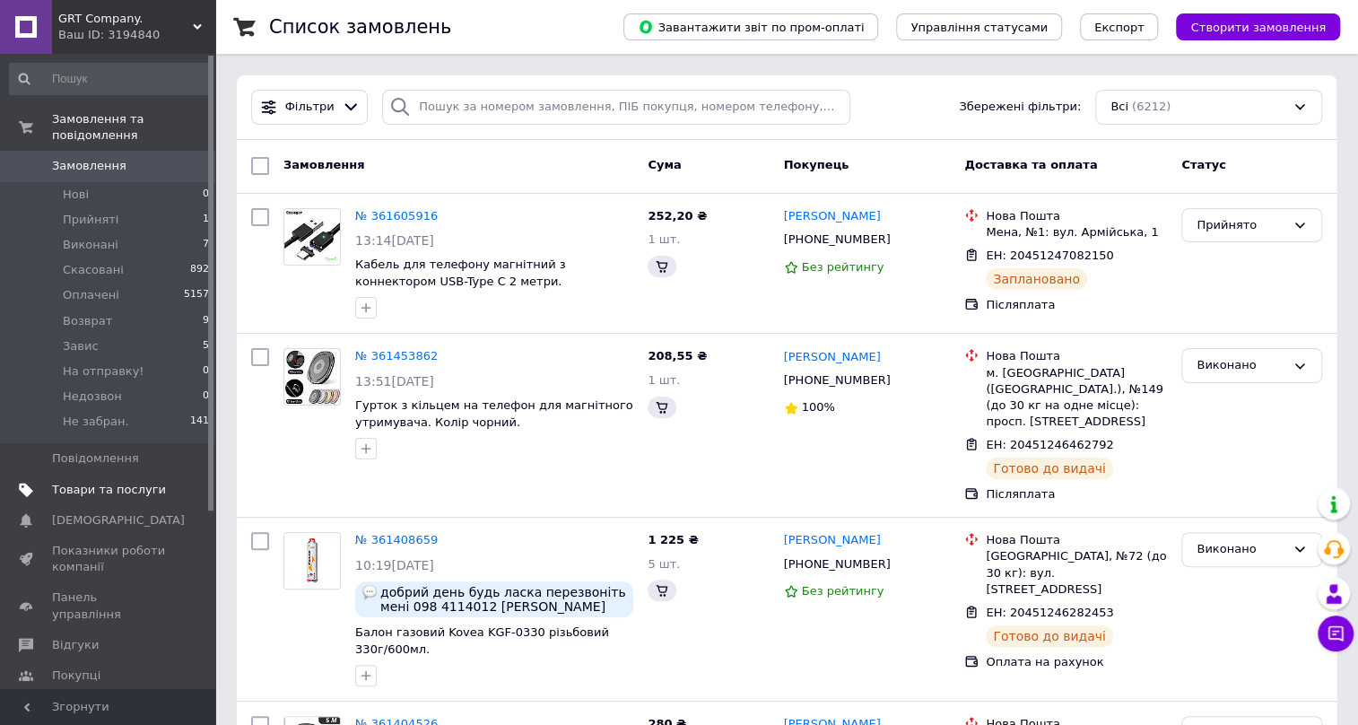
click at [115, 482] on span "Товари та послуги" at bounding box center [109, 490] width 114 height 16
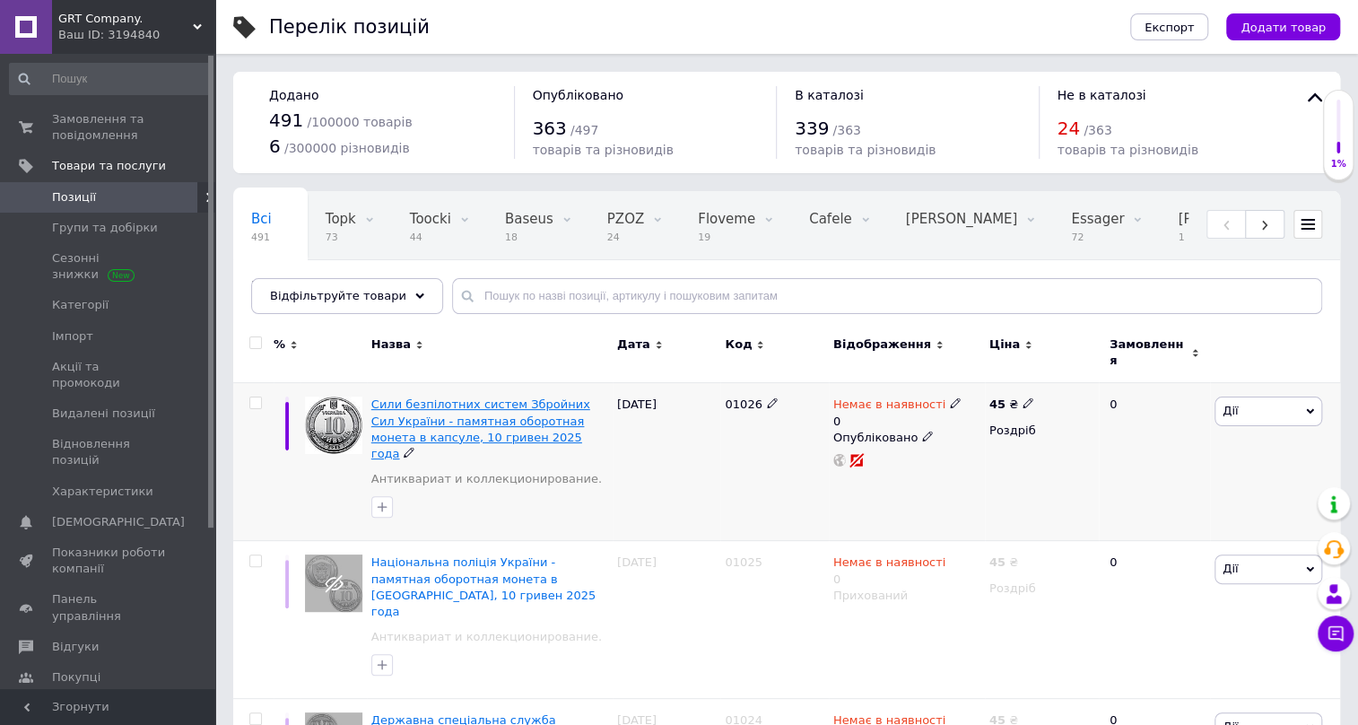
click at [485, 397] on span "Сили безпілотних систем Збройних Сил України - памятная оборотная монета в капс…" at bounding box center [480, 428] width 219 height 63
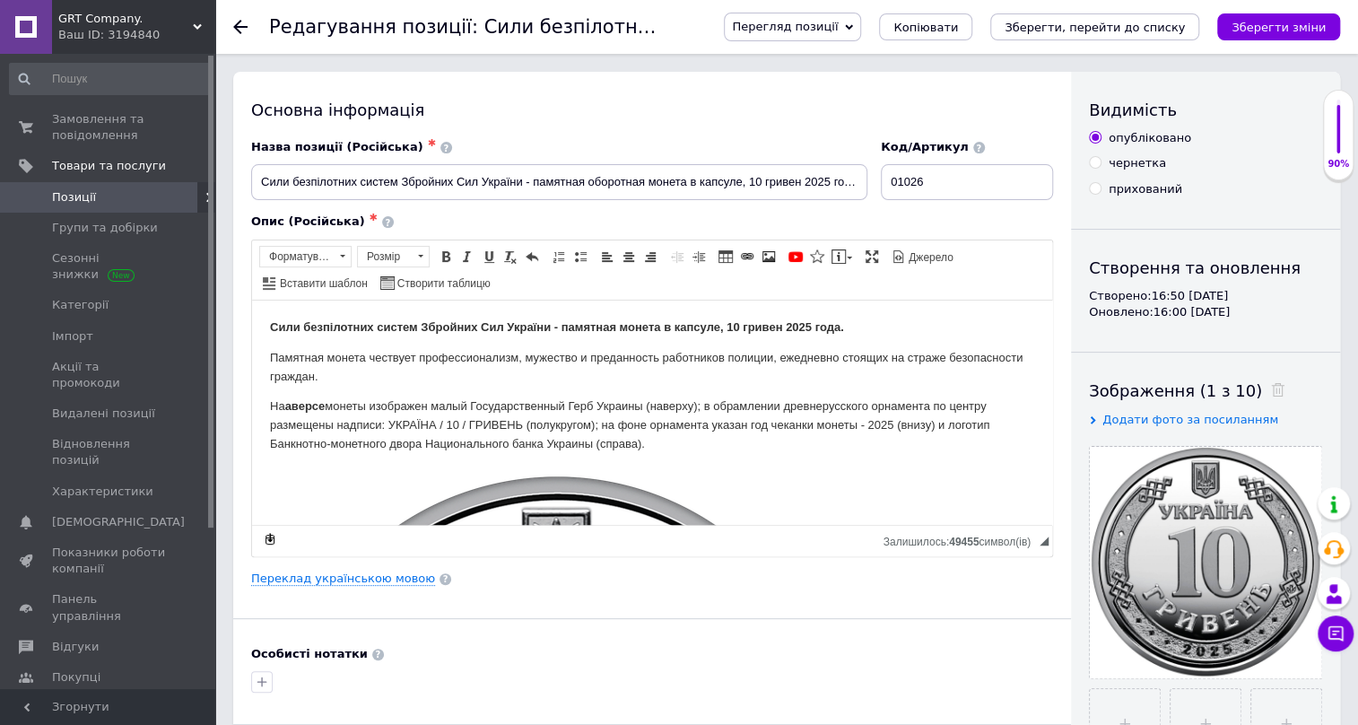
click at [1095, 188] on input "прихований" at bounding box center [1095, 188] width 12 height 12
radio input "true"
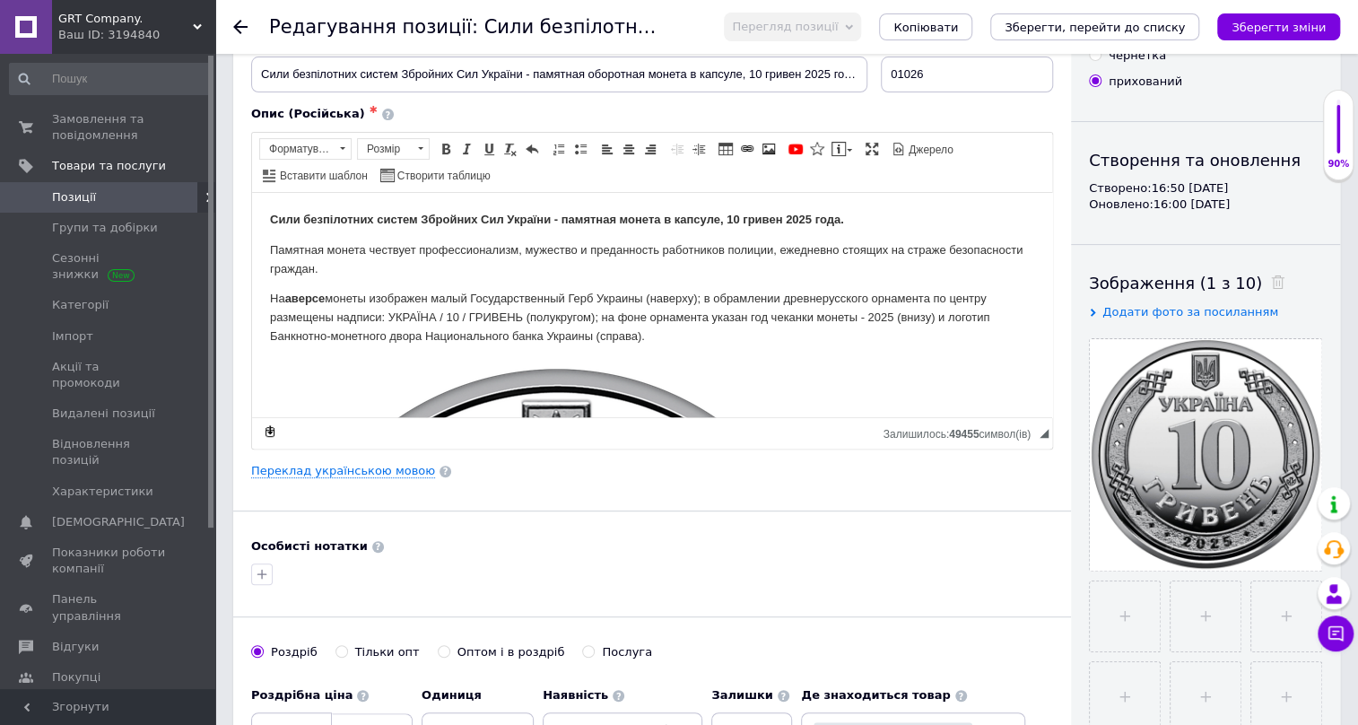
scroll to position [162, 0]
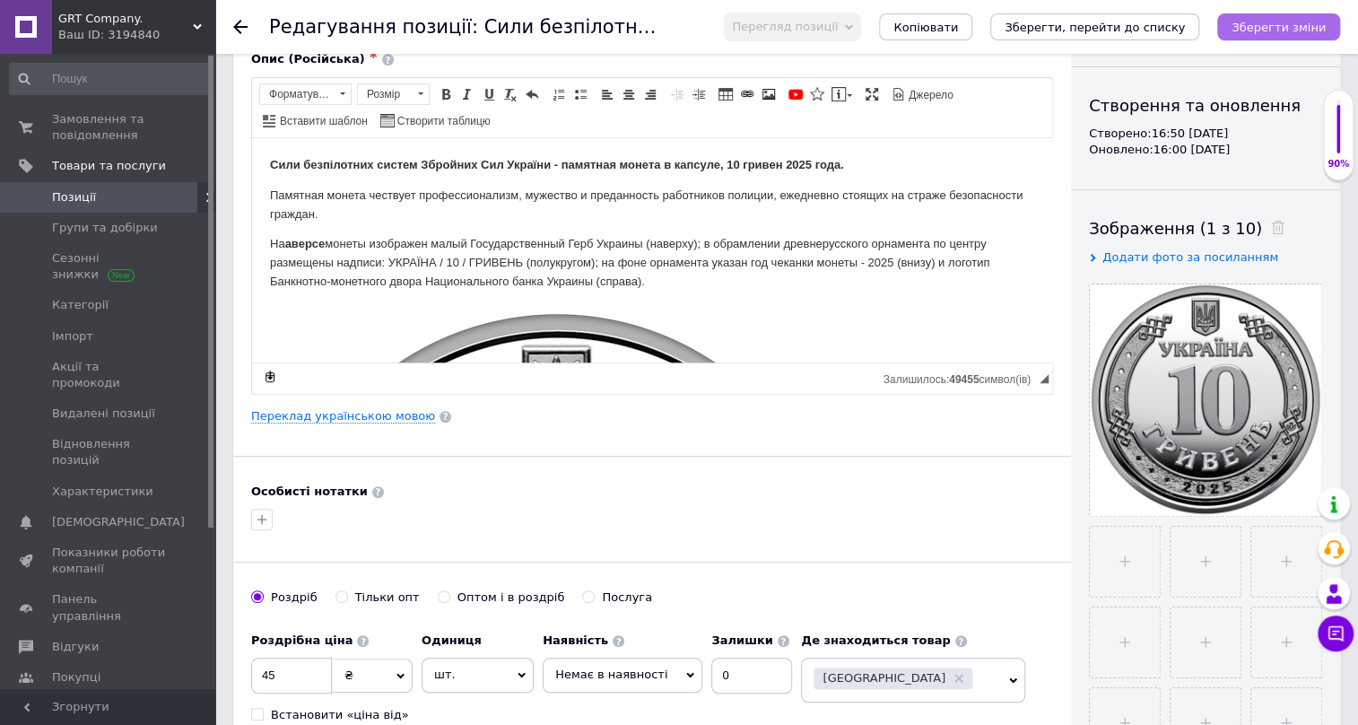
click at [1287, 24] on icon "Зберегти зміни" at bounding box center [1279, 27] width 94 height 13
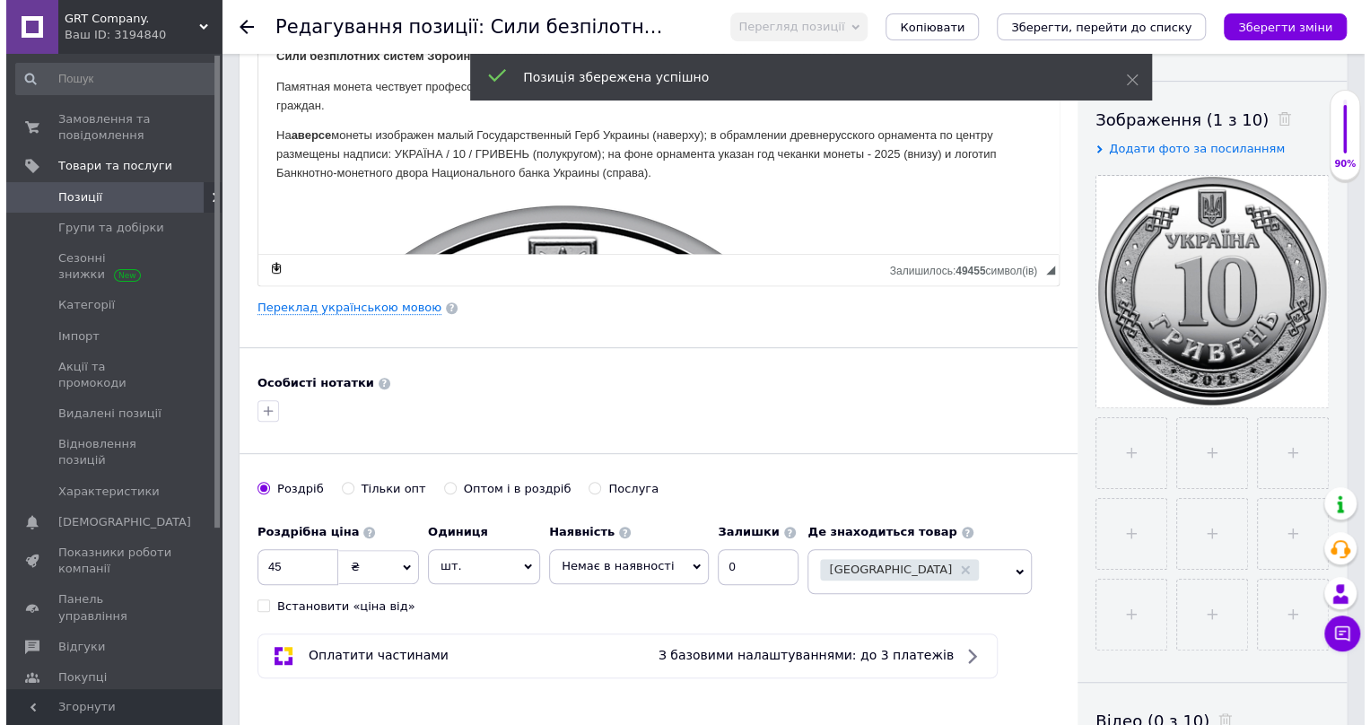
scroll to position [217, 0]
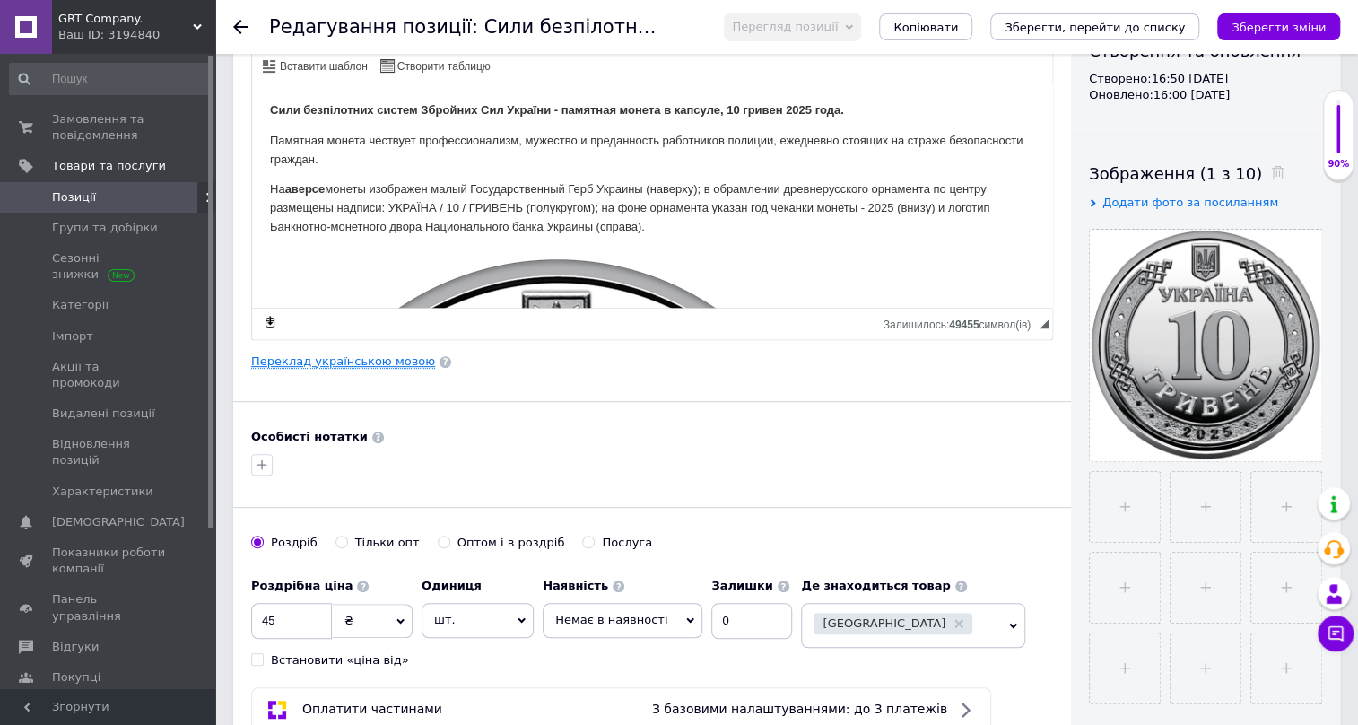
click at [387, 354] on link "Переклад українською мовою" at bounding box center [343, 361] width 184 height 14
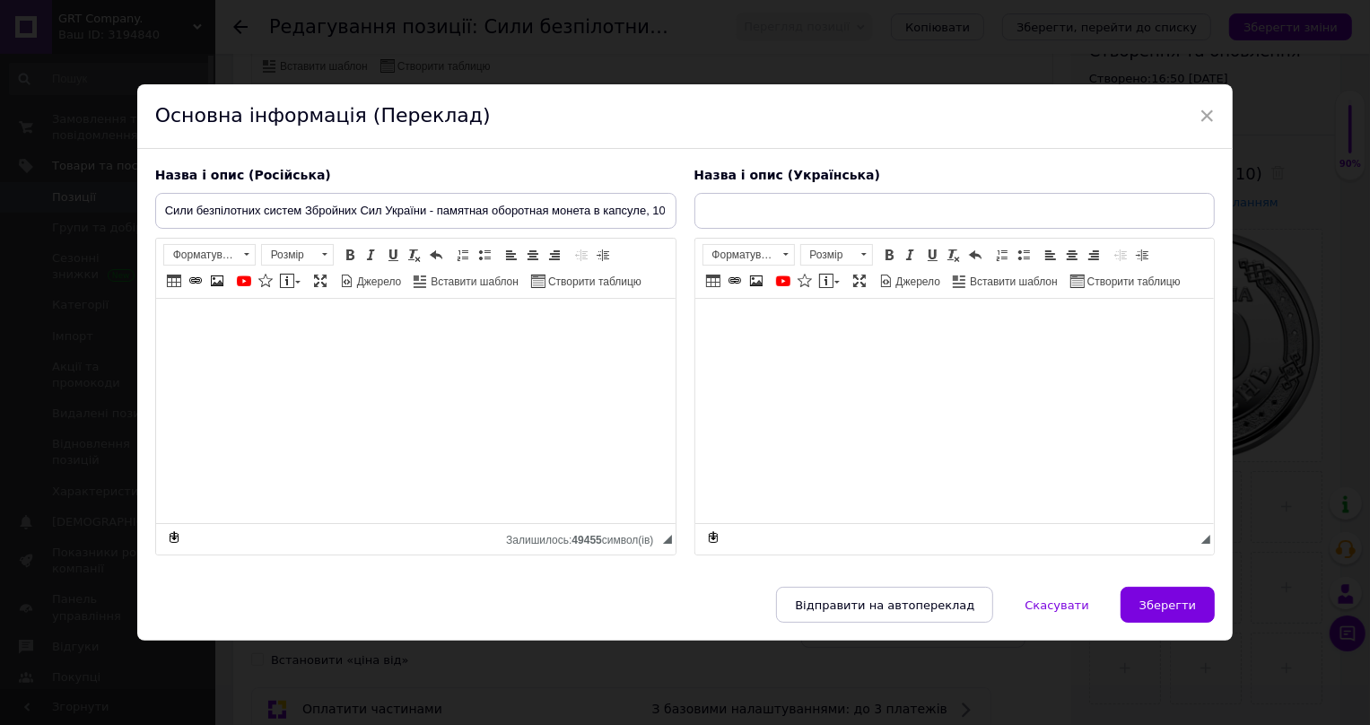
type input "Сили безпілотних систем Збройних Сил України - пам'ятна обігова монета в капсул…"
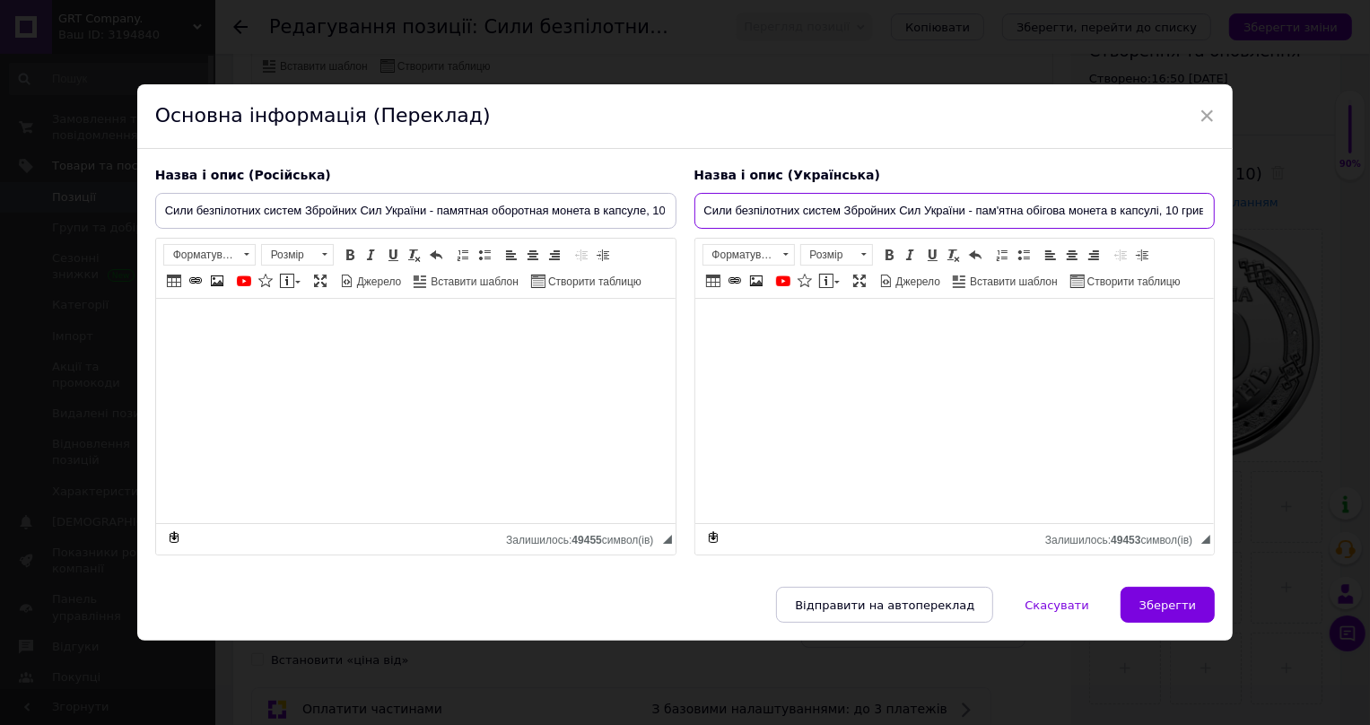
click at [700, 193] on input "Сили безпілотних систем Збройних Сил України - пам'ятна обігова монета в капсул…" at bounding box center [954, 211] width 521 height 36
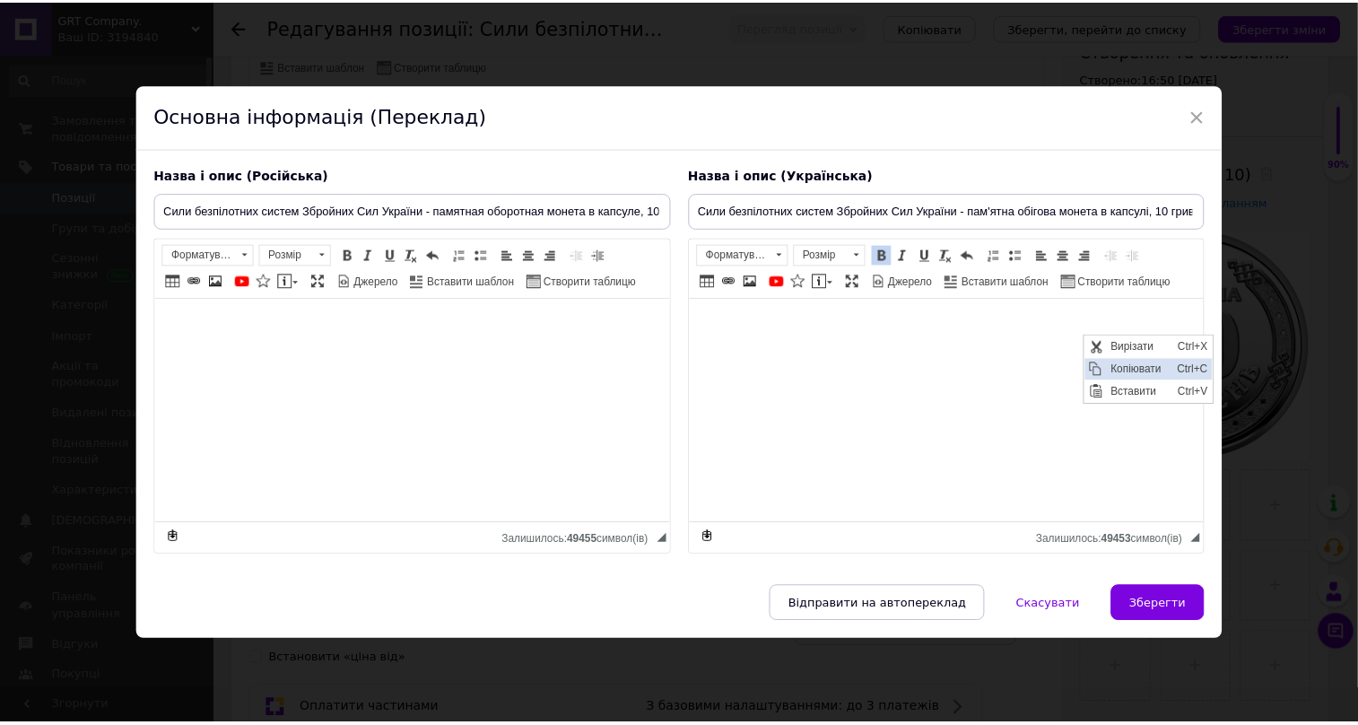
scroll to position [0, 0]
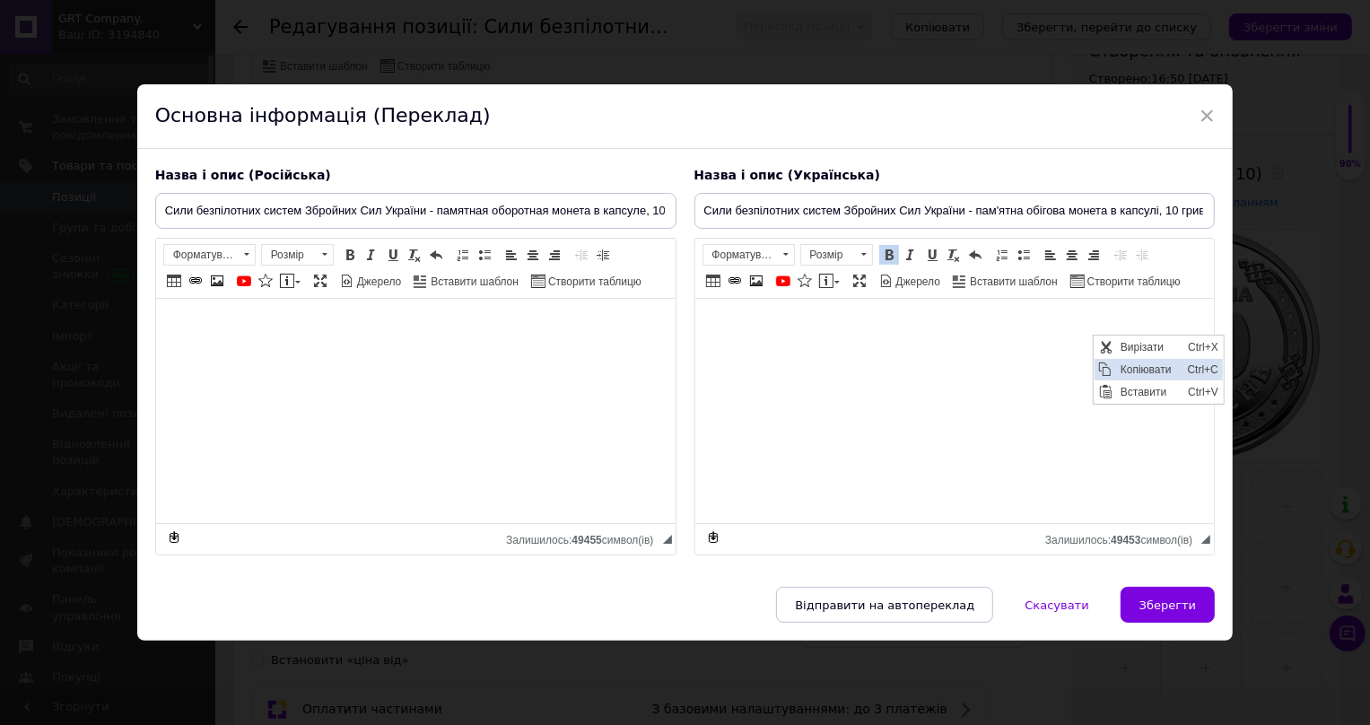
click at [1122, 374] on span "Копіювати" at bounding box center [1148, 370] width 67 height 22
click at [1187, 612] on span "Зберегти" at bounding box center [1168, 604] width 57 height 13
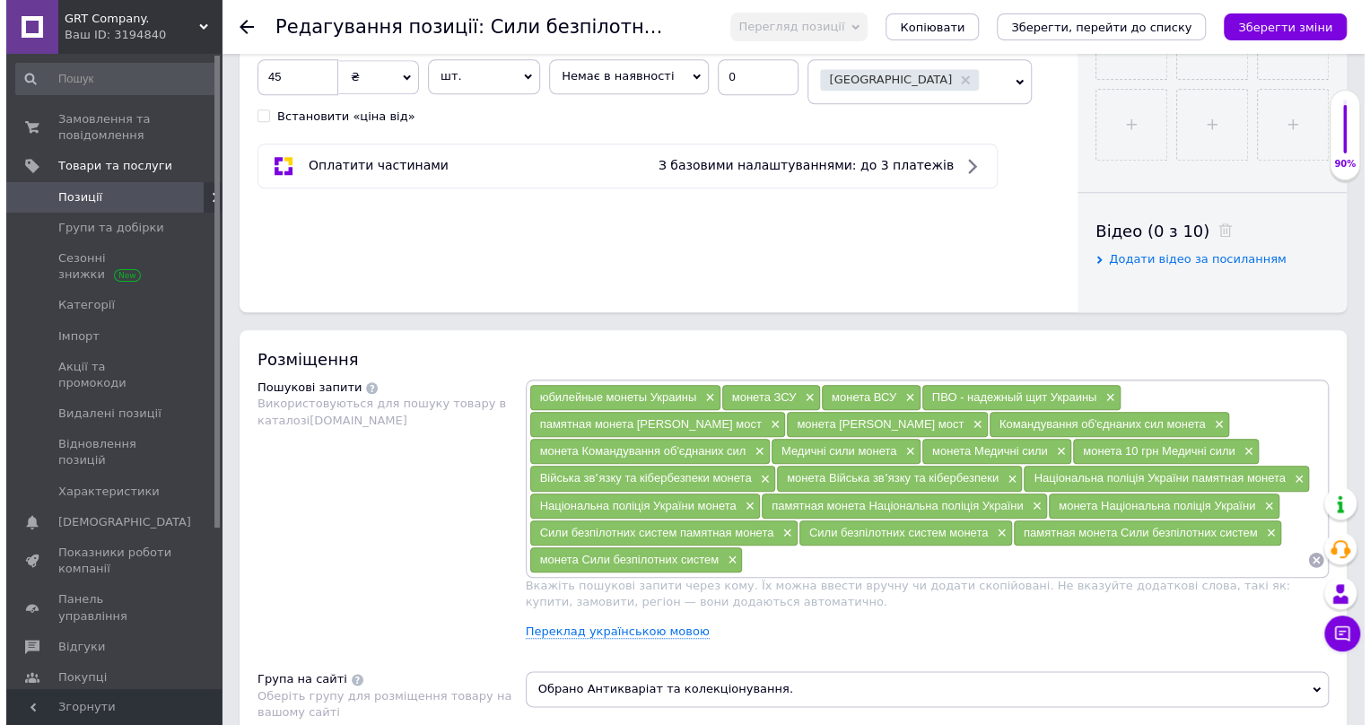
scroll to position [924, 0]
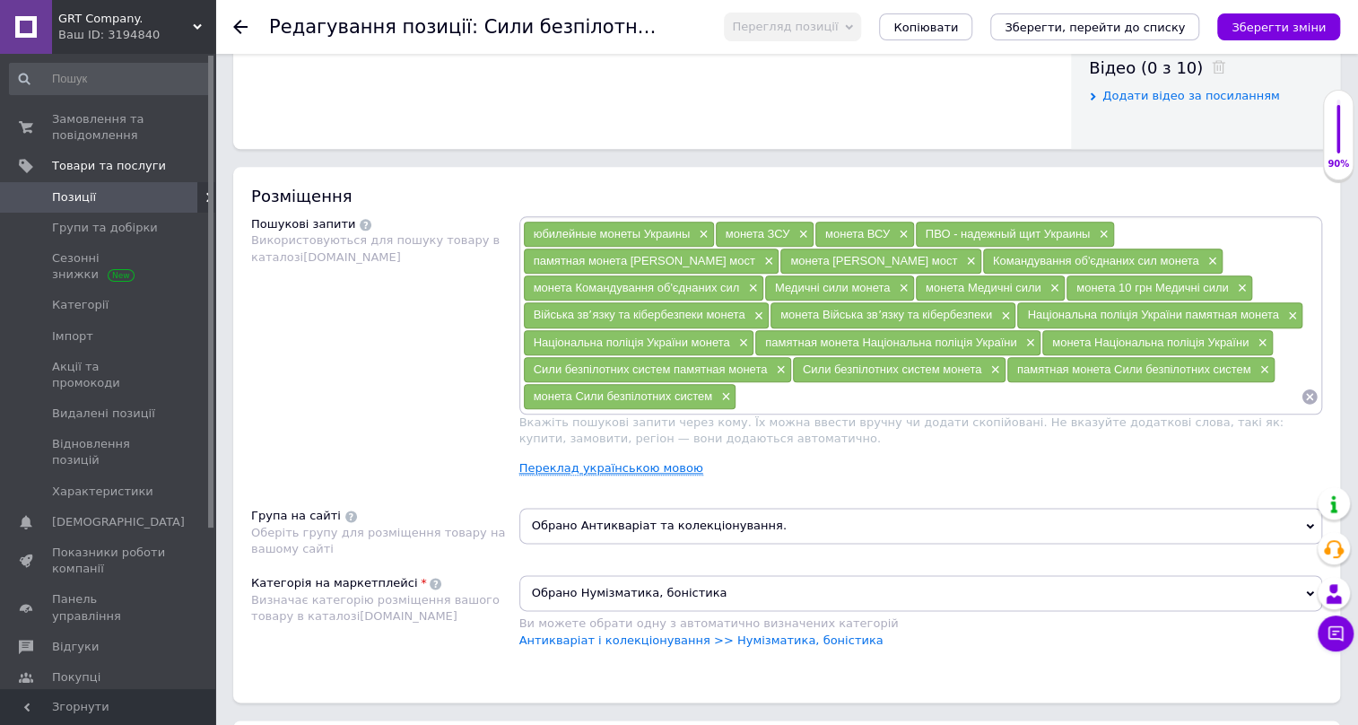
click at [664, 463] on link "Переклад українською мовою" at bounding box center [612, 468] width 184 height 14
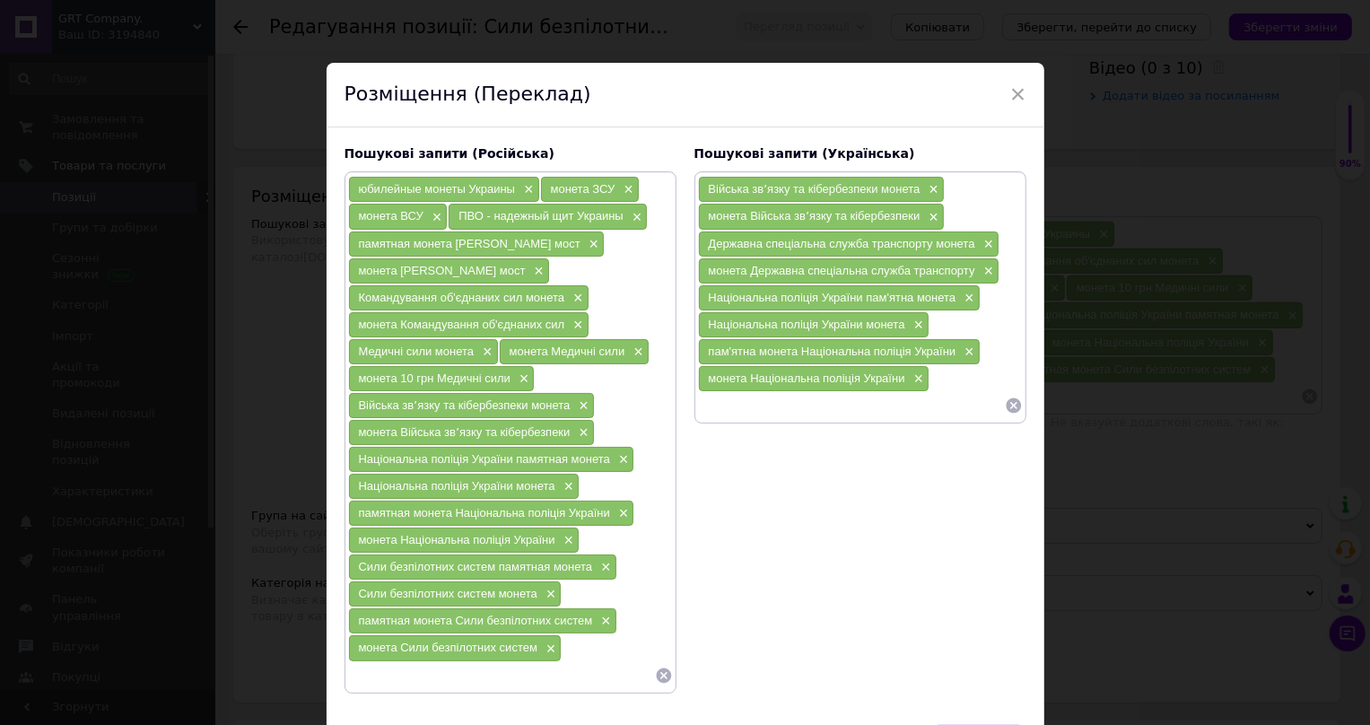
click at [755, 397] on input at bounding box center [851, 405] width 307 height 27
paste input "Сили безпілотних систем Збройних Сил України - пам'ятна монета"
drag, startPoint x: 905, startPoint y: 397, endPoint x: 773, endPoint y: 362, distance: 136.5
click at [773, 362] on div "Війська звʼязку та кібербезпеки монета × монета Війська звʼязку та кібербезпеки…" at bounding box center [860, 297] width 325 height 243
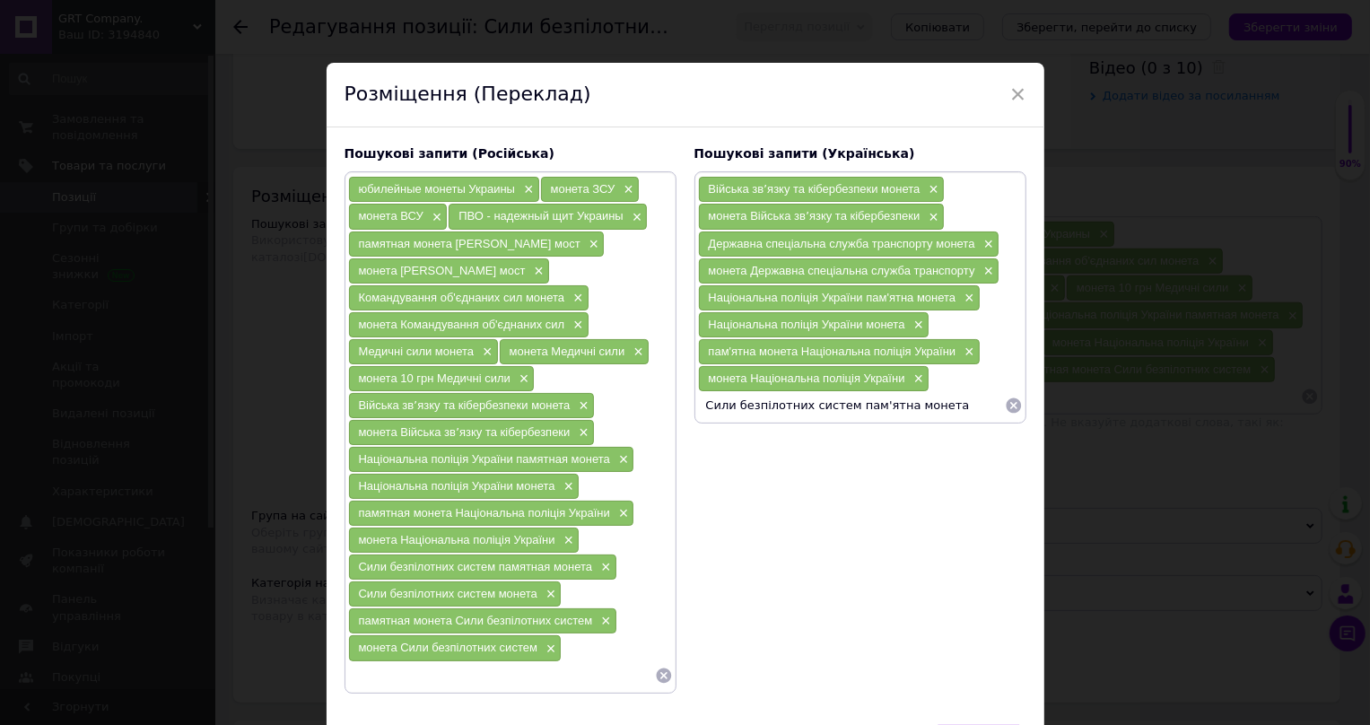
scroll to position [0, 0]
drag, startPoint x: 939, startPoint y: 409, endPoint x: 869, endPoint y: 421, distance: 71.0
click at [869, 421] on div "Пошукові запити (Українська) Війська звʼязку та кібербезпеки монета × монета Ві…" at bounding box center [860, 419] width 350 height 566
drag, startPoint x: 703, startPoint y: 400, endPoint x: 921, endPoint y: 409, distance: 218.2
click at [921, 409] on input "Сили безпілотних систем пам'ятна монета" at bounding box center [851, 405] width 307 height 27
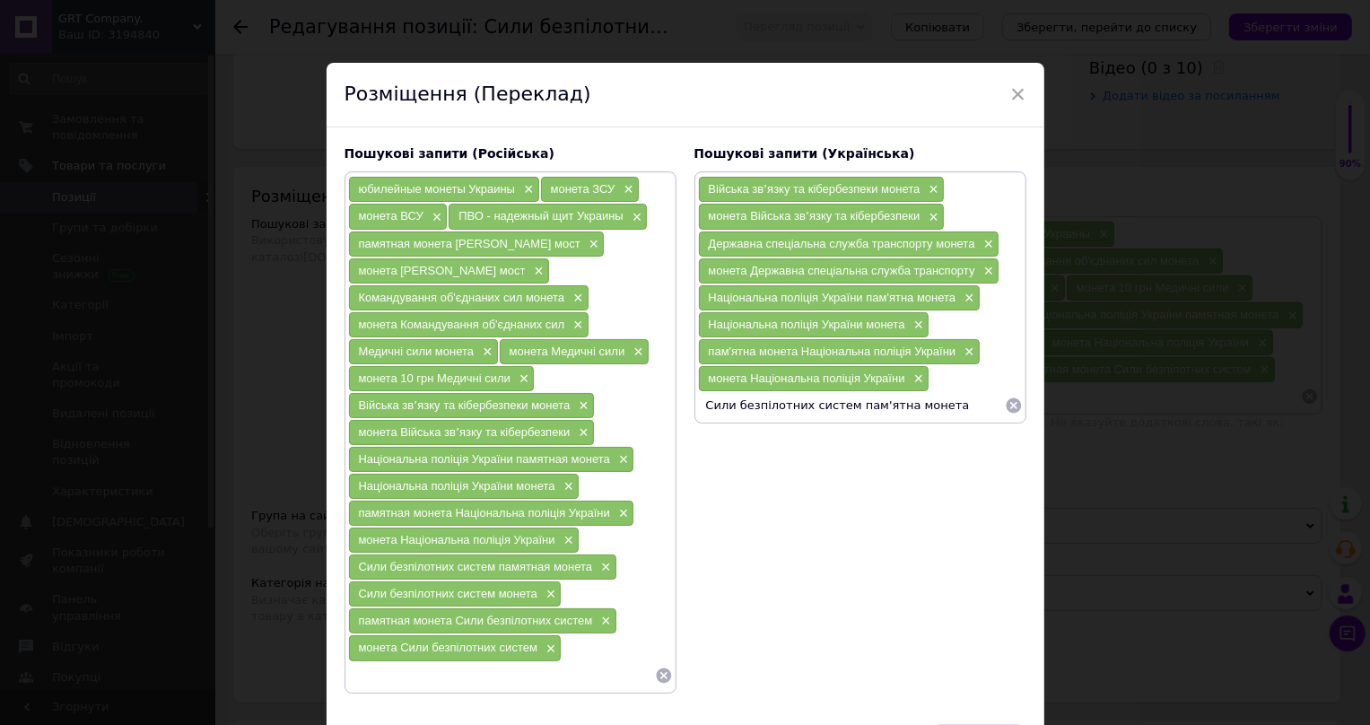
click at [930, 403] on input "Сили безпілотних систем пам'ятна монета" at bounding box center [851, 405] width 307 height 27
type input "Сили безпілотних систем пам'ятна монета"
click at [764, 433] on input at bounding box center [851, 432] width 307 height 27
paste input "Сили безпілотних систем пам'ятна монета"
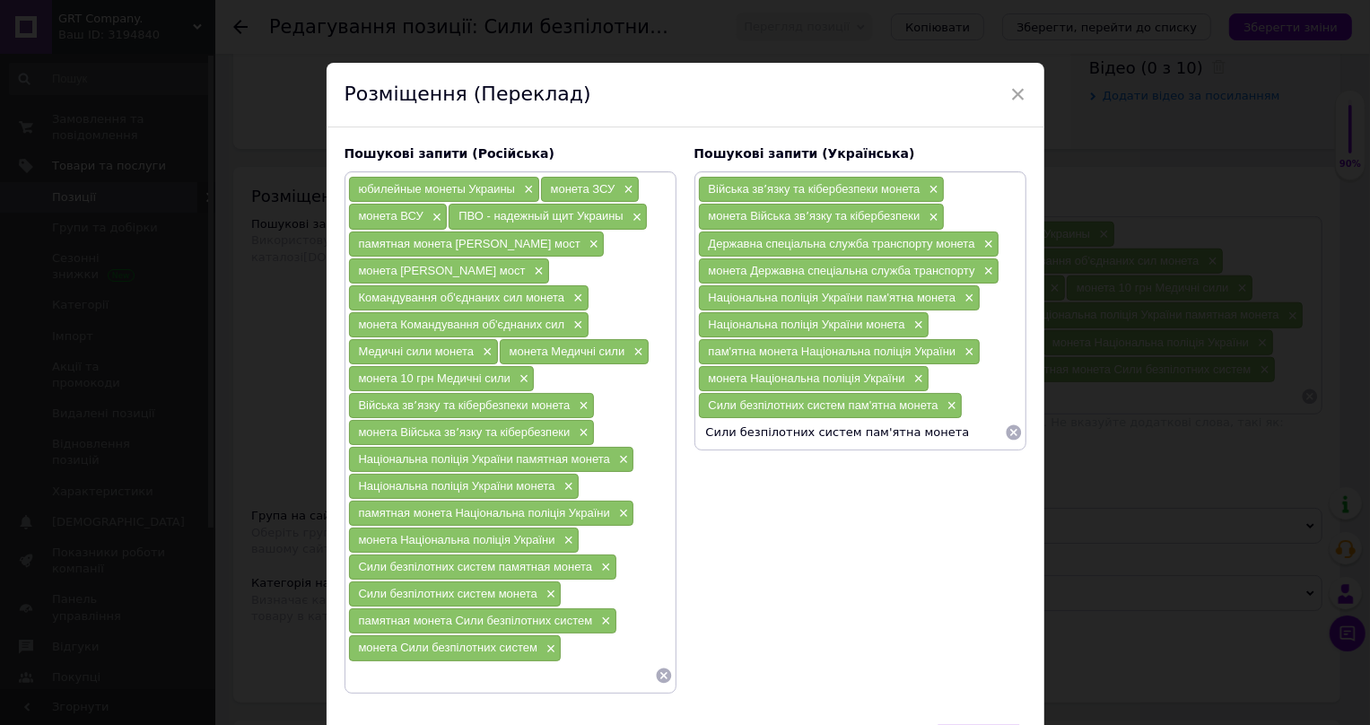
click at [887, 430] on input "Сили безпілотних систем пам'ятна монета" at bounding box center [851, 432] width 307 height 27
click at [879, 426] on input "Сили безпілотних систем пам'ятна монета" at bounding box center [851, 432] width 307 height 27
drag, startPoint x: 883, startPoint y: 429, endPoint x: 833, endPoint y: 418, distance: 51.4
click at [833, 419] on input "Сили безпілотних систем пам'ятна монета" at bounding box center [851, 432] width 307 height 27
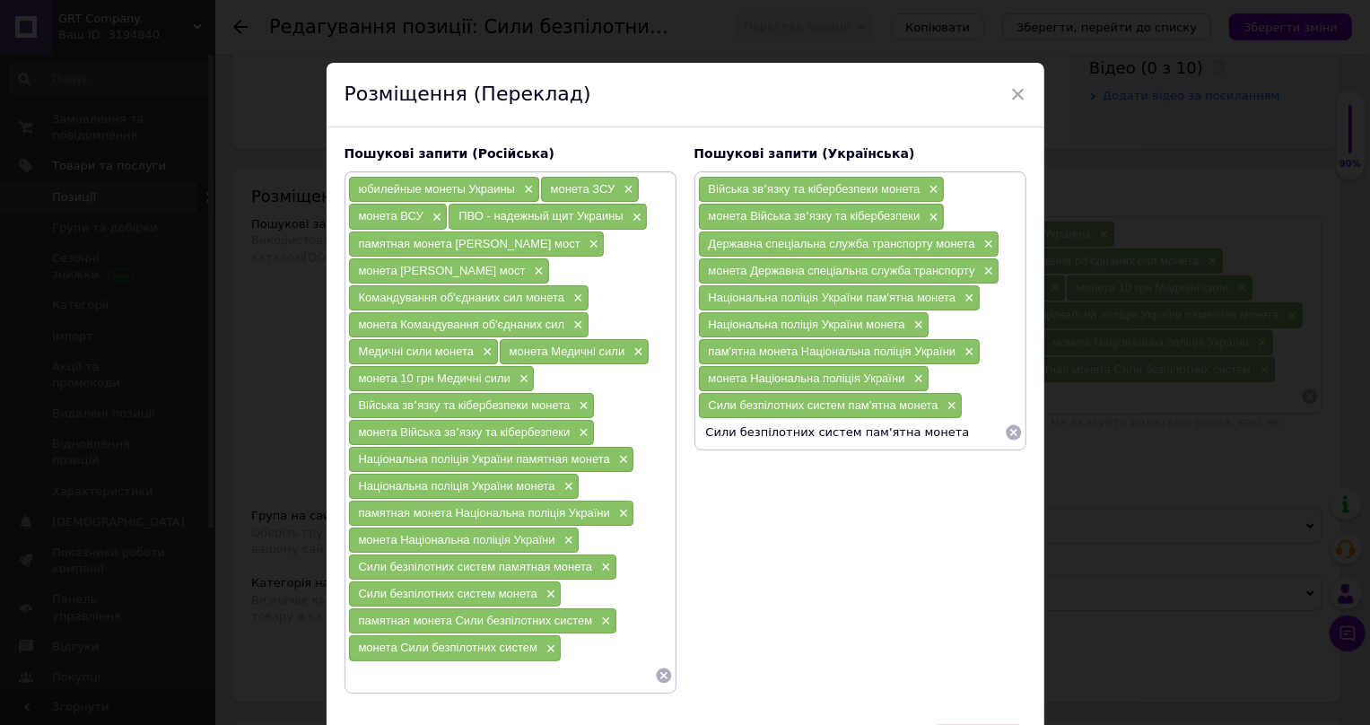
type input "Сили безпілотних систем монета"
click at [899, 438] on input "Сили безпілотних систем монета" at bounding box center [851, 432] width 307 height 27
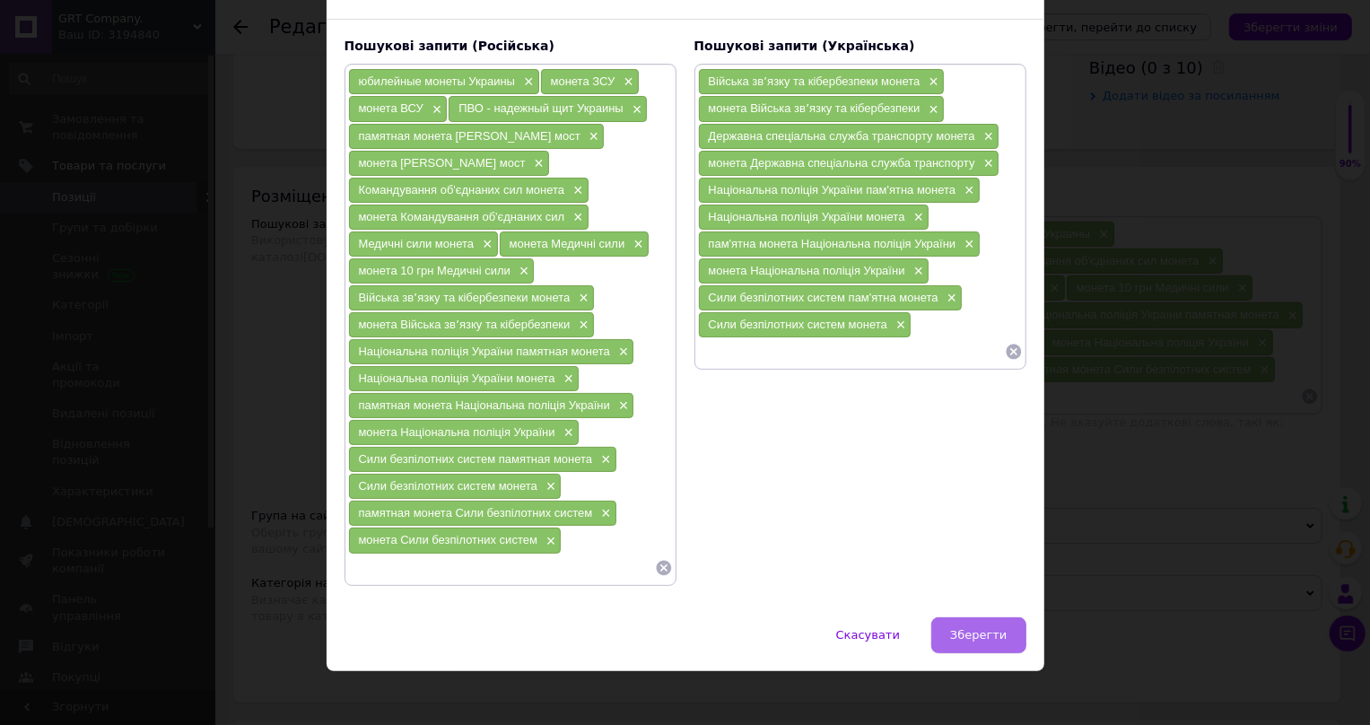
click at [985, 628] on span "Зберегти" at bounding box center [978, 634] width 57 height 13
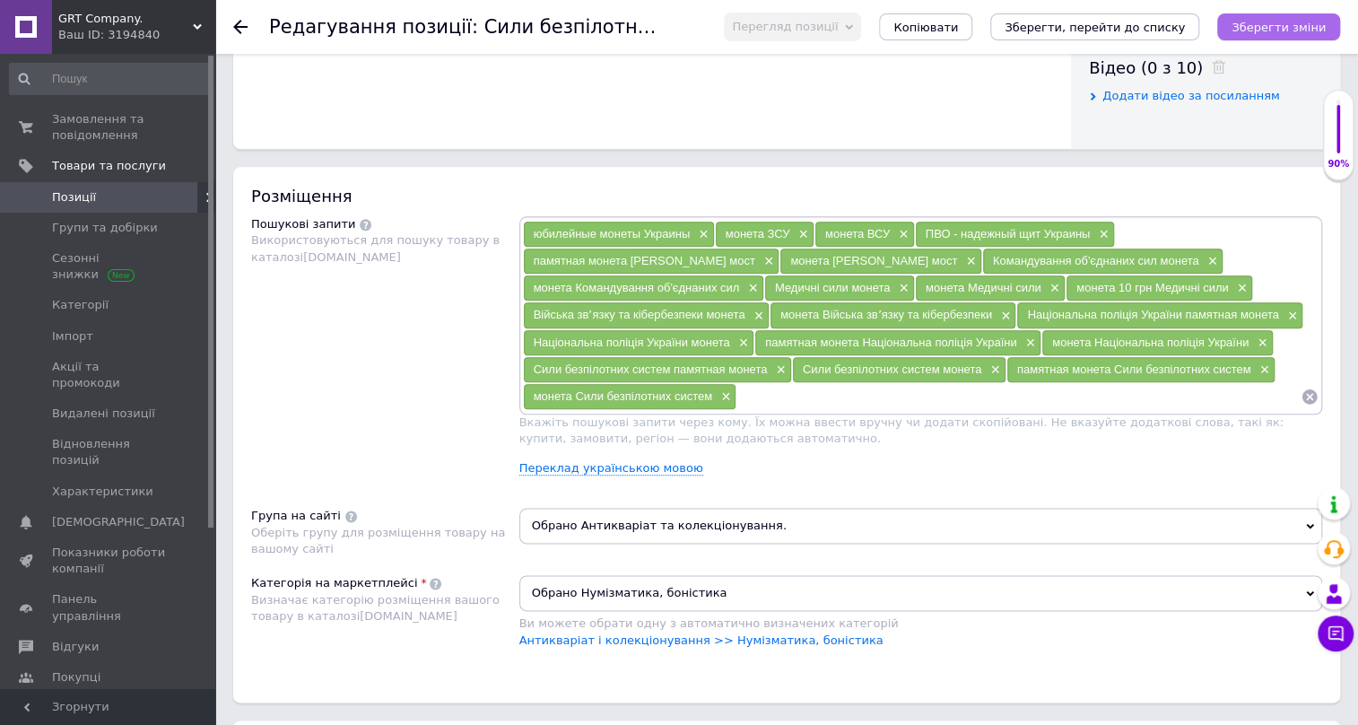
click at [1272, 17] on button "Зберегти зміни" at bounding box center [1279, 26] width 123 height 27
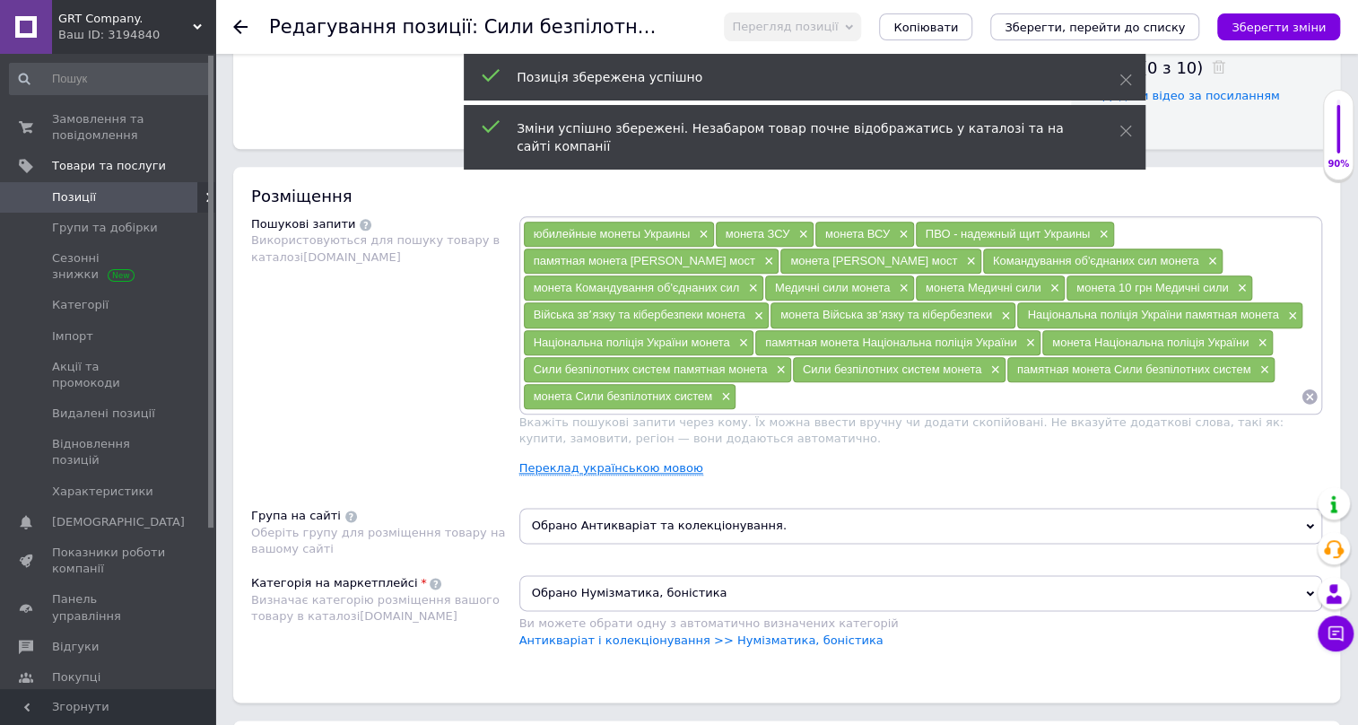
click at [628, 469] on link "Переклад українською мовою" at bounding box center [612, 468] width 184 height 14
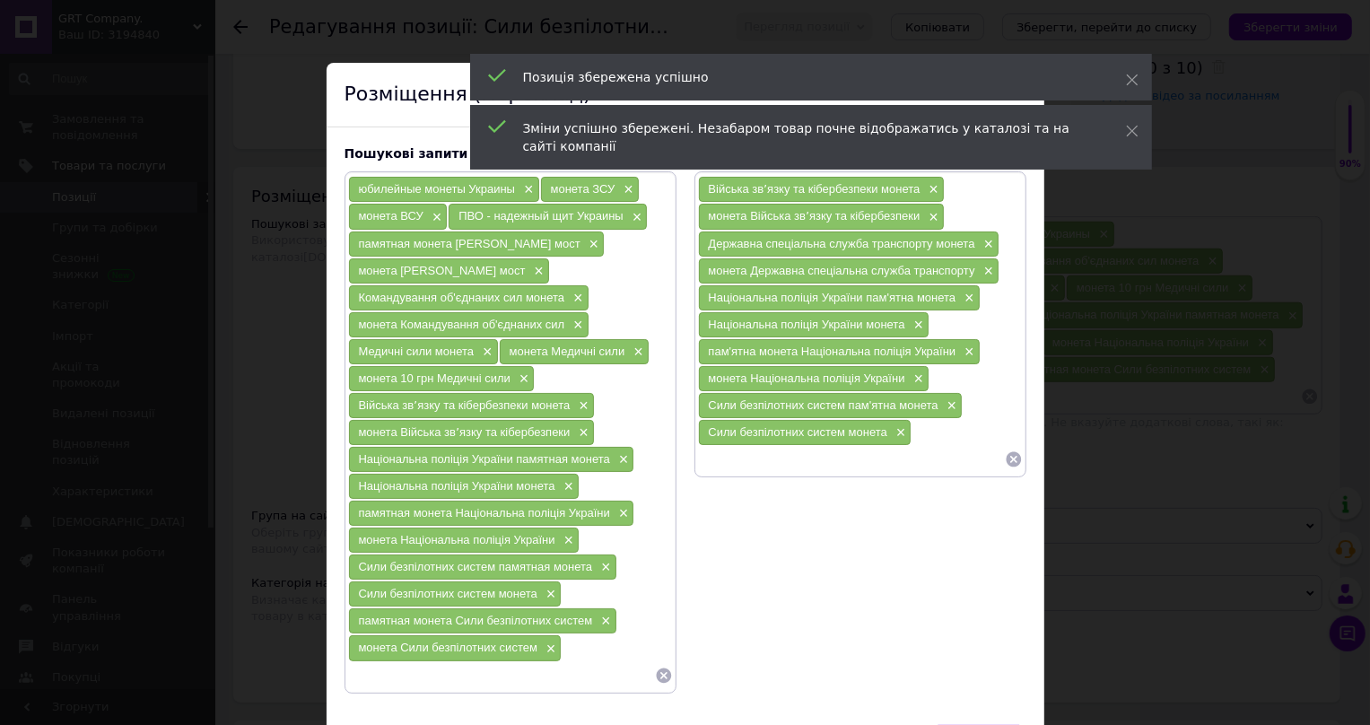
click at [731, 466] on input at bounding box center [851, 459] width 307 height 27
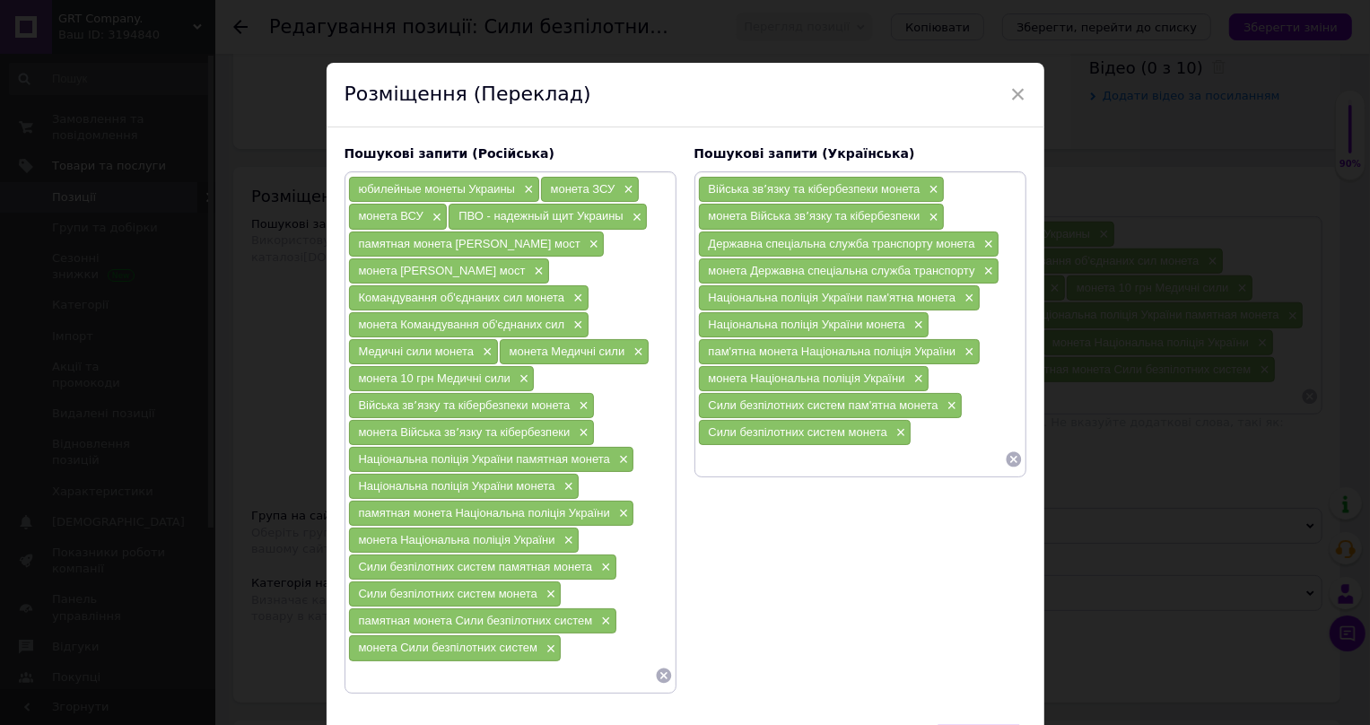
paste input "Сили безпілотних систем пам'ятна монета"
drag, startPoint x: 834, startPoint y: 455, endPoint x: 931, endPoint y: 457, distance: 96.9
click at [931, 457] on input "Сили безпілотних систем пам'ятна монета" at bounding box center [851, 459] width 307 height 27
click at [704, 451] on input "Сили безпілотних систем" at bounding box center [851, 459] width 307 height 27
paste input "пам'ятна монета"
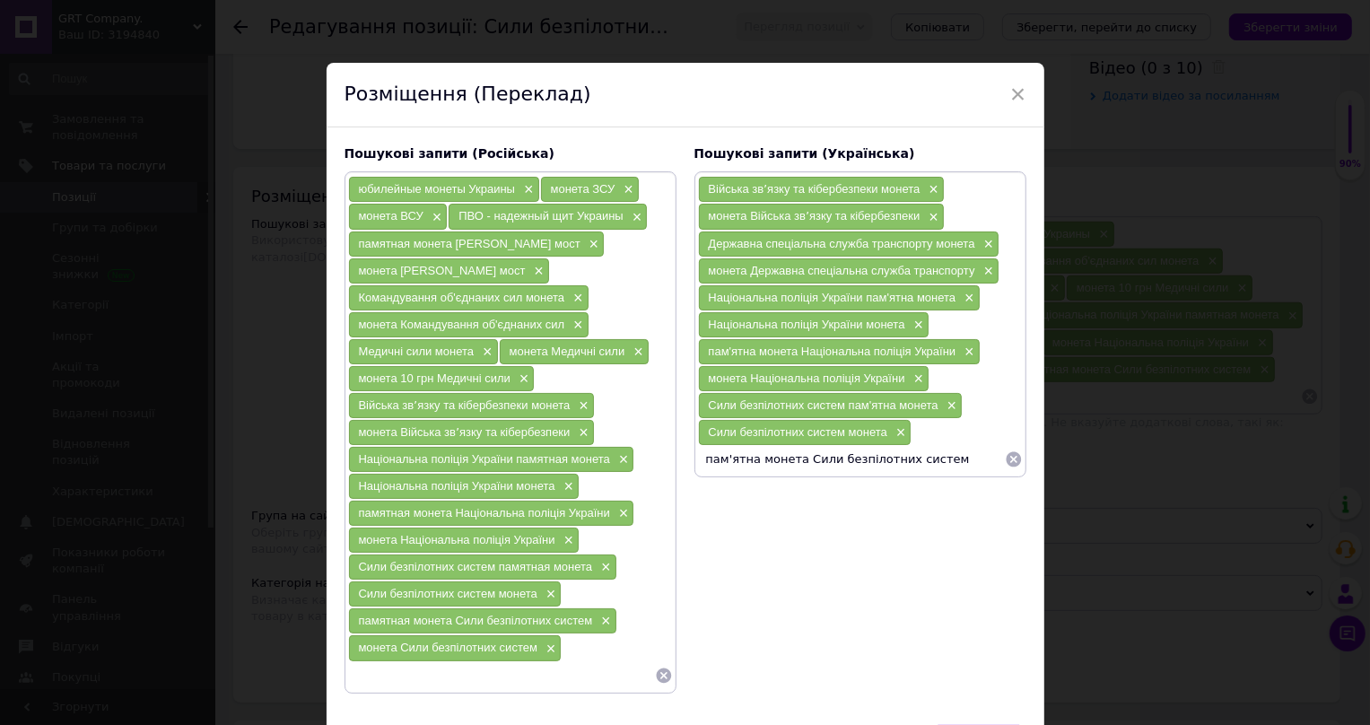
drag, startPoint x: 751, startPoint y: 457, endPoint x: 923, endPoint y: 454, distance: 172.3
click at [923, 454] on input "пам'ятна монета Сили безпілотних систем" at bounding box center [851, 459] width 307 height 27
type input "пам'ятна монета Сили безпілотних систем"
click at [978, 147] on div "Пошукові запити (Українська)" at bounding box center [860, 154] width 332 height 18
click at [961, 458] on input "пам'ятна монета Сили безпілотних систем" at bounding box center [851, 459] width 307 height 27
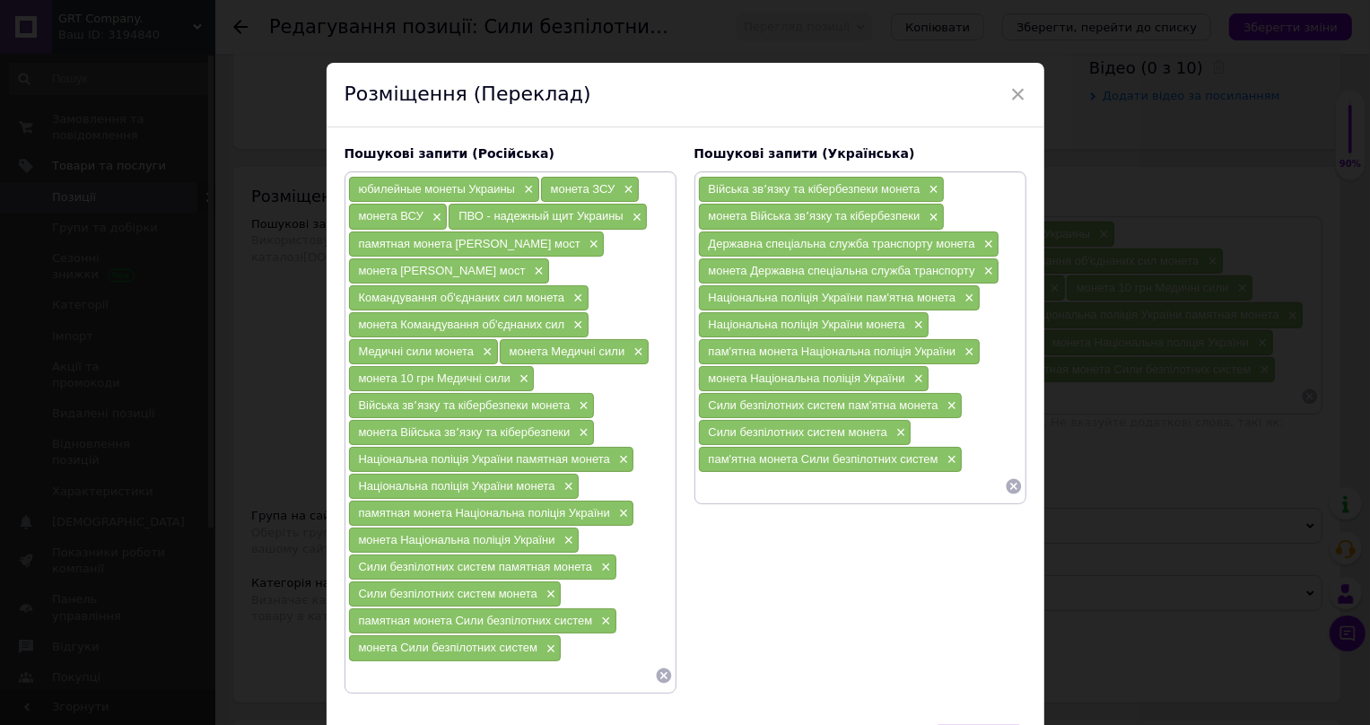
click at [745, 479] on input at bounding box center [851, 486] width 307 height 27
paste input "монета Сили безпілотних систем"
type input "монета Сили безпілотних систем"
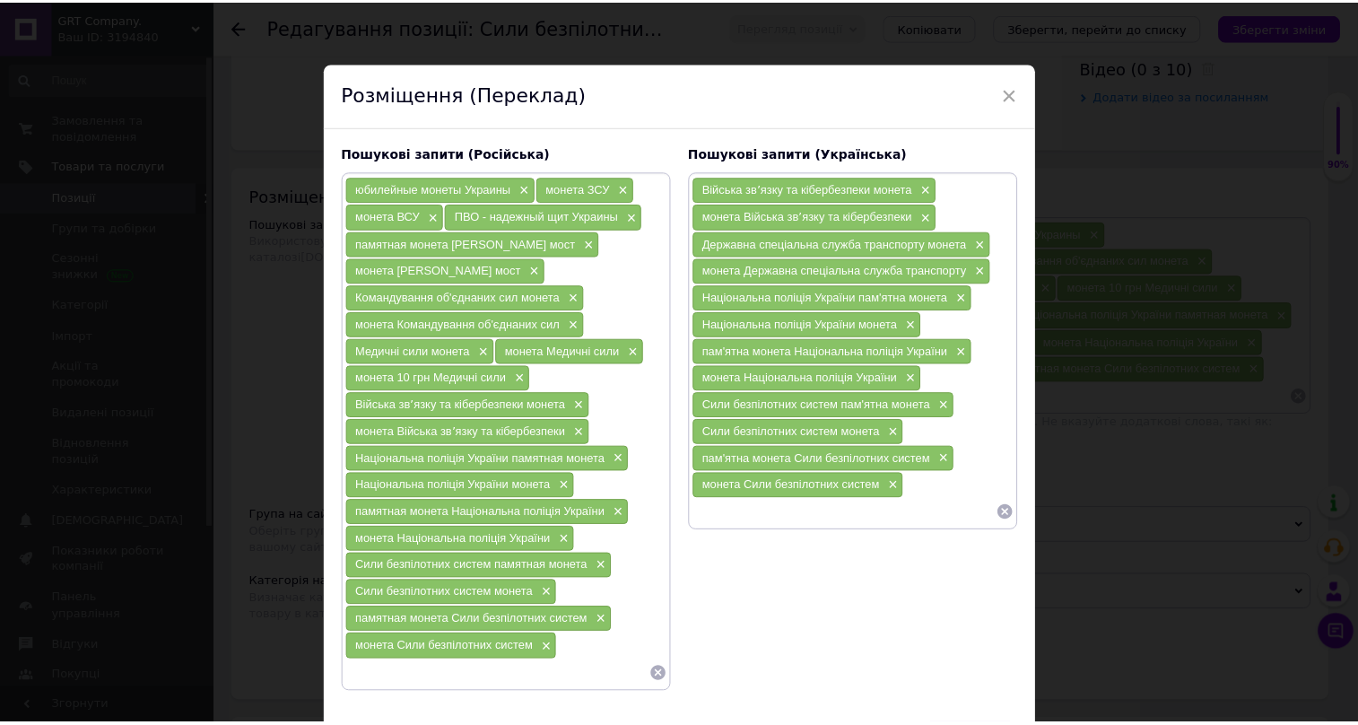
scroll to position [111, 0]
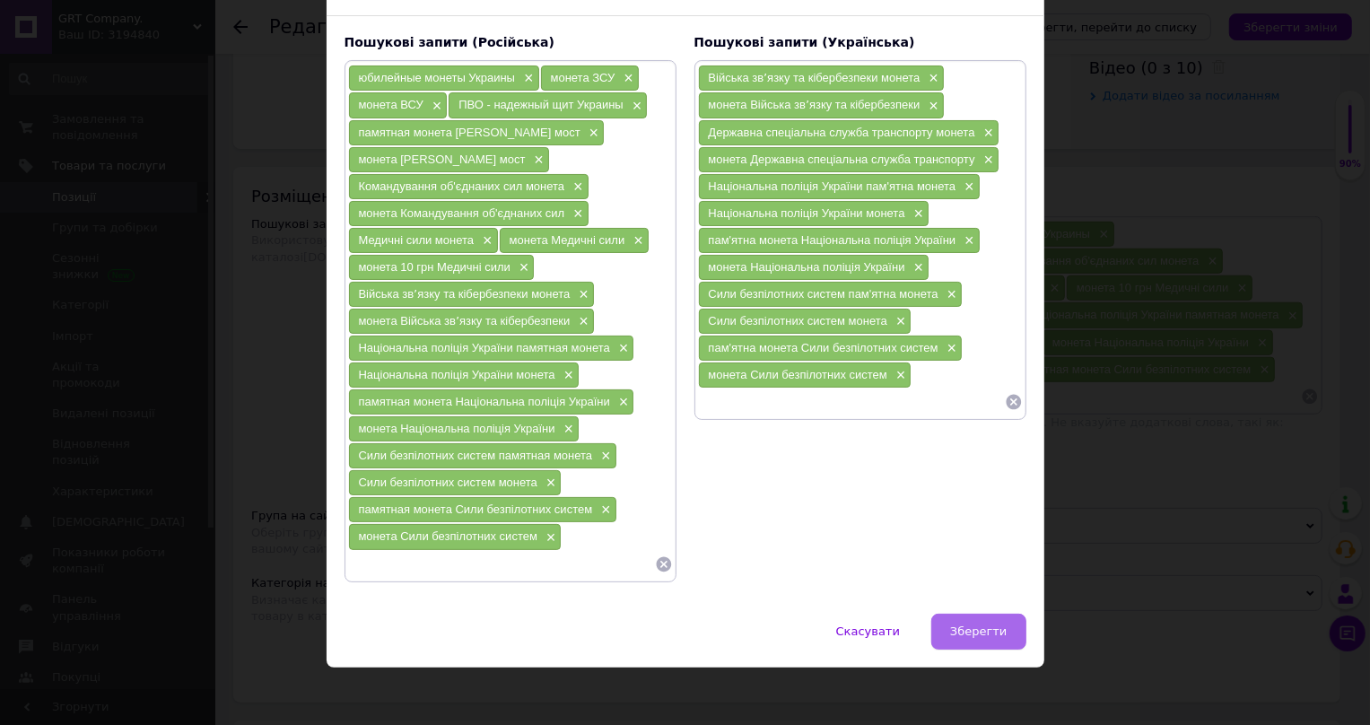
click at [974, 626] on span "Зберегти" at bounding box center [978, 630] width 57 height 13
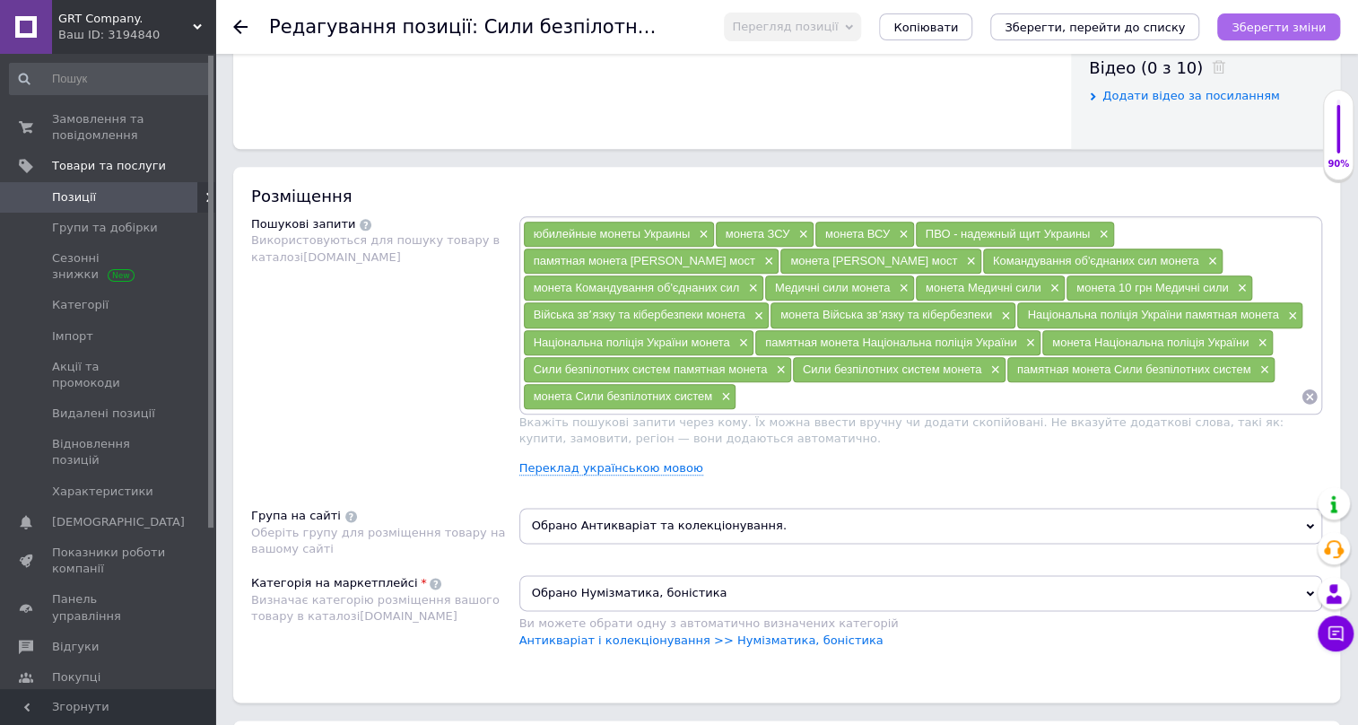
click at [1306, 26] on icon "Зберегти зміни" at bounding box center [1279, 27] width 94 height 13
click at [1317, 21] on icon "Зберегти зміни" at bounding box center [1279, 27] width 94 height 13
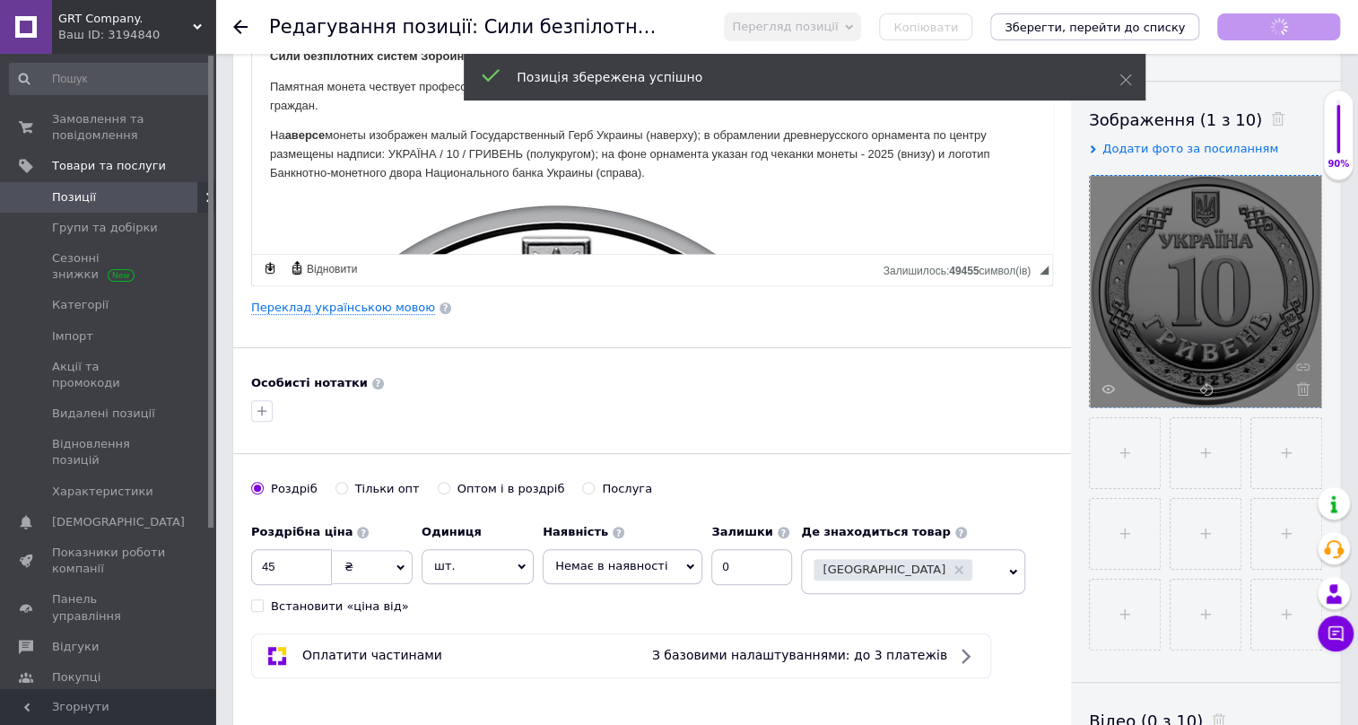
scroll to position [0, 0]
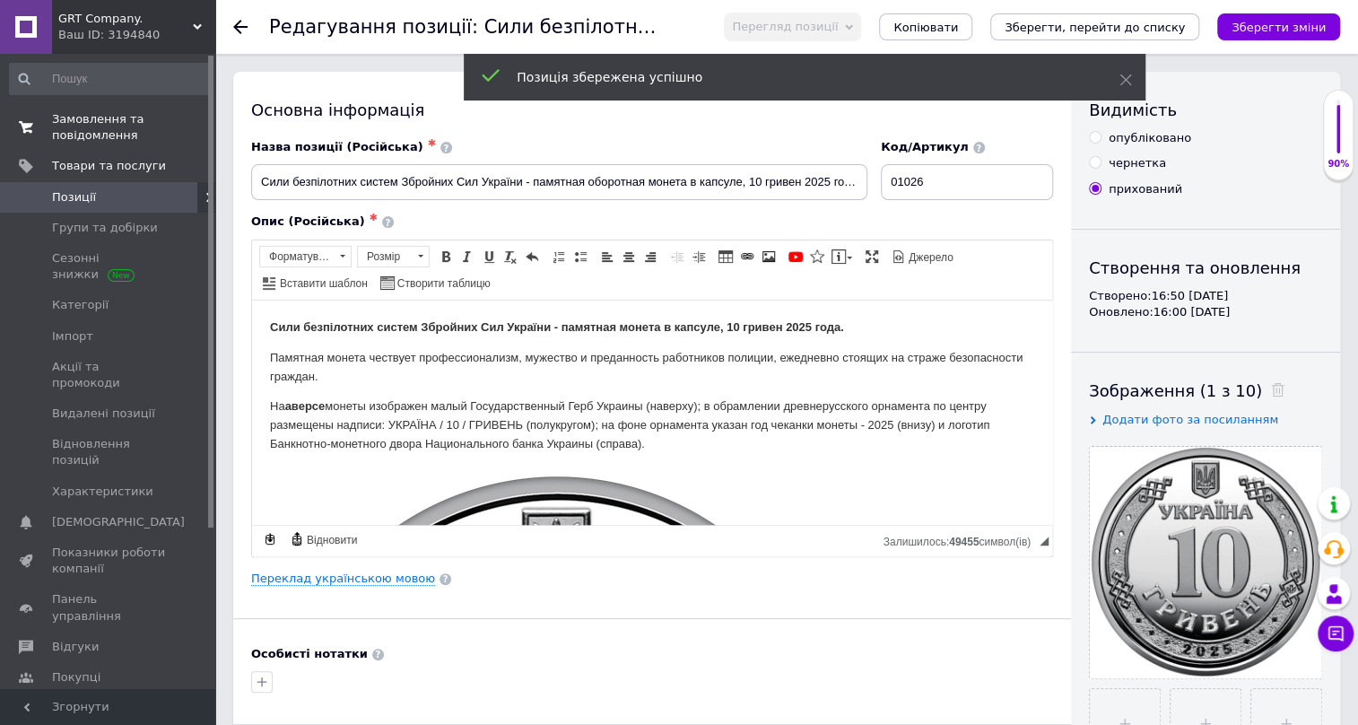
click at [66, 127] on span "Замовлення та повідомлення" at bounding box center [109, 127] width 114 height 32
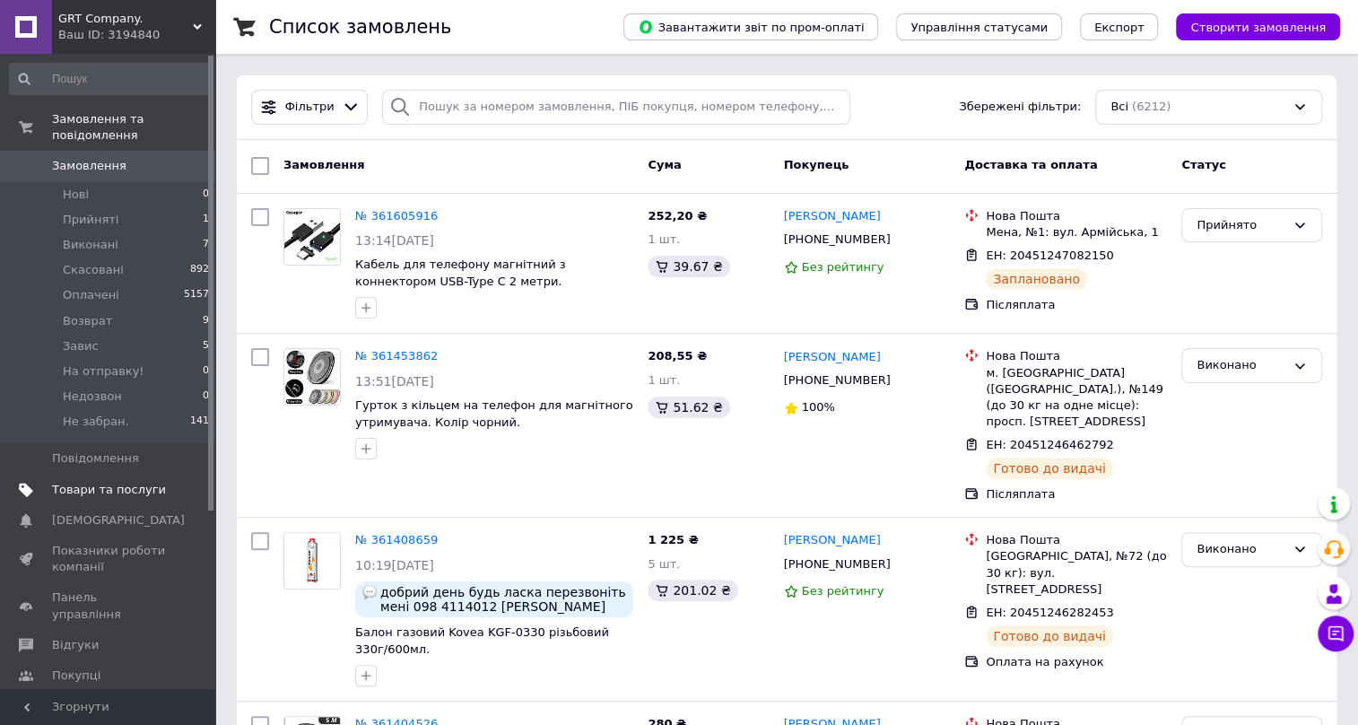
click at [115, 482] on span "Товари та послуги" at bounding box center [109, 490] width 114 height 16
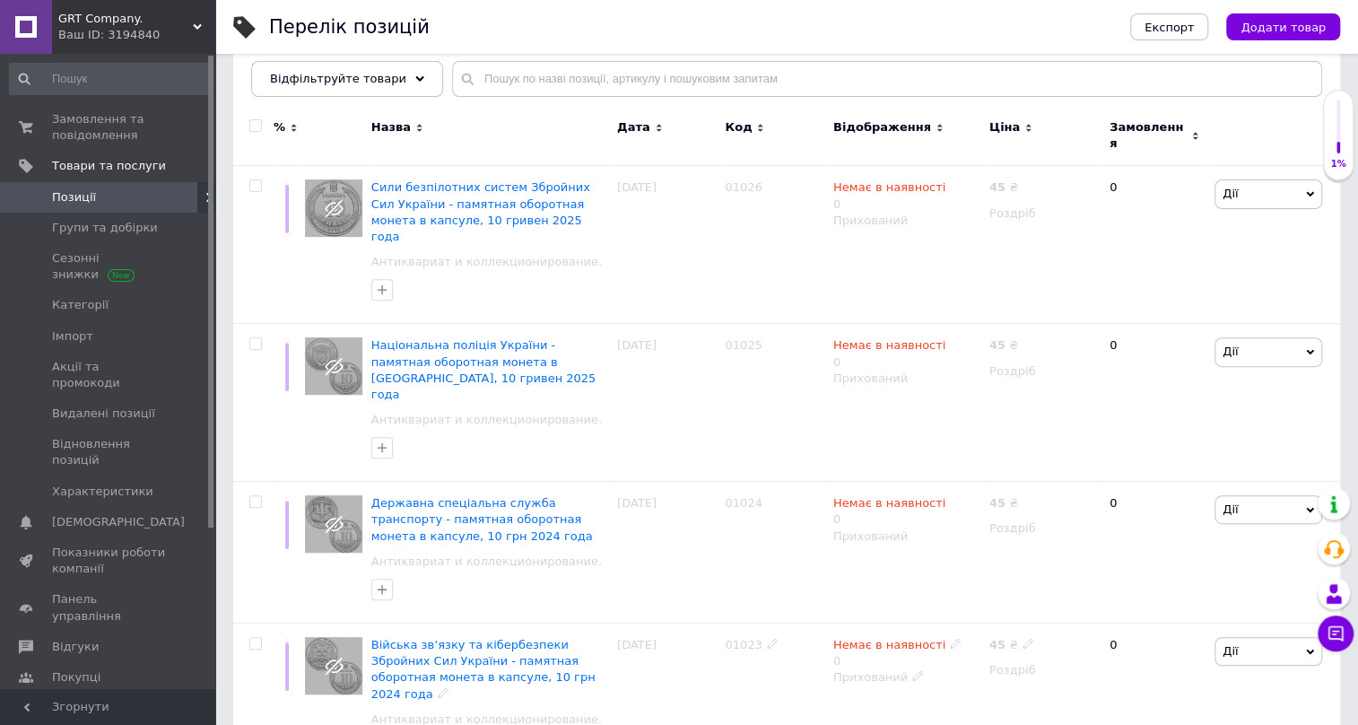
scroll to position [162, 0]
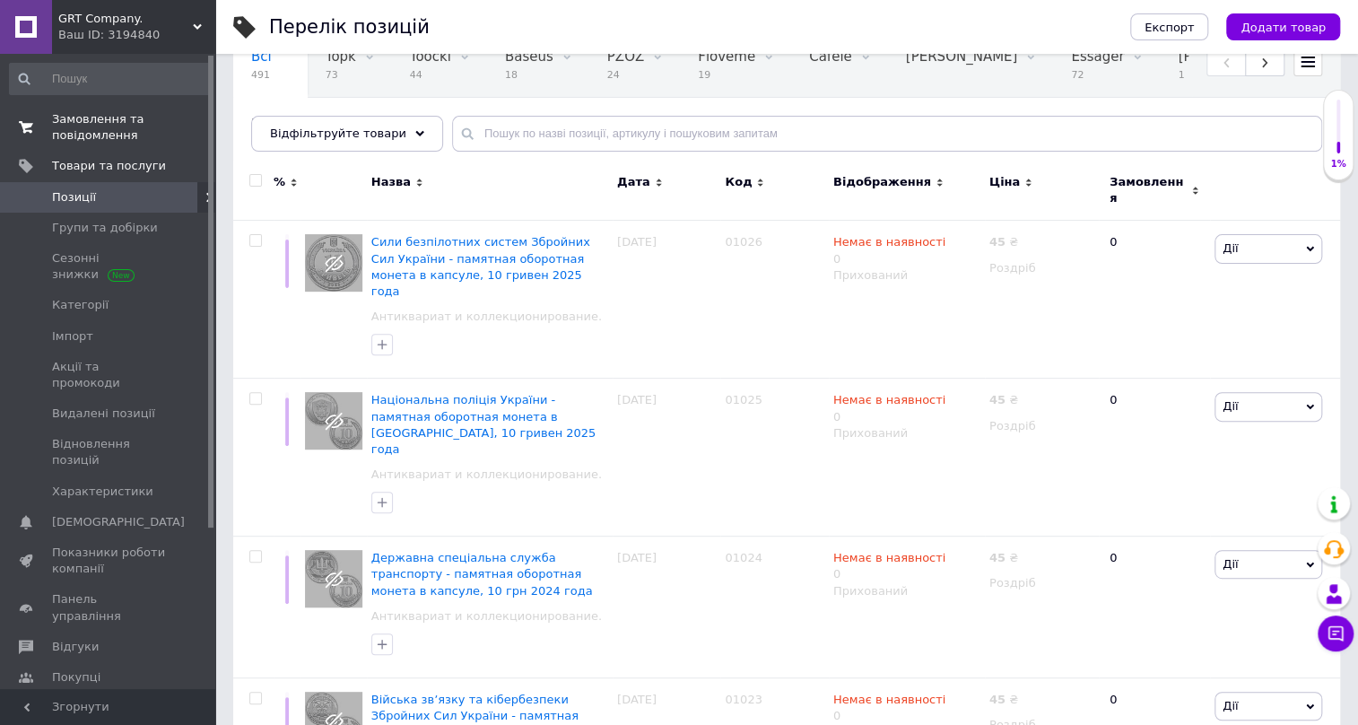
click at [87, 119] on span "Замовлення та повідомлення" at bounding box center [109, 127] width 114 height 32
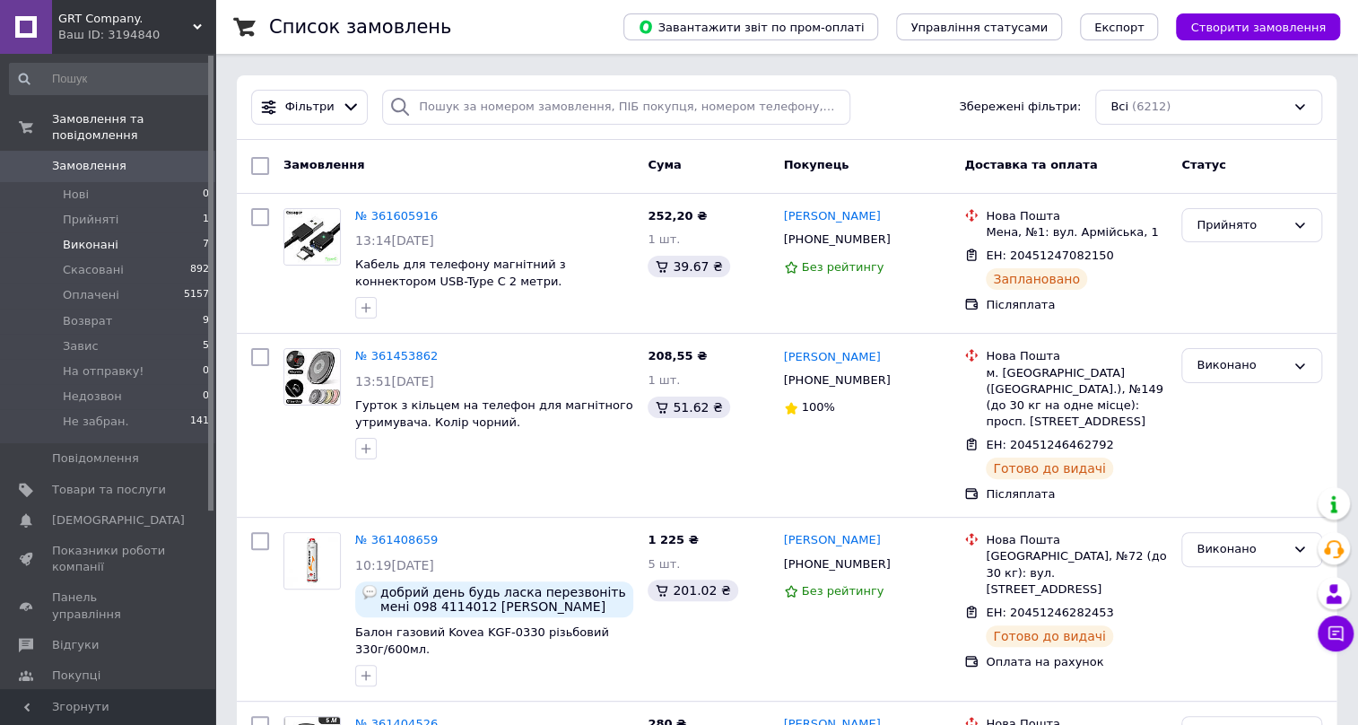
click at [100, 237] on span "Виконані" at bounding box center [91, 245] width 56 height 16
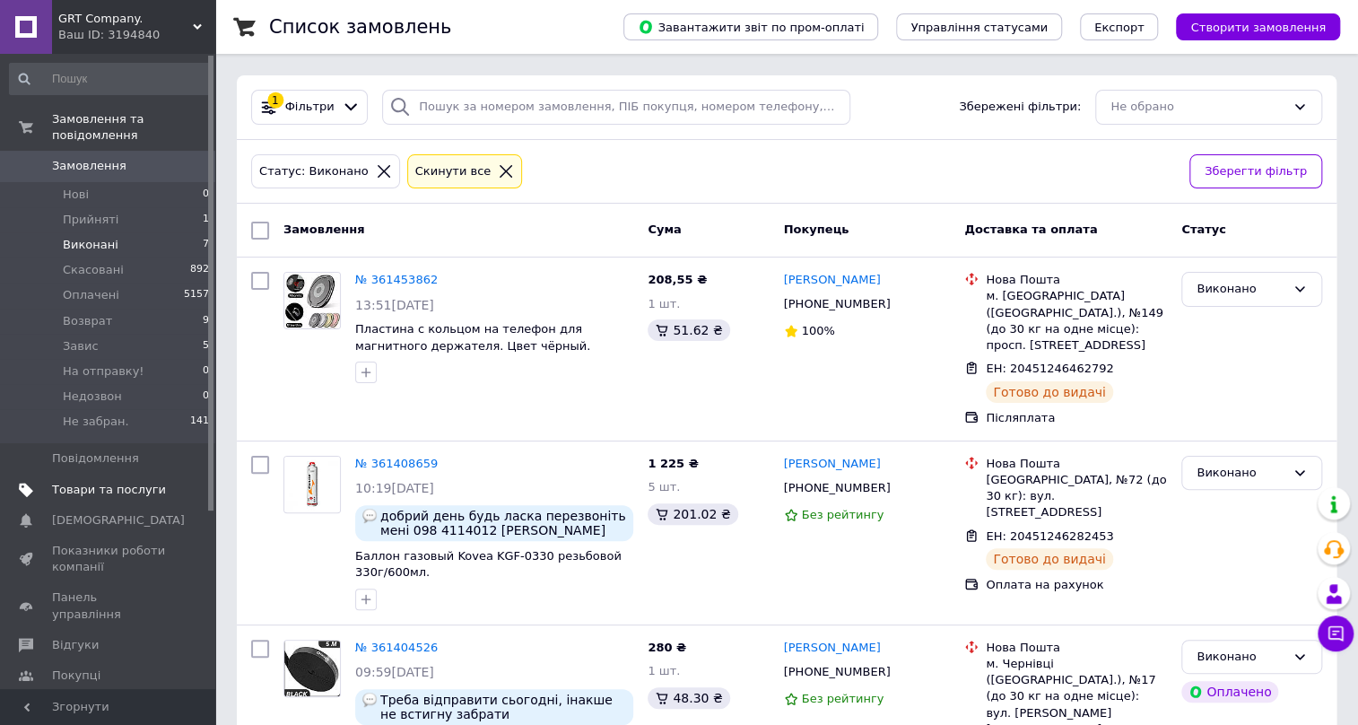
click at [76, 482] on span "Товари та послуги" at bounding box center [109, 490] width 114 height 16
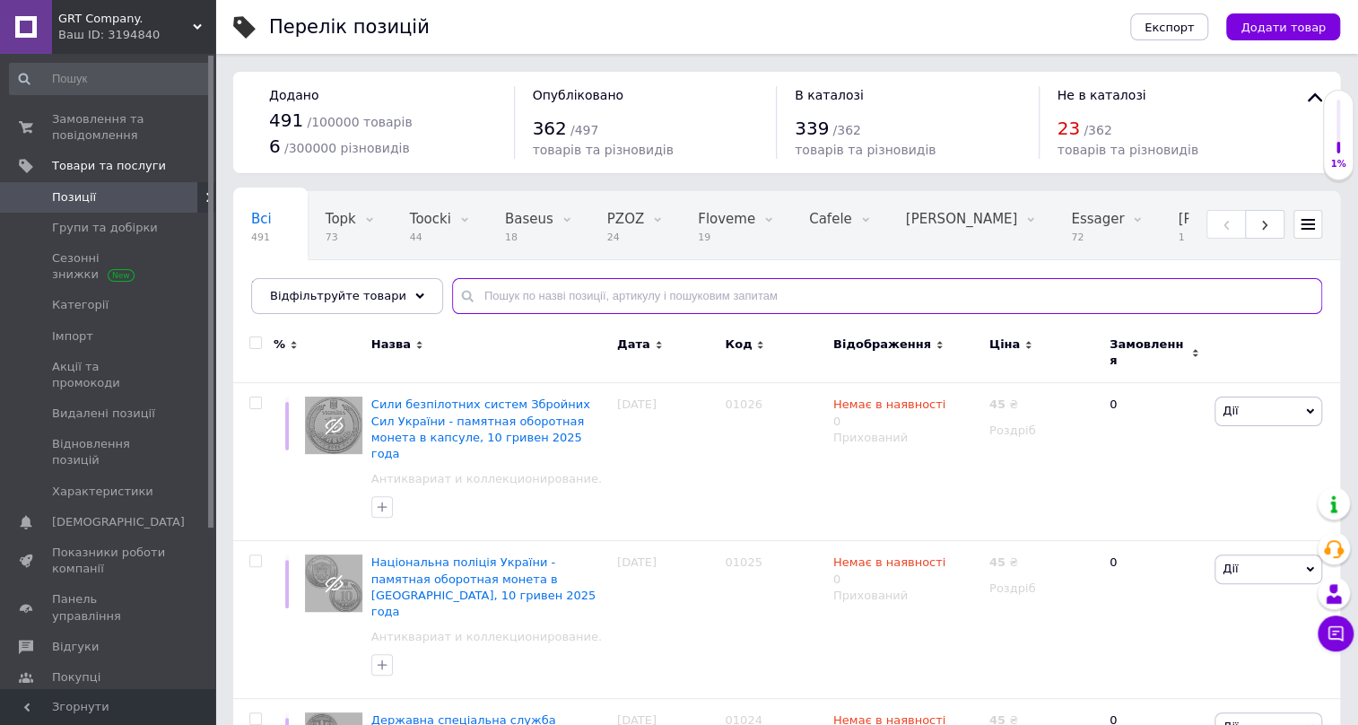
click at [547, 296] on input "text" at bounding box center [887, 296] width 870 height 36
paste input "01031"
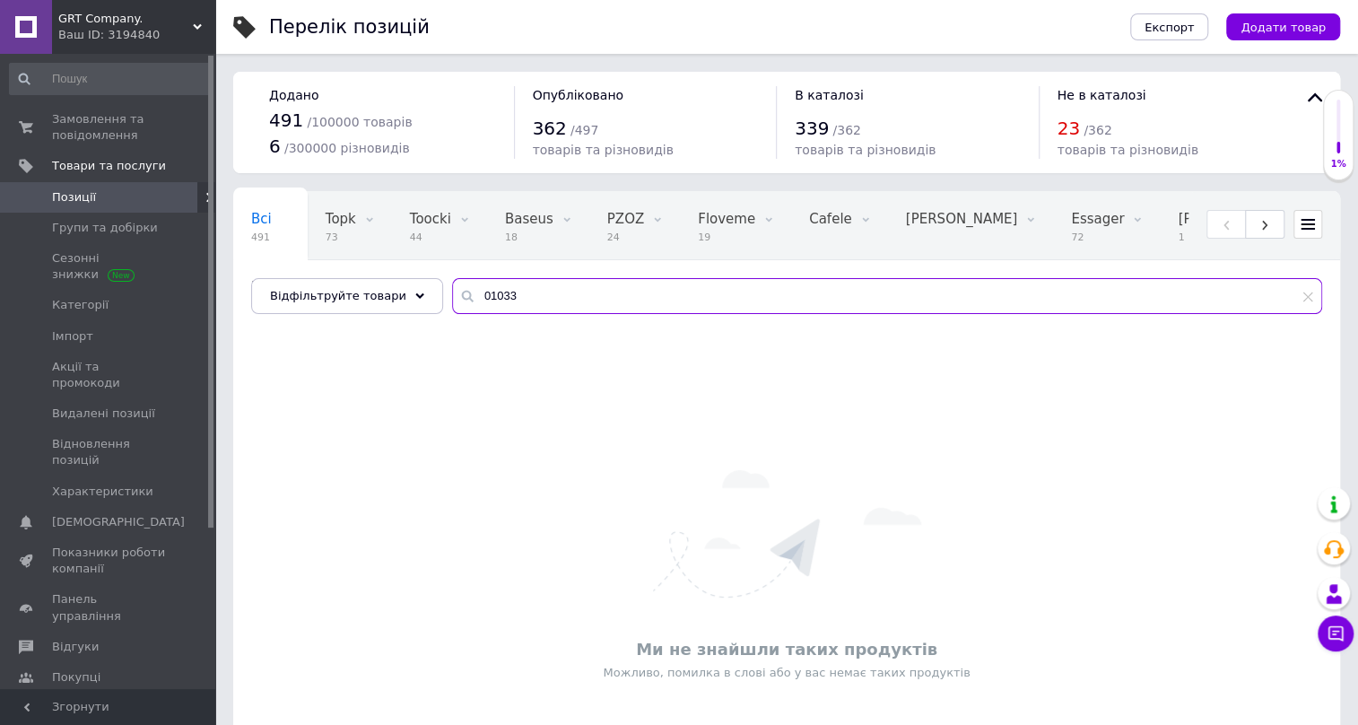
click at [507, 301] on input "01033" at bounding box center [887, 296] width 870 height 36
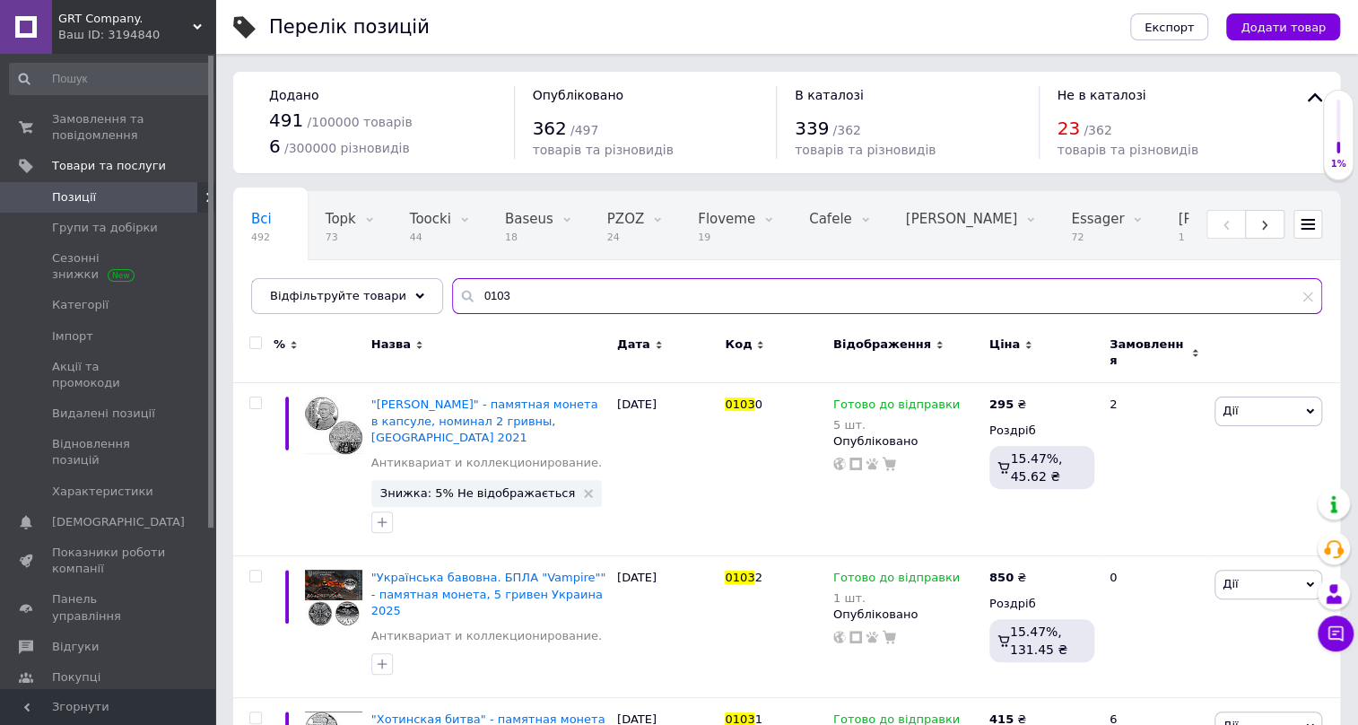
type input "01033"
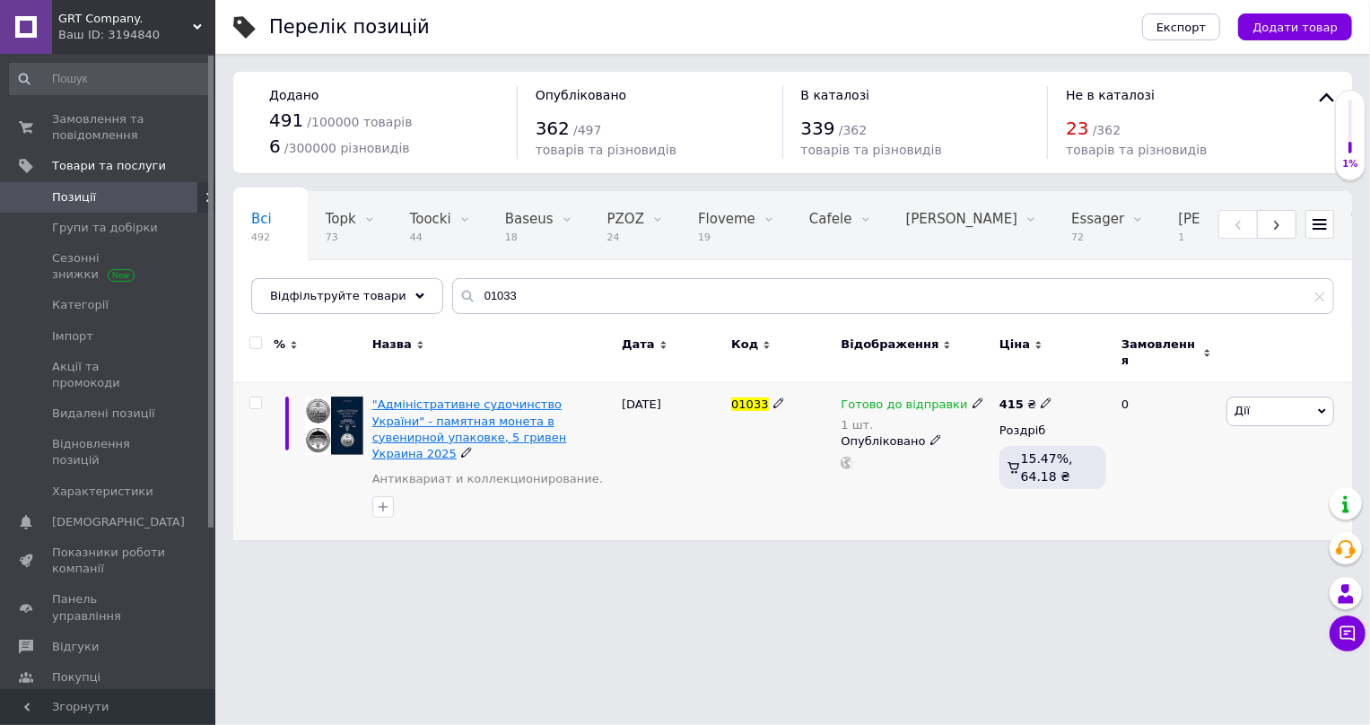
click at [485, 397] on span ""Адміністративне судочинство України" - памятная монета в сувенирной упаковке, …" at bounding box center [469, 428] width 195 height 63
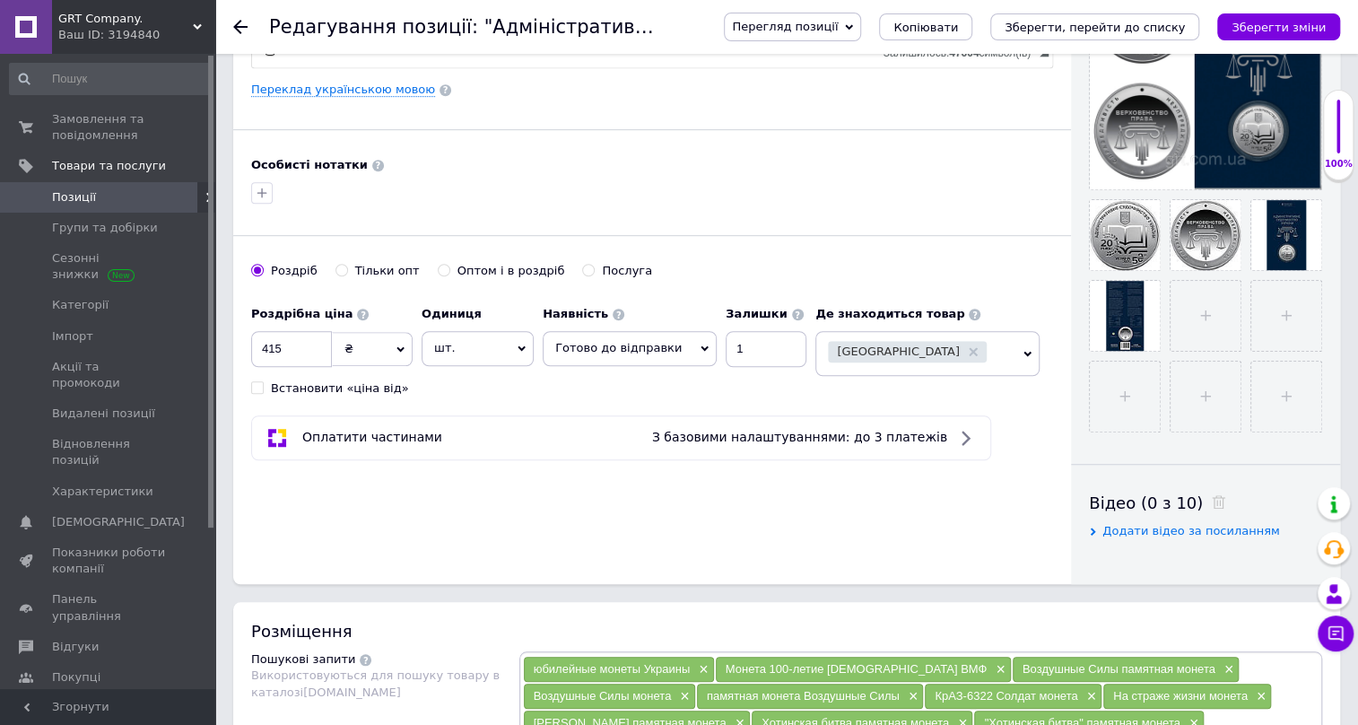
scroll to position [380, 0]
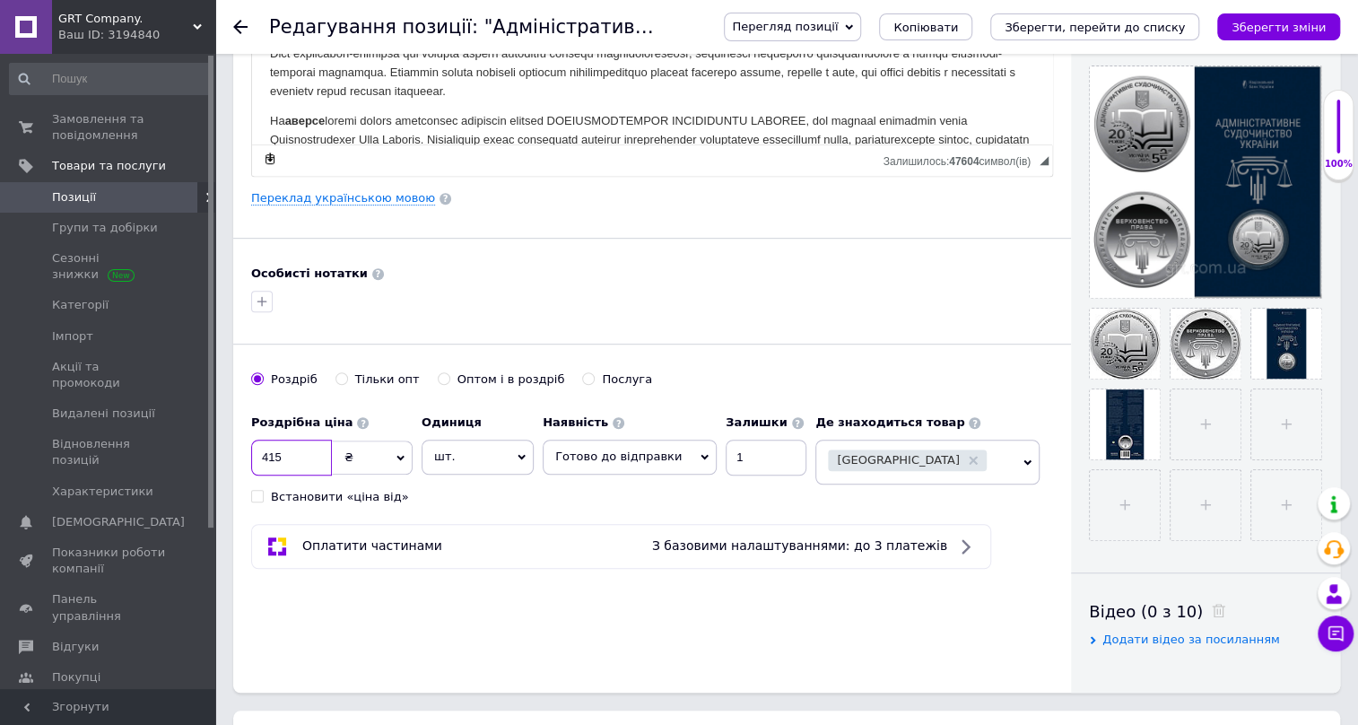
click at [274, 451] on input "415" at bounding box center [291, 458] width 81 height 36
type input "425"
click at [1261, 24] on icon "Зберегти зміни" at bounding box center [1279, 27] width 94 height 13
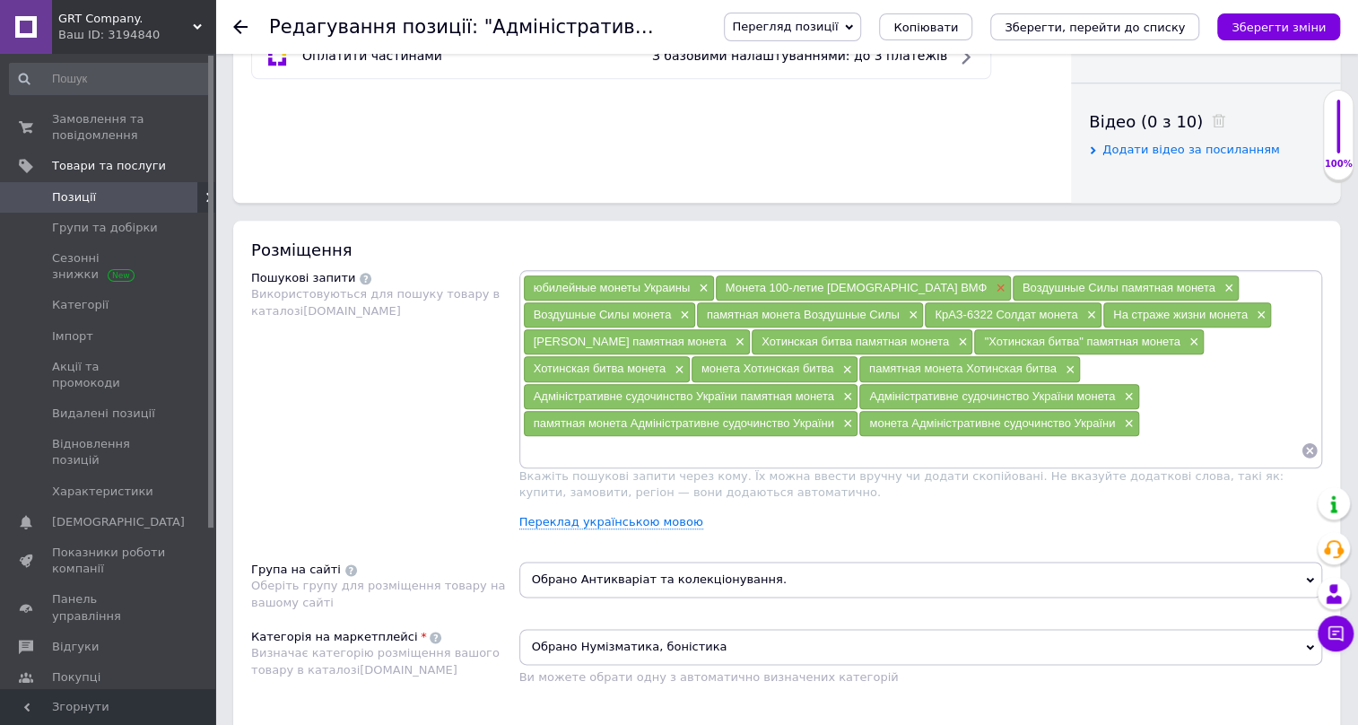
scroll to position [598, 0]
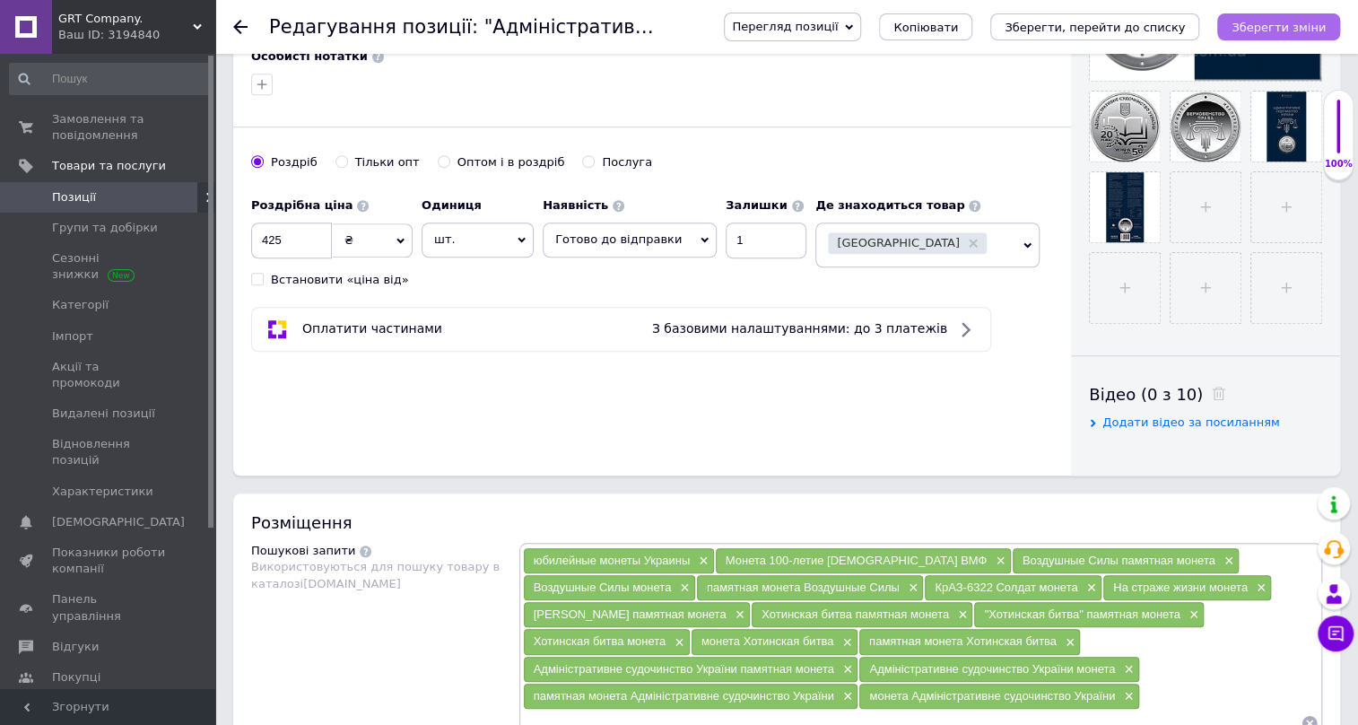
click at [1306, 28] on icon "Зберегти зміни" at bounding box center [1279, 27] width 94 height 13
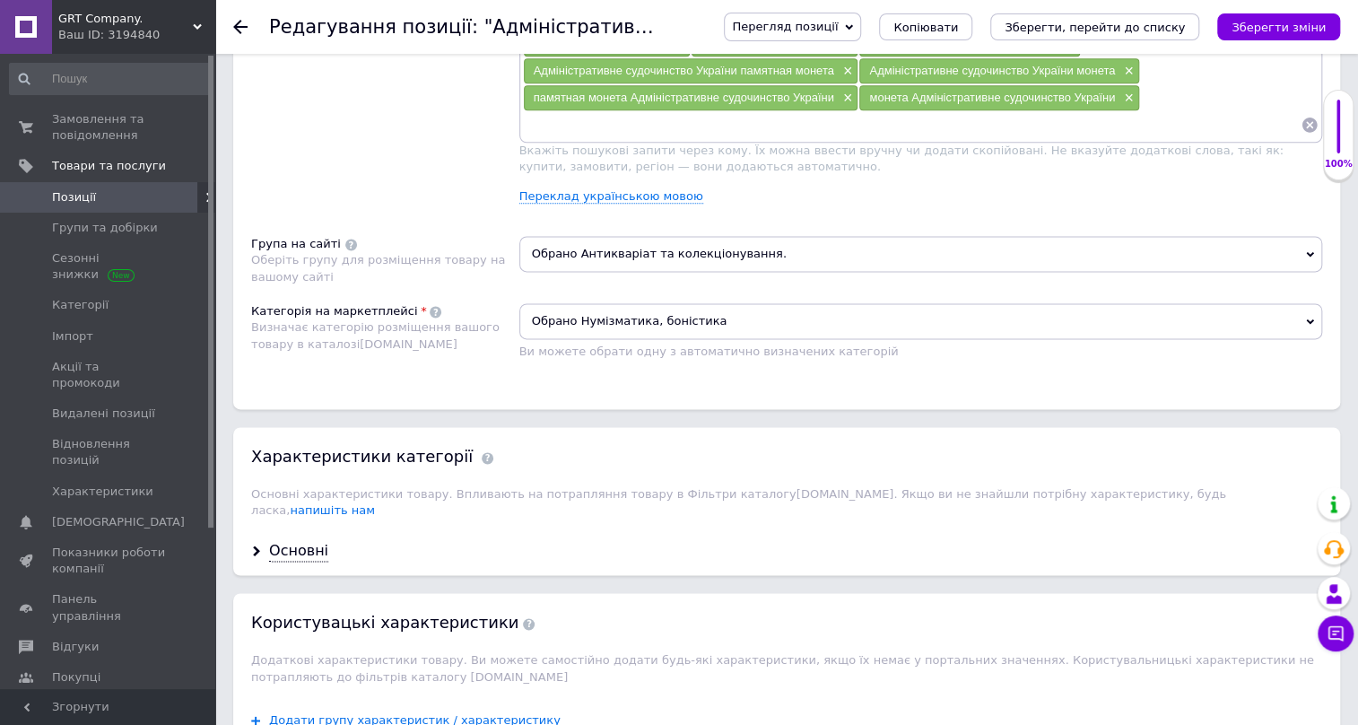
scroll to position [1250, 0]
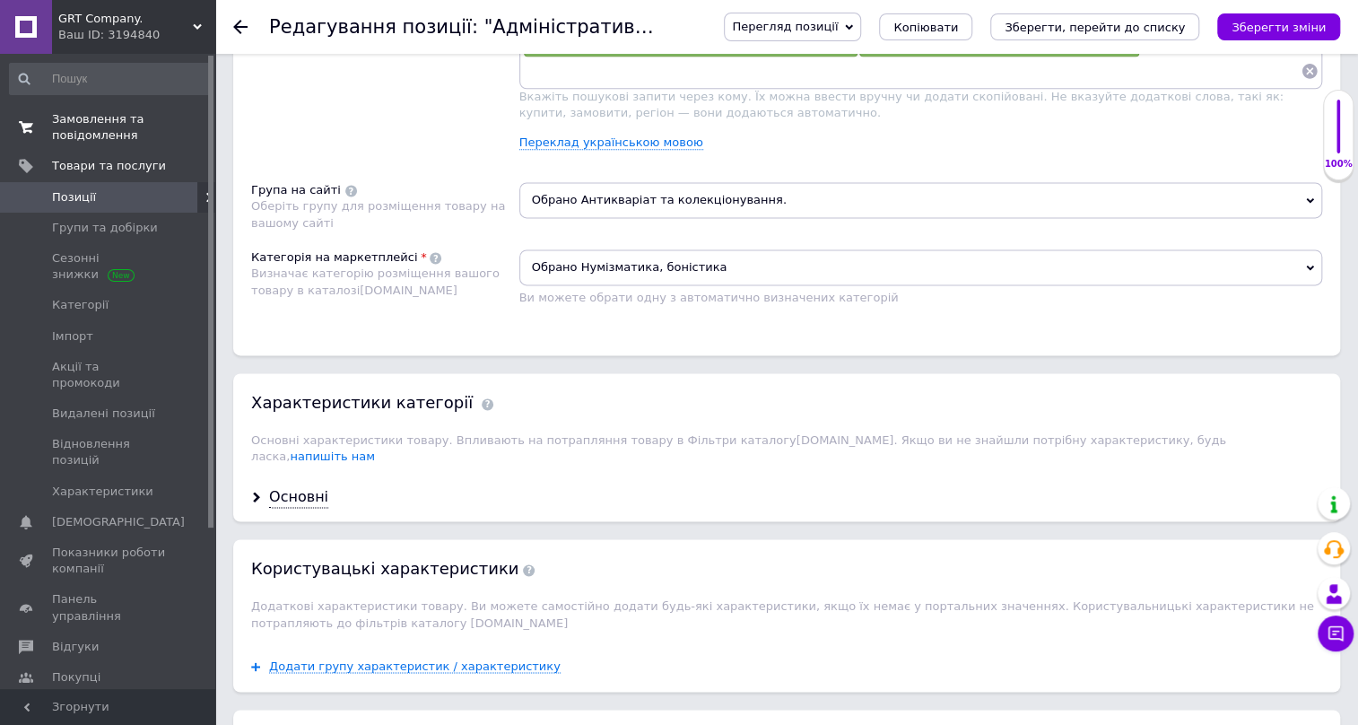
click at [88, 123] on span "Замовлення та повідомлення" at bounding box center [109, 127] width 114 height 32
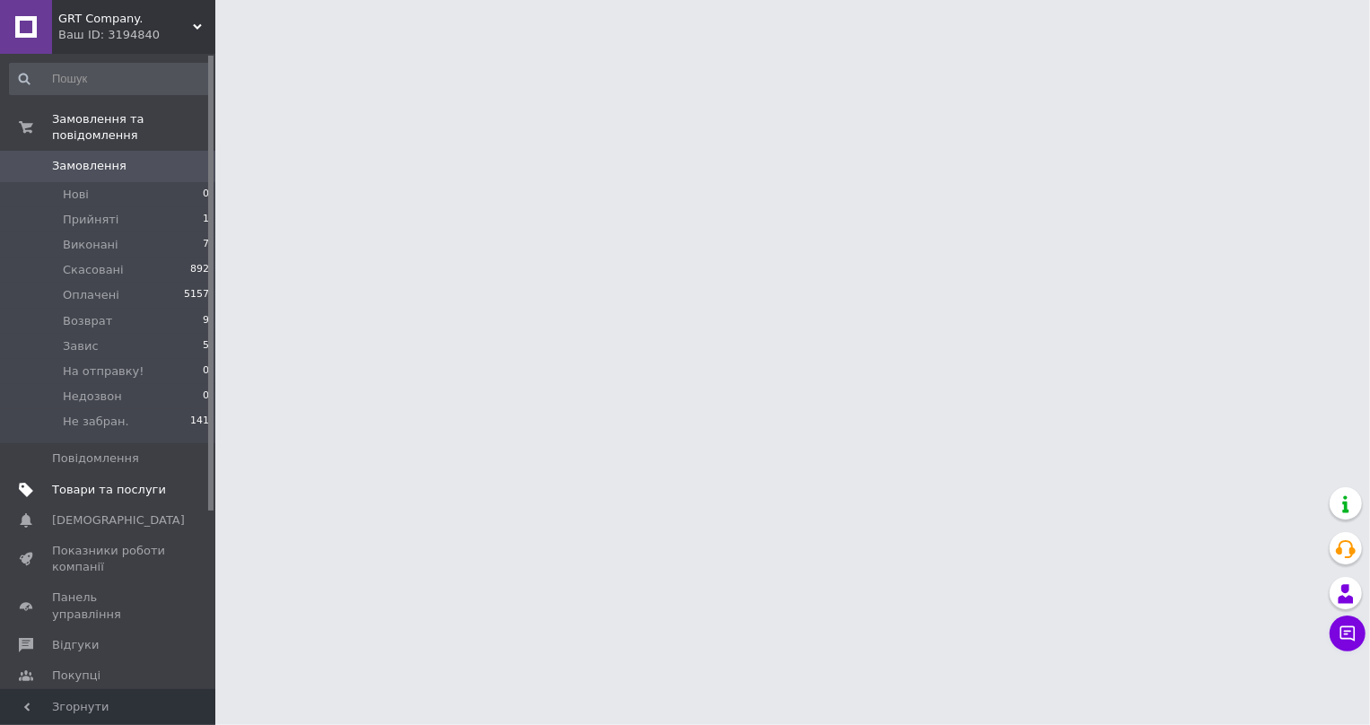
click at [82, 482] on span "Товари та послуги" at bounding box center [109, 490] width 114 height 16
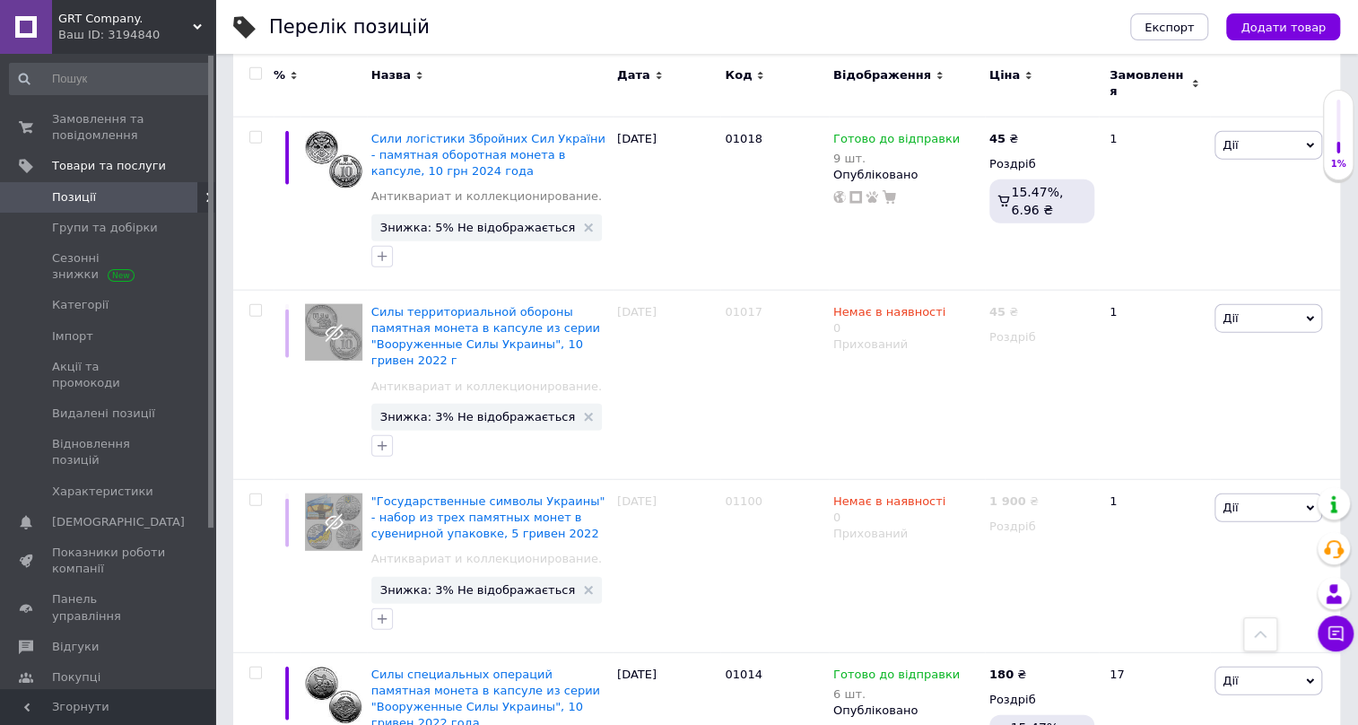
scroll to position [2229, 0]
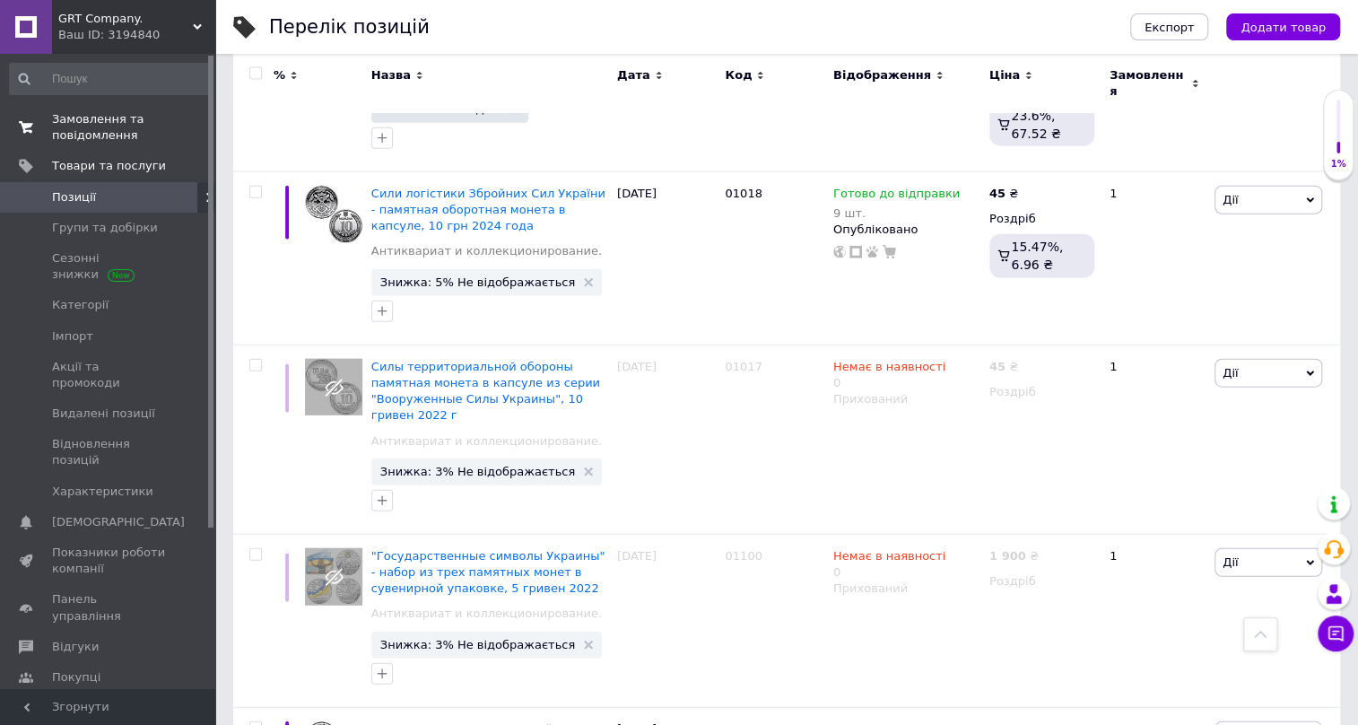
click at [95, 124] on span "Замовлення та повідомлення" at bounding box center [109, 127] width 114 height 32
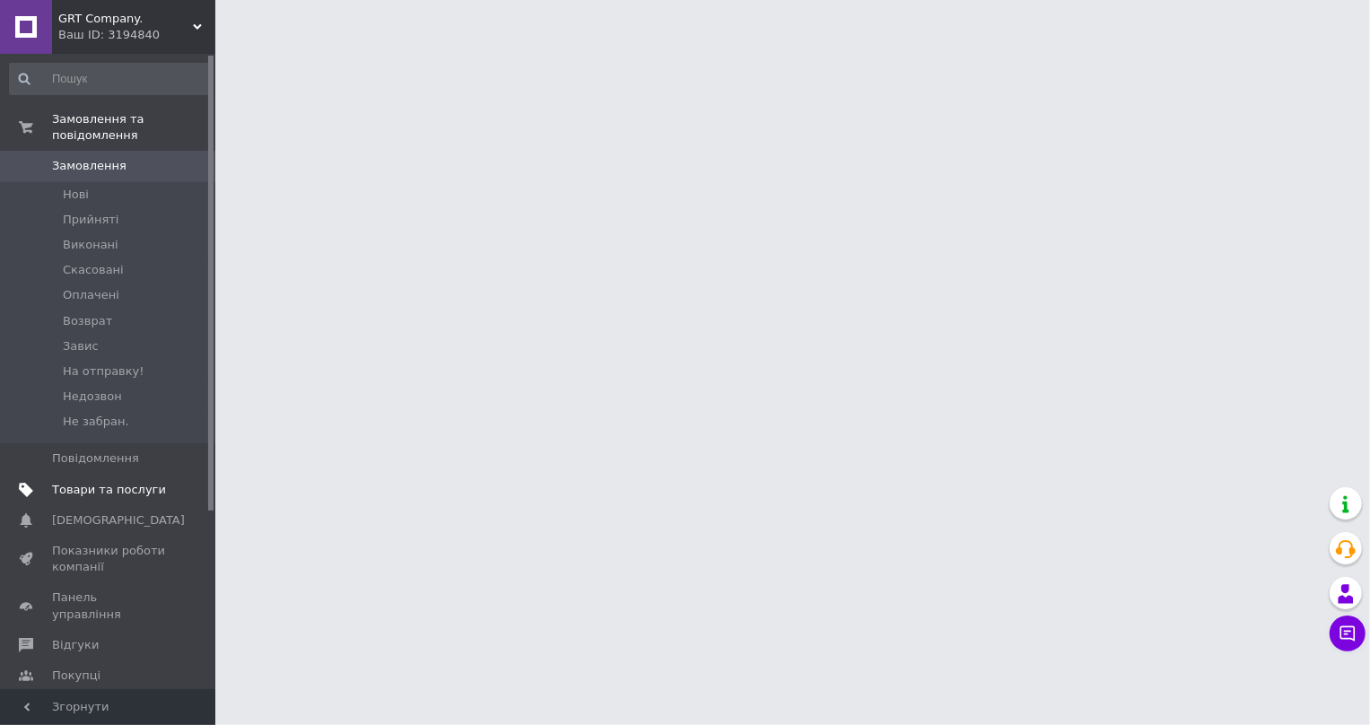
click at [132, 482] on span "Товари та послуги" at bounding box center [109, 490] width 114 height 16
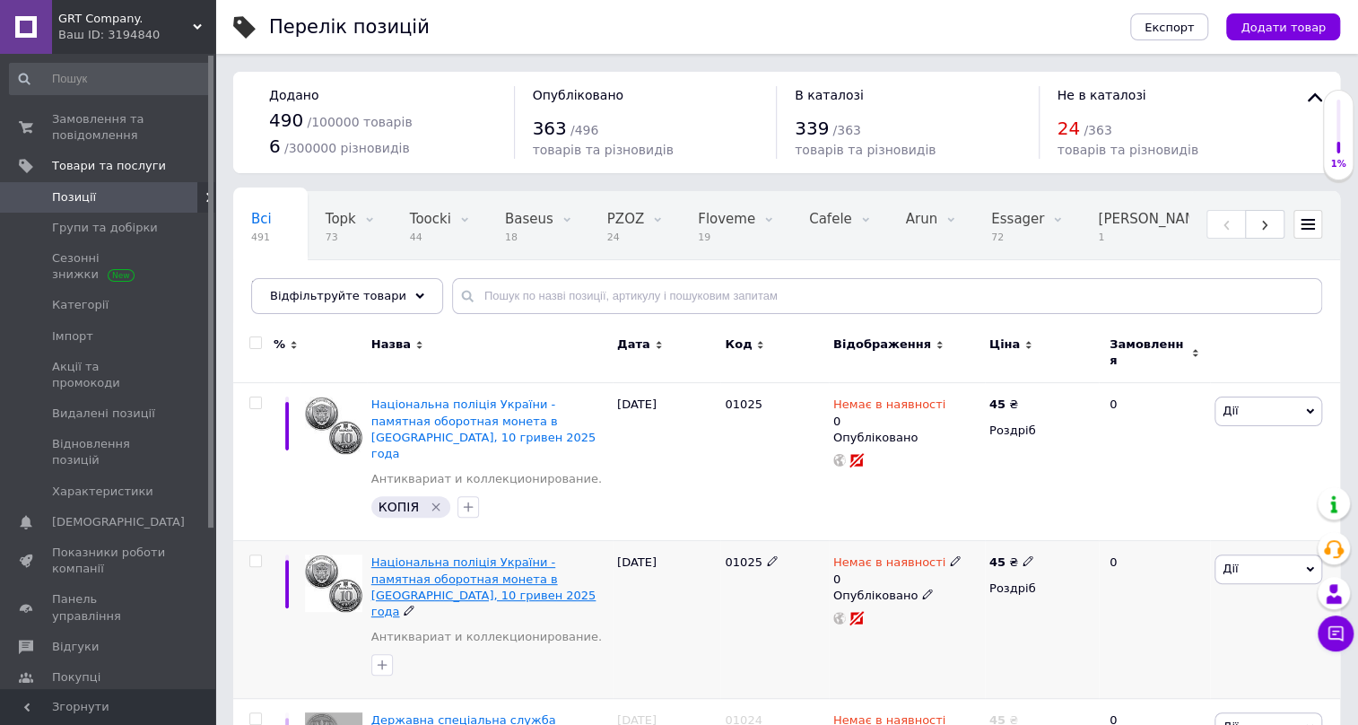
click at [474, 555] on span "Національна поліція України - памятная оборотная монета в [GEOGRAPHIC_DATA], 10…" at bounding box center [483, 586] width 225 height 63
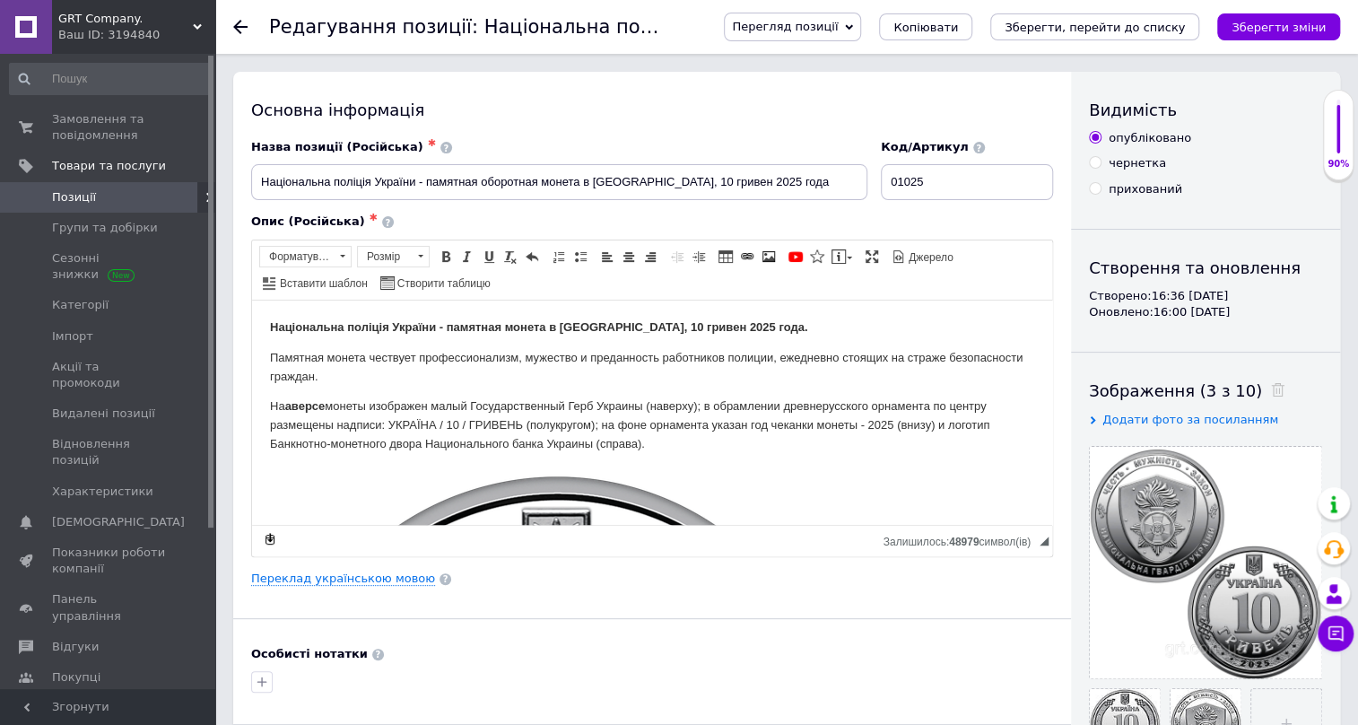
click at [1093, 187] on input "прихований" at bounding box center [1095, 188] width 12 height 12
radio input "true"
click at [1274, 17] on button "Зберегти зміни" at bounding box center [1279, 26] width 123 height 27
